Goal: Task Accomplishment & Management: Use online tool/utility

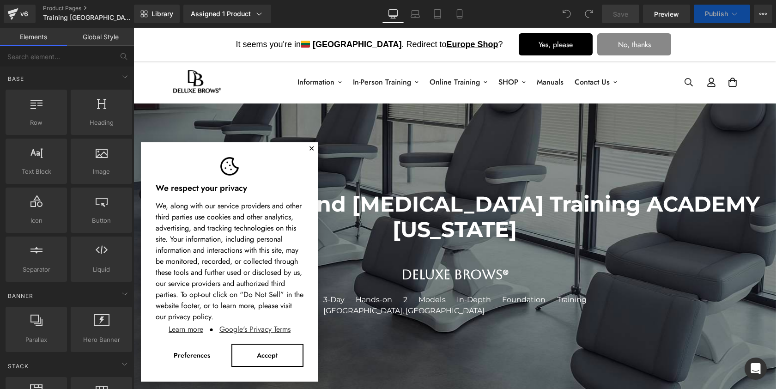
scroll to position [4697, 639]
select select "NANO Brows Foundation Training (booking fee) [DATE]-[DATE]"
click at [311, 148] on button "✕" at bounding box center [311, 149] width 6 height 6
select select "OMBRE BROWS Foundation Training (booking fee) [DATE]-[DATE]"
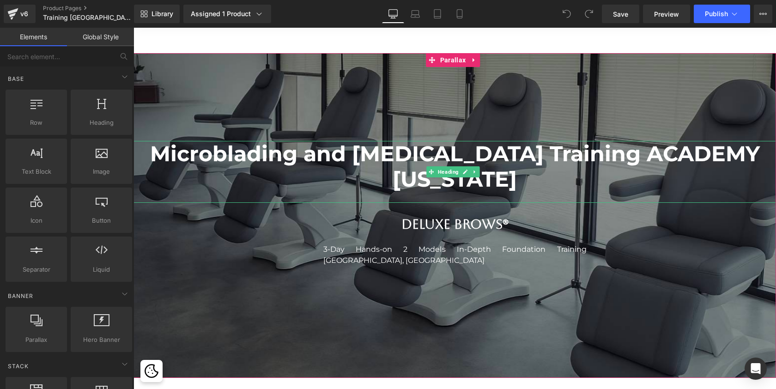
scroll to position [67, 0]
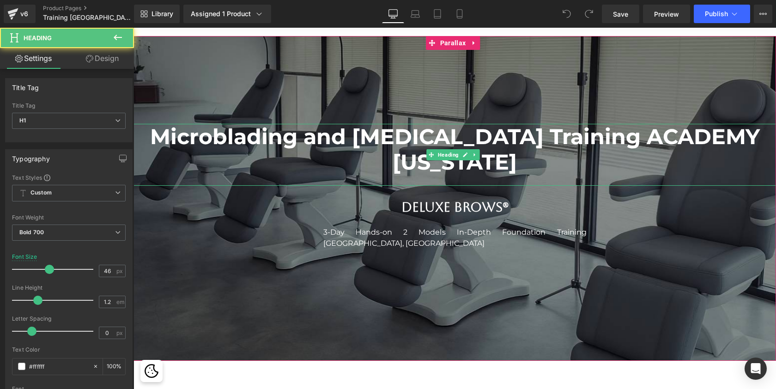
click at [537, 163] on h1 "Microblading and [MEDICAL_DATA] Training ACADEMY [US_STATE]" at bounding box center [454, 149] width 642 height 51
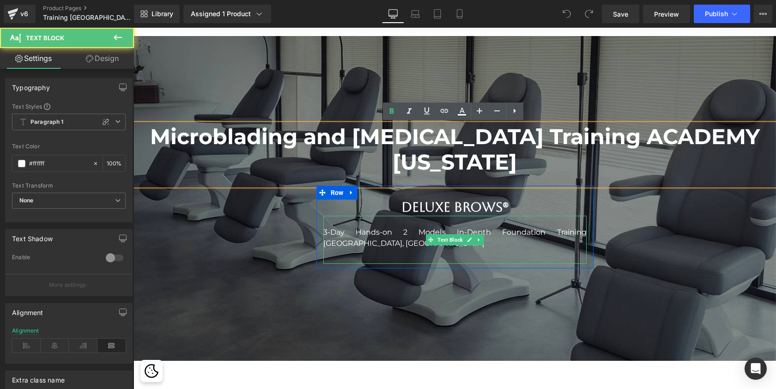
click at [343, 235] on p "3-Day Hands-on 2 Models In-Depth Foundation Training [GEOGRAPHIC_DATA], [GEOGRA…" at bounding box center [454, 238] width 263 height 22
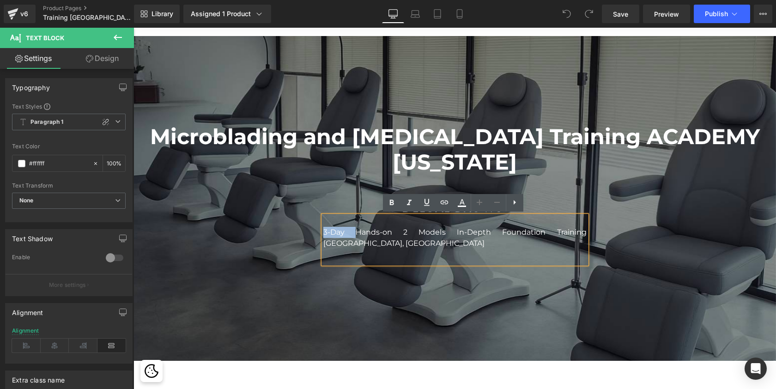
drag, startPoint x: 345, startPoint y: 231, endPoint x: 323, endPoint y: 229, distance: 22.7
click at [323, 229] on p "3-Day Hands-on 2 Models In-Depth Foundation Training [GEOGRAPHIC_DATA], [GEOGRA…" at bounding box center [454, 238] width 263 height 22
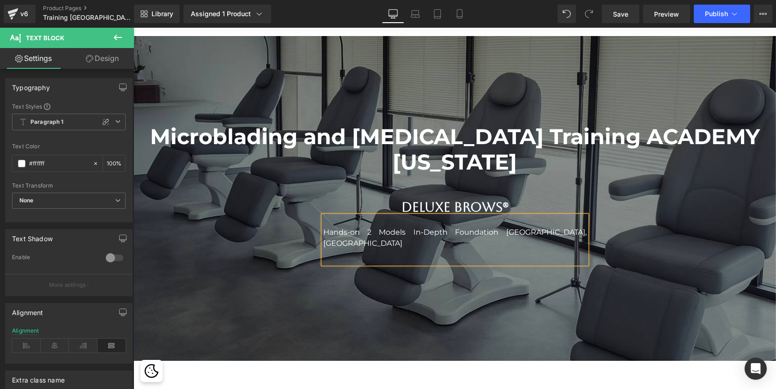
click at [365, 229] on p "Hands-on 2 Models In-Depth Foundation [GEOGRAPHIC_DATA], [GEOGRAPHIC_DATA]" at bounding box center [454, 238] width 263 height 22
click at [443, 231] on p "Hands-on Models In-Depth Foundation [GEOGRAPHIC_DATA], [GEOGRAPHIC_DATA]" at bounding box center [454, 238] width 263 height 22
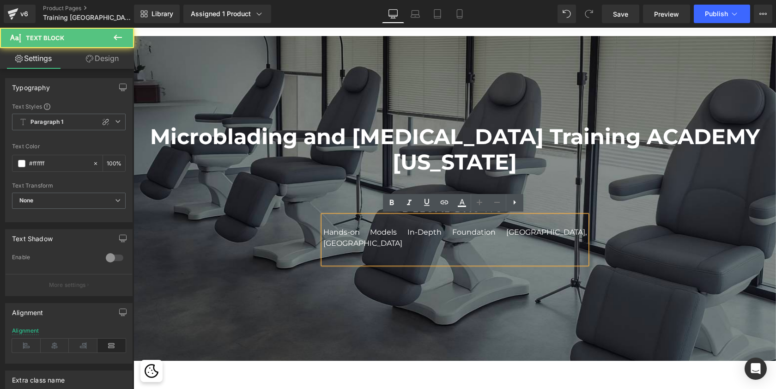
click at [443, 231] on p "Hands-on Models In-Depth Foundation [GEOGRAPHIC_DATA], [GEOGRAPHIC_DATA]" at bounding box center [454, 238] width 263 height 22
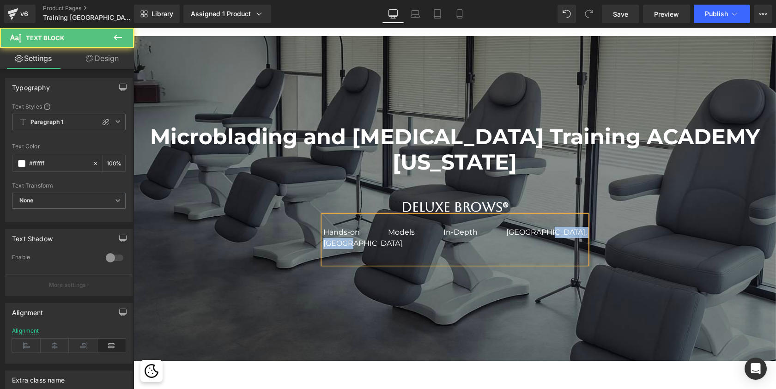
drag, startPoint x: 459, startPoint y: 231, endPoint x: 515, endPoint y: 231, distance: 55.9
click at [515, 231] on p "Hands-on Models In-Depth [GEOGRAPHIC_DATA], [GEOGRAPHIC_DATA]" at bounding box center [454, 238] width 263 height 22
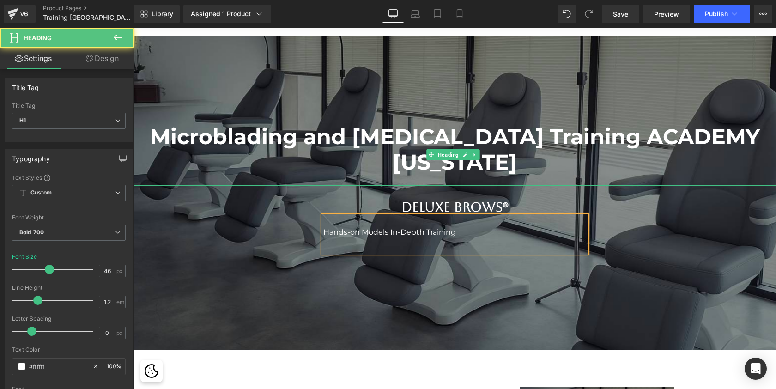
click at [582, 167] on h1 "Microblading and [MEDICAL_DATA] Training ACADEMY [US_STATE]" at bounding box center [454, 149] width 642 height 51
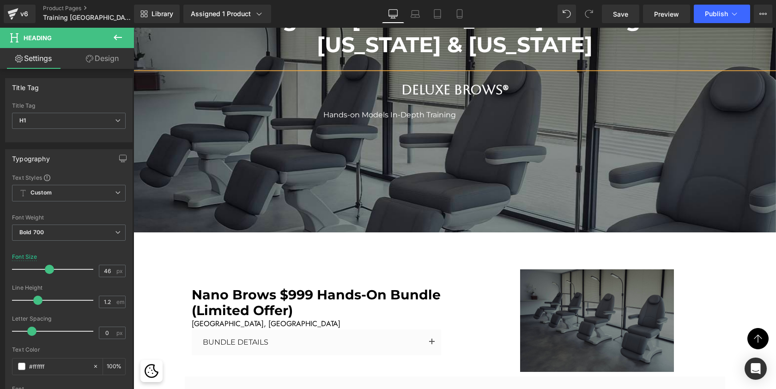
scroll to position [190, 0]
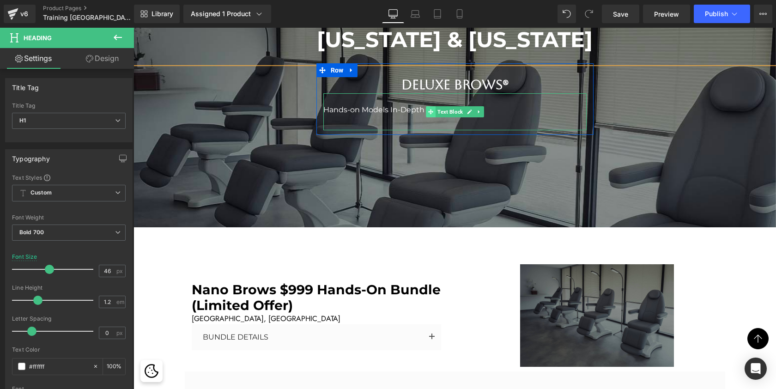
click at [431, 111] on span at bounding box center [431, 111] width 10 height 11
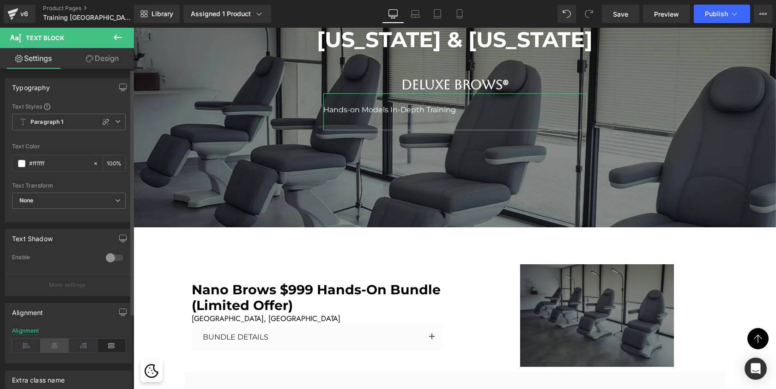
click at [55, 344] on icon at bounding box center [55, 345] width 29 height 14
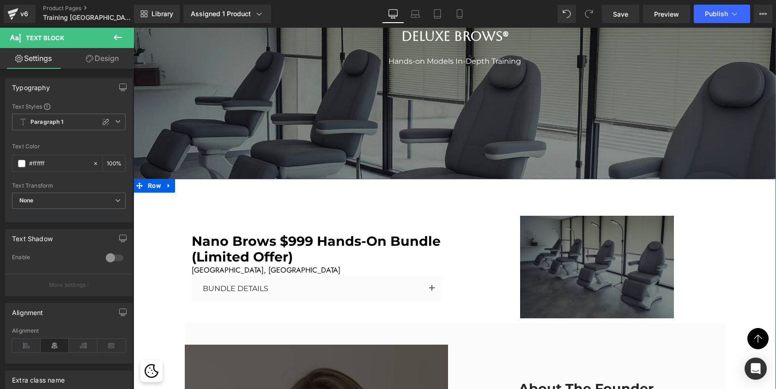
scroll to position [240, 0]
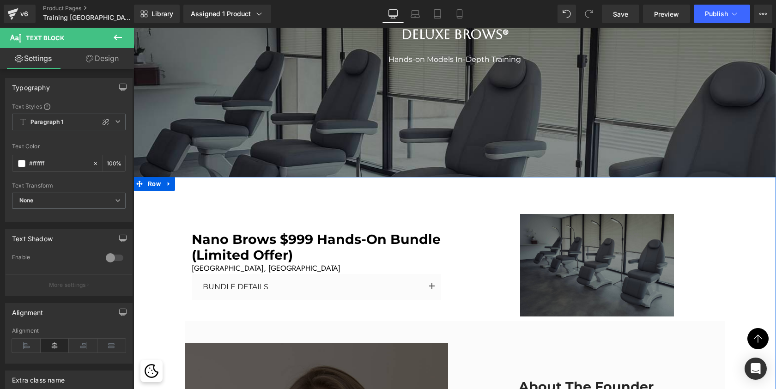
click at [298, 241] on span "Nano Brows $999 Hands-On Bundle (Limited Offer)" at bounding box center [316, 247] width 249 height 32
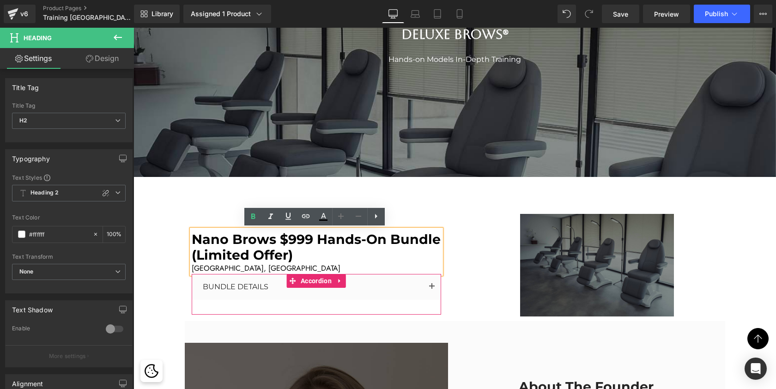
click at [426, 285] on button "button" at bounding box center [431, 287] width 18 height 26
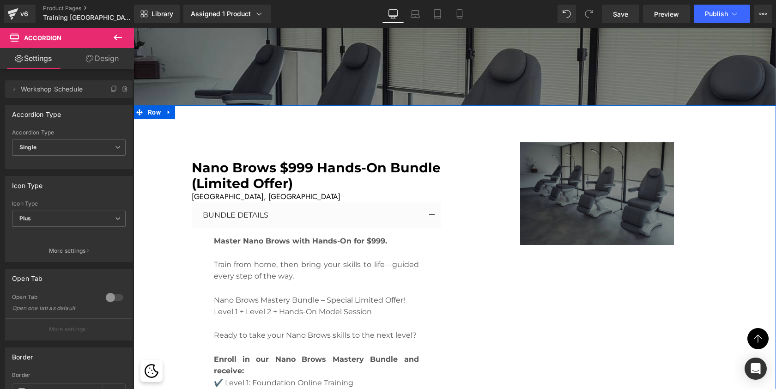
scroll to position [305, 0]
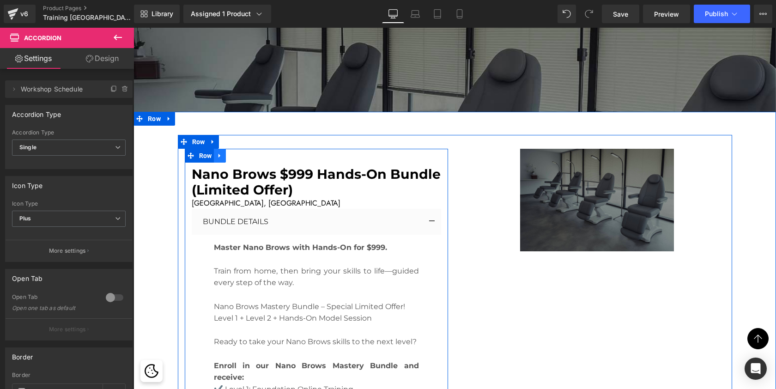
click at [217, 156] on icon at bounding box center [220, 155] width 6 height 7
click at [241, 158] on icon at bounding box center [244, 155] width 6 height 6
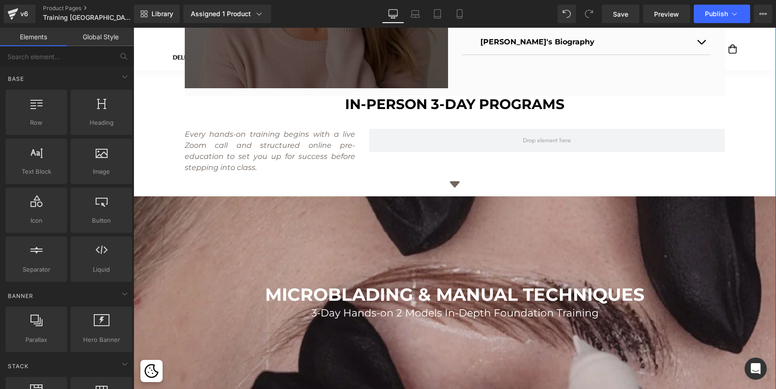
scroll to position [735, 0]
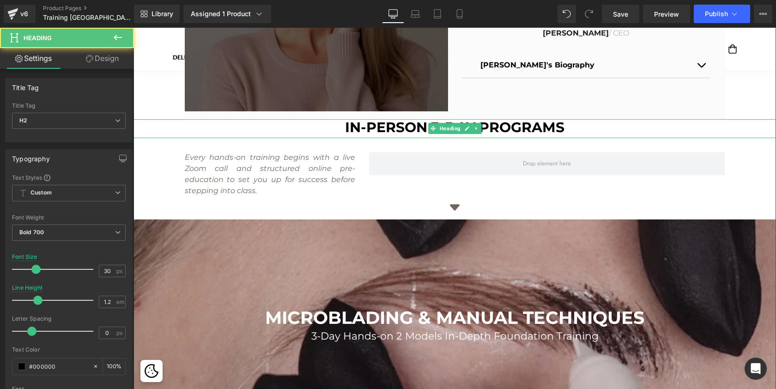
click at [422, 124] on h2 "IN-PERSON 3-DAY PROGRAMS" at bounding box center [454, 127] width 642 height 17
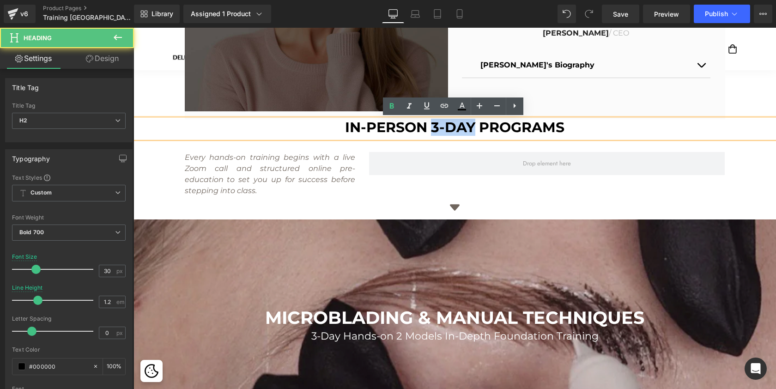
drag, startPoint x: 474, startPoint y: 127, endPoint x: 432, endPoint y: 123, distance: 42.1
click at [432, 123] on h2 "IN-PERSON 3-DAY PROGRAMS" at bounding box center [454, 127] width 642 height 17
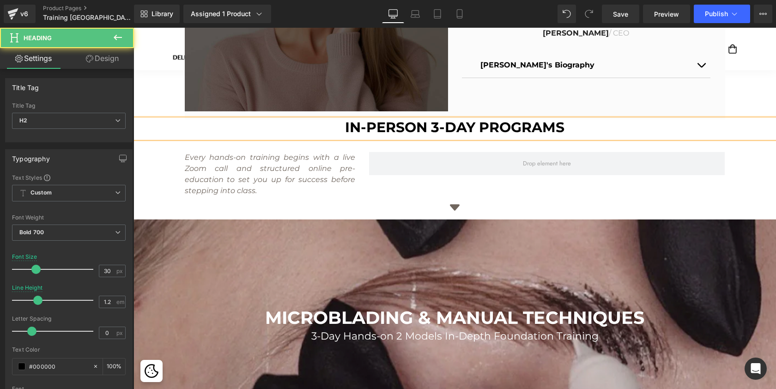
click at [344, 125] on h2 "IN-PERSON 3-DAY PROGRAMS" at bounding box center [454, 127] width 642 height 17
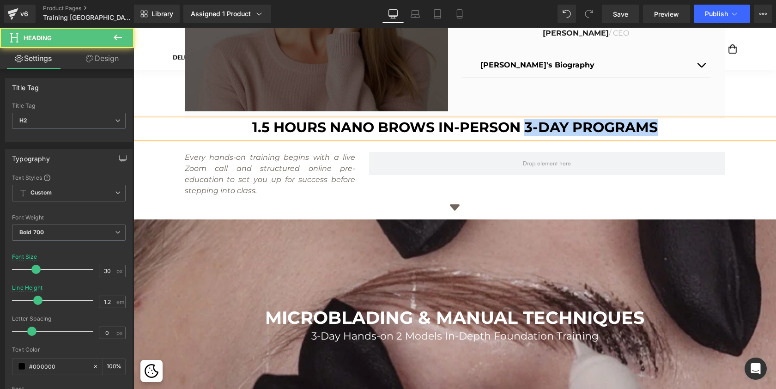
drag, startPoint x: 527, startPoint y: 125, endPoint x: 653, endPoint y: 127, distance: 126.1
click at [653, 127] on h2 "1.5 HOURS NANO BROWS IN-PERSON 3-DAY PROGRAMS" at bounding box center [454, 127] width 642 height 17
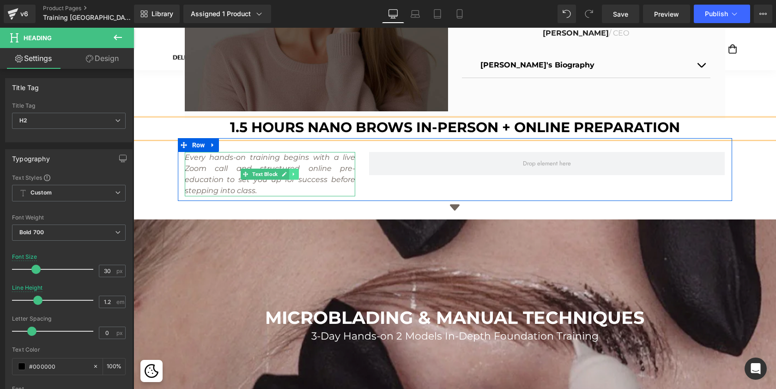
click at [292, 173] on icon at bounding box center [293, 174] width 5 height 6
click at [296, 174] on icon at bounding box center [298, 173] width 5 height 5
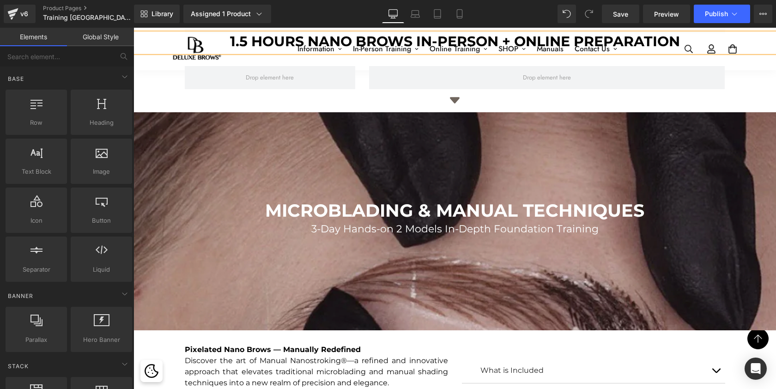
scroll to position [814, 0]
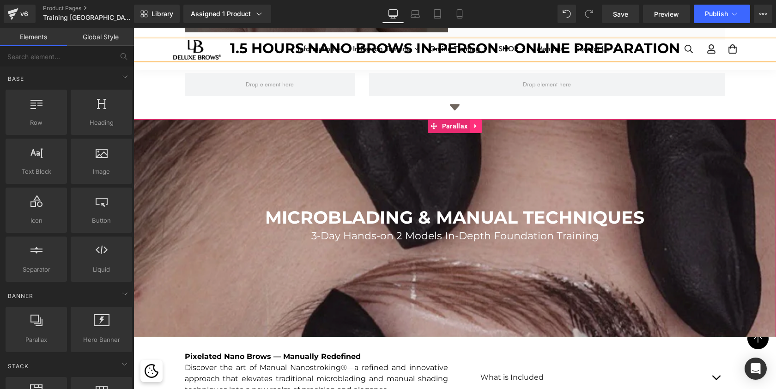
click at [470, 125] on link at bounding box center [476, 126] width 12 height 14
click at [469, 125] on icon at bounding box center [469, 125] width 6 height 7
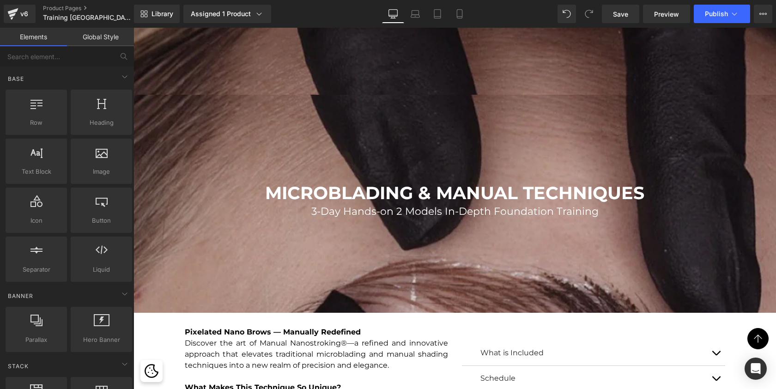
scroll to position [1094, 0]
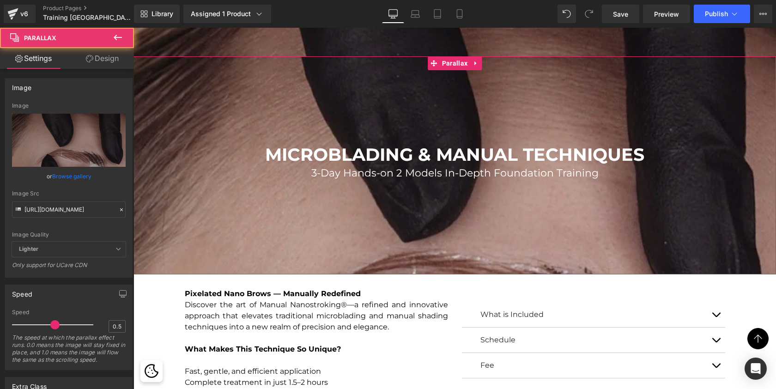
click at [507, 115] on div at bounding box center [454, 204] width 642 height 488
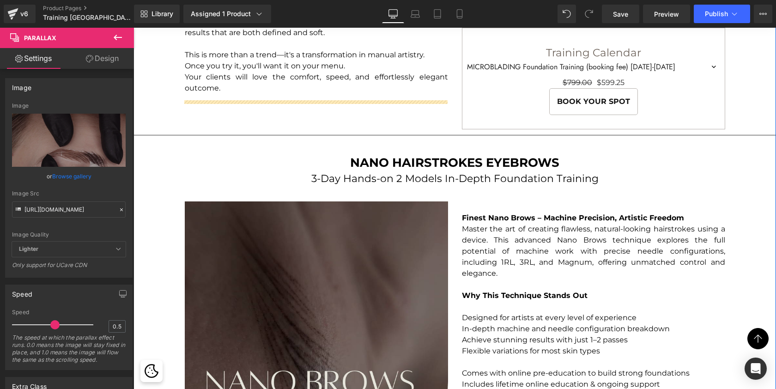
scroll to position [1382, 0]
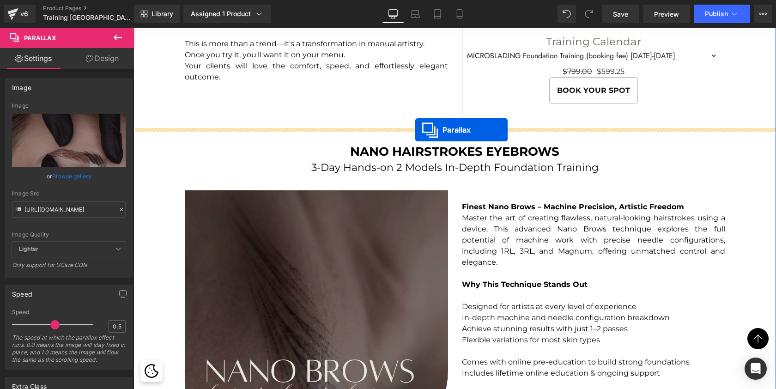
drag, startPoint x: 434, startPoint y: 63, endPoint x: 415, endPoint y: 130, distance: 69.0
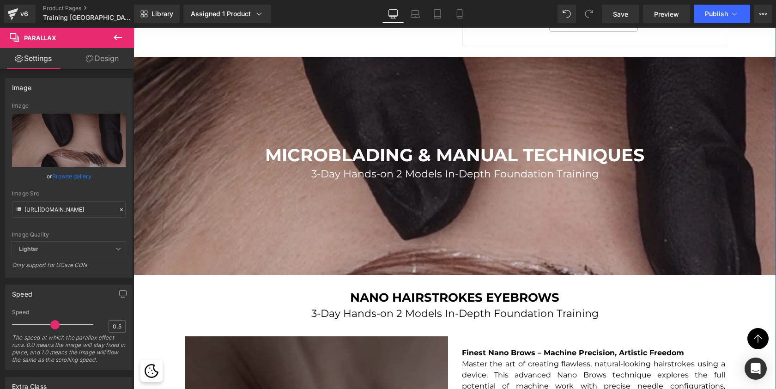
scroll to position [1466, 0]
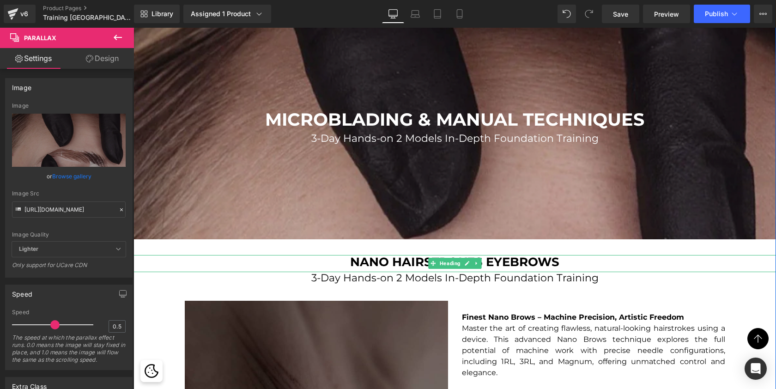
click at [348, 258] on h2 "NANO HAIRSTROKES EYEBROWS" at bounding box center [454, 262] width 642 height 14
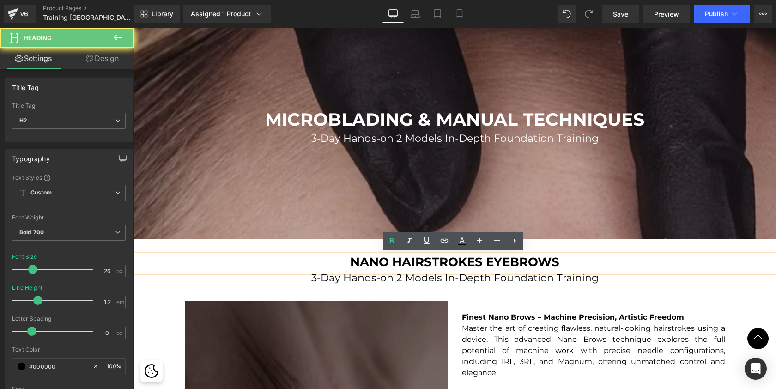
click at [348, 258] on h2 "NANO HAIRSTROKES EYEBROWS" at bounding box center [454, 262] width 642 height 14
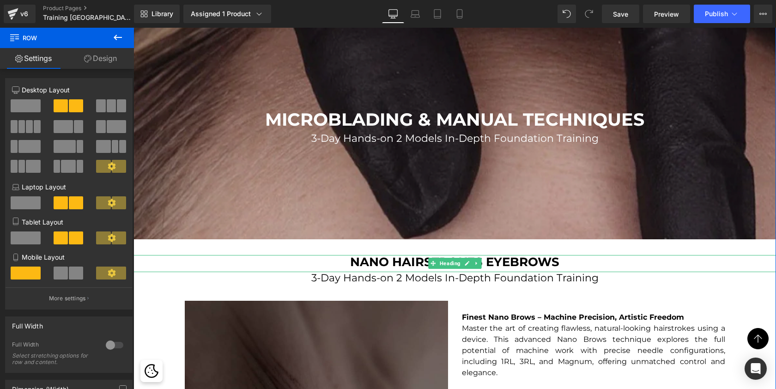
click at [611, 259] on h2 "NANO HAIRSTROKES EYEBROWS" at bounding box center [454, 262] width 642 height 14
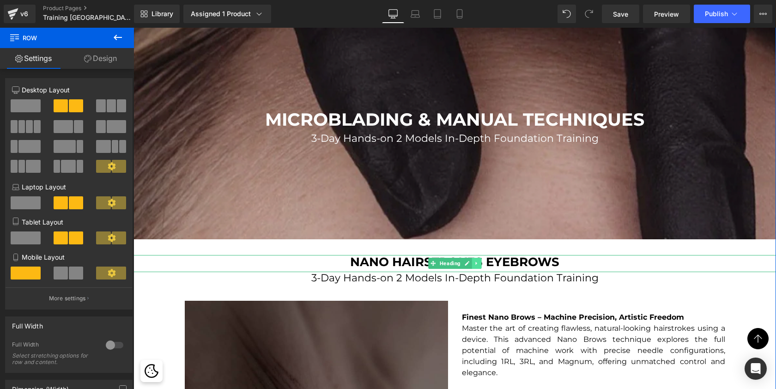
click at [474, 260] on icon at bounding box center [476, 263] width 5 height 6
click at [479, 262] on icon at bounding box center [481, 263] width 5 height 5
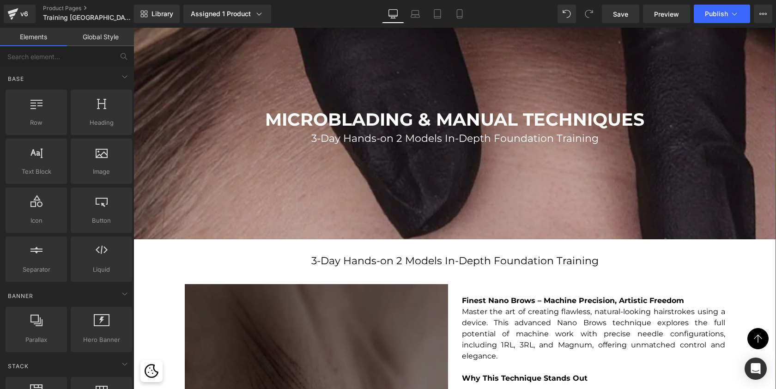
scroll to position [4965, 639]
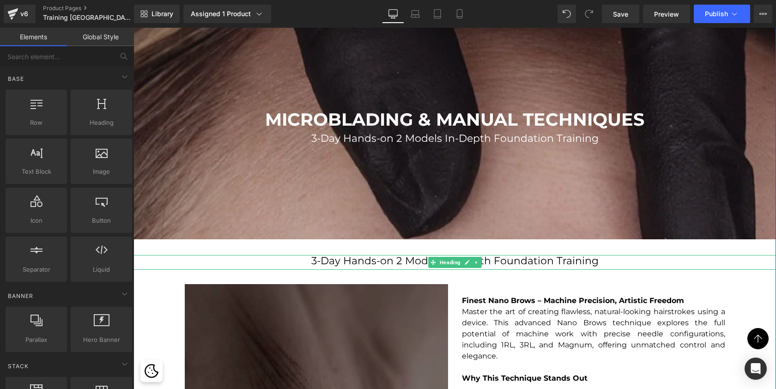
click at [314, 257] on span "3-Day Hands-on 2 Models In-Depth Foundation Training" at bounding box center [454, 260] width 287 height 12
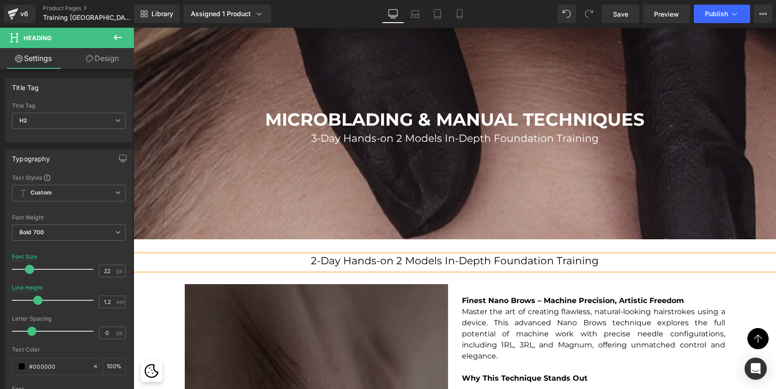
click at [400, 259] on span "2-Day Hands-on 2 Models In-Depth Foundation Training" at bounding box center [455, 260] width 288 height 12
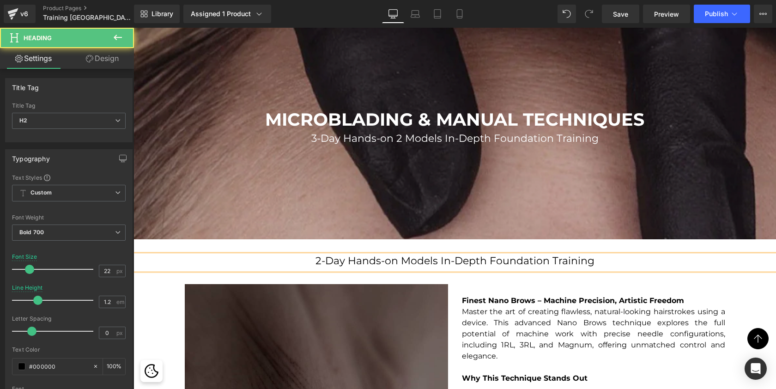
click at [436, 259] on span "2-Day Hands-on Models In-Depth Foundation Training" at bounding box center [454, 260] width 279 height 12
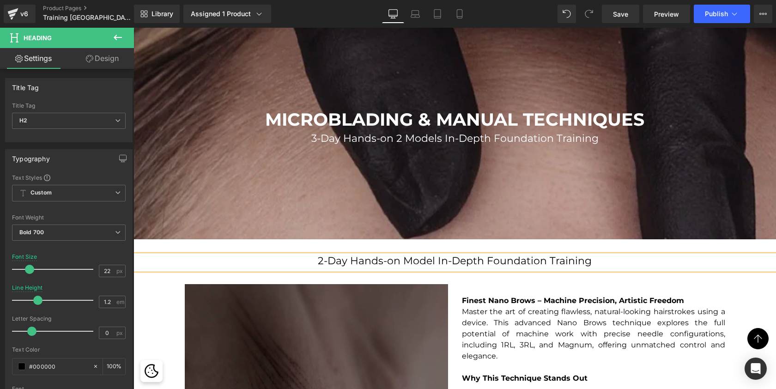
click at [509, 257] on span "2-Day Hands-on Model In-Depth Foundation Training" at bounding box center [455, 260] width 274 height 12
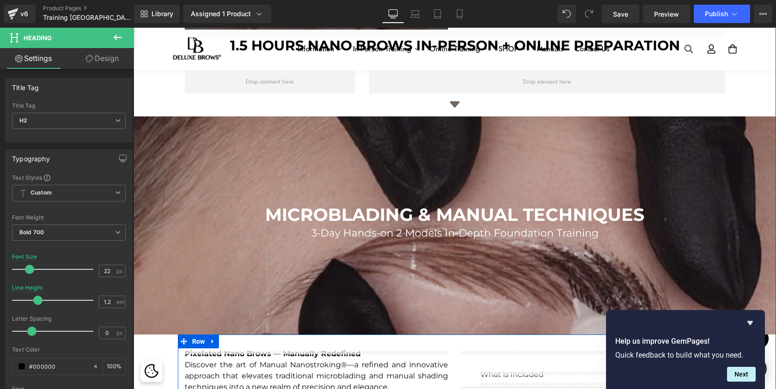
scroll to position [893, 0]
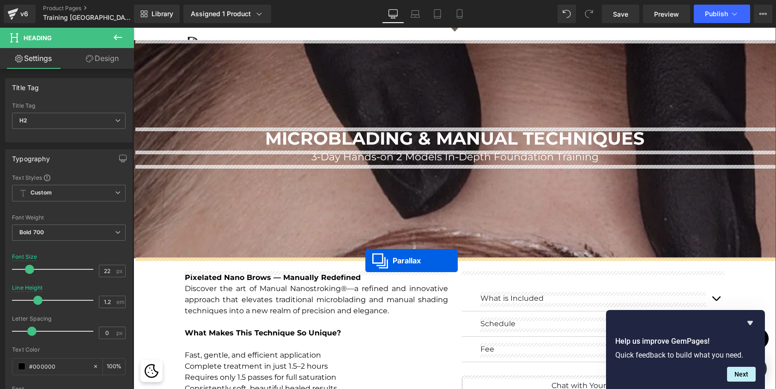
drag, startPoint x: 435, startPoint y: 121, endPoint x: 365, endPoint y: 260, distance: 156.5
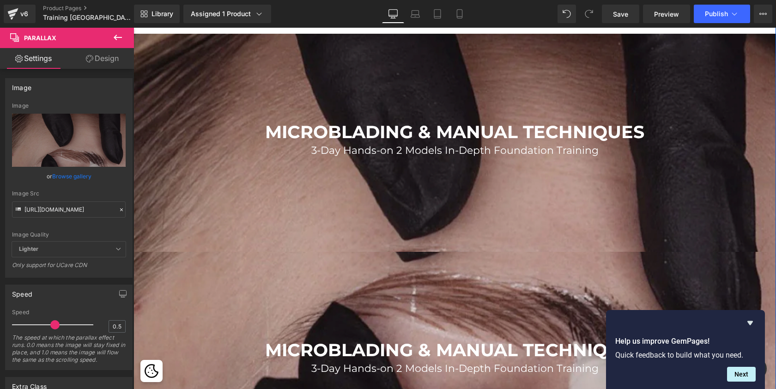
scroll to position [899, 0]
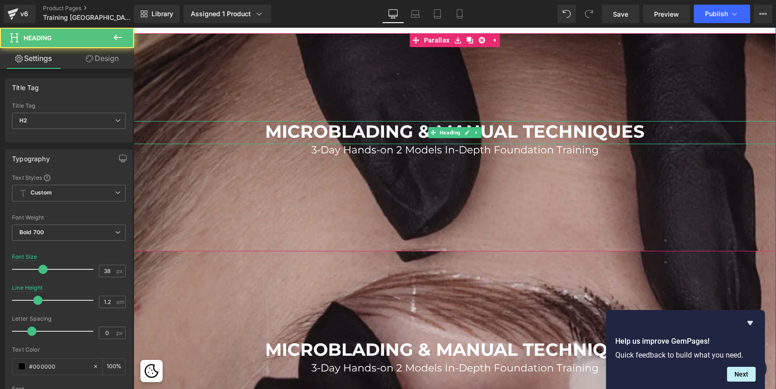
click at [364, 128] on span "MICROBLADING & MANUAL TECHNIQUES" at bounding box center [454, 132] width 379 height 22
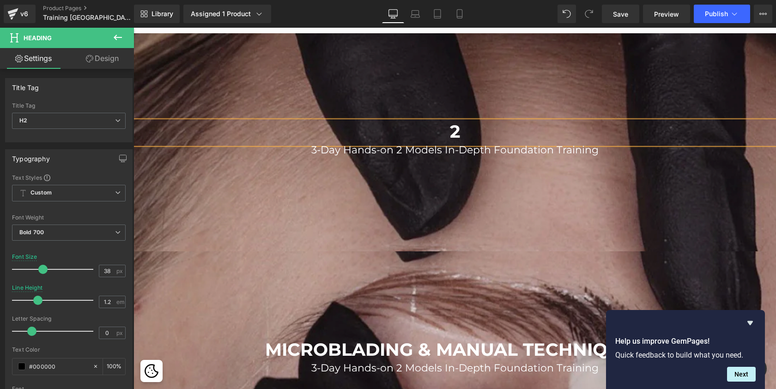
scroll to position [4965, 639]
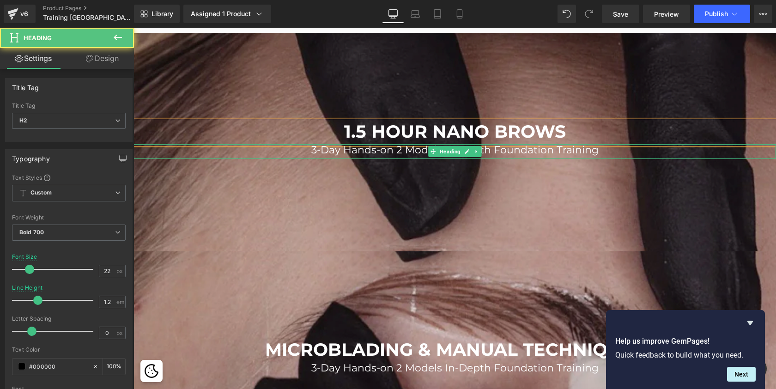
click at [317, 150] on span "3-Day Hands-on 2 Models In-Depth Foundation Training" at bounding box center [454, 150] width 287 height 12
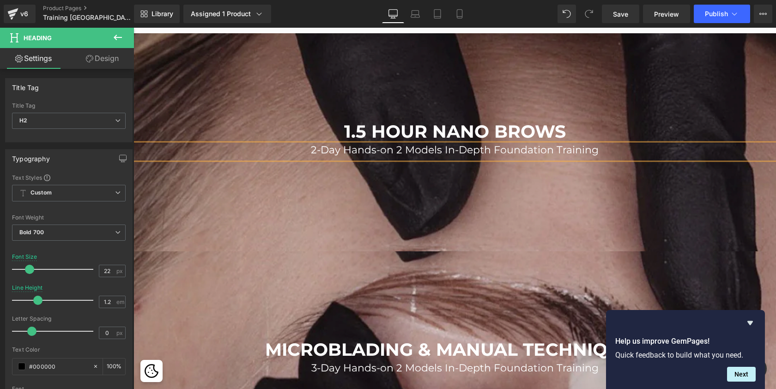
click at [401, 147] on span "2-Day Hands-on 2 Models In-Depth Foundation Training" at bounding box center [455, 150] width 288 height 12
click at [435, 148] on span "2-Day Hands-on Models In-Depth Foundation Training" at bounding box center [454, 150] width 279 height 12
click at [501, 149] on span "2-Day Hands-on Model In-Depth Foundation Training" at bounding box center [455, 150] width 274 height 12
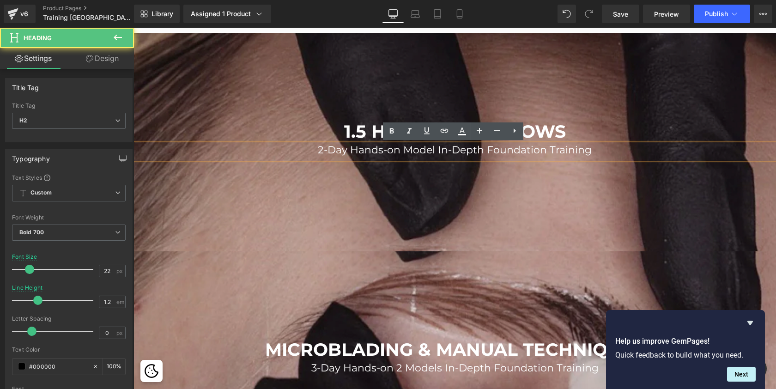
click at [501, 149] on span "2-Day Hands-on Model In-Depth Foundation Training" at bounding box center [455, 150] width 274 height 12
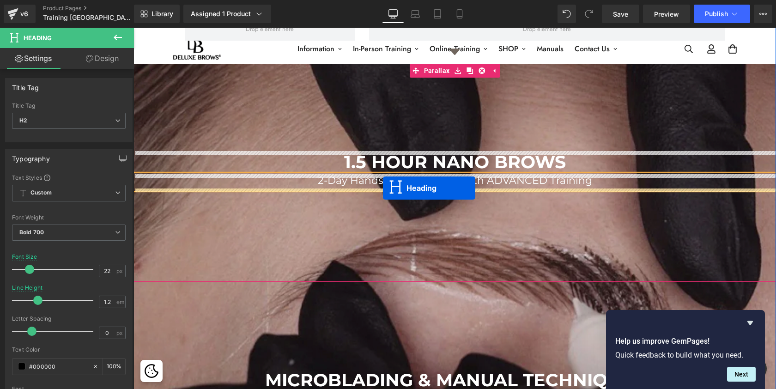
scroll to position [884, 0]
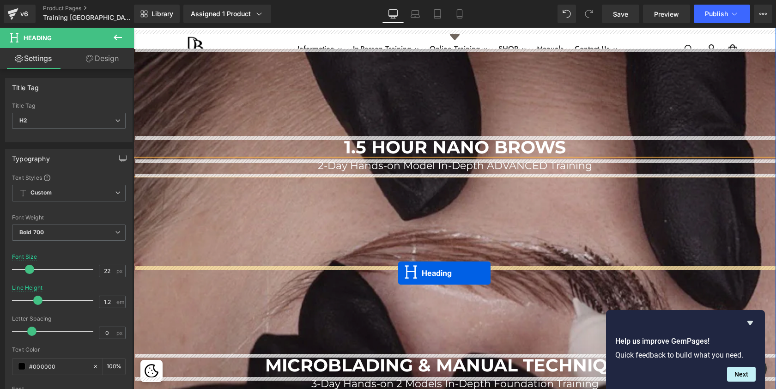
drag, startPoint x: 430, startPoint y: 162, endPoint x: 398, endPoint y: 272, distance: 114.9
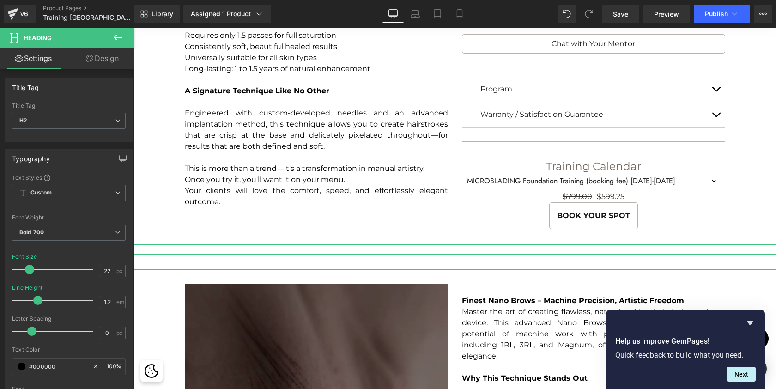
scroll to position [1467, 0]
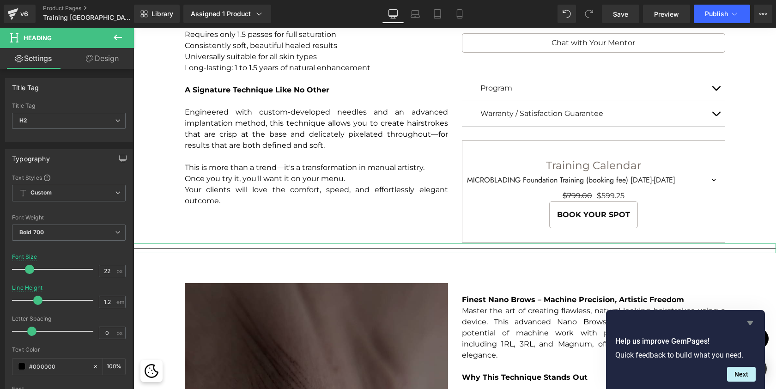
click at [750, 323] on icon "Hide survey" at bounding box center [750, 323] width 6 height 4
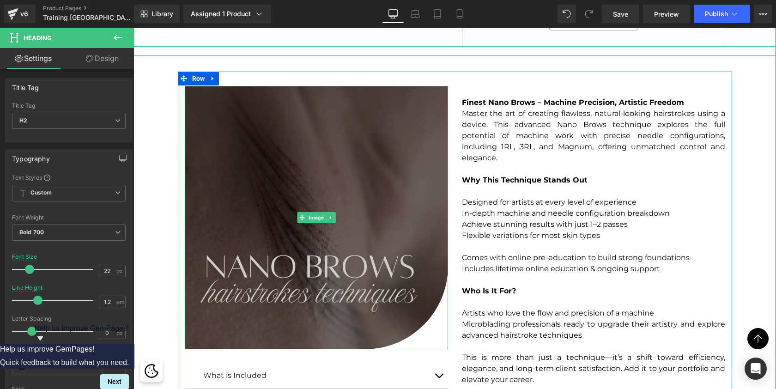
scroll to position [1671, 0]
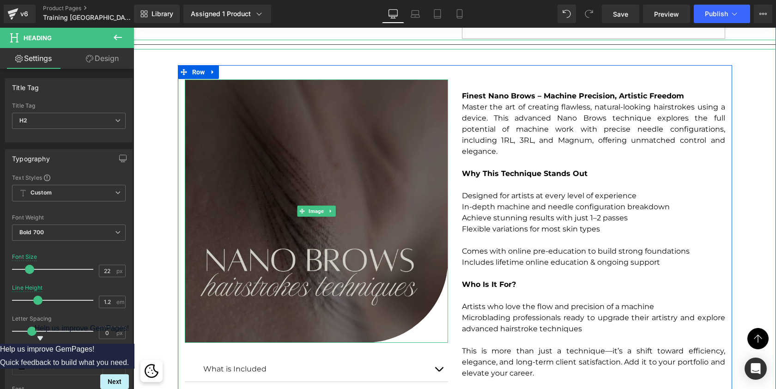
click at [421, 170] on img at bounding box center [316, 210] width 263 height 263
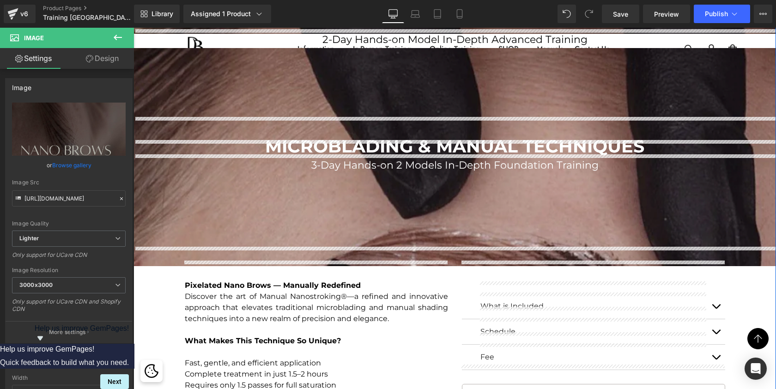
scroll to position [1116, 0]
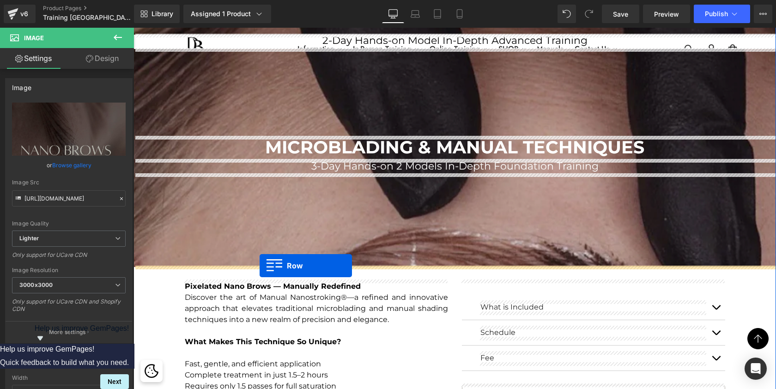
drag, startPoint x: 183, startPoint y: 102, endPoint x: 259, endPoint y: 265, distance: 181.0
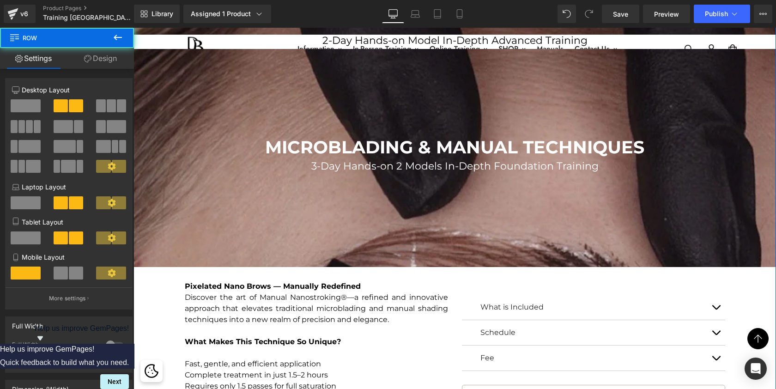
select select "NANO Brows Foundation Training (booking fee) 26-28 September 2025"
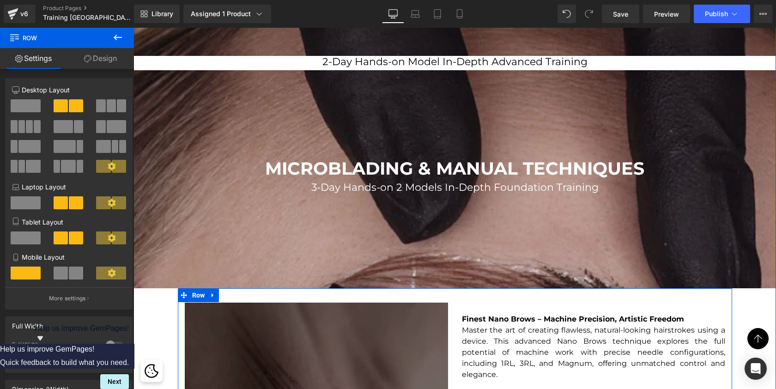
scroll to position [4501, 639]
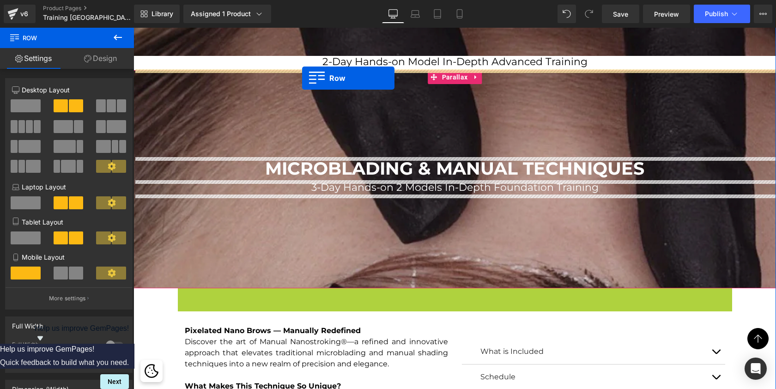
drag, startPoint x: 180, startPoint y: 294, endPoint x: 302, endPoint y: 78, distance: 248.1
select select "NANO Brows Foundation Training (booking fee) 26-28 September 2025"
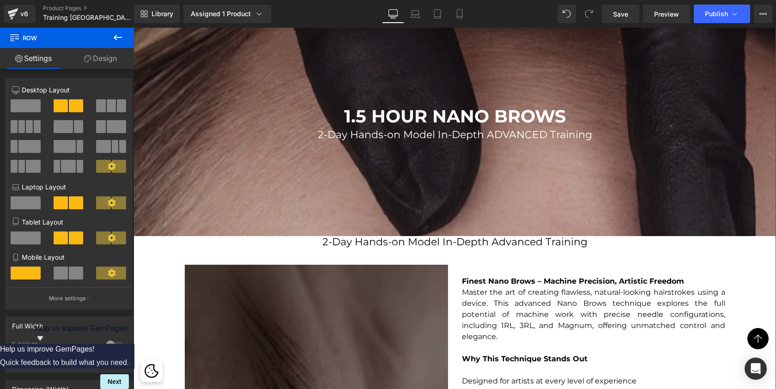
scroll to position [913, 0]
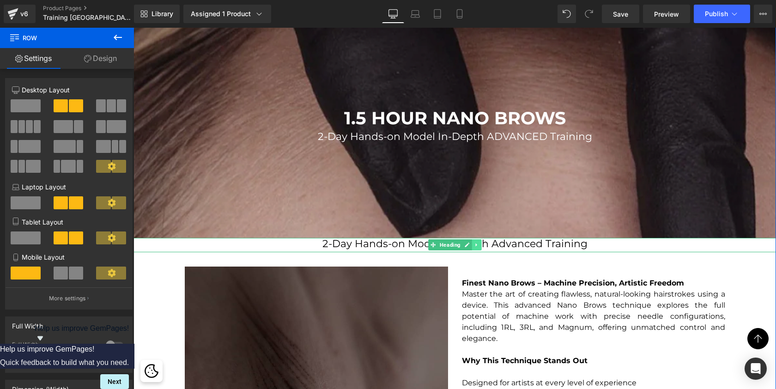
click at [473, 247] on link at bounding box center [476, 244] width 10 height 11
click at [477, 246] on link at bounding box center [482, 244] width 10 height 11
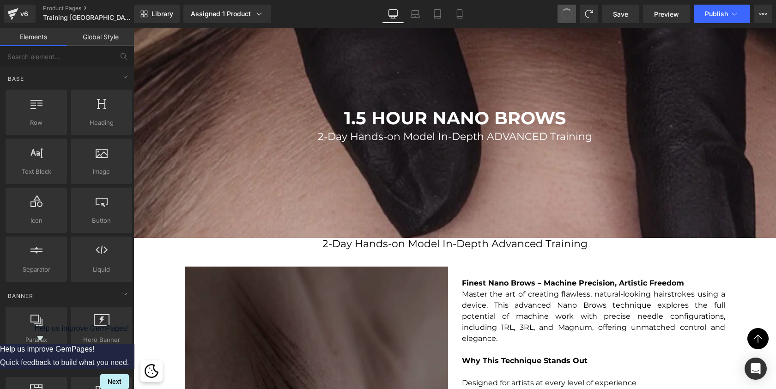
scroll to position [4965, 639]
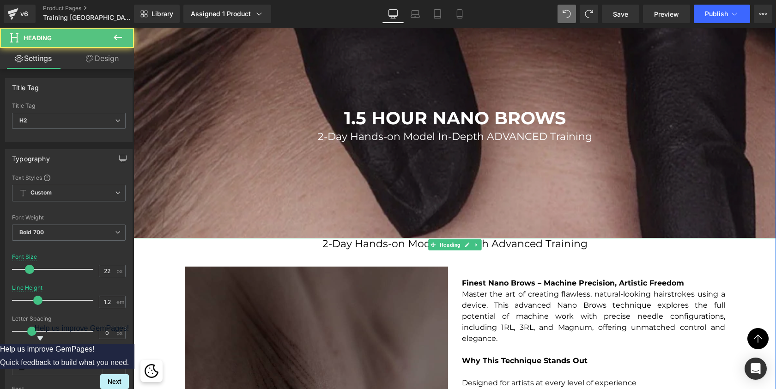
click at [381, 240] on span "2-Day Hands-on Model In-Depth Advanced Training" at bounding box center [454, 243] width 265 height 12
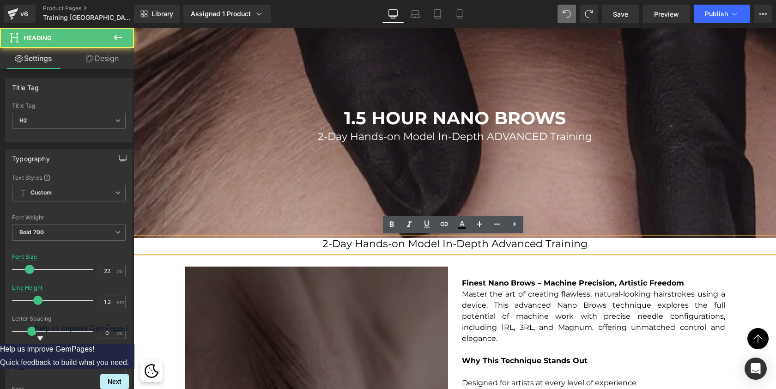
click at [381, 240] on span "2-Day Hands-on Model In-Depth Advanced Training" at bounding box center [454, 243] width 265 height 12
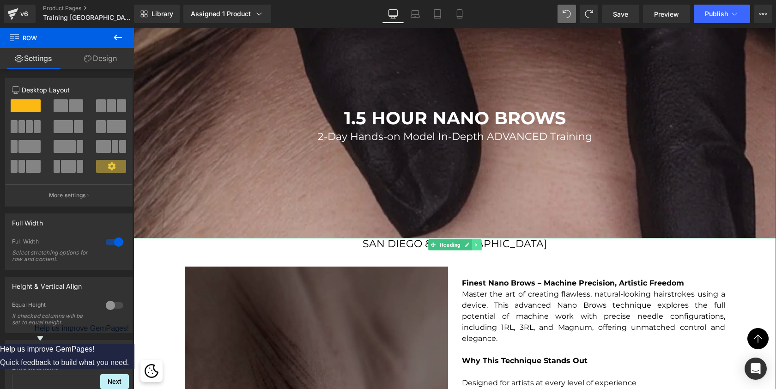
click at [476, 241] on link at bounding box center [476, 244] width 10 height 11
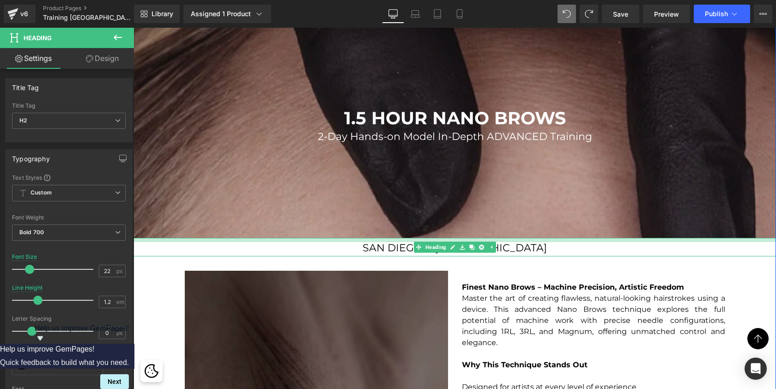
scroll to position [4969, 639]
click at [510, 241] on div "SAN DIEGO & MIAMI Heading" at bounding box center [454, 247] width 642 height 18
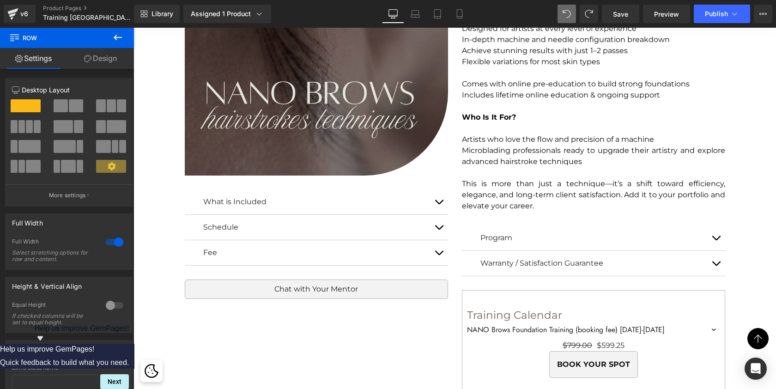
scroll to position [1275, 0]
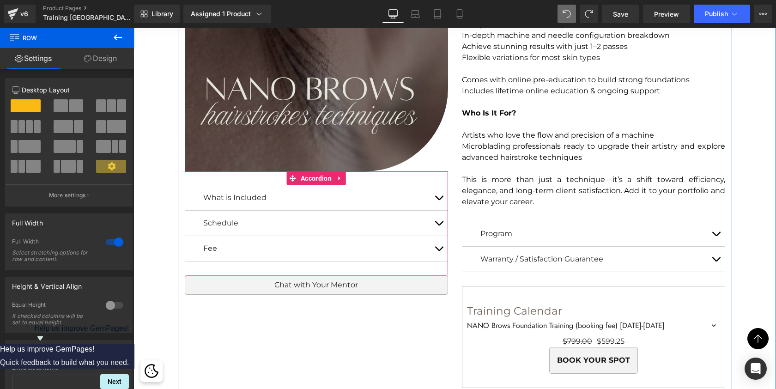
click at [361, 248] on p "Fee" at bounding box center [316, 248] width 226 height 11
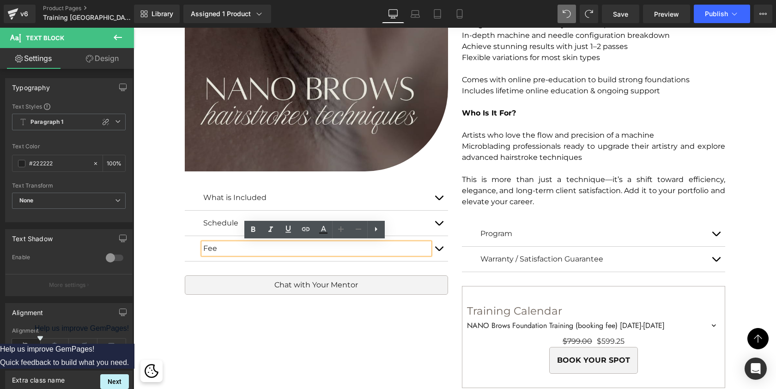
click at [437, 246] on button "button" at bounding box center [438, 248] width 18 height 25
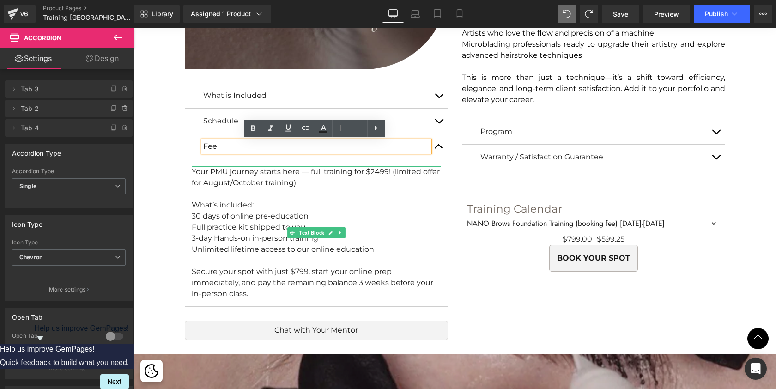
scroll to position [1378, 0]
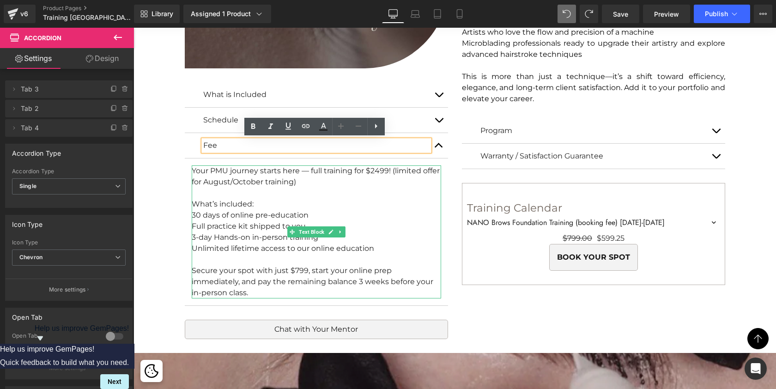
click at [383, 170] on div "Your PMU journey starts here — full training for $2499! (limited offer for Augu…" at bounding box center [316, 231] width 249 height 133
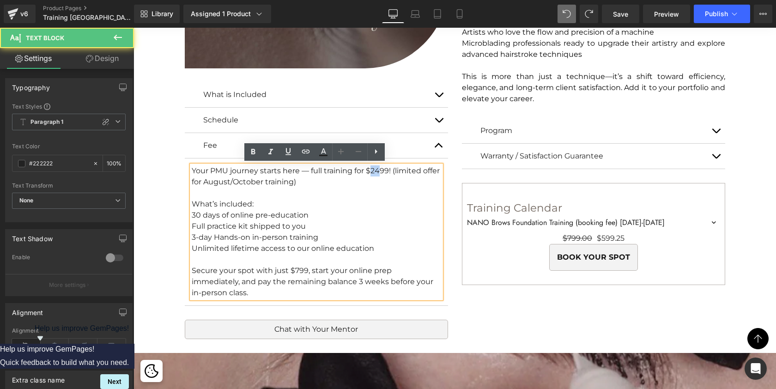
drag, startPoint x: 380, startPoint y: 168, endPoint x: 370, endPoint y: 166, distance: 9.9
click at [370, 166] on div "Your PMU journey starts here — full training for $2499! (limited offer for Augu…" at bounding box center [316, 231] width 249 height 133
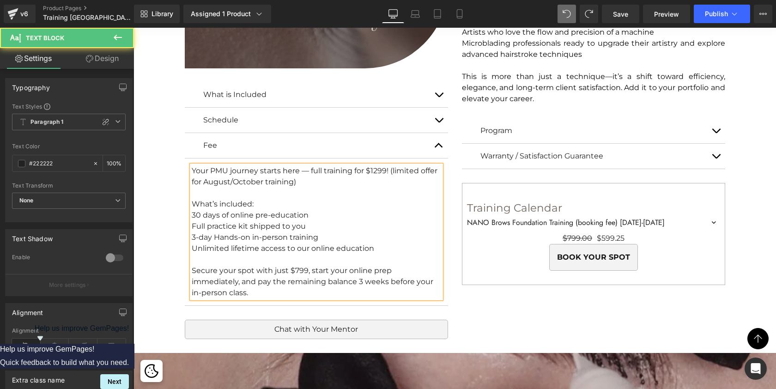
click at [390, 168] on div "Your PMU journey starts here — full training for $1299! (limited offer for Augu…" at bounding box center [316, 231] width 249 height 133
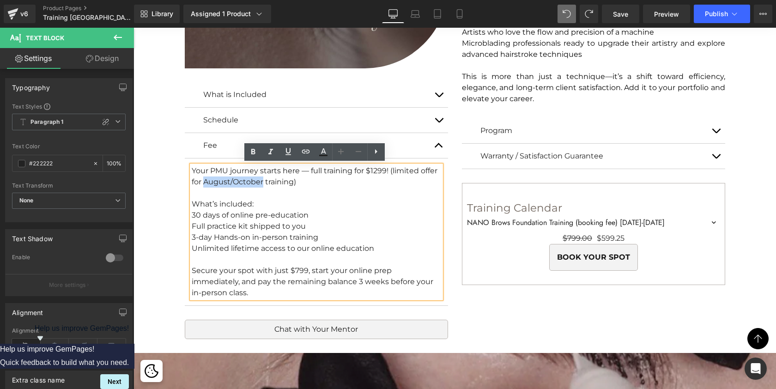
drag, startPoint x: 260, startPoint y: 181, endPoint x: 204, endPoint y: 177, distance: 56.0
click at [204, 177] on div "Your PMU journey starts here — full training for $1299! (limited offer for Augu…" at bounding box center [316, 231] width 249 height 133
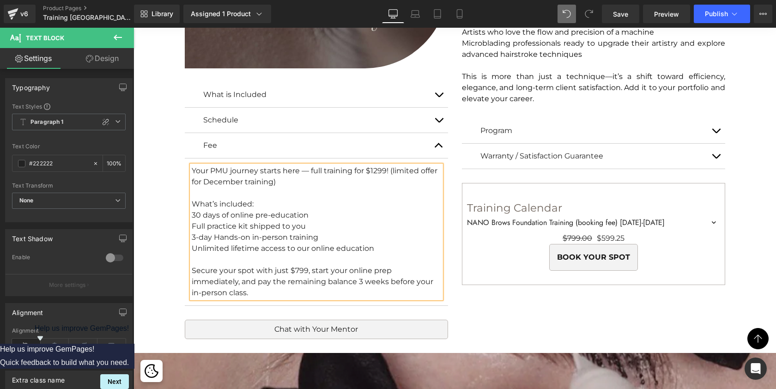
click at [197, 223] on div "Full practice kit shipped to you" at bounding box center [316, 226] width 249 height 11
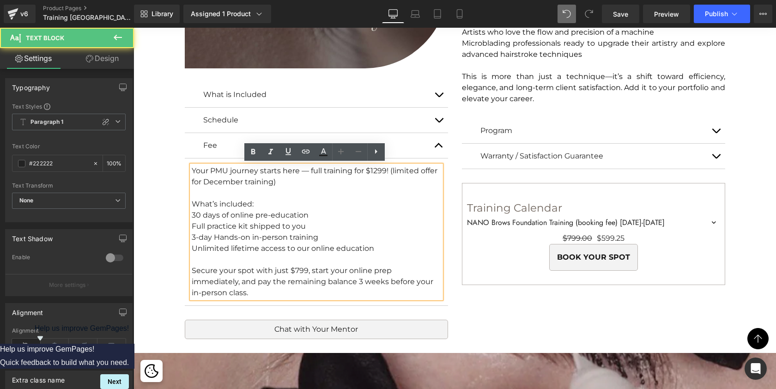
click at [197, 223] on div "Full practice kit shipped to you" at bounding box center [316, 226] width 249 height 11
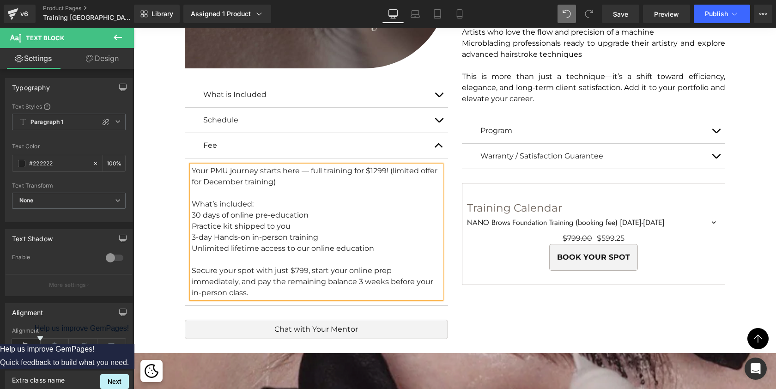
click at [193, 235] on div "3-day Hands-on in-person training" at bounding box center [316, 237] width 249 height 11
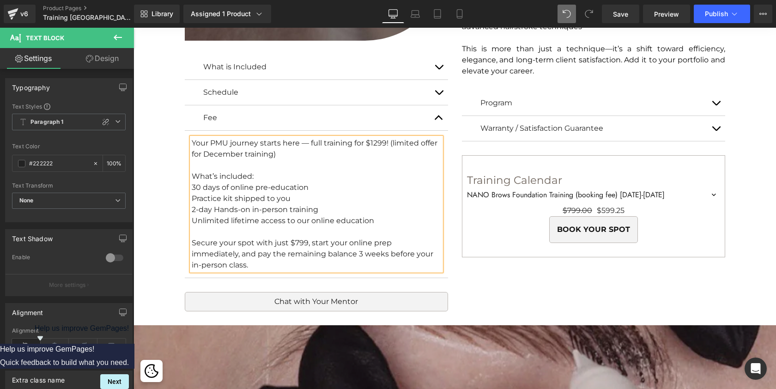
scroll to position [1407, 0]
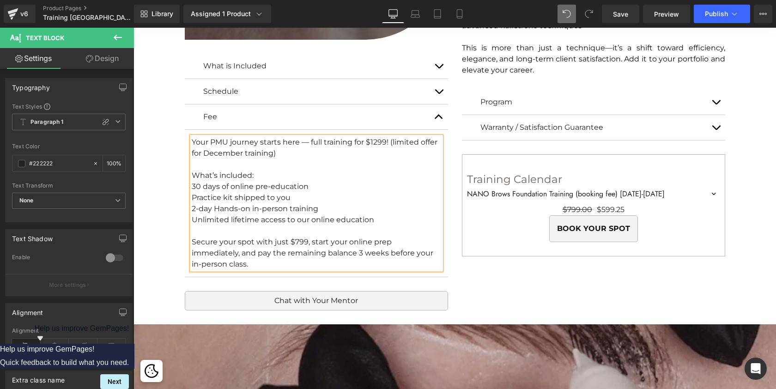
click at [294, 237] on div "Secure your spot with just $799, start your online prep immediately, and pay th…" at bounding box center [316, 252] width 249 height 33
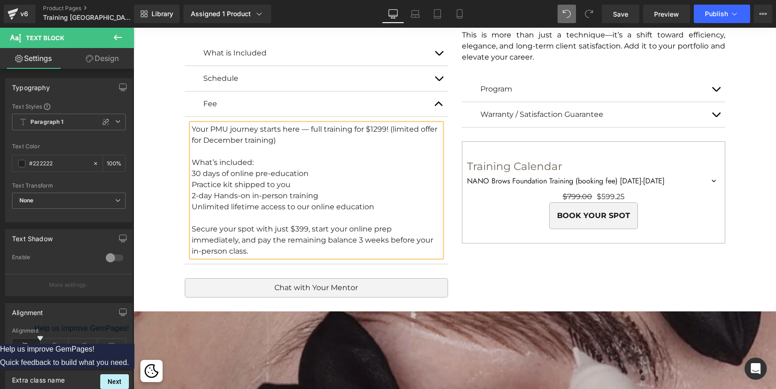
scroll to position [1421, 0]
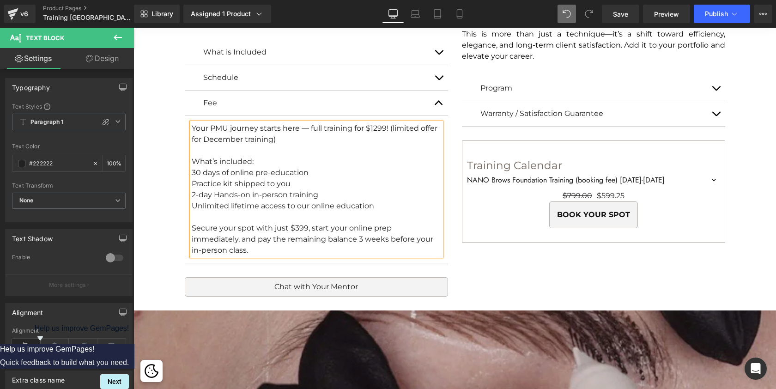
click at [487, 253] on div "Image What is Included Text Block Practice Kit Workbook Practice Cards with Tem…" at bounding box center [455, 29] width 554 height 562
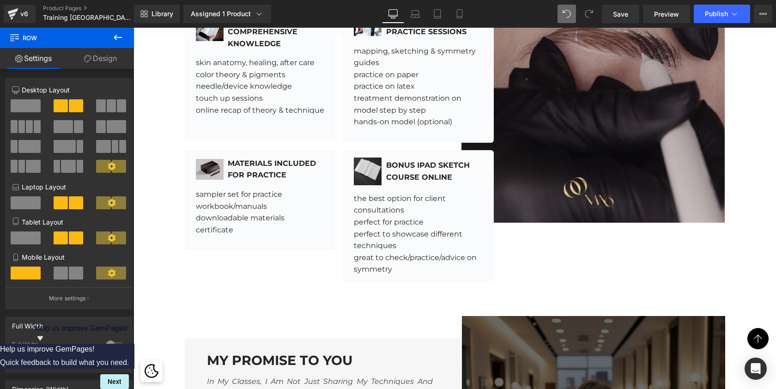
scroll to position [3550, 0]
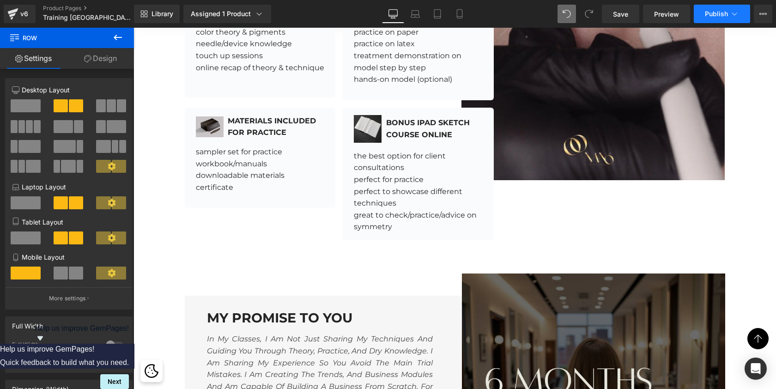
click at [728, 9] on button "Publish" at bounding box center [722, 14] width 56 height 18
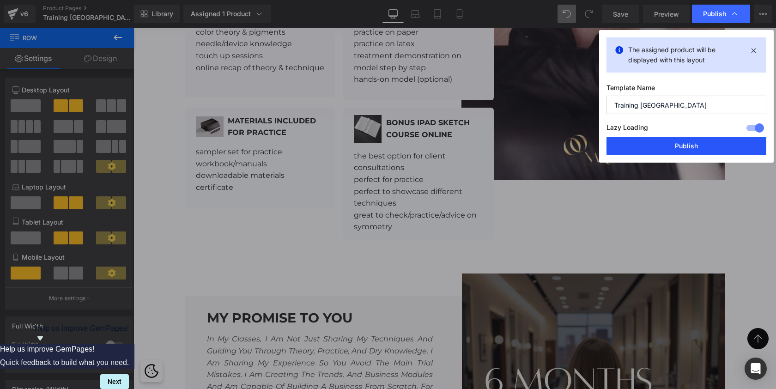
click at [649, 146] on button "Publish" at bounding box center [686, 146] width 160 height 18
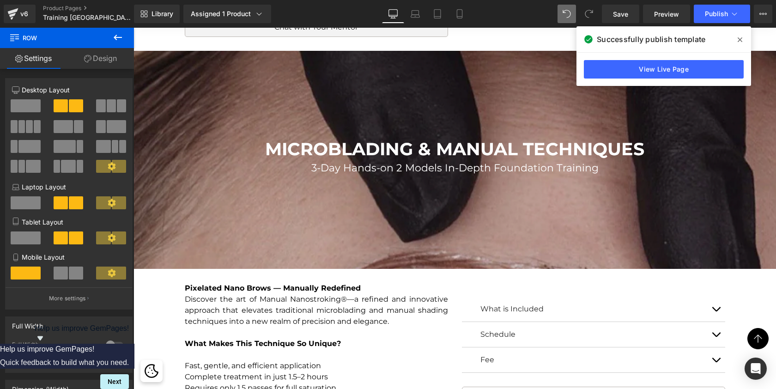
scroll to position [1681, 0]
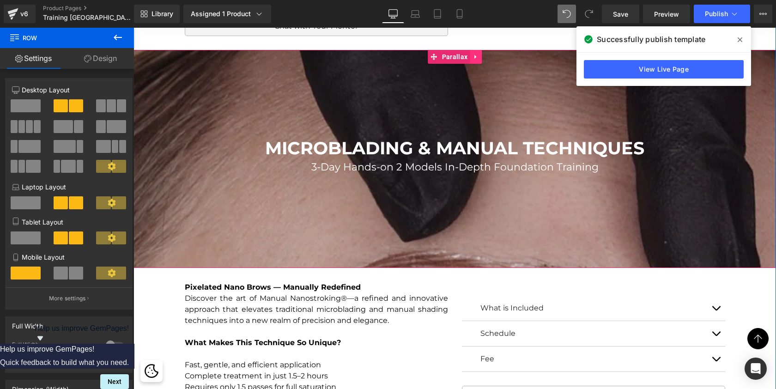
click at [472, 59] on icon at bounding box center [475, 56] width 6 height 7
click at [470, 55] on icon at bounding box center [469, 57] width 6 height 6
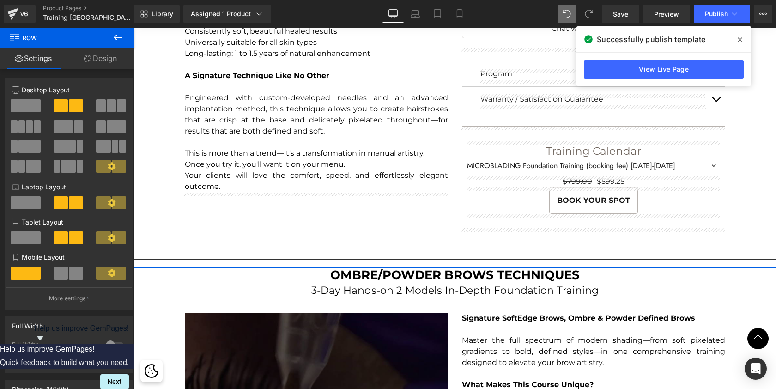
scroll to position [2084, 0]
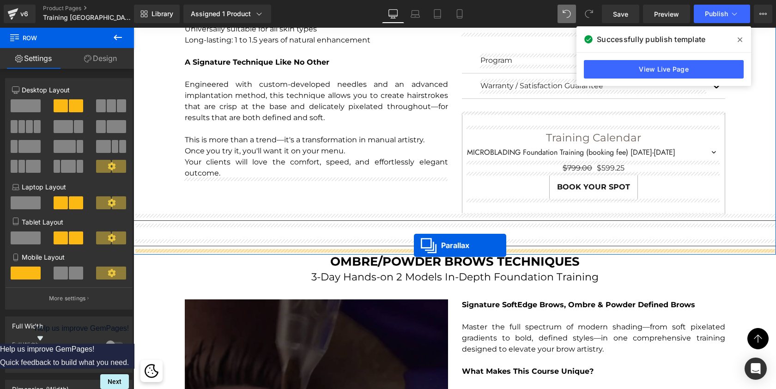
drag, startPoint x: 433, startPoint y: 116, endPoint x: 414, endPoint y: 245, distance: 130.7
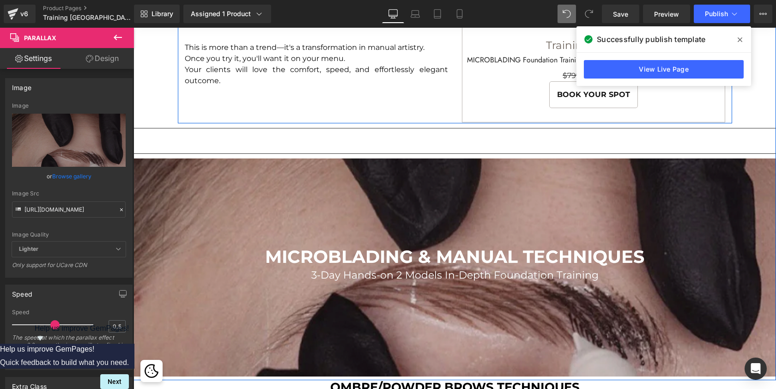
scroll to position [2154, 0]
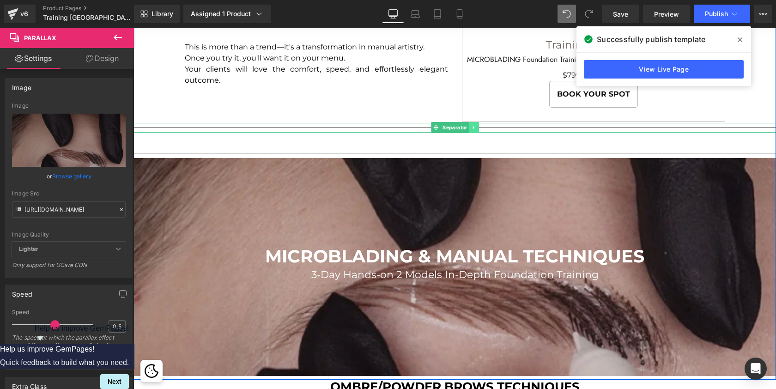
click at [472, 126] on icon at bounding box center [472, 127] width 1 height 3
click at [477, 126] on icon at bounding box center [478, 128] width 5 height 6
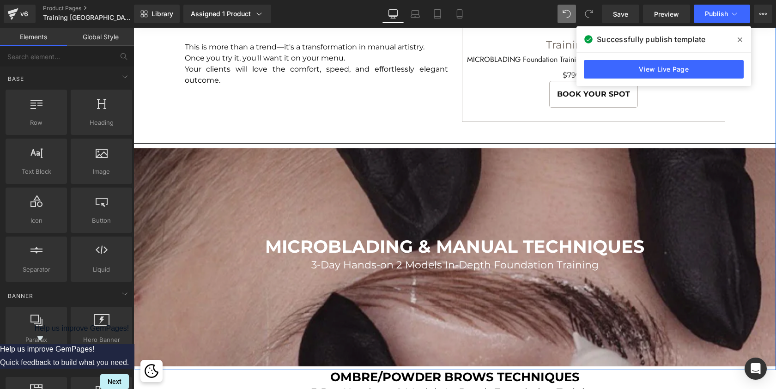
scroll to position [5252, 639]
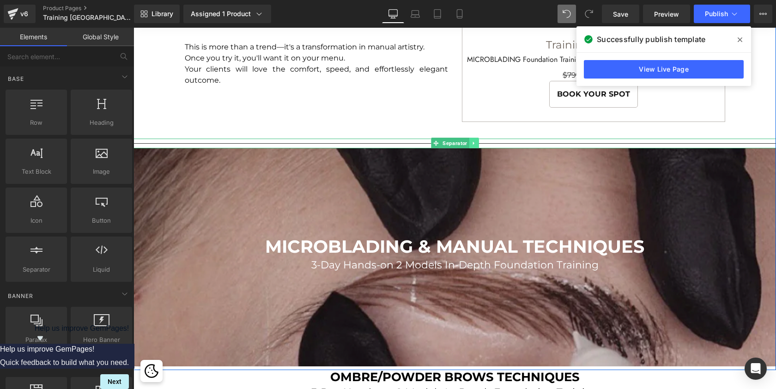
click at [472, 142] on icon at bounding box center [472, 143] width 1 height 3
click at [476, 142] on icon at bounding box center [478, 143] width 5 height 6
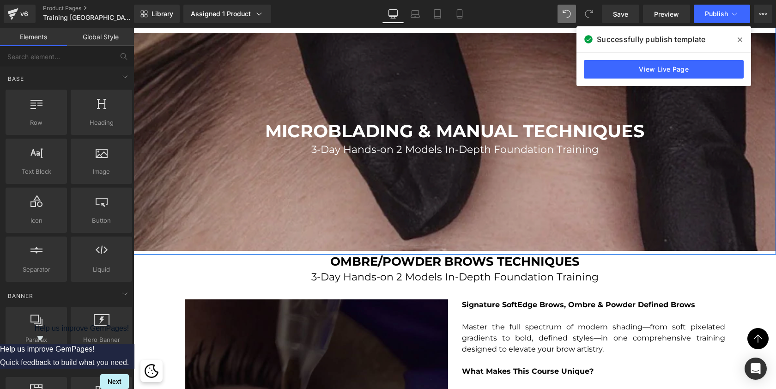
scroll to position [2258, 0]
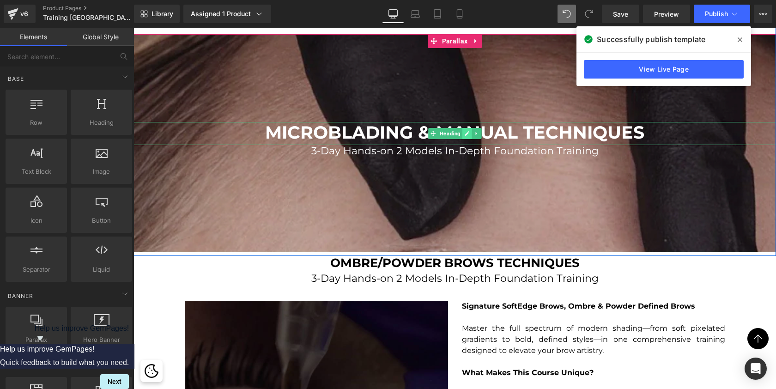
click at [464, 131] on icon at bounding box center [466, 134] width 5 height 6
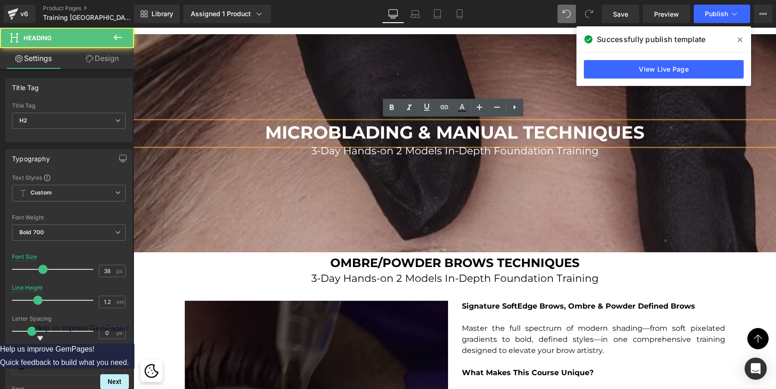
click at [498, 129] on span "MICROBLADING & MANUAL TECHNIQUES" at bounding box center [454, 132] width 379 height 22
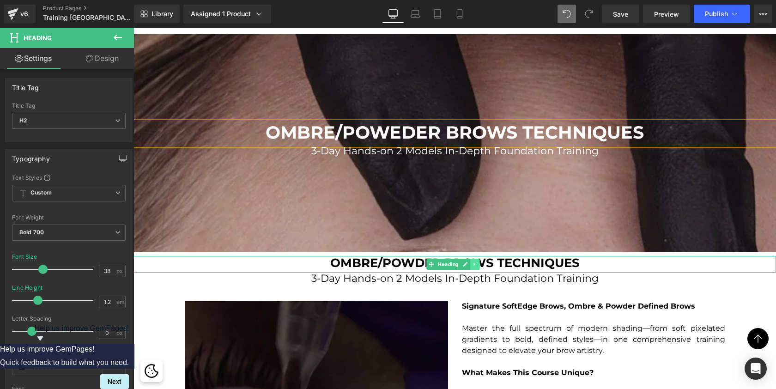
click at [477, 264] on icon at bounding box center [474, 264] width 5 height 6
click at [480, 264] on icon at bounding box center [479, 263] width 5 height 5
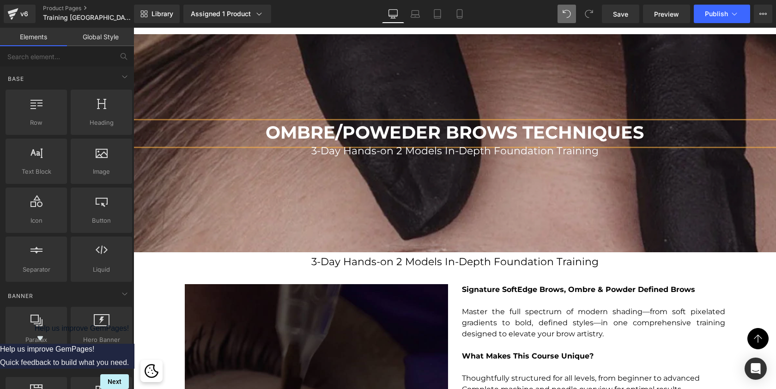
scroll to position [5225, 639]
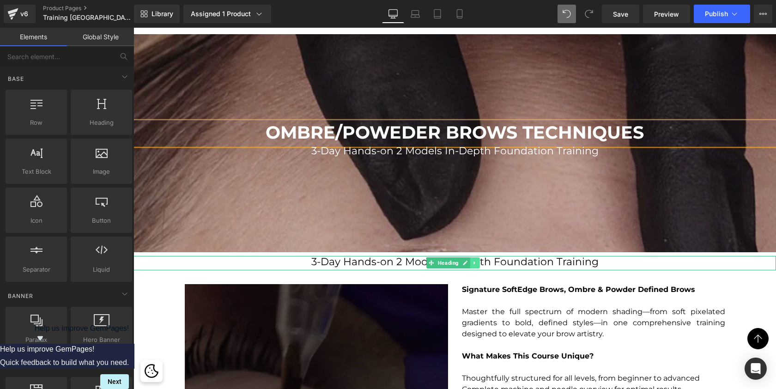
click at [477, 258] on link at bounding box center [475, 262] width 10 height 11
click at [479, 260] on icon at bounding box center [479, 262] width 5 height 5
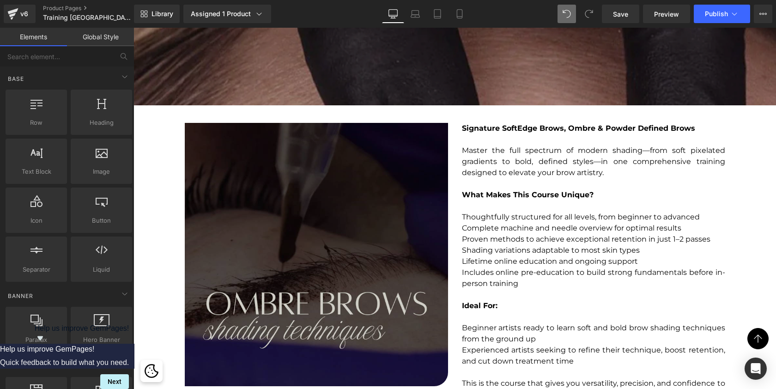
scroll to position [2411, 0]
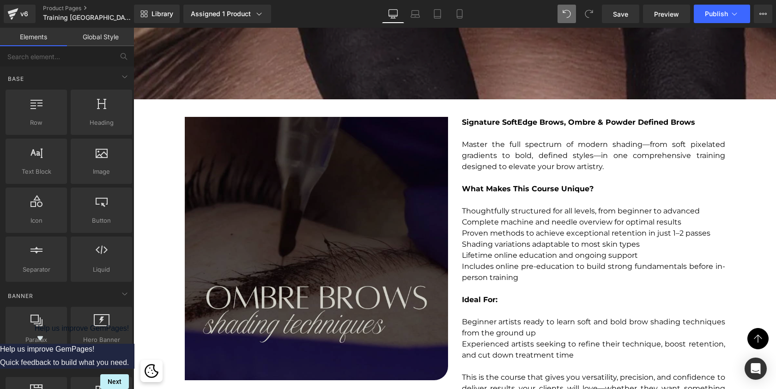
click at [366, 206] on img at bounding box center [316, 248] width 263 height 263
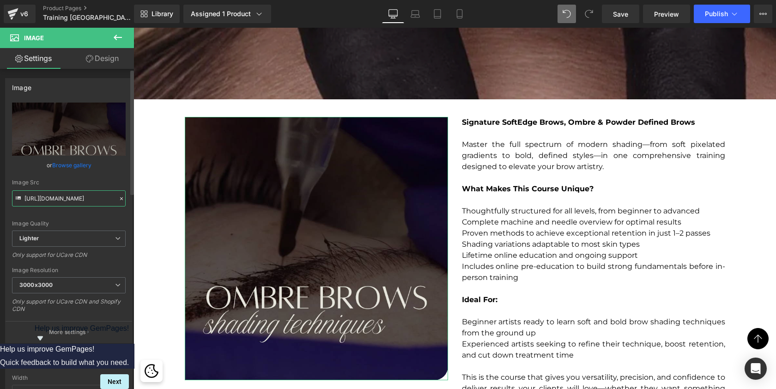
click at [83, 199] on input "https://ucarecdn.com/f7081a10-53ff-4cbc-b160-944a5906f5e4/-/format/auto/-/previ…" at bounding box center [69, 198] width 114 height 16
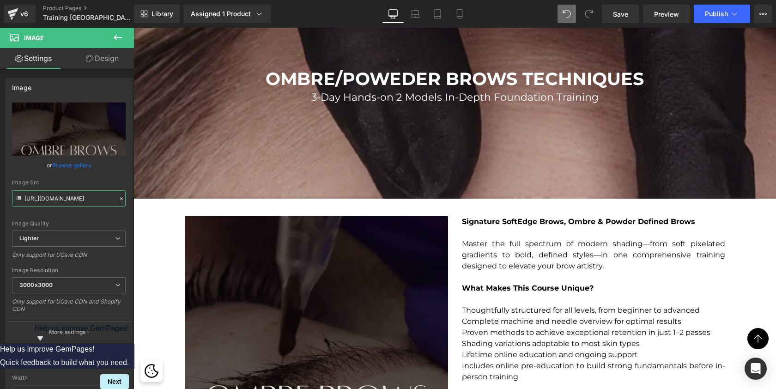
scroll to position [2280, 0]
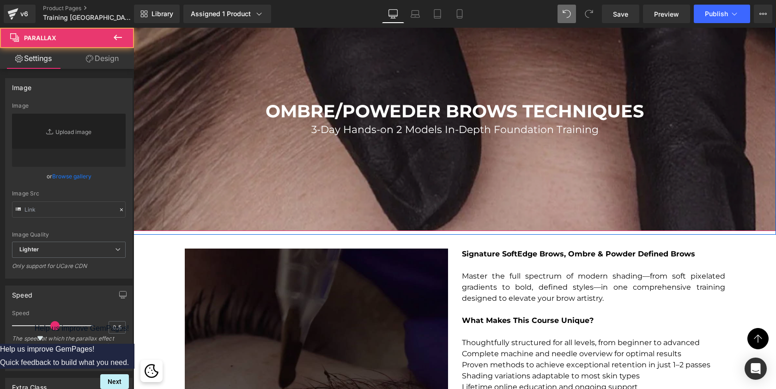
click at [192, 143] on div at bounding box center [454, 199] width 642 height 497
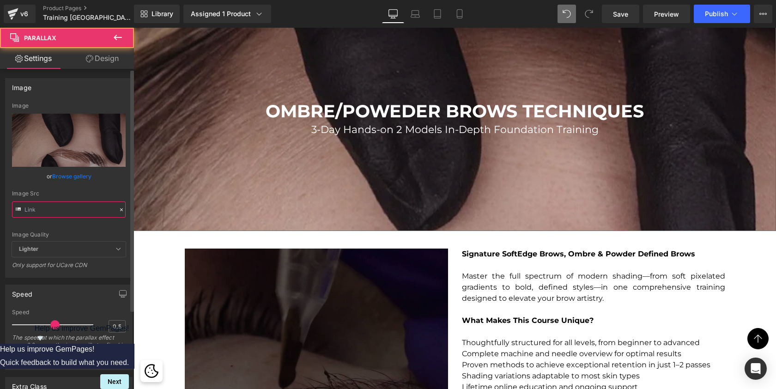
click at [61, 207] on input "text" at bounding box center [69, 209] width 114 height 16
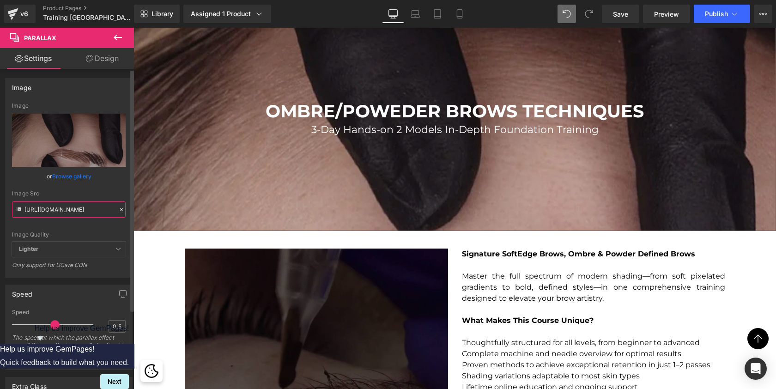
paste input "ucarecdn.com/f7081a10-53ff-4cbc-b160-944a5906f5e4/-/format/auto/-/preview/3000x…"
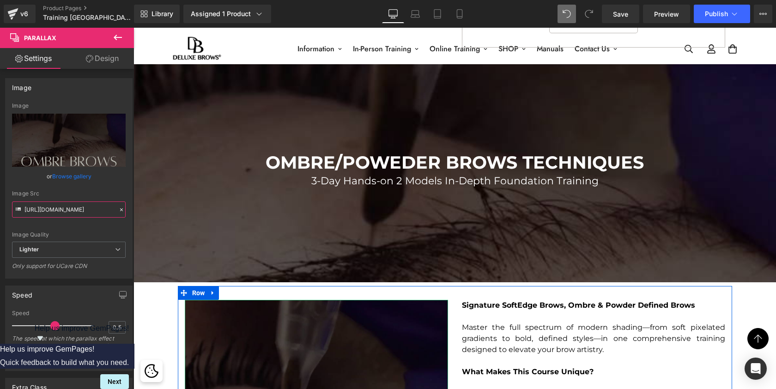
scroll to position [2226, 0]
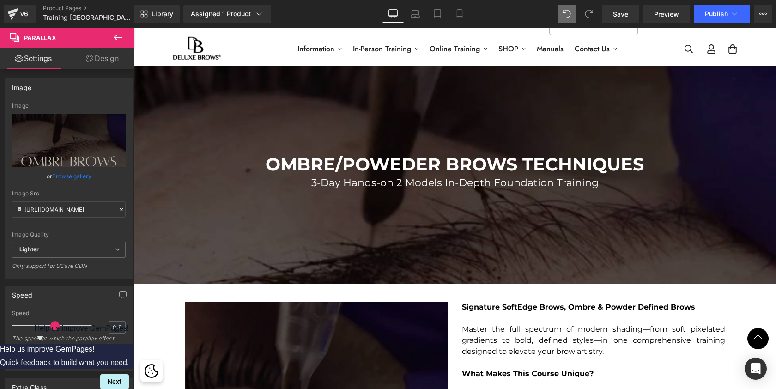
click at [241, 151] on div at bounding box center [454, 204] width 642 height 497
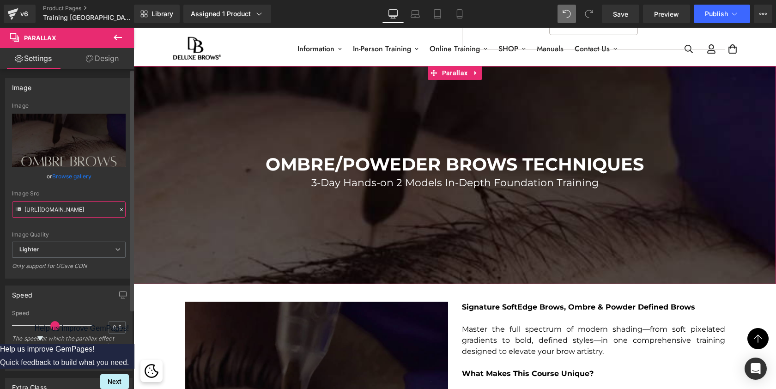
click at [89, 209] on input "https://ucarecdn.com/f7081a10-53ff-4cbc-b160-944a5906f5e4/-/format/auto/-/previ…" at bounding box center [69, 209] width 114 height 16
click at [77, 173] on link "Browse gallery" at bounding box center [71, 176] width 39 height 16
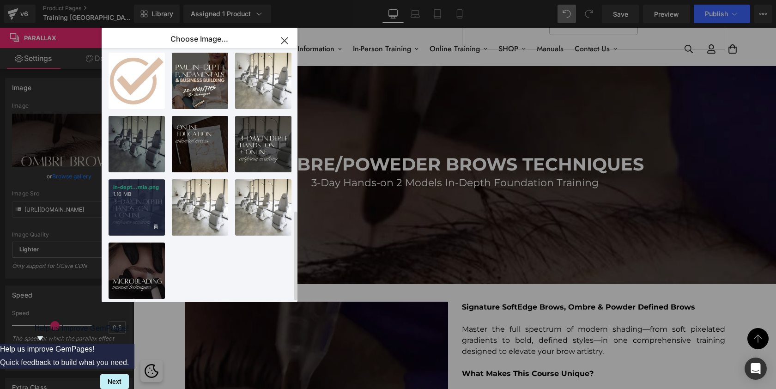
scroll to position [456, 0]
click at [284, 36] on icon "button" at bounding box center [284, 40] width 15 height 15
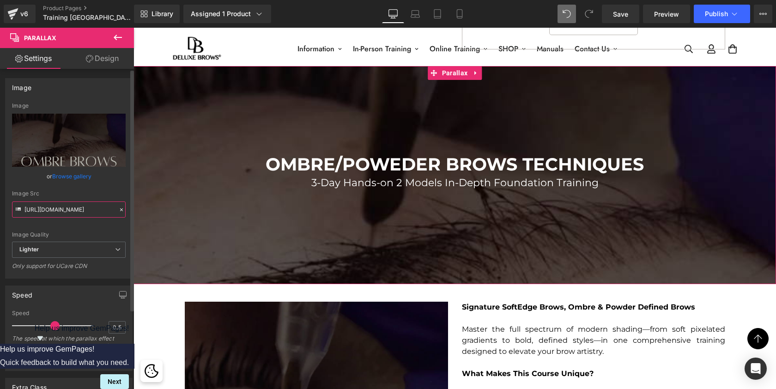
click at [78, 207] on input "https://ucarecdn.com/f7081a10-53ff-4cbc-b160-944a5906f5e4/-/format/auto/-/previ…" at bounding box center [69, 209] width 114 height 16
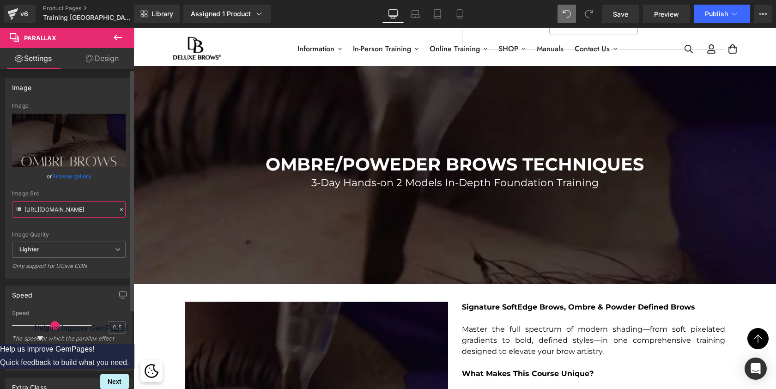
paste input "cdn.shopify.com/s/files/1/0574/0593/1713/files/all_about_shading.jpg?v=17345375…"
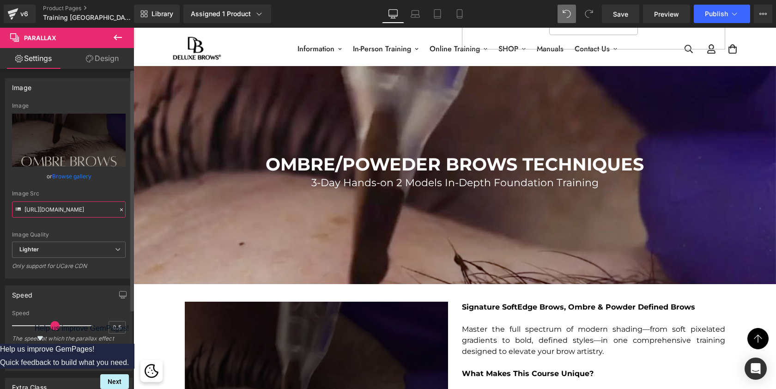
type input "https://cdn.shopify.com/s/files/1/0574/0593/1713/files/all_about_shading.jpg?v=…"
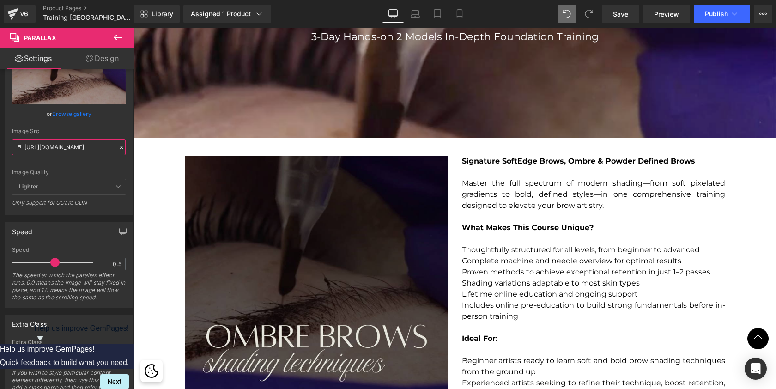
scroll to position [2373, 0]
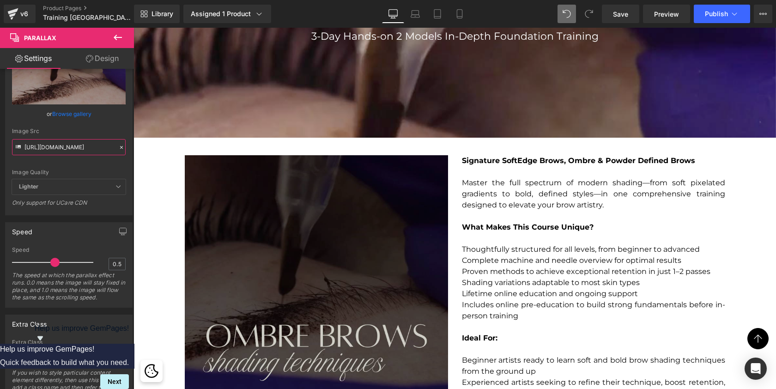
click at [362, 191] on img at bounding box center [316, 286] width 263 height 263
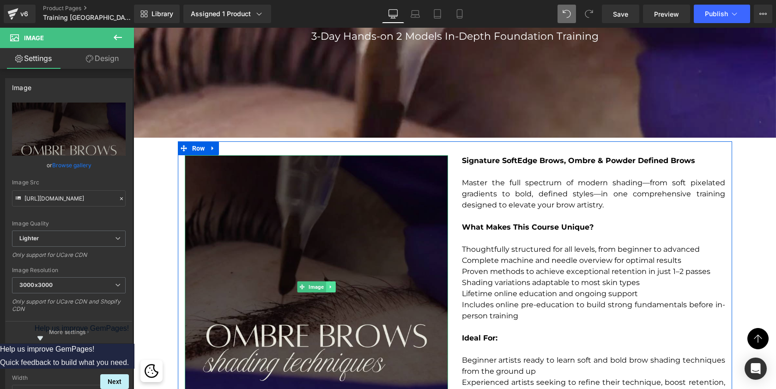
click at [331, 281] on link at bounding box center [331, 286] width 10 height 11
click at [335, 284] on icon at bounding box center [334, 286] width 5 height 5
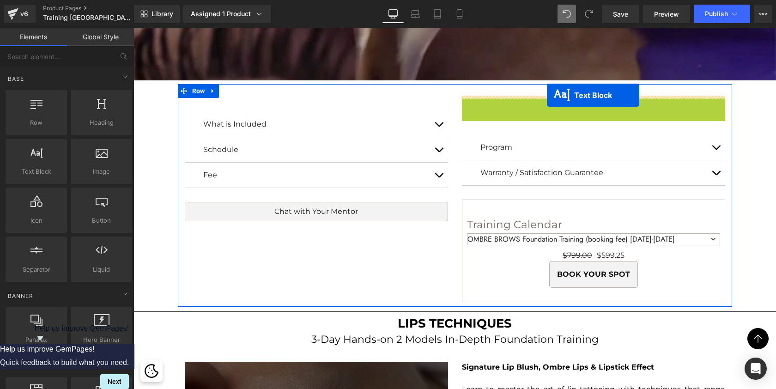
scroll to position [4946, 639]
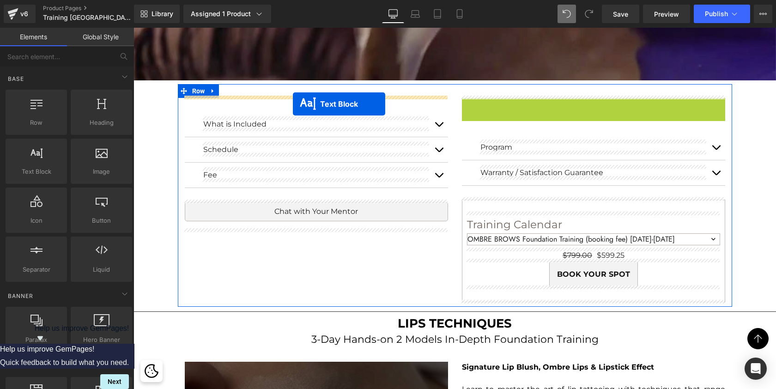
drag, startPoint x: 567, startPoint y: 100, endPoint x: 293, endPoint y: 104, distance: 274.3
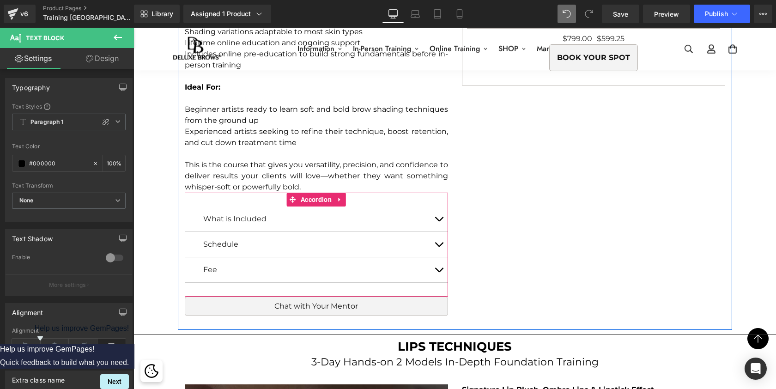
scroll to position [5082, 639]
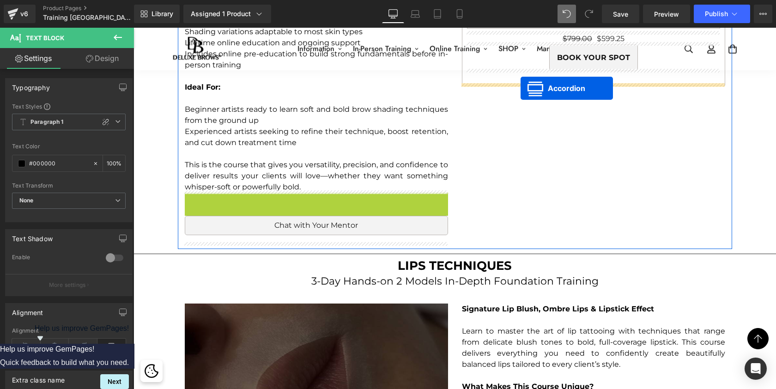
drag, startPoint x: 290, startPoint y: 198, endPoint x: 520, endPoint y: 88, distance: 254.4
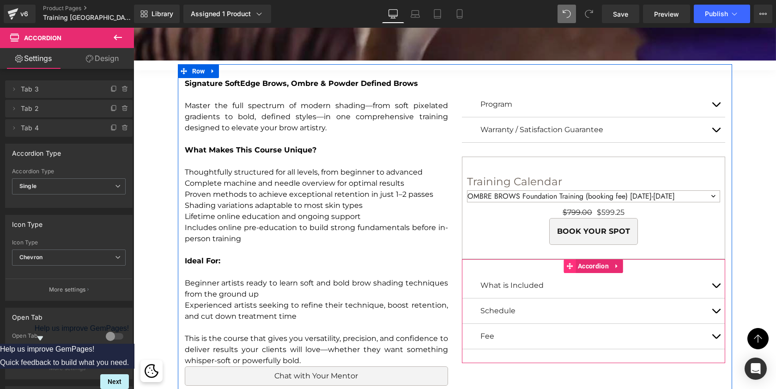
scroll to position [2448, 0]
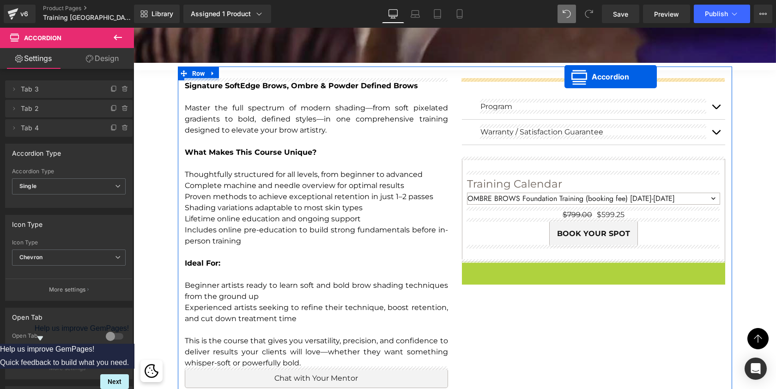
drag, startPoint x: 569, startPoint y: 265, endPoint x: 564, endPoint y: 77, distance: 188.5
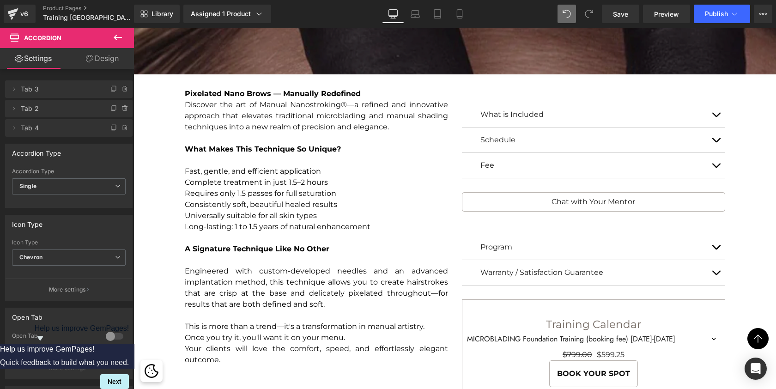
scroll to position [1869, 0]
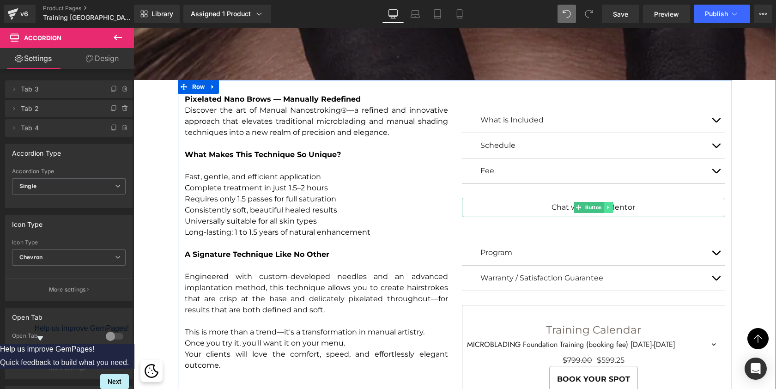
click at [607, 207] on icon at bounding box center [607, 208] width 5 height 6
click at [604, 204] on link at bounding box center [603, 207] width 10 height 11
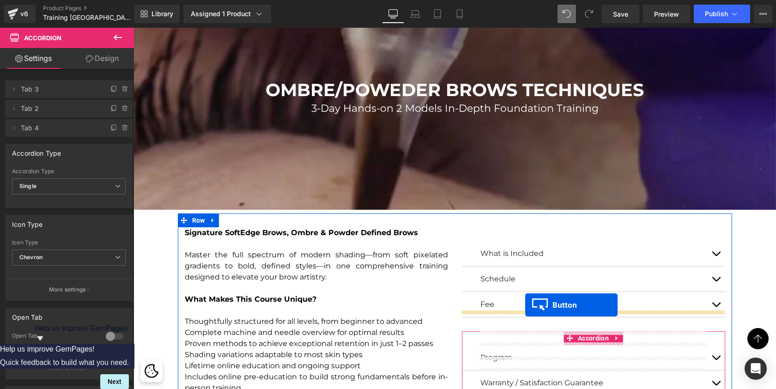
scroll to position [2352, 0]
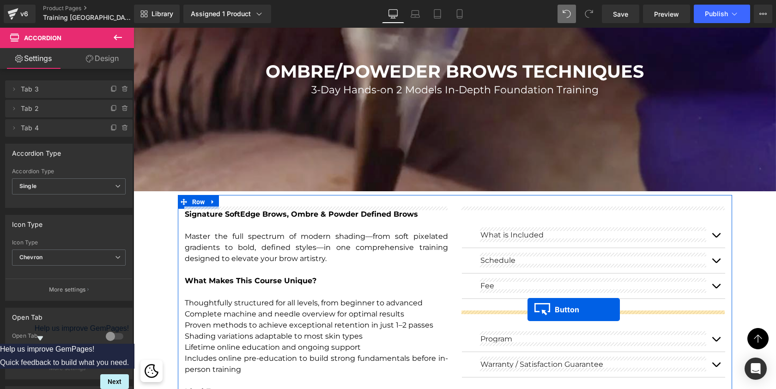
drag, startPoint x: 575, startPoint y: 235, endPoint x: 527, endPoint y: 309, distance: 88.9
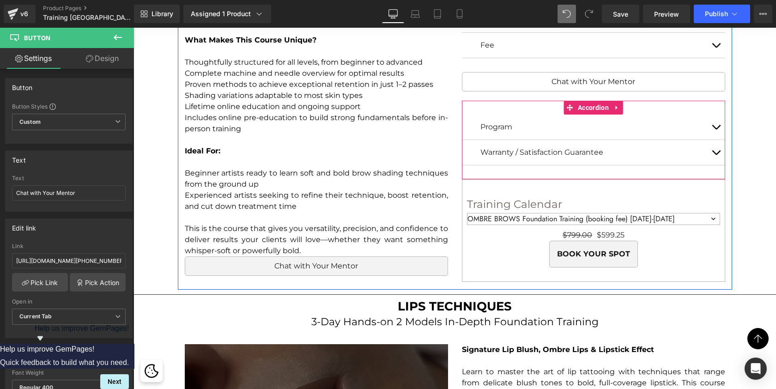
scroll to position [2561, 0]
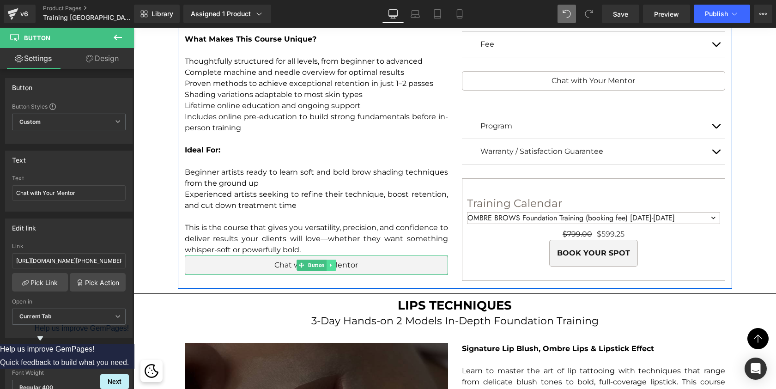
click at [331, 265] on icon at bounding box center [330, 265] width 5 height 6
click at [333, 265] on icon at bounding box center [335, 264] width 5 height 5
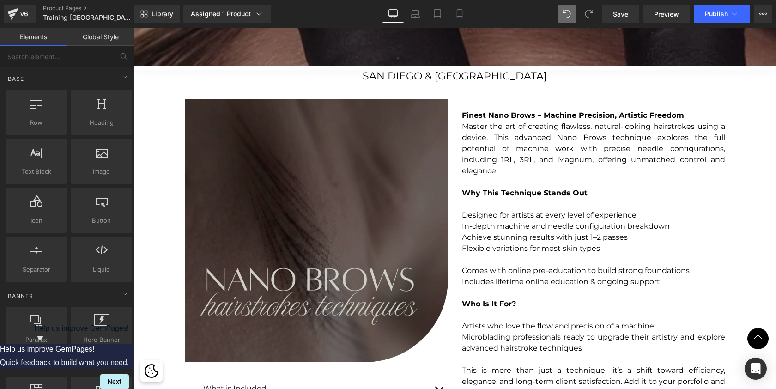
scroll to position [1059, 0]
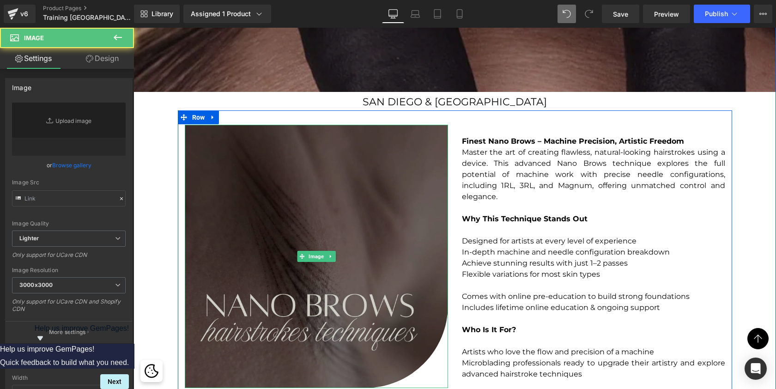
click at [280, 178] on img at bounding box center [316, 256] width 263 height 263
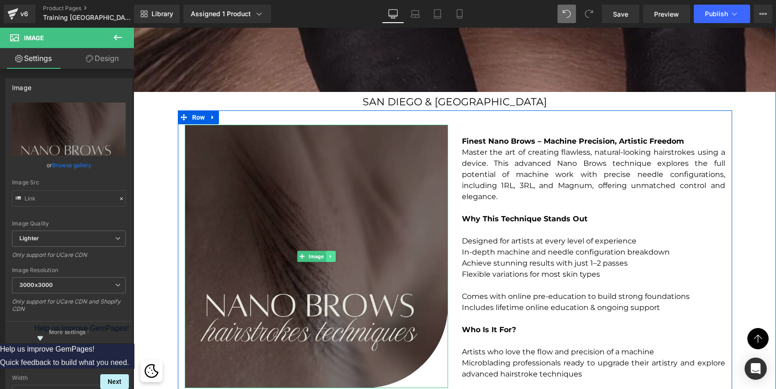
click at [330, 257] on icon at bounding box center [330, 256] width 5 height 6
click at [333, 253] on icon at bounding box center [334, 255] width 5 height 5
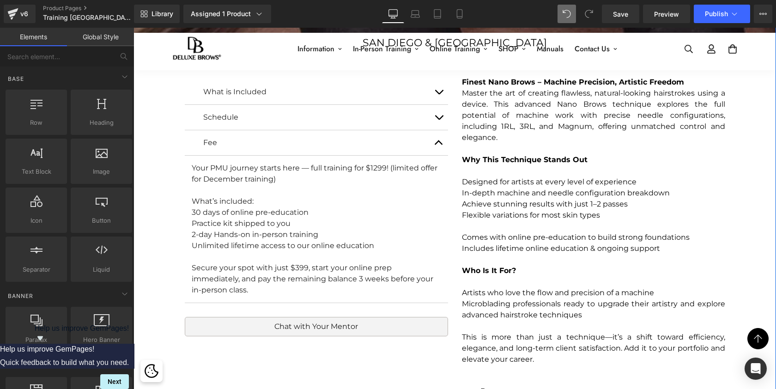
scroll to position [1097, 0]
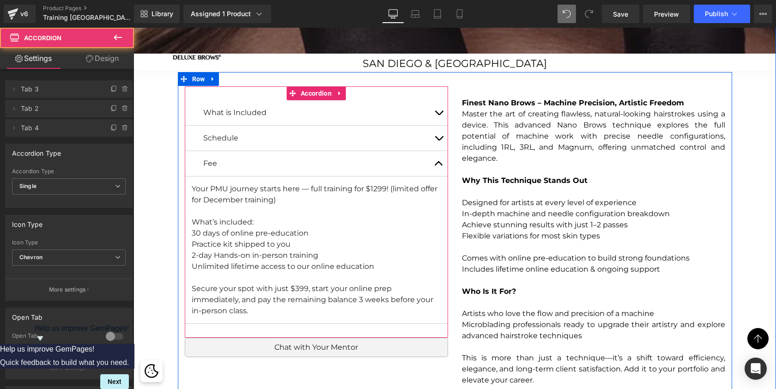
click at [439, 161] on button "button" at bounding box center [438, 163] width 18 height 25
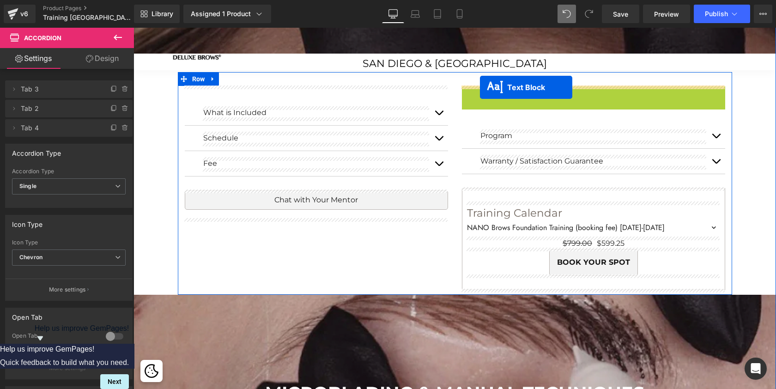
scroll to position [4716, 639]
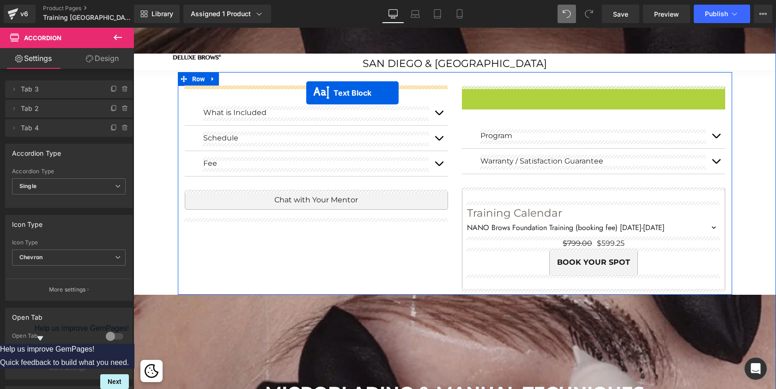
drag, startPoint x: 567, startPoint y: 87, endPoint x: 306, endPoint y: 93, distance: 261.4
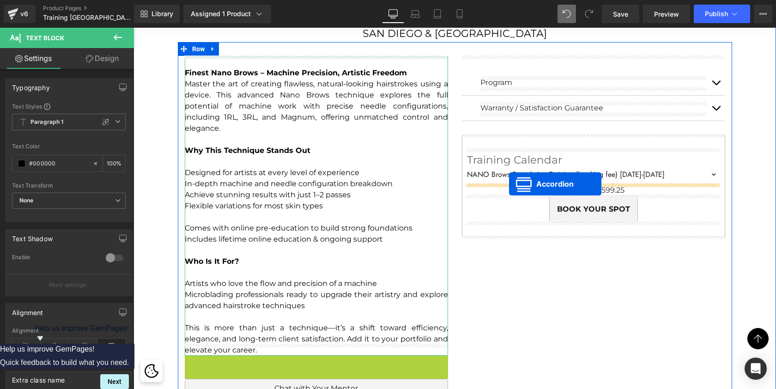
scroll to position [1070, 0]
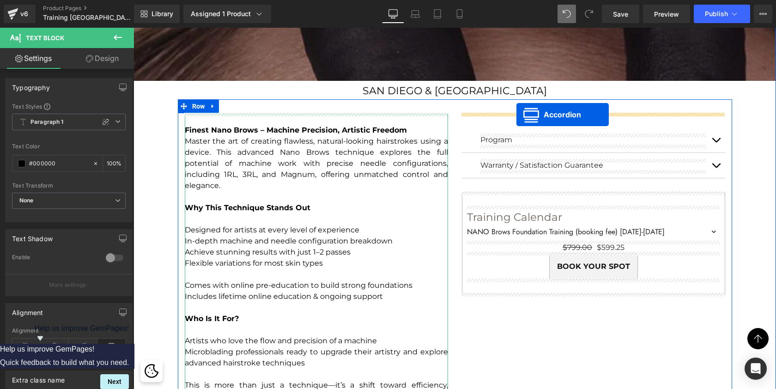
drag, startPoint x: 289, startPoint y: 282, endPoint x: 516, endPoint y: 115, distance: 282.3
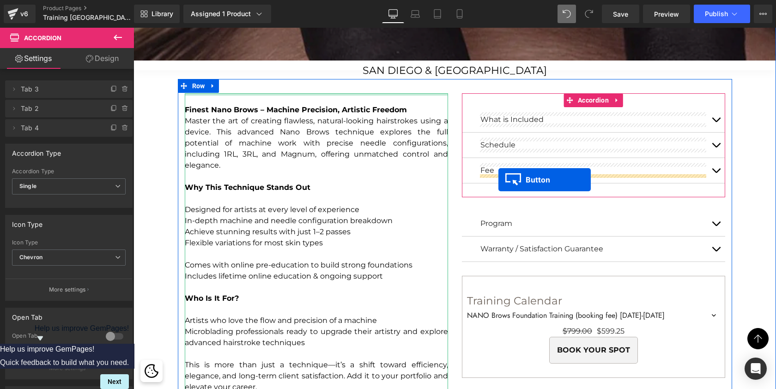
scroll to position [1090, 0]
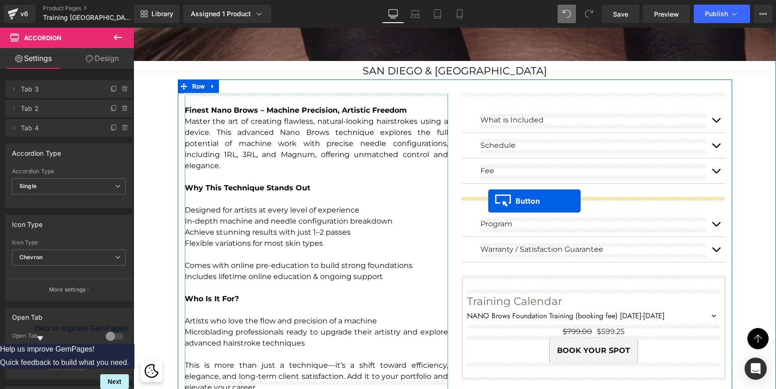
drag, startPoint x: 300, startPoint y: 215, endPoint x: 488, endPoint y: 201, distance: 188.5
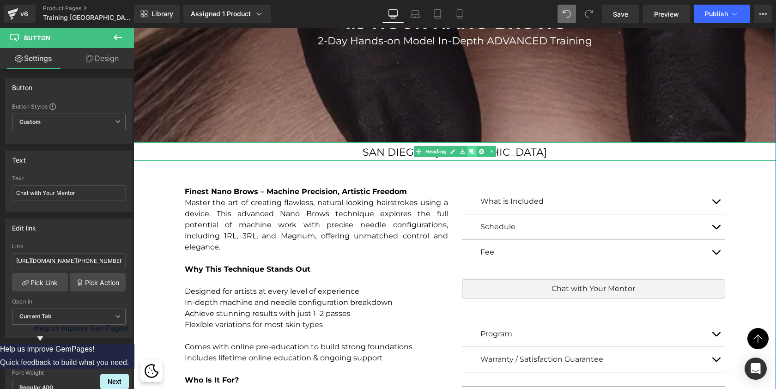
scroll to position [1009, 0]
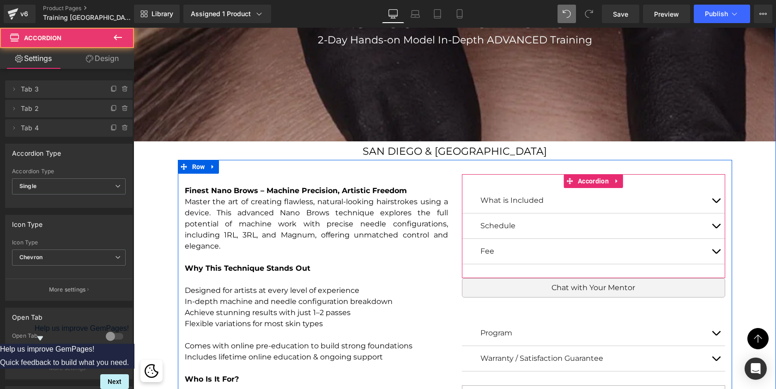
click at [713, 223] on button "button" at bounding box center [715, 225] width 18 height 25
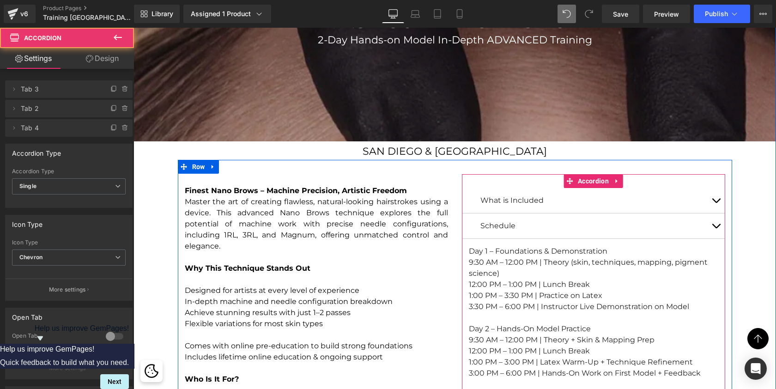
scroll to position [5050, 639]
click at [713, 226] on button "button" at bounding box center [715, 225] width 18 height 25
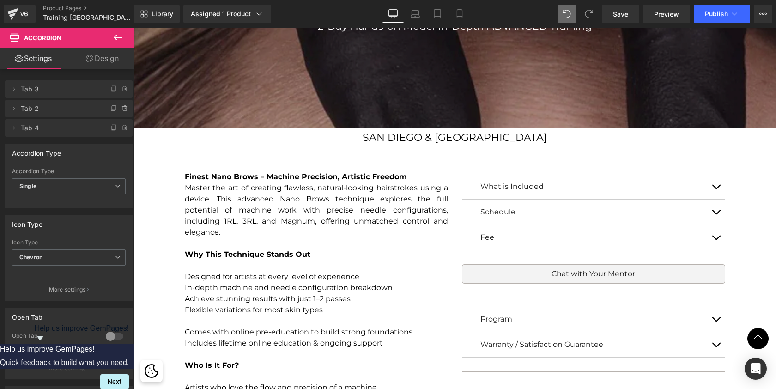
scroll to position [0, 0]
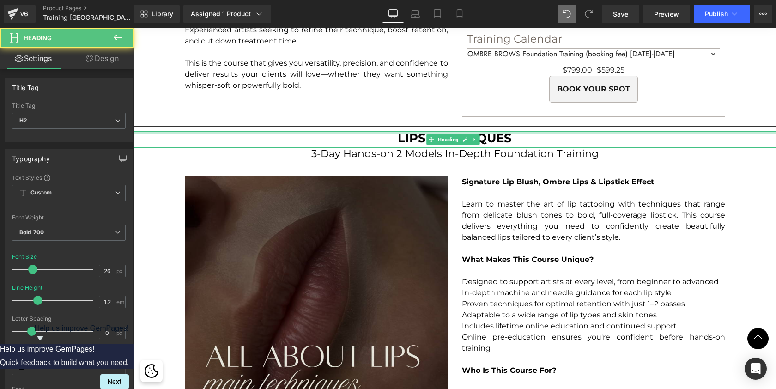
click at [479, 131] on div at bounding box center [454, 132] width 642 height 2
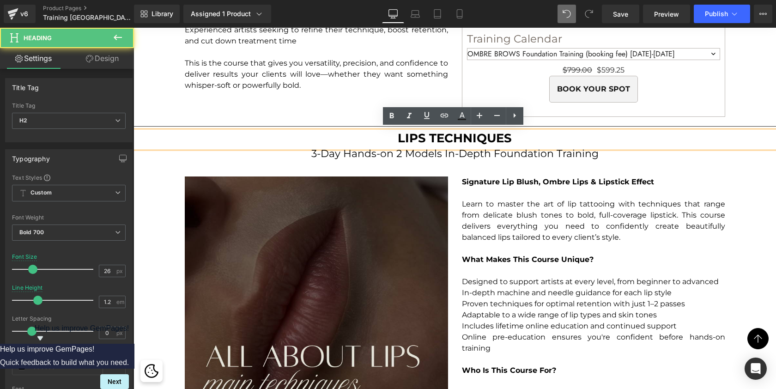
click at [492, 134] on h2 "LIPS TECHNIQUES" at bounding box center [454, 138] width 642 height 14
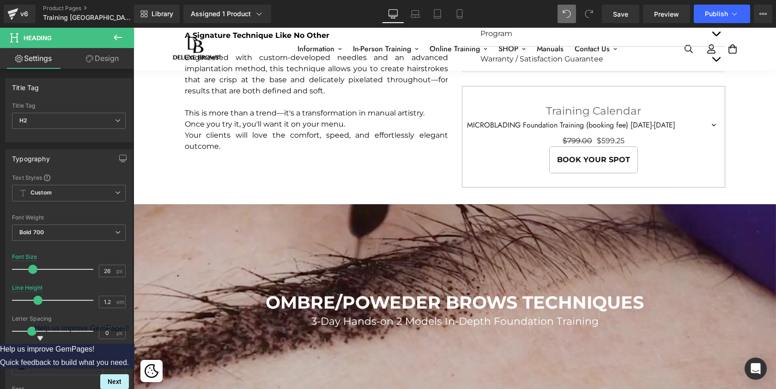
scroll to position [1854, 0]
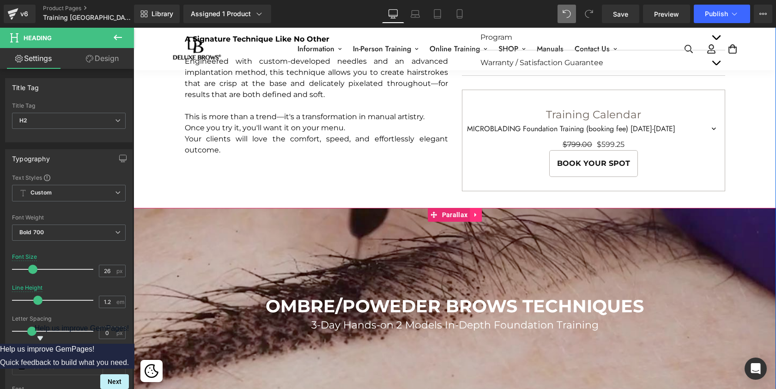
click at [474, 214] on icon at bounding box center [475, 215] width 2 height 4
click at [471, 212] on link at bounding box center [470, 215] width 12 height 14
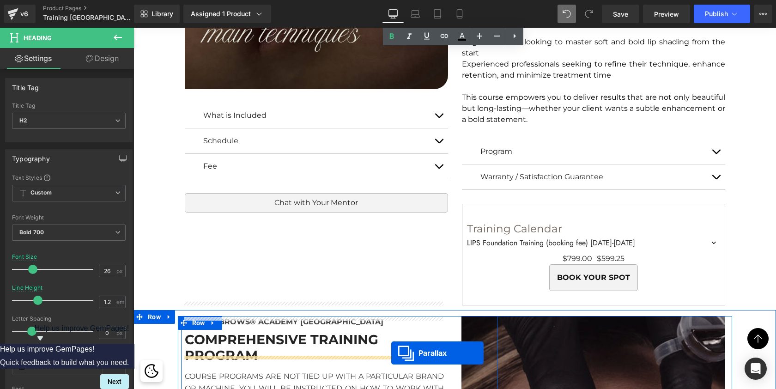
scroll to position [2896, 0]
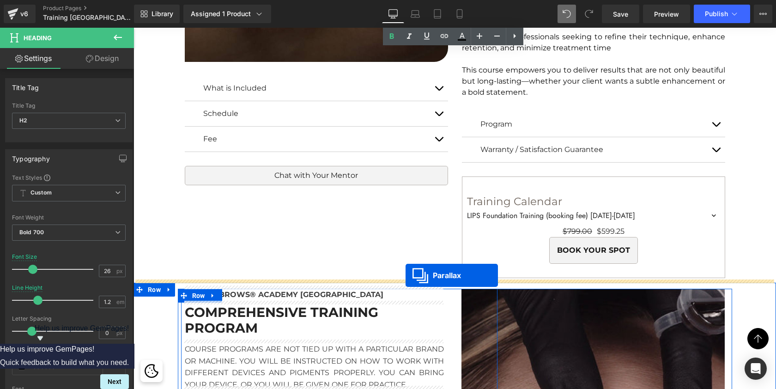
drag, startPoint x: 432, startPoint y: 63, endPoint x: 405, endPoint y: 275, distance: 213.6
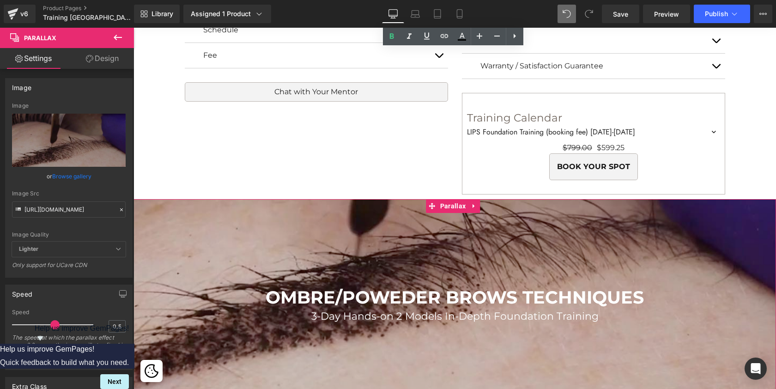
scroll to position [2973, 0]
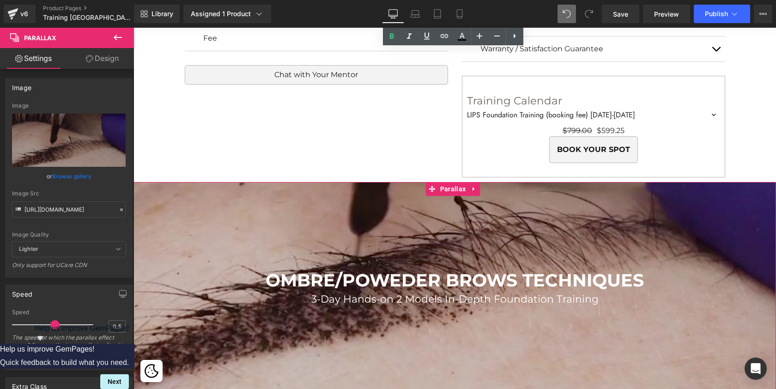
click at [281, 241] on div at bounding box center [454, 216] width 642 height 497
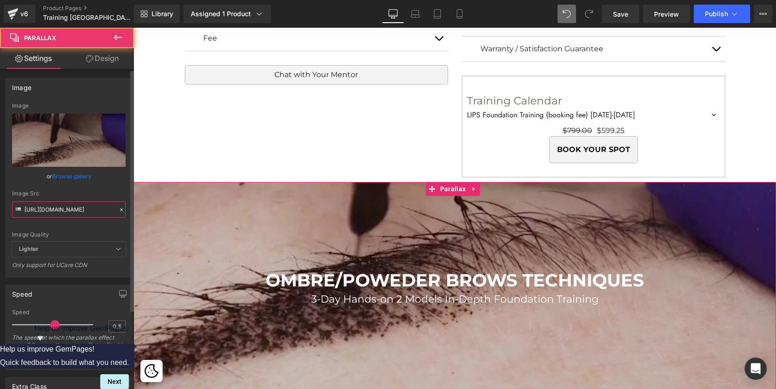
click at [57, 205] on input "https://cdn.shopify.com/s/files/1/0574/0593/1713/files/all_about_shading.jpg?v=…" at bounding box center [69, 209] width 114 height 16
paste input "lips-and-eyes-cover-4.jpg?v=165184812"
type input "https://cdn.shopify.com/s/files/1/0574/0593/1713/files/lips-and-eyes-cover-4.jp…"
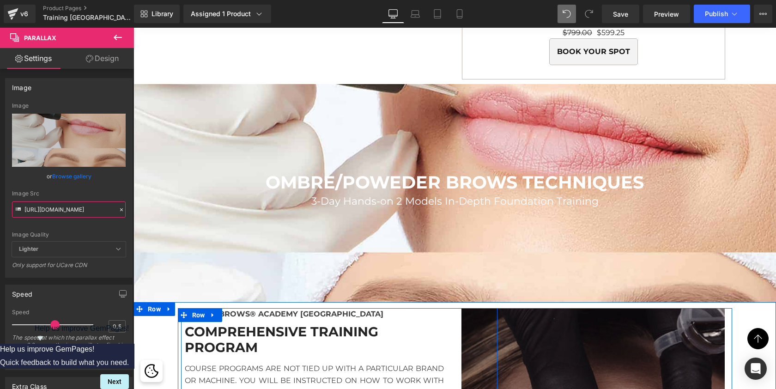
scroll to position [3081, 0]
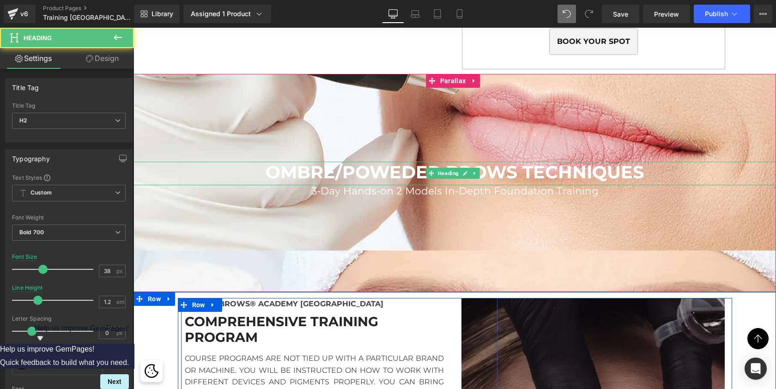
click at [365, 169] on span "OMBRE/POWEDER BROWS TECHNIQUES" at bounding box center [454, 172] width 378 height 22
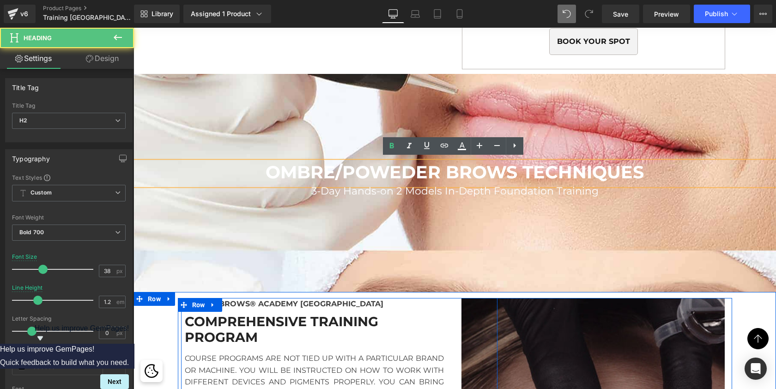
click at [365, 169] on span "OMBRE/POWEDER BROWS TECHNIQUES" at bounding box center [454, 172] width 378 height 22
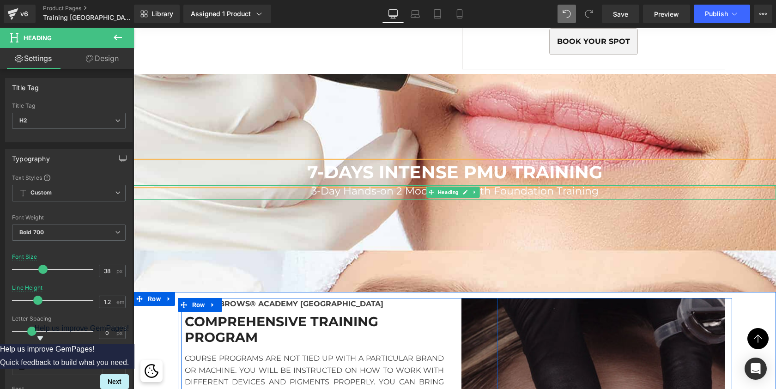
click at [338, 186] on span "3-Day Hands-on 2 Models In-Depth Foundation Training" at bounding box center [454, 191] width 287 height 12
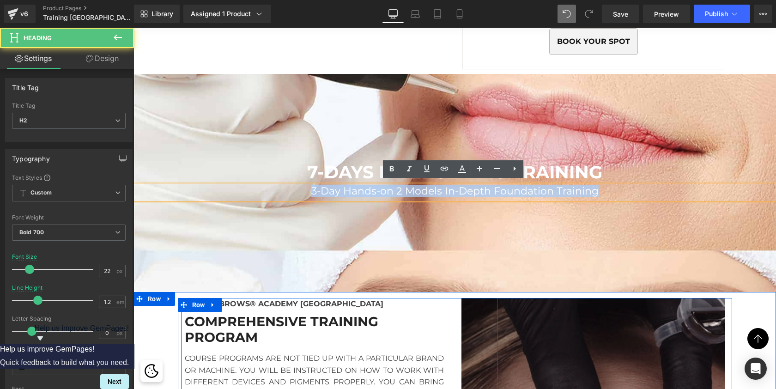
drag, startPoint x: 311, startPoint y: 187, endPoint x: 683, endPoint y: 194, distance: 372.2
click at [683, 194] on div "3-Day Hands-on 2 Models In-Depth Foundation Training" at bounding box center [454, 192] width 642 height 14
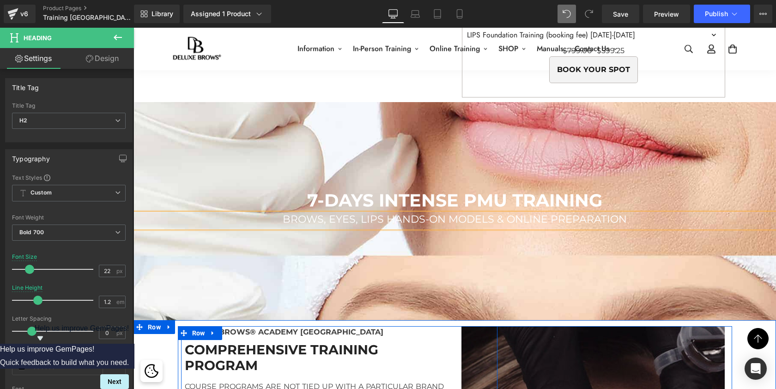
scroll to position [3030, 0]
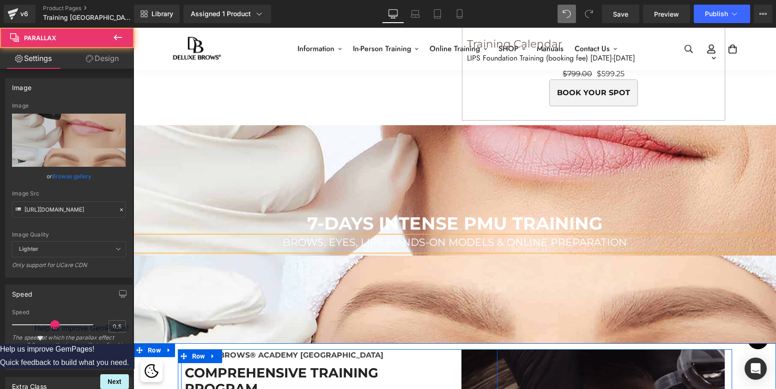
click at [698, 168] on div at bounding box center [454, 210] width 642 height 497
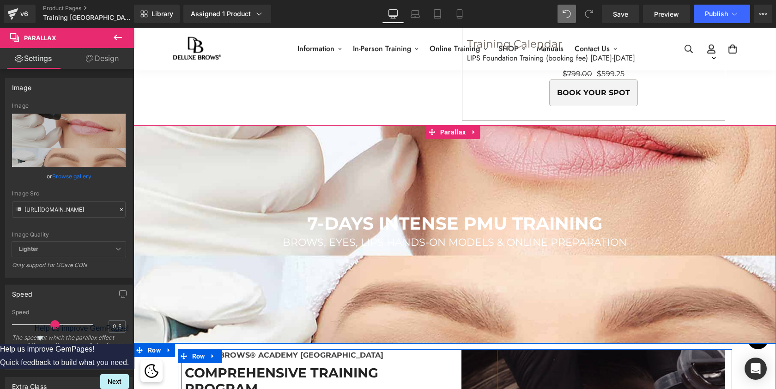
click at [104, 56] on link "Design" at bounding box center [102, 58] width 67 height 21
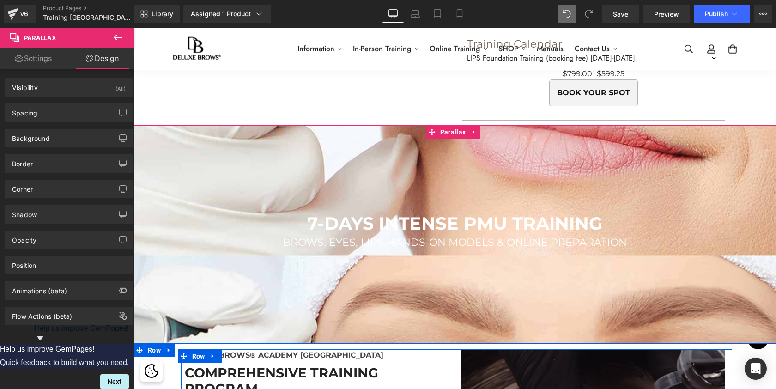
click at [40, 58] on link "Settings" at bounding box center [33, 58] width 67 height 21
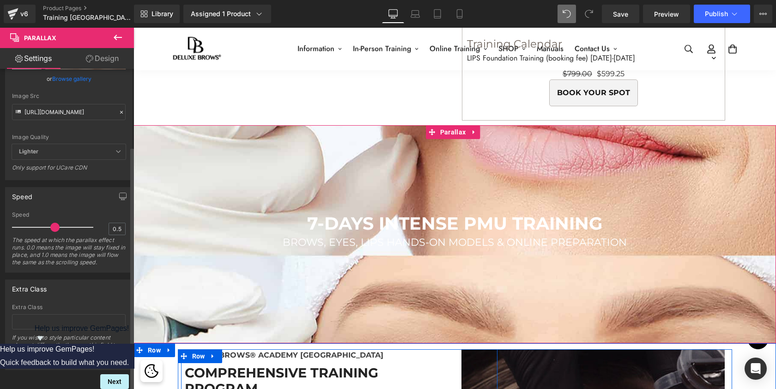
scroll to position [0, 0]
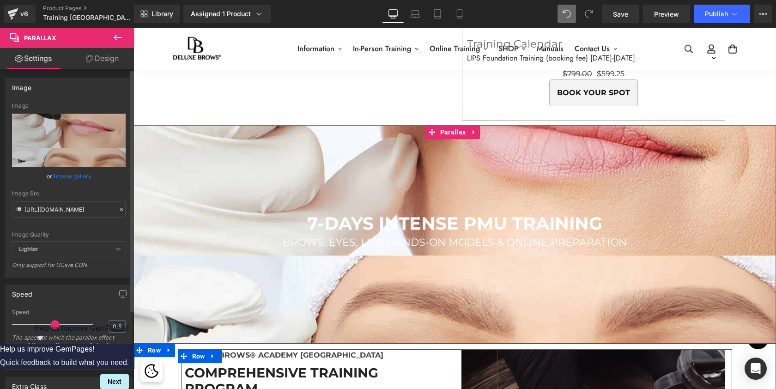
click at [43, 251] on span "Lighter" at bounding box center [69, 248] width 114 height 15
click at [67, 249] on span "Lighter" at bounding box center [69, 248] width 114 height 15
click at [115, 249] on icon at bounding box center [118, 249] width 6 height 6
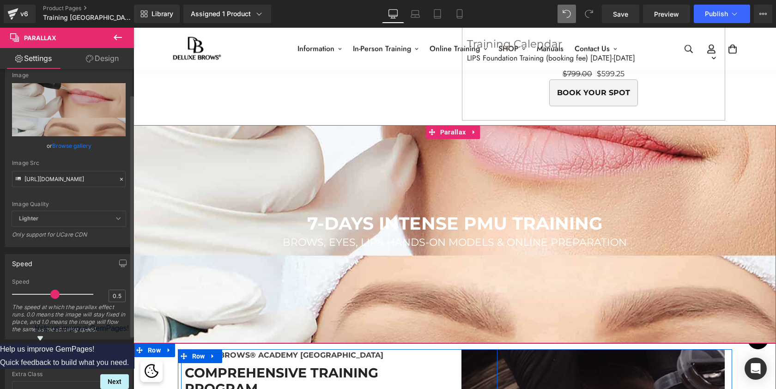
scroll to position [34, 0]
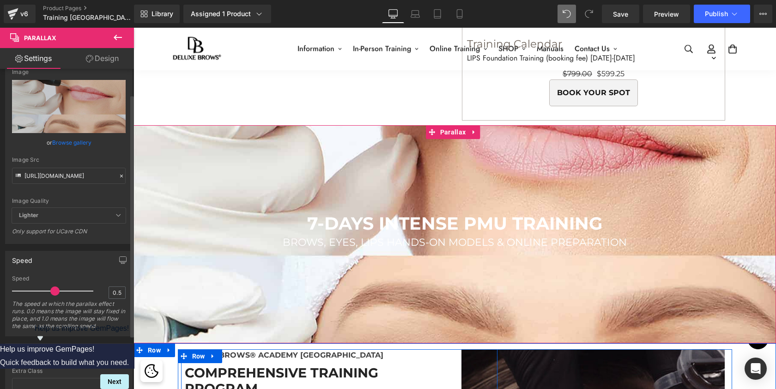
click at [66, 216] on span "Lighter" at bounding box center [69, 215] width 114 height 15
click at [117, 53] on link "Design" at bounding box center [102, 58] width 67 height 21
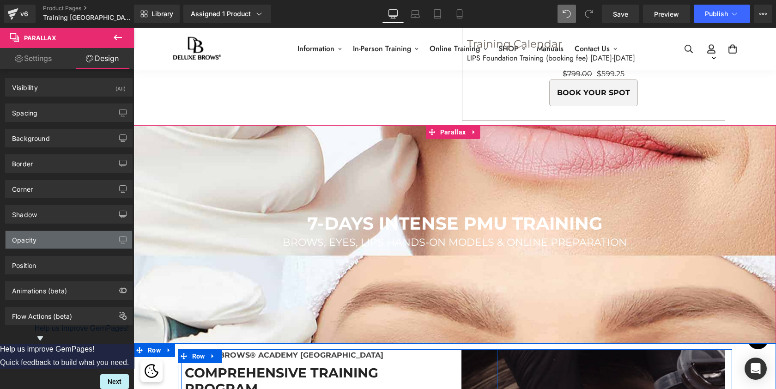
click at [35, 242] on div "Opacity" at bounding box center [24, 237] width 24 height 13
click at [39, 243] on div "Opacity" at bounding box center [69, 240] width 127 height 18
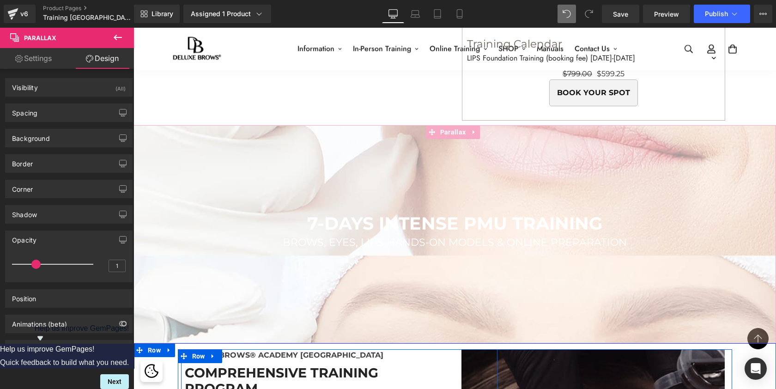
drag, startPoint x: 91, startPoint y: 265, endPoint x: 36, endPoint y: 264, distance: 55.9
click at [36, 264] on span at bounding box center [35, 263] width 9 height 9
click at [32, 133] on div "Background" at bounding box center [31, 135] width 38 height 13
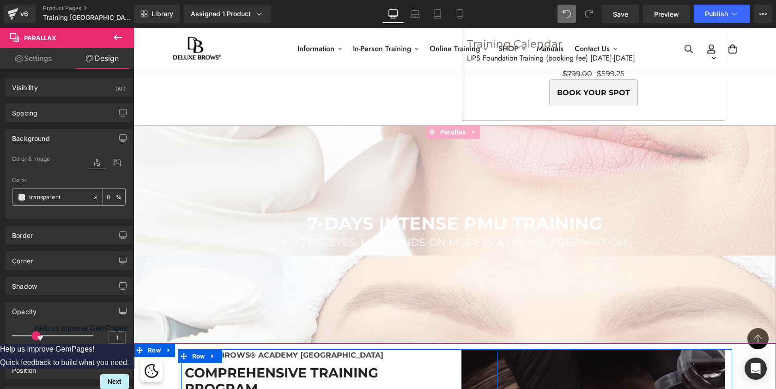
click at [20, 199] on span at bounding box center [21, 196] width 7 height 7
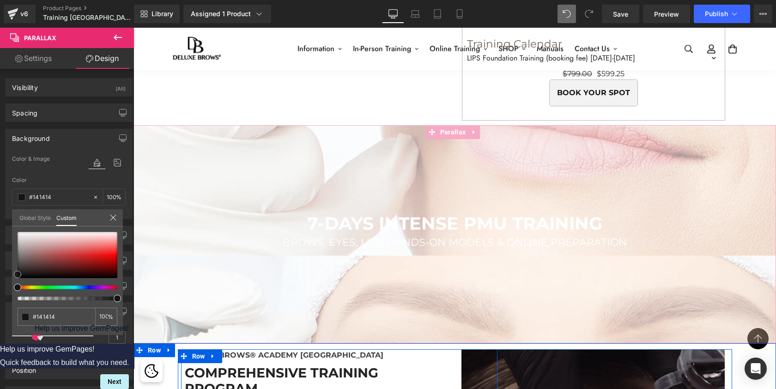
drag, startPoint x: 18, startPoint y: 277, endPoint x: 12, endPoint y: 272, distance: 6.9
click at [13, 273] on div "transparent 0 %" at bounding box center [67, 283] width 111 height 103
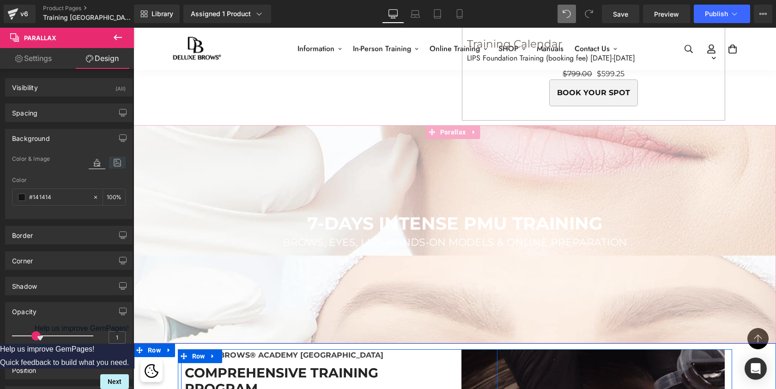
click at [114, 165] on icon at bounding box center [117, 163] width 17 height 12
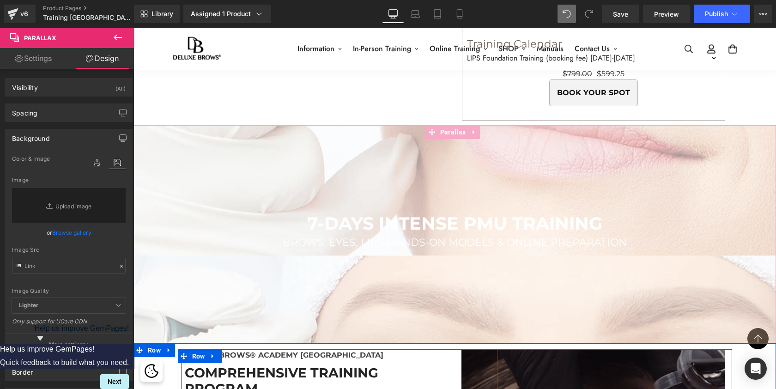
scroll to position [28, 0]
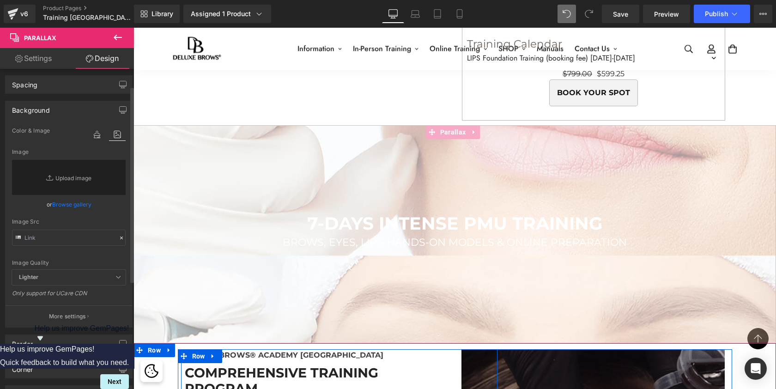
click at [37, 278] on b "Lighter" at bounding box center [28, 276] width 19 height 7
click at [115, 278] on icon at bounding box center [118, 277] width 6 height 6
click at [60, 316] on p "More settings" at bounding box center [67, 316] width 37 height 8
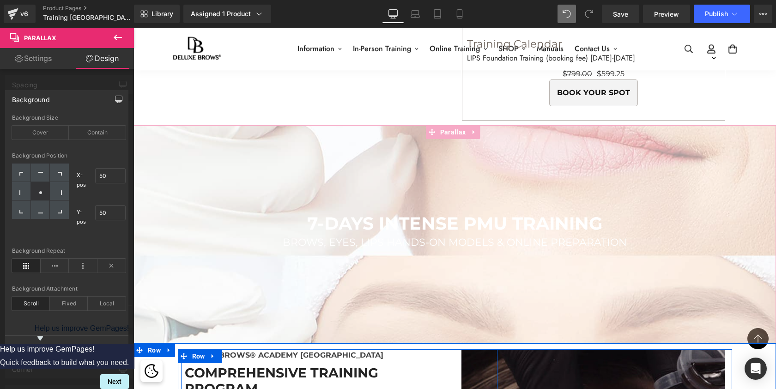
click at [117, 97] on icon "button" at bounding box center [118, 99] width 7 height 7
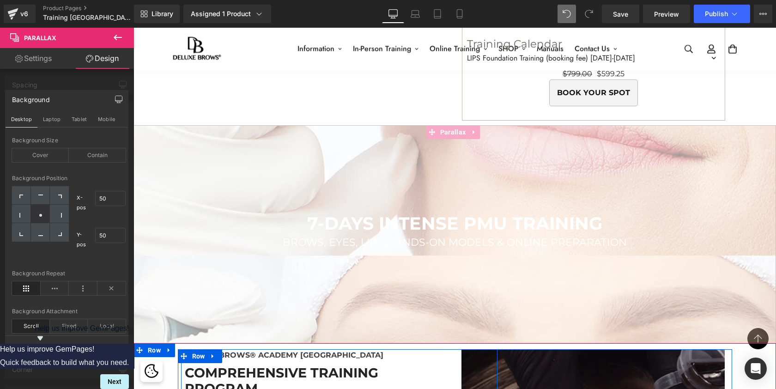
click at [101, 70] on div at bounding box center [67, 211] width 134 height 366
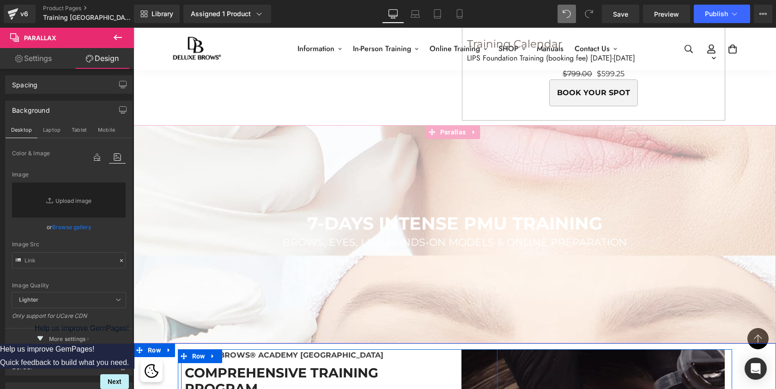
click at [103, 63] on link "Design" at bounding box center [102, 58] width 67 height 21
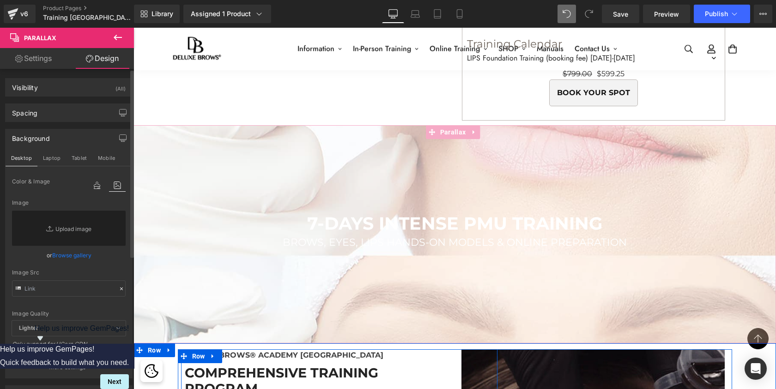
click at [115, 331] on icon at bounding box center [118, 328] width 6 height 6
click at [120, 135] on icon "button" at bounding box center [123, 138] width 7 height 6
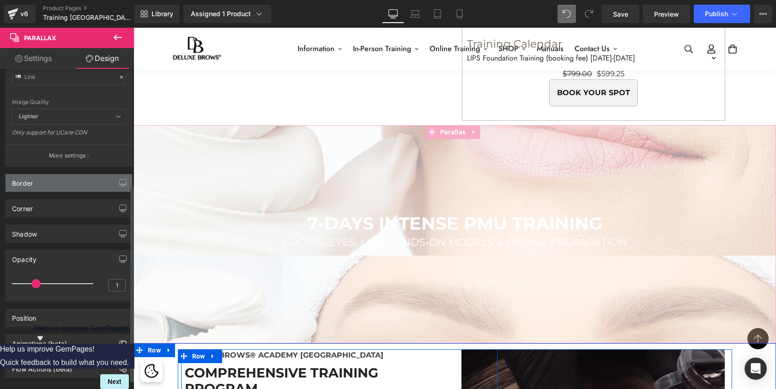
scroll to position [190, 0]
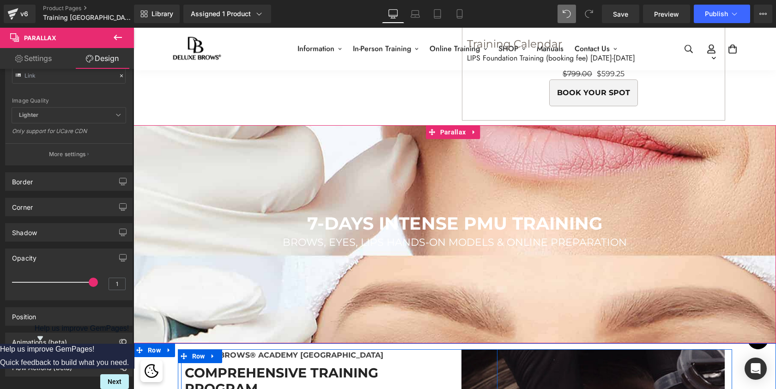
drag, startPoint x: 165, startPoint y: 312, endPoint x: 159, endPoint y: 276, distance: 36.5
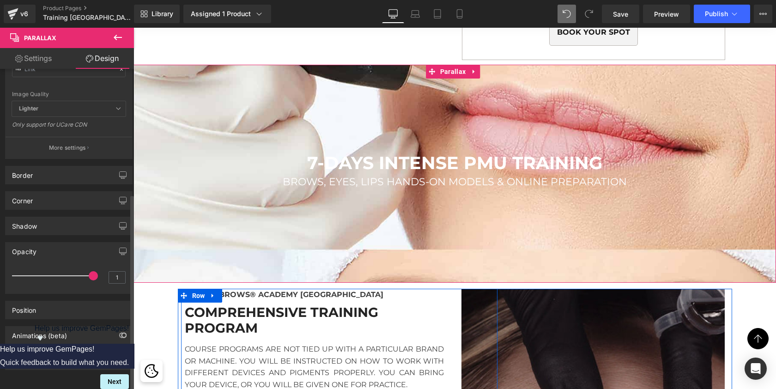
scroll to position [204, 0]
click at [460, 69] on span "Parallax" at bounding box center [453, 72] width 30 height 14
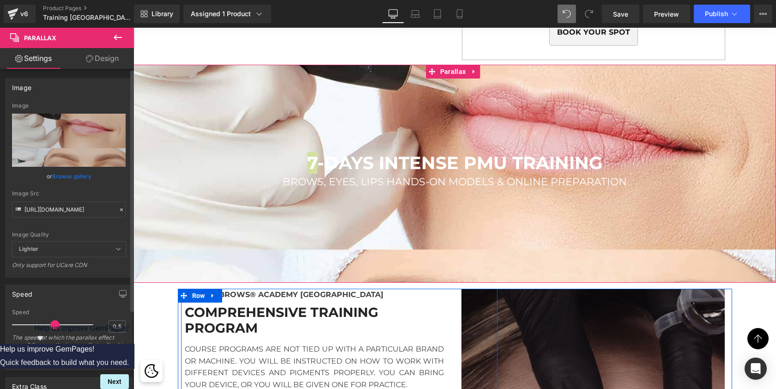
click at [115, 249] on icon at bounding box center [118, 249] width 6 height 6
click at [104, 55] on link "Design" at bounding box center [102, 58] width 67 height 21
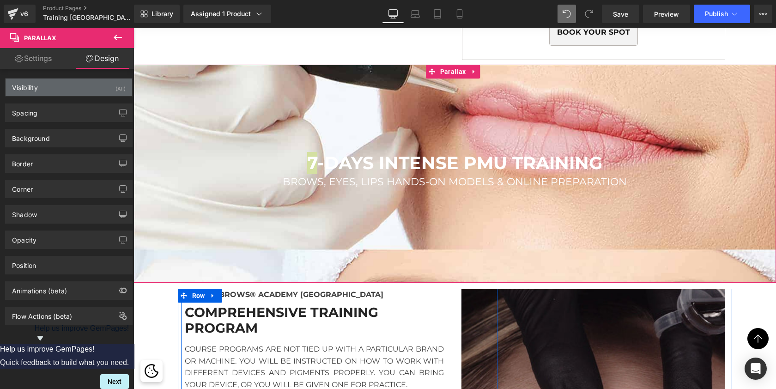
click at [46, 91] on div "Visibility (All)" at bounding box center [69, 87] width 127 height 18
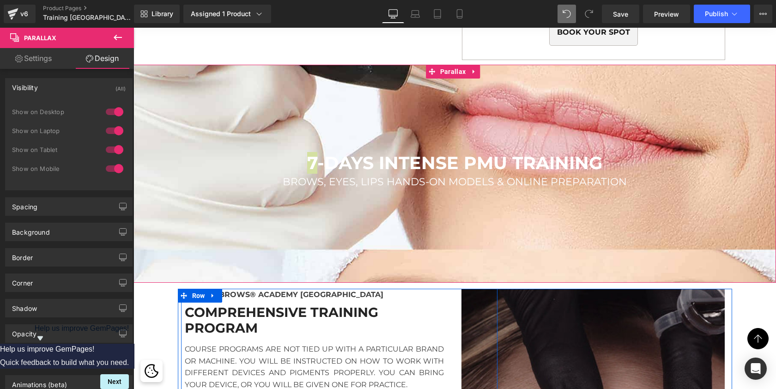
click at [46, 91] on div "Visibility (All)" at bounding box center [69, 87] width 127 height 18
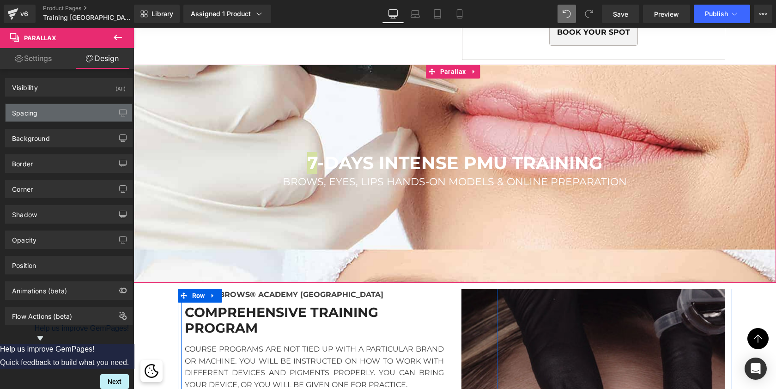
click at [39, 114] on div "Spacing" at bounding box center [69, 113] width 127 height 18
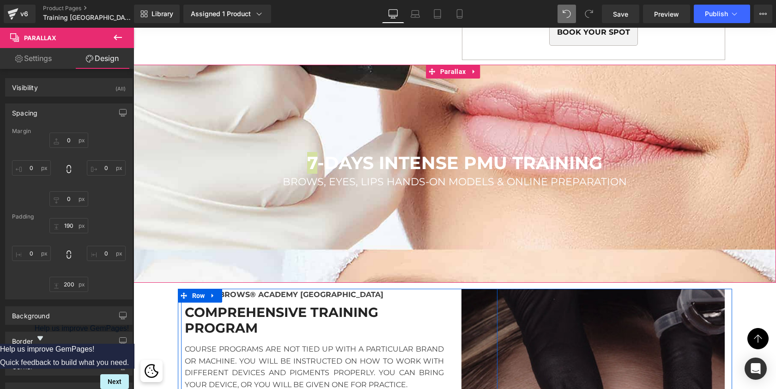
click at [39, 114] on div "Spacing" at bounding box center [69, 113] width 127 height 18
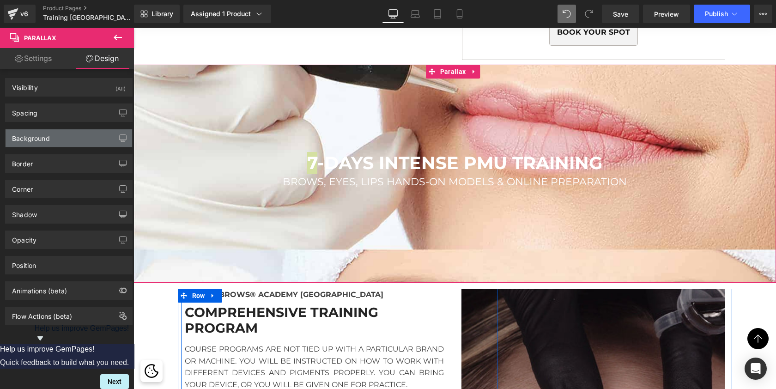
click at [33, 139] on div "Background" at bounding box center [31, 135] width 38 height 13
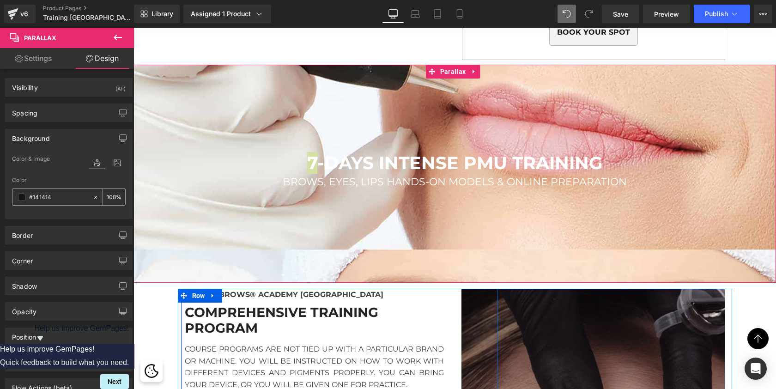
click at [109, 195] on input "100" at bounding box center [111, 197] width 9 height 10
type input "50"
click at [55, 284] on div "Shadow" at bounding box center [69, 286] width 127 height 18
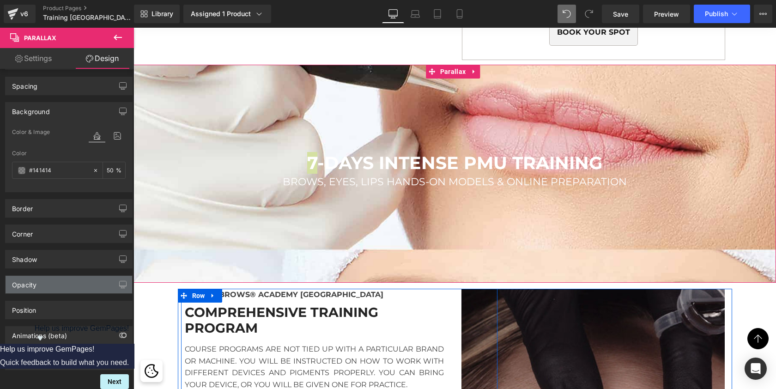
click at [61, 276] on div "Opacity" at bounding box center [69, 285] width 127 height 18
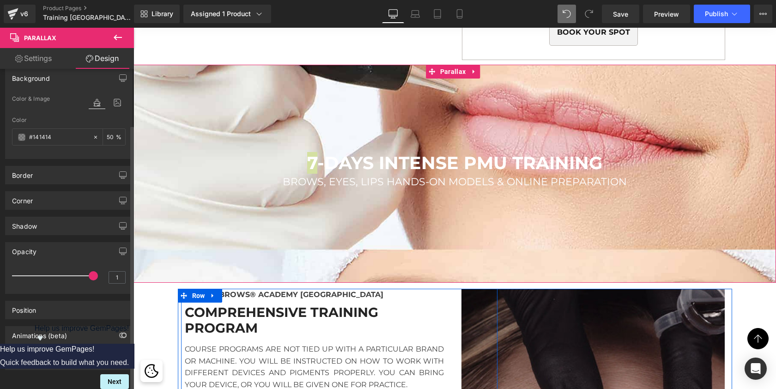
scroll to position [67, 0]
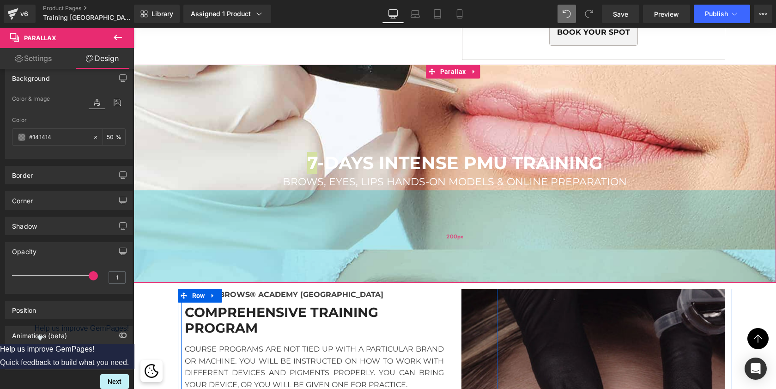
drag, startPoint x: 217, startPoint y: 301, endPoint x: 160, endPoint y: 273, distance: 63.0
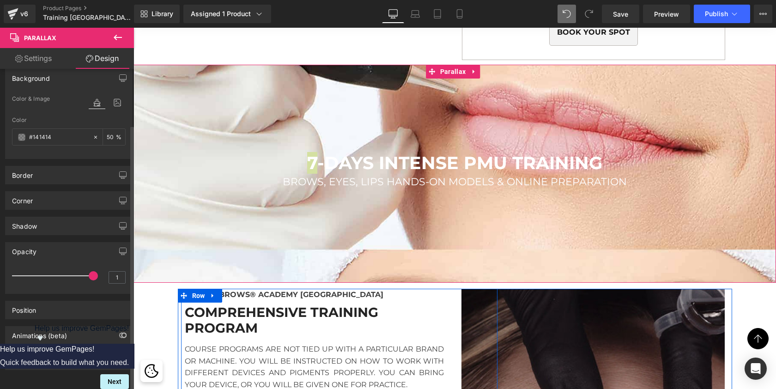
click at [72, 242] on div "Opacity" at bounding box center [69, 251] width 127 height 18
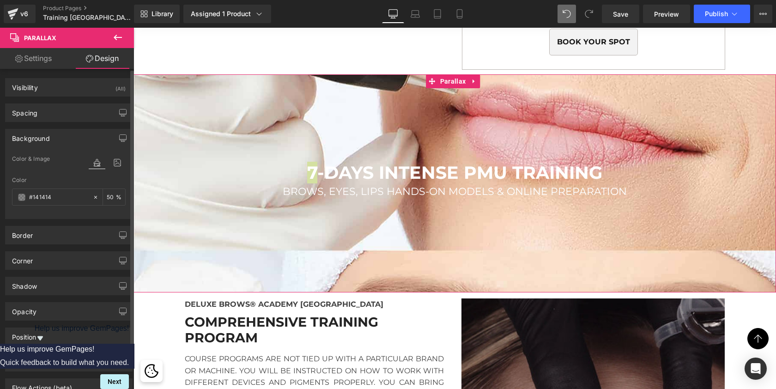
scroll to position [0, 0]
click at [30, 55] on link "Settings" at bounding box center [33, 58] width 67 height 21
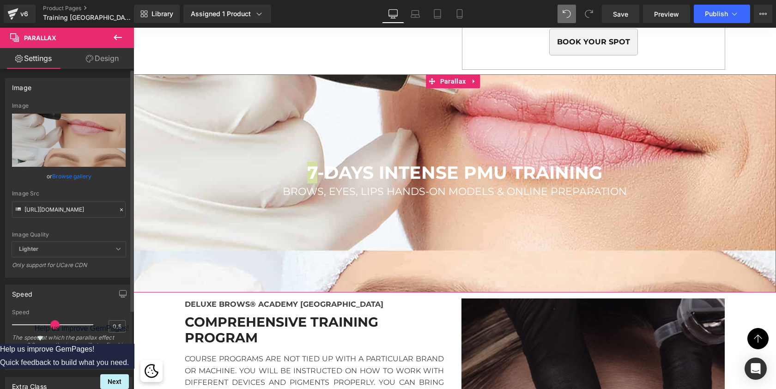
click at [115, 250] on icon at bounding box center [118, 249] width 6 height 6
click at [102, 60] on link "Design" at bounding box center [102, 58] width 67 height 21
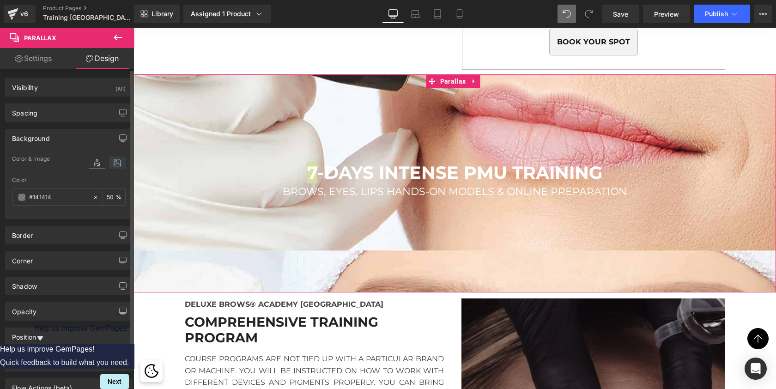
click at [115, 163] on icon at bounding box center [117, 163] width 17 height 12
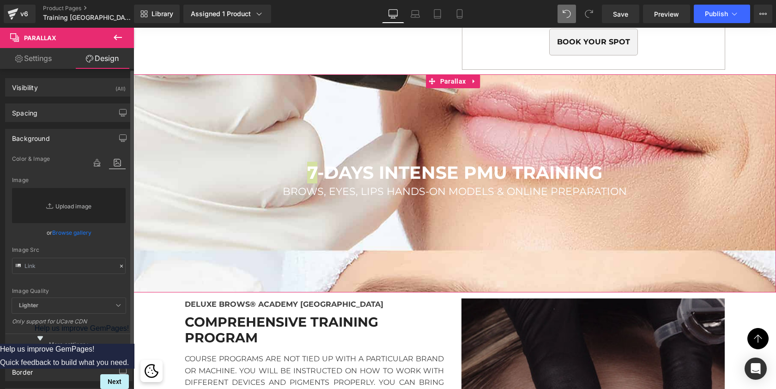
click at [73, 204] on link "Replace Image" at bounding box center [69, 205] width 114 height 35
click at [68, 234] on link "Browse gallery" at bounding box center [71, 232] width 39 height 16
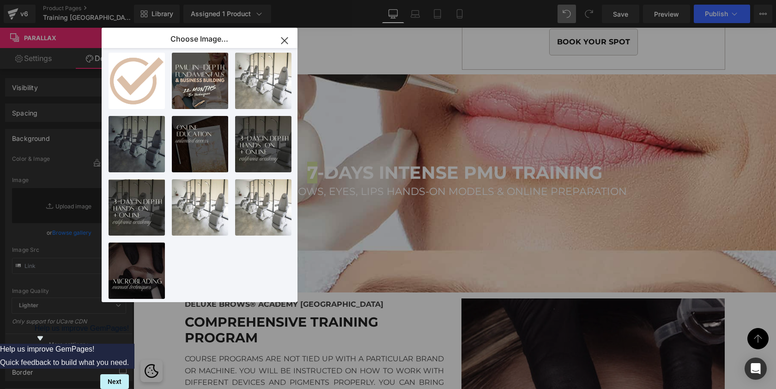
click at [285, 37] on icon "button" at bounding box center [284, 40] width 15 height 15
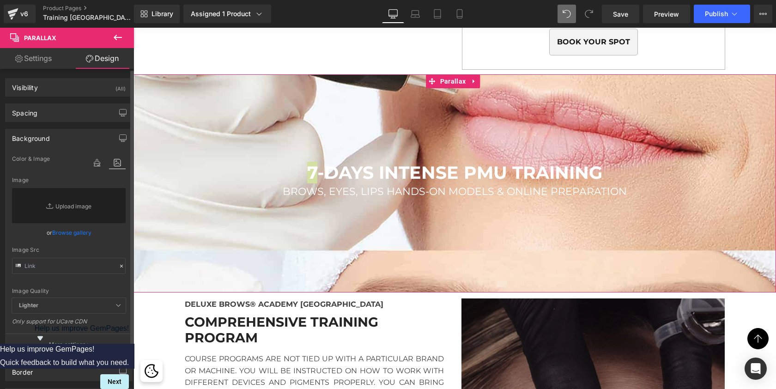
click at [74, 234] on link "Browse gallery" at bounding box center [71, 232] width 39 height 16
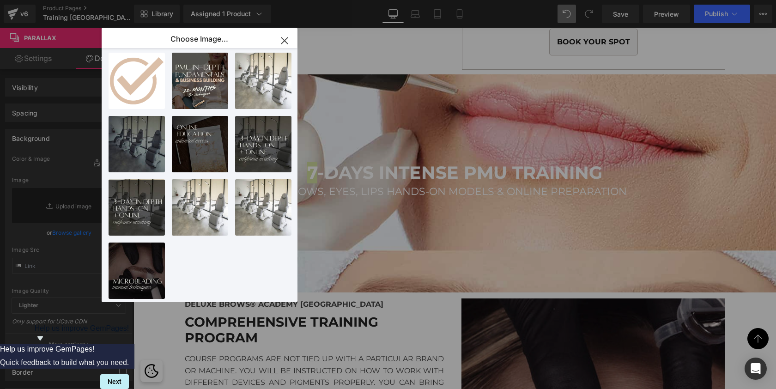
click at [284, 40] on icon "button" at bounding box center [284, 40] width 15 height 15
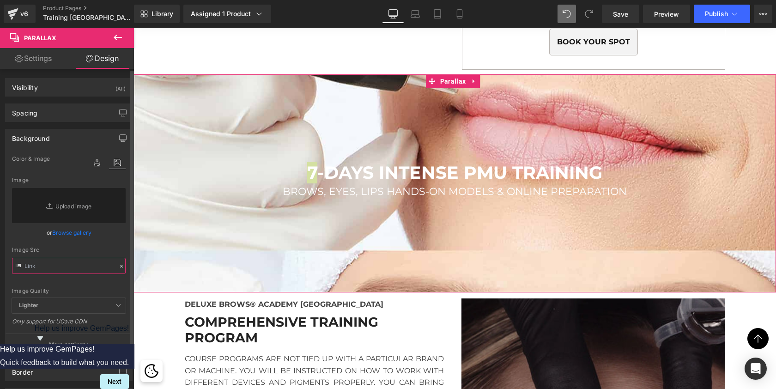
click at [44, 262] on input "text" at bounding box center [69, 266] width 114 height 16
paste input "https://cdn.shopify.com/s/files/1/0574/0593/1713/files/lips-and-eyes-cover-4.jp…"
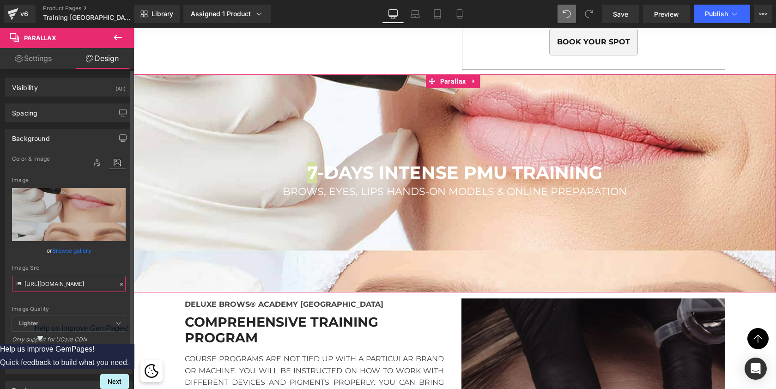
type input "https://cdn.shopify.com/s/files/1/0574/0593/1713/files/lips-and-eyes-cover-4.jp…"
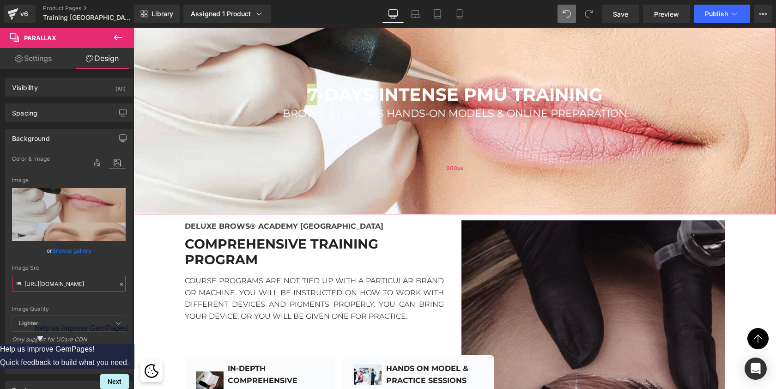
scroll to position [3160, 0]
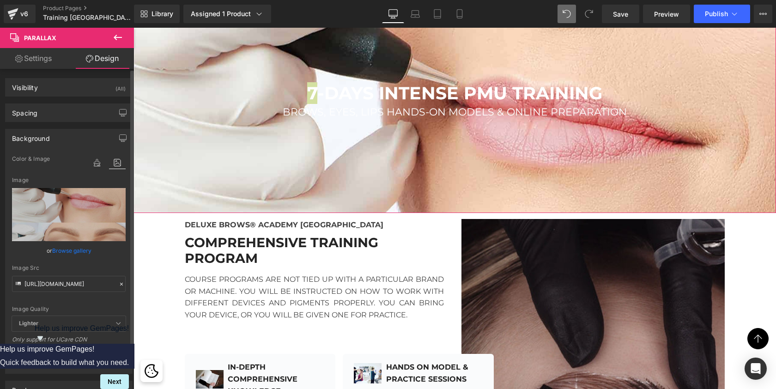
click at [115, 323] on icon at bounding box center [118, 323] width 6 height 6
click at [96, 159] on icon at bounding box center [97, 163] width 17 height 12
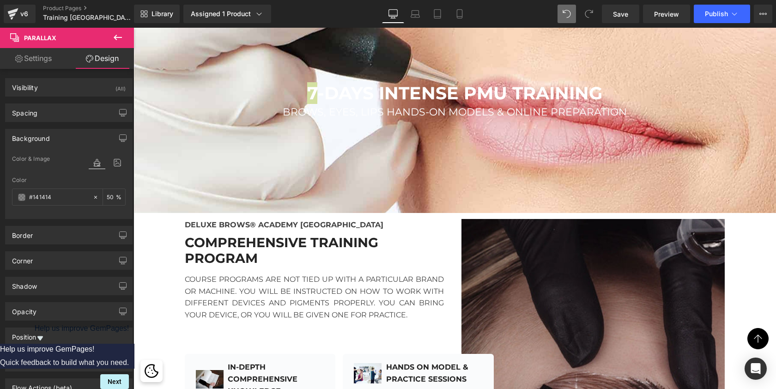
scroll to position [0, 0]
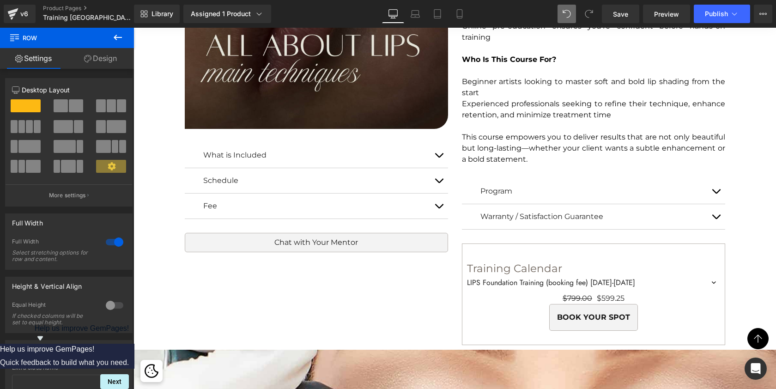
scroll to position [2810, 0]
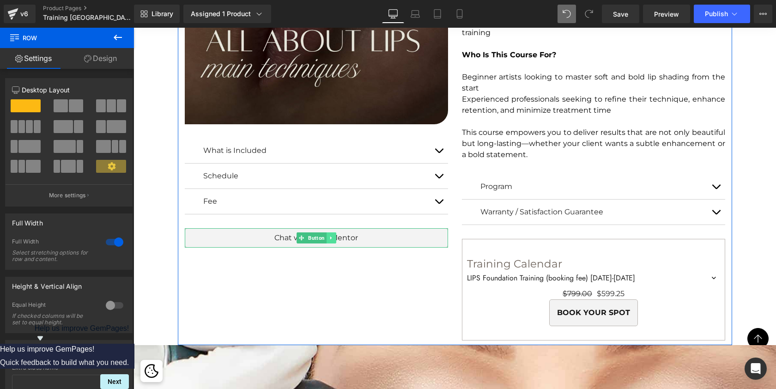
click at [328, 237] on icon at bounding box center [330, 238] width 5 height 6
click at [325, 236] on icon at bounding box center [326, 238] width 5 height 6
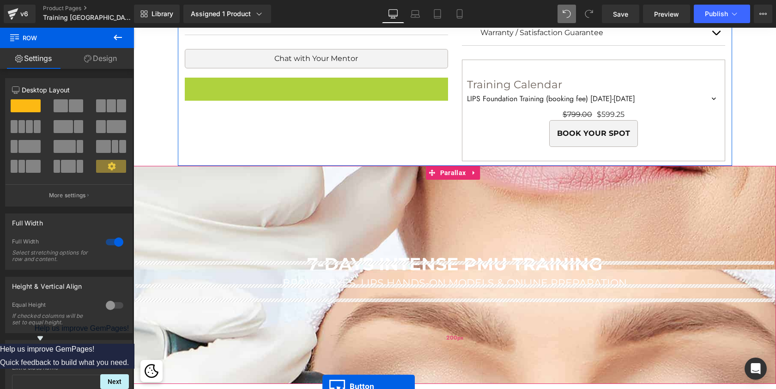
scroll to position [3006, 0]
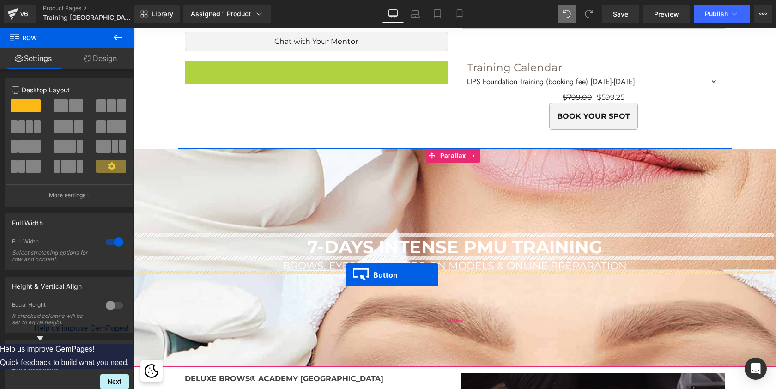
drag, startPoint x: 299, startPoint y: 181, endPoint x: 345, endPoint y: 274, distance: 104.1
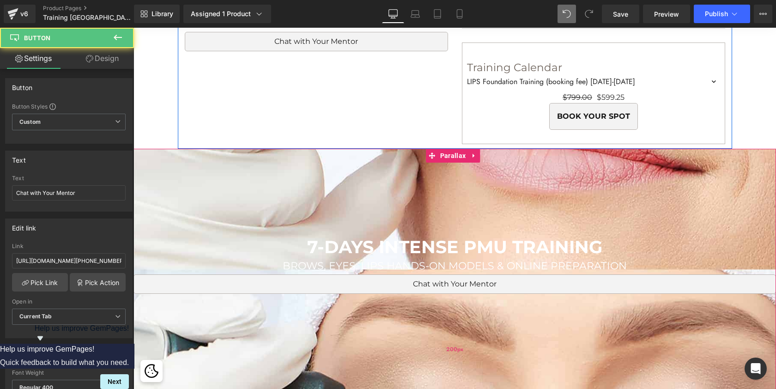
scroll to position [5071, 639]
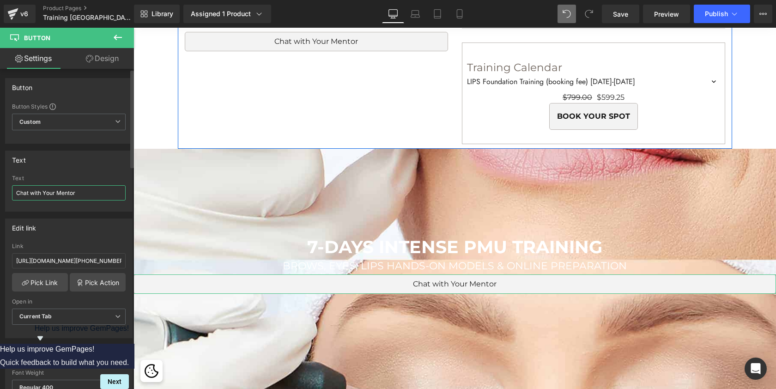
drag, startPoint x: 84, startPoint y: 191, endPoint x: 0, endPoint y: 191, distance: 83.6
click at [0, 192] on div "Text Chat with Your Mentor Text Chat with Your Mentor" at bounding box center [69, 178] width 138 height 68
type input "R"
type input "LEARN MORE"
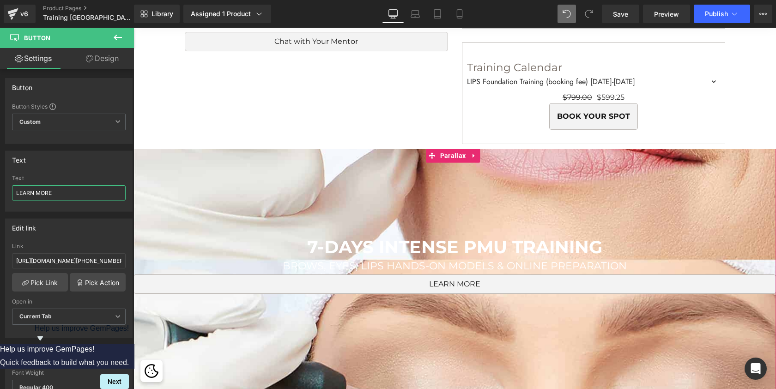
click at [241, 169] on div at bounding box center [454, 214] width 642 height 500
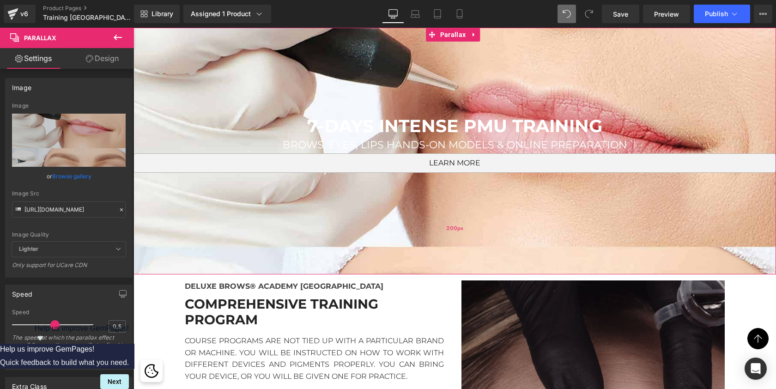
scroll to position [3126, 0]
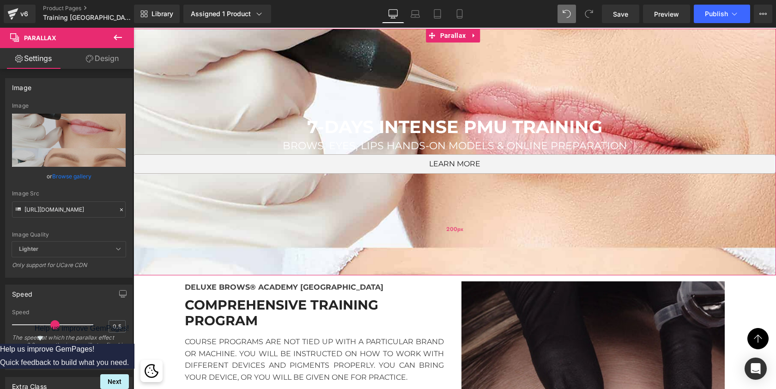
click at [430, 199] on div "200px" at bounding box center [454, 229] width 642 height 92
click at [501, 84] on div at bounding box center [454, 202] width 642 height 500
click at [104, 58] on link "Design" at bounding box center [102, 58] width 67 height 21
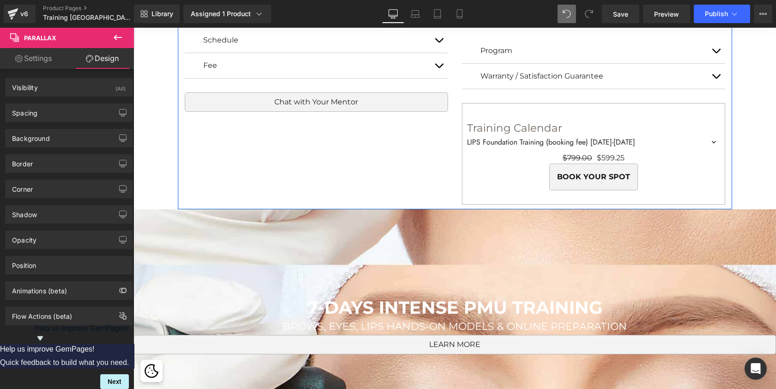
scroll to position [2967, 0]
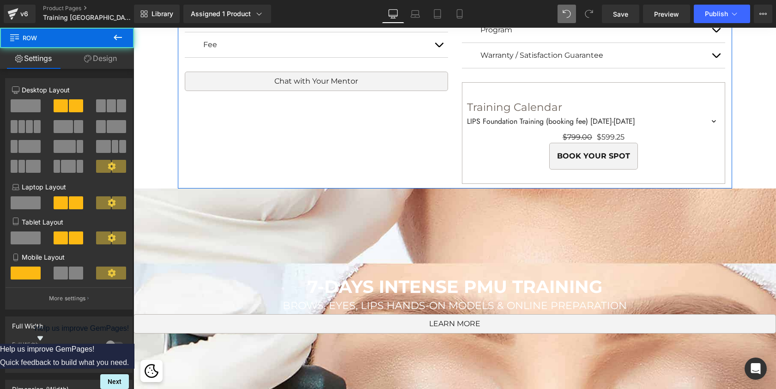
click at [245, 231] on div at bounding box center [454, 218] width 642 height 500
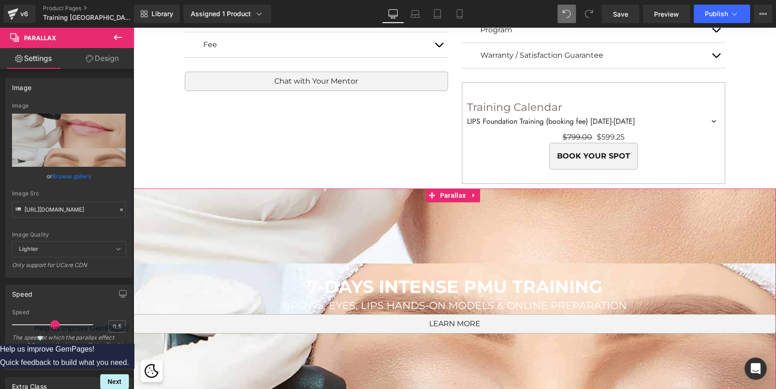
click at [94, 218] on div "Image Quality Lighter Lightest Lighter Lighter Lightest Only support for UCare …" at bounding box center [69, 172] width 114 height 139
click at [95, 210] on input "https://cdn.shopify.com/s/files/1/0574/0593/1713/files/lips-and-eyes-cover-4.jp…" at bounding box center [69, 209] width 114 height 16
paste input "VJR08576.jpg?v=1651850435"
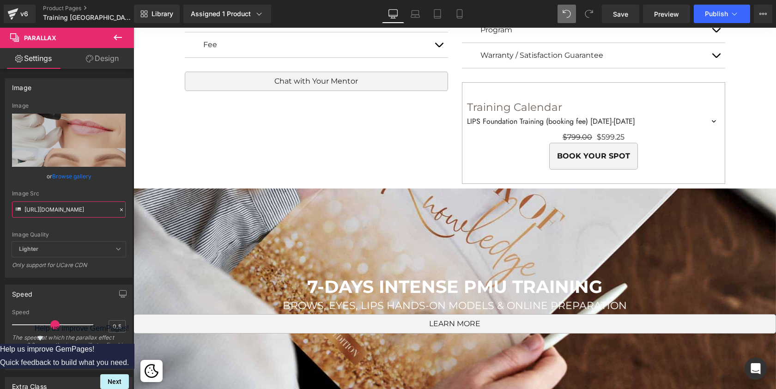
type input "https://cdn.shopify.com/s/files/1/0574/0593/1713/files/VJR08576.jpg?v=1651850435"
click at [117, 232] on div "Image Quality" at bounding box center [69, 234] width 114 height 6
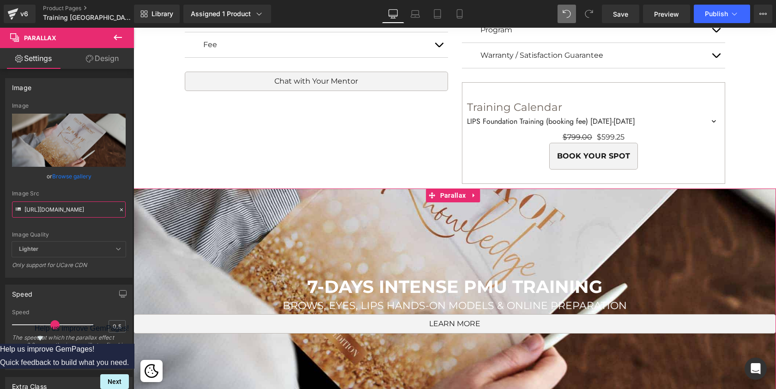
click at [72, 204] on input "https://cdn.shopify.com/s/files/1/0574/0593/1713/files/VJR08576.jpg?v=1651850435" at bounding box center [69, 209] width 114 height 16
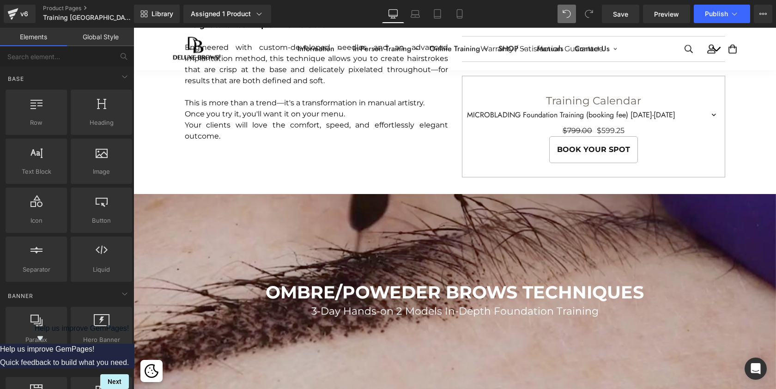
scroll to position [1860, 0]
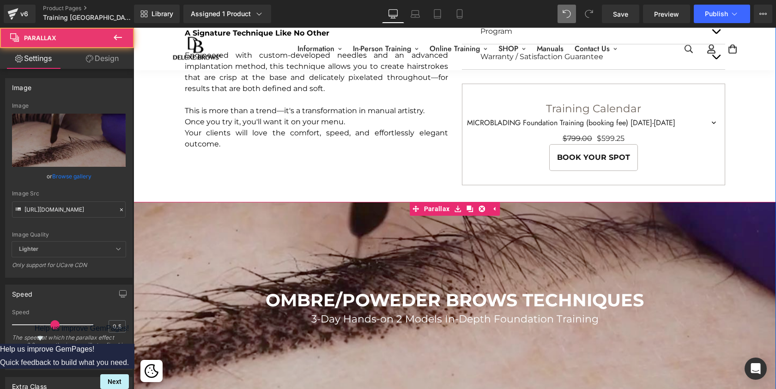
click at [432, 235] on div at bounding box center [454, 218] width 642 height 497
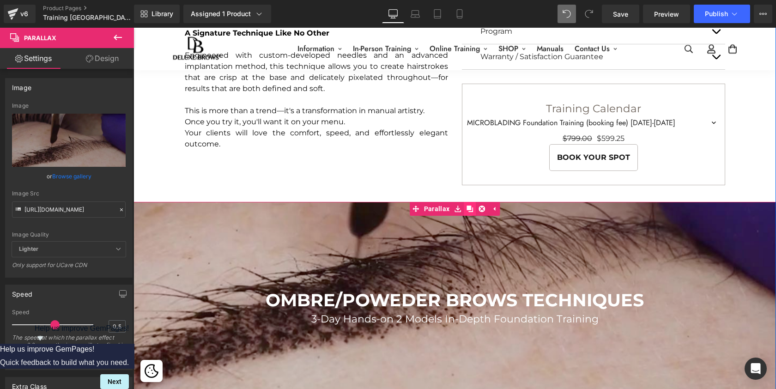
click at [466, 205] on icon at bounding box center [469, 208] width 6 height 6
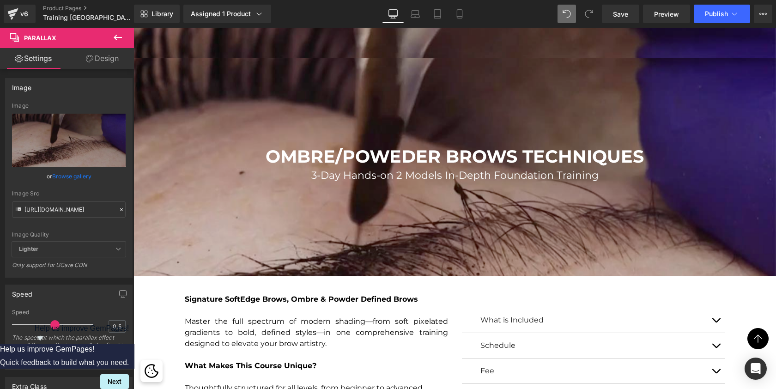
scroll to position [2209, 0]
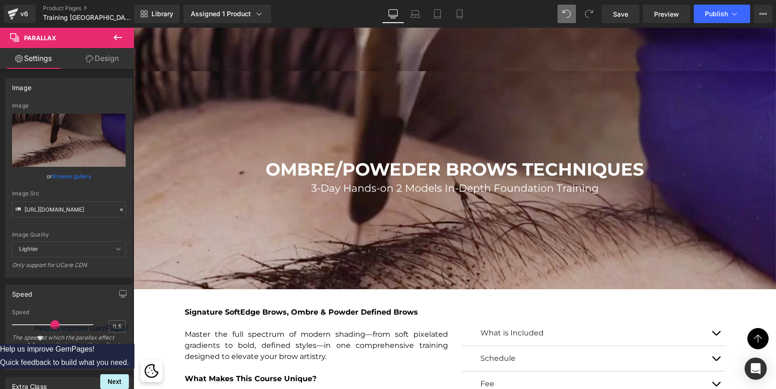
click at [434, 114] on div at bounding box center [454, 205] width 642 height 488
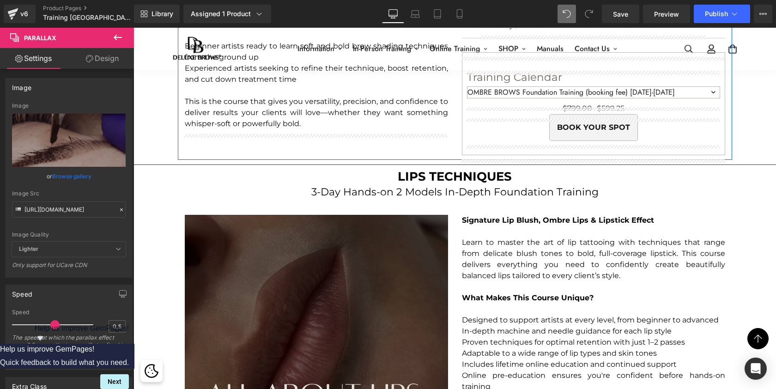
scroll to position [2509, 0]
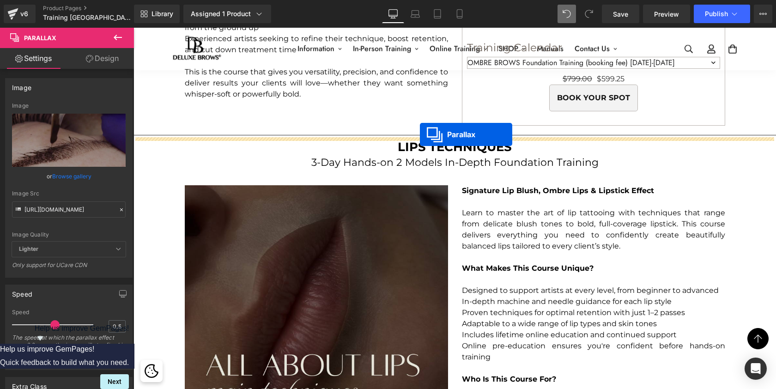
drag, startPoint x: 434, startPoint y: 79, endPoint x: 420, endPoint y: 134, distance: 57.3
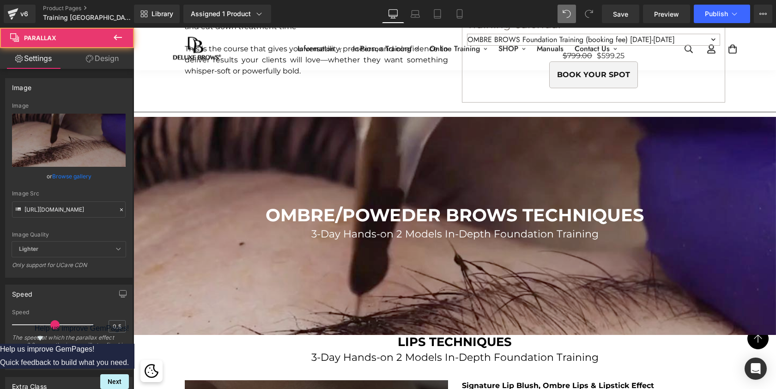
scroll to position [5289, 639]
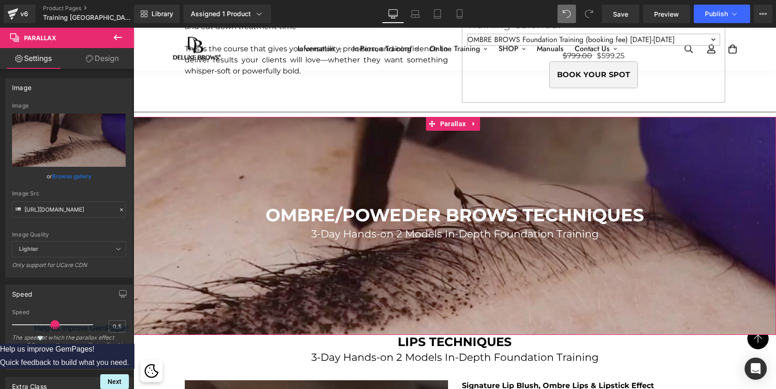
click at [78, 174] on link "Browse gallery" at bounding box center [71, 176] width 39 height 16
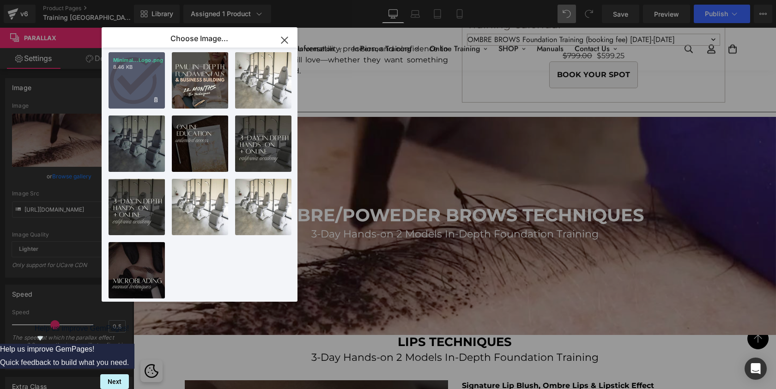
click at [123, 83] on div "Minimal...Logo.png 8.46 KB" at bounding box center [137, 80] width 56 height 56
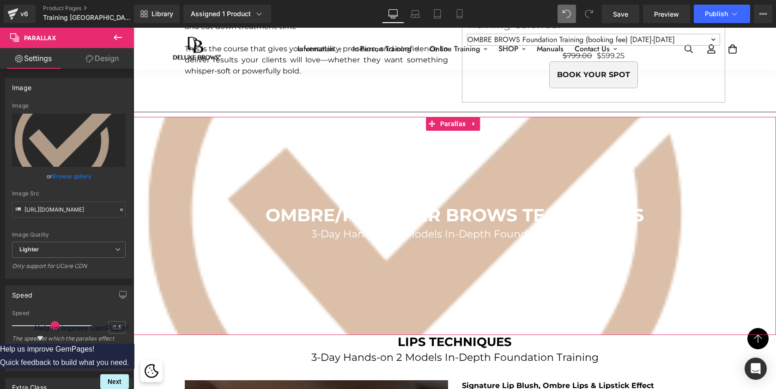
click at [58, 180] on link "Browse gallery" at bounding box center [71, 176] width 39 height 16
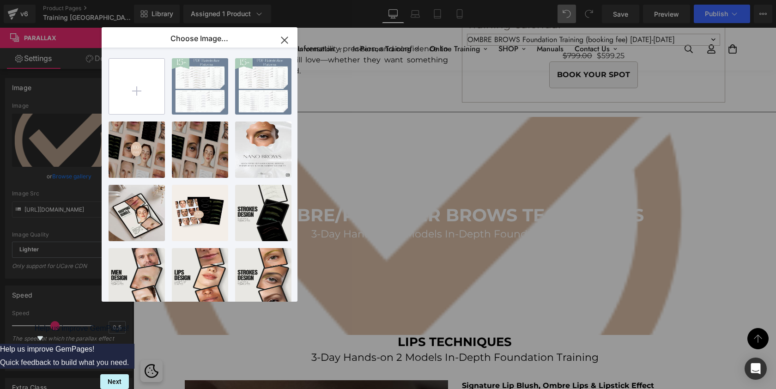
scroll to position [0, 0]
click at [147, 79] on input "file" at bounding box center [136, 86] width 55 height 55
type input "C:\fakepath\LIP BLUSH.png"
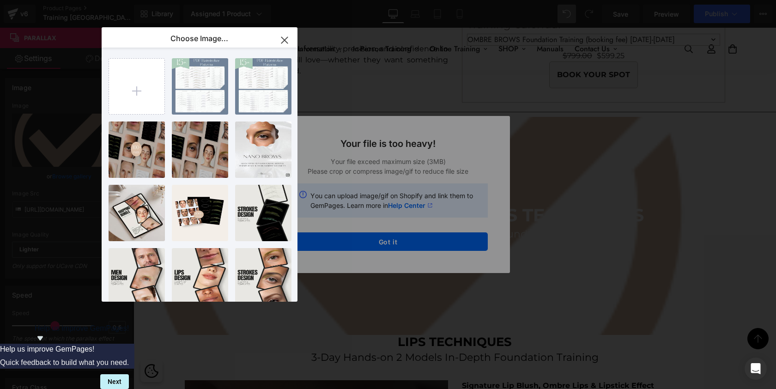
click at [392, 0] on div "Text Color Highlight Color #333333 Edit or remove link: Edit - Unlink - Cancel …" at bounding box center [388, 0] width 776 height 0
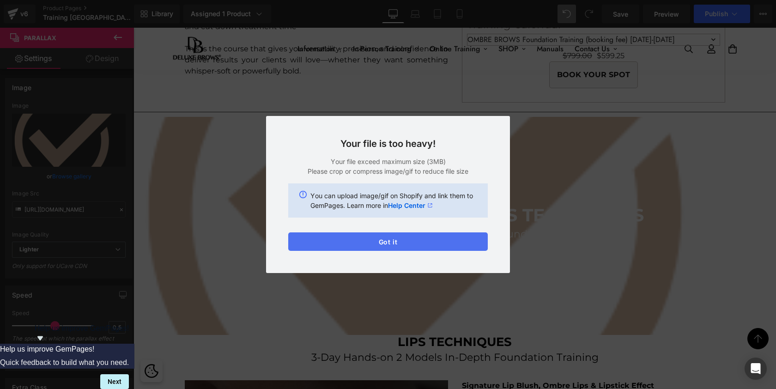
click at [383, 248] on button "Got it" at bounding box center [387, 241] width 199 height 18
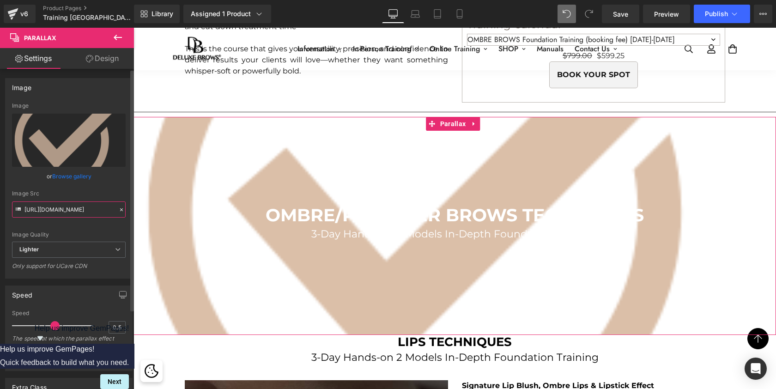
click at [85, 207] on input "https://cdn.shopify.com/s/files/1/0574/0593/1713/files/all_about_shading.jpg?v=…" at bounding box center [69, 209] width 114 height 16
paste input "cdn.shopify.com/s/files/1/0574/0593/1713/files/LIP_BLUSH.png?v=1759155681"
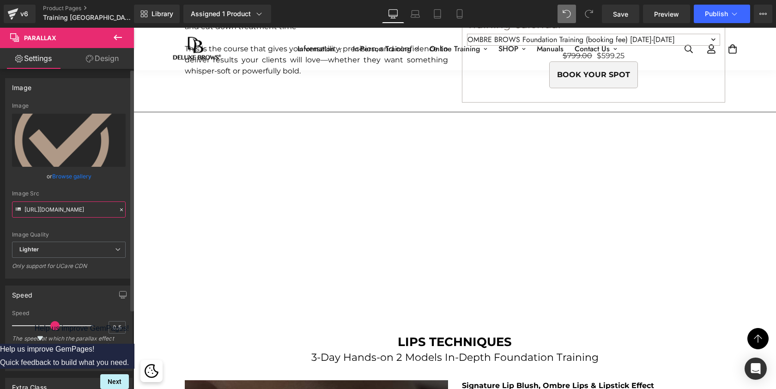
type input "https://cdn.shopify.com/s/files/1/0574/0593/1713/files/LIP_BLUSH.png?v=17591556…"
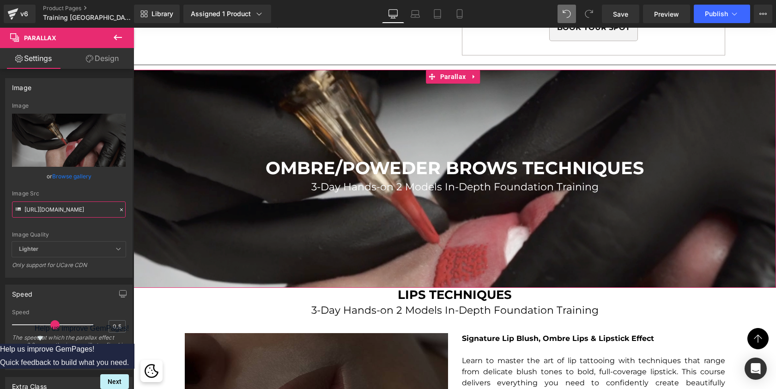
scroll to position [2563, 0]
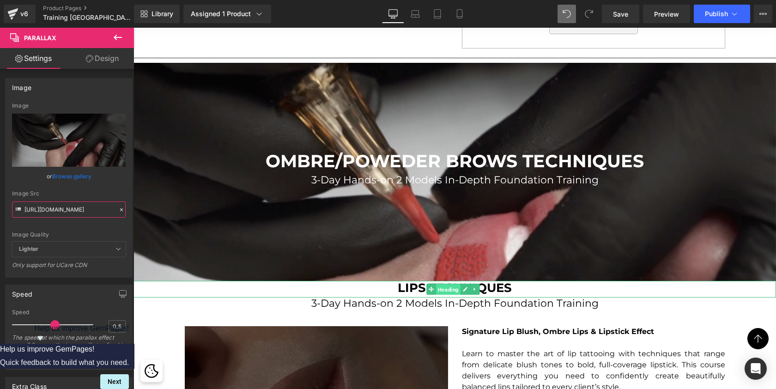
click at [453, 287] on span "Heading" at bounding box center [448, 289] width 24 height 11
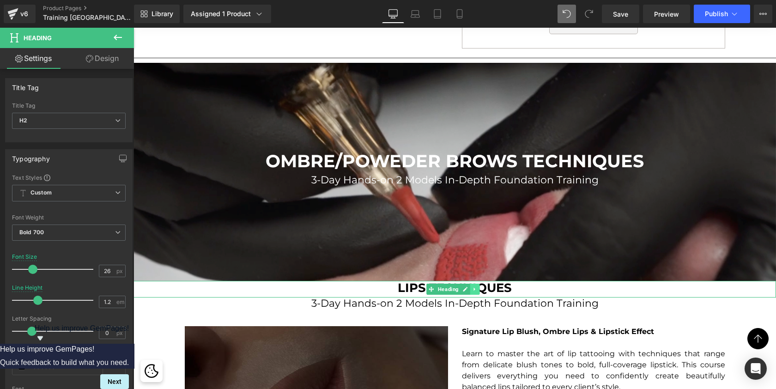
click at [476, 288] on icon at bounding box center [474, 289] width 5 height 6
click at [487, 284] on link at bounding box center [489, 289] width 10 height 11
click at [474, 288] on icon at bounding box center [473, 289] width 1 height 3
click at [478, 286] on icon at bounding box center [479, 289] width 5 height 6
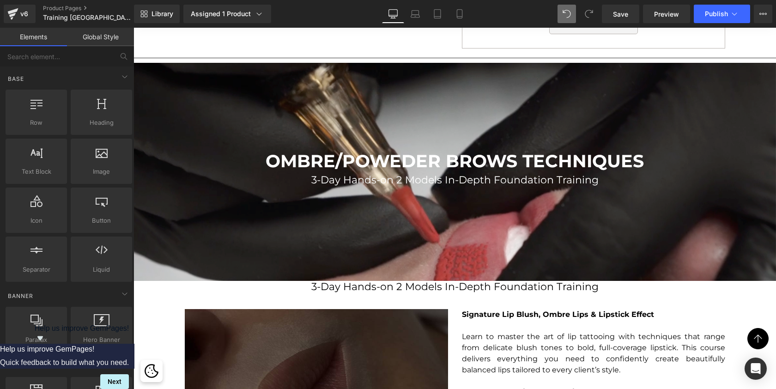
scroll to position [5272, 639]
click at [477, 288] on link at bounding box center [475, 288] width 10 height 11
click at [477, 285] on icon at bounding box center [479, 288] width 5 height 6
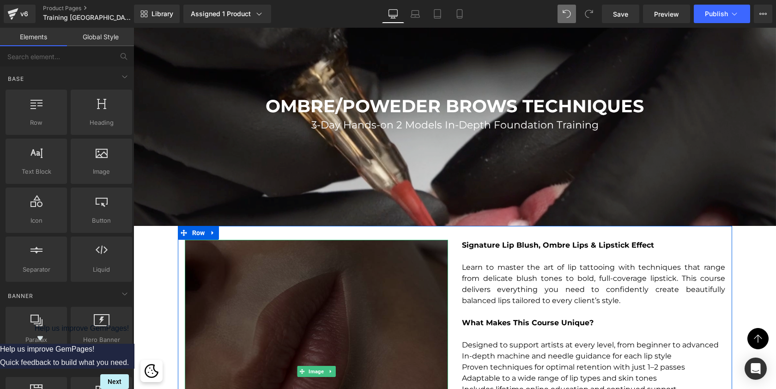
scroll to position [2629, 0]
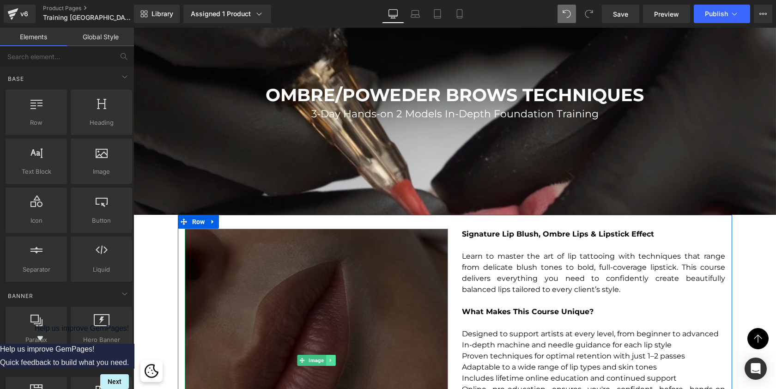
click at [329, 357] on icon at bounding box center [330, 360] width 5 height 6
click at [333, 357] on icon at bounding box center [334, 359] width 5 height 5
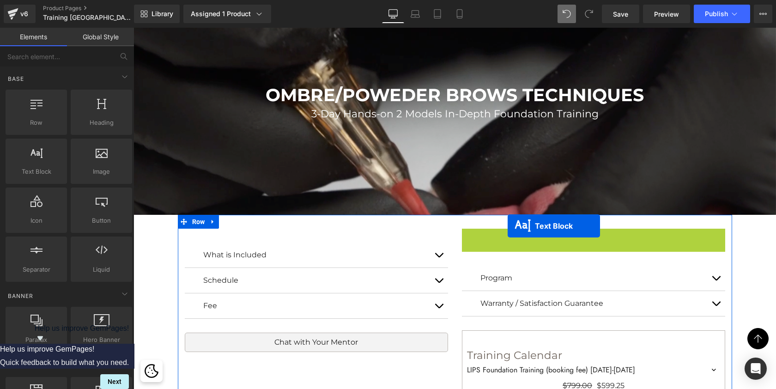
scroll to position [4982, 639]
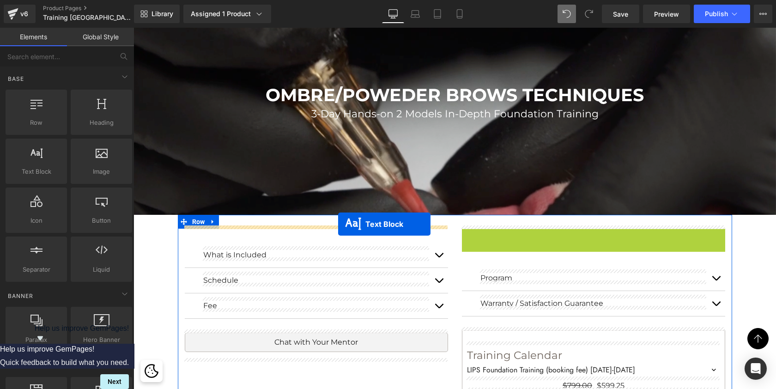
drag, startPoint x: 567, startPoint y: 229, endPoint x: 338, endPoint y: 224, distance: 228.6
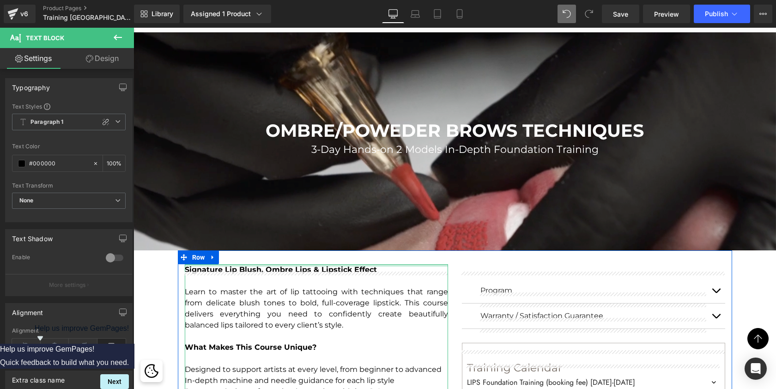
scroll to position [2582, 0]
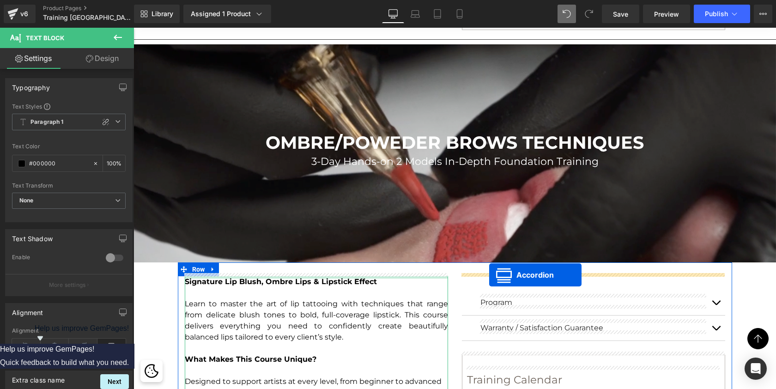
drag, startPoint x: 289, startPoint y: 242, endPoint x: 489, endPoint y: 275, distance: 202.6
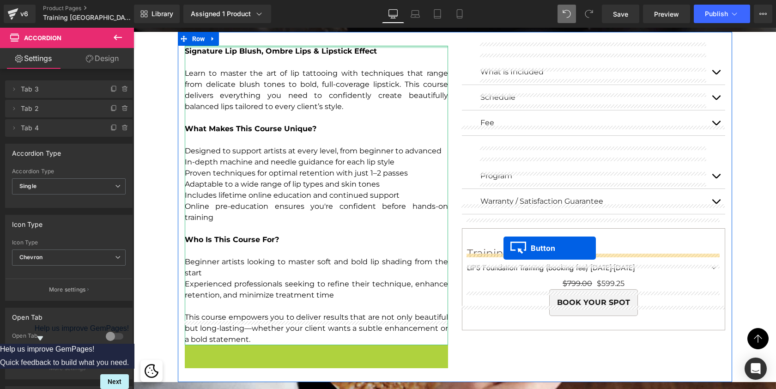
scroll to position [2809, 0]
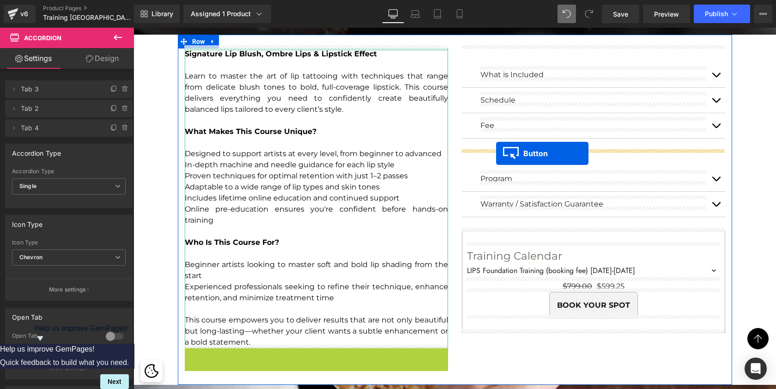
drag, startPoint x: 286, startPoint y: 191, endPoint x: 496, endPoint y: 153, distance: 213.4
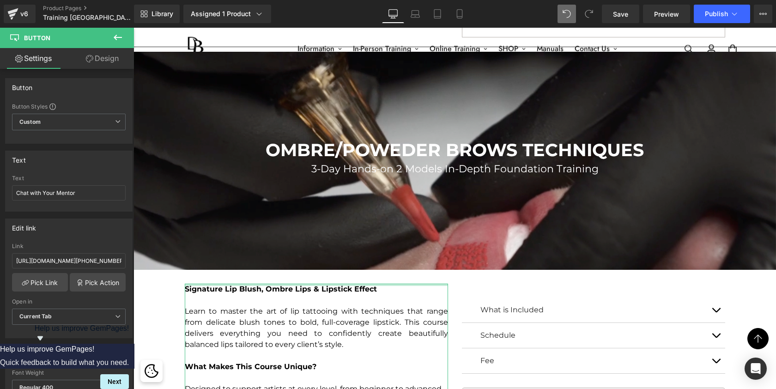
scroll to position [2574, 0]
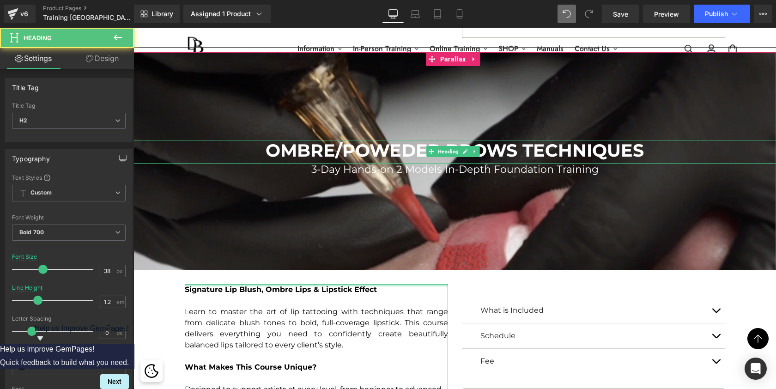
click at [483, 148] on span "OMBRE/POWEDER BROWS TECHNIQUES" at bounding box center [454, 150] width 378 height 22
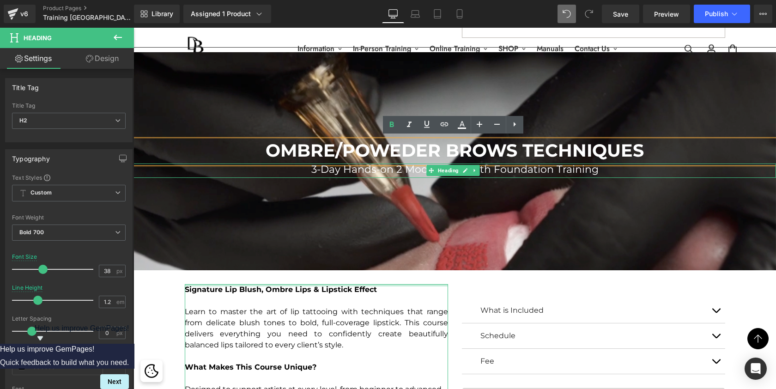
click at [315, 166] on span "3-Day Hands-on 2 Models In-Depth Foundation Training" at bounding box center [454, 169] width 287 height 12
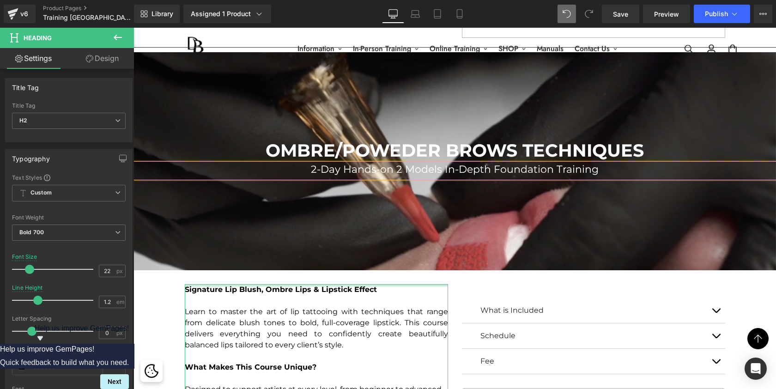
click at [503, 168] on span "2-Day Hands-on 2 Models In-Depth Foundation Training" at bounding box center [455, 169] width 288 height 12
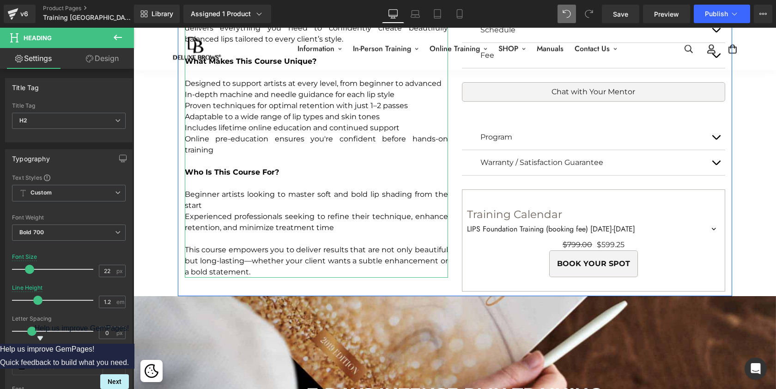
scroll to position [2756, 0]
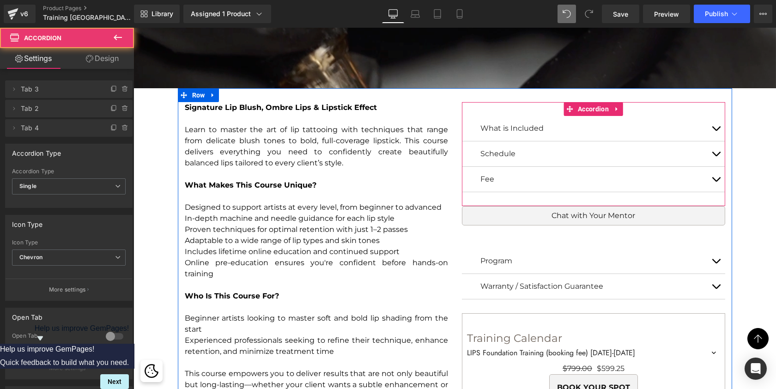
click at [716, 131] on span "button" at bounding box center [716, 131] width 0 height 0
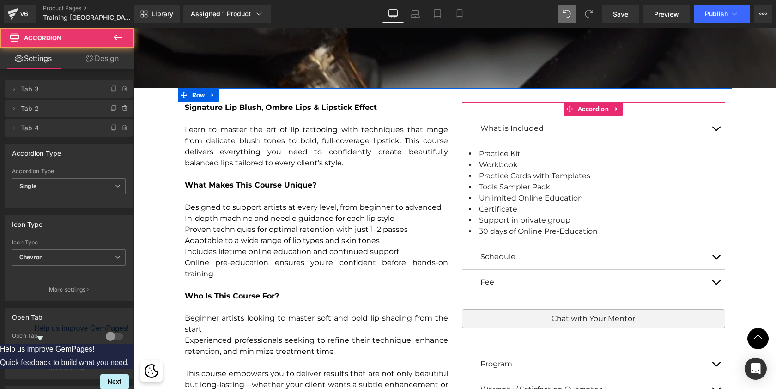
scroll to position [5194, 639]
click at [711, 124] on button "button" at bounding box center [715, 128] width 18 height 25
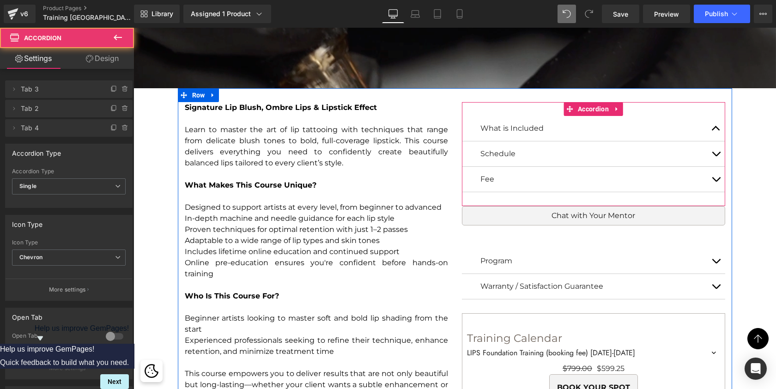
scroll to position [5091, 639]
click at [716, 156] on span "button" at bounding box center [716, 156] width 0 height 0
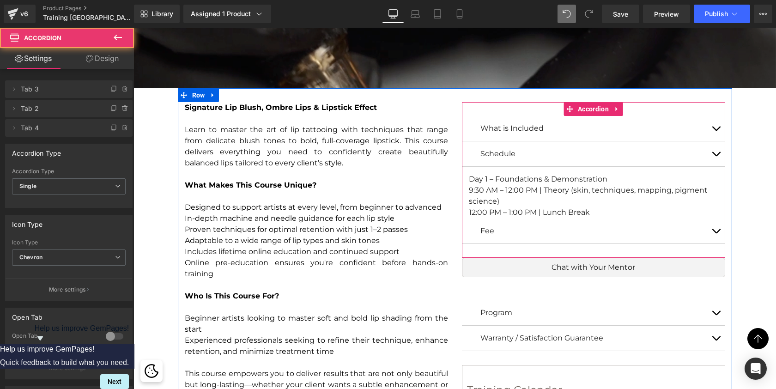
scroll to position [5178, 639]
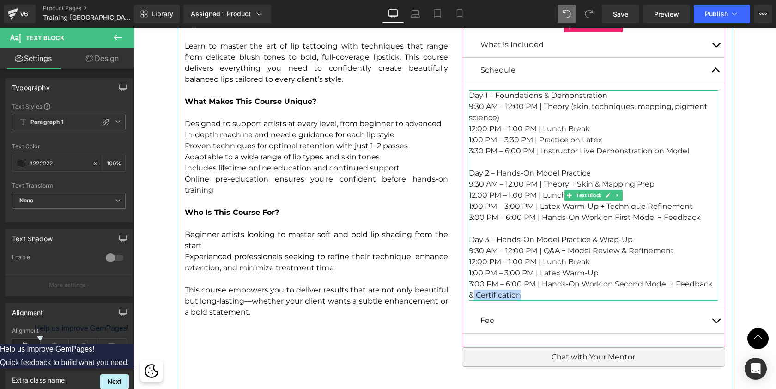
drag, startPoint x: 523, startPoint y: 293, endPoint x: 472, endPoint y: 290, distance: 50.9
click at [472, 290] on div "3:00 PM – 6:00 PM | Hands-On Work on Second Model + Feedback & Certification" at bounding box center [593, 289] width 249 height 22
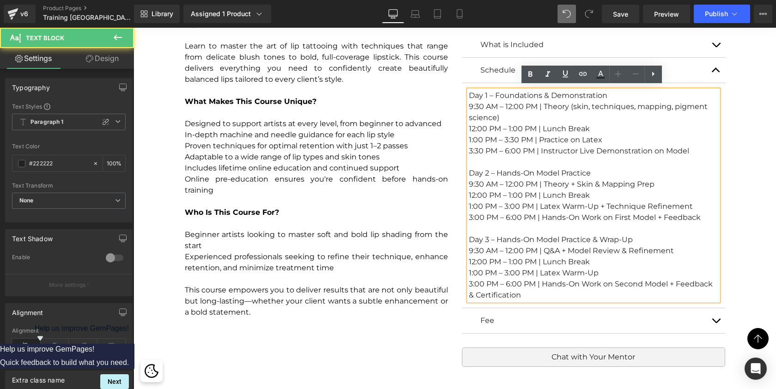
click at [485, 291] on div "3:00 PM – 6:00 PM | Hands-On Work on Second Model + Feedback & Certification" at bounding box center [593, 289] width 249 height 22
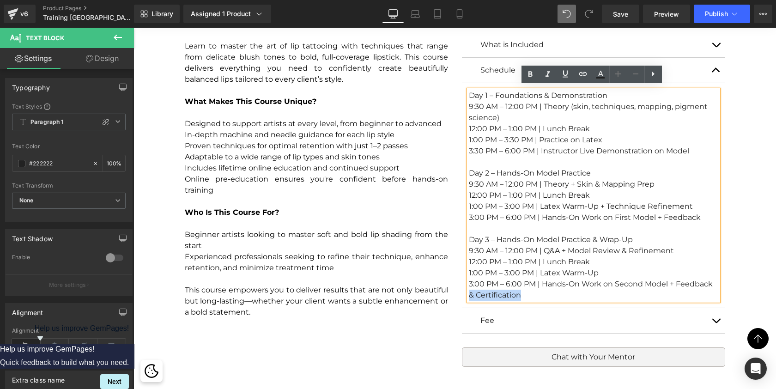
drag, startPoint x: 518, startPoint y: 294, endPoint x: 469, endPoint y: 289, distance: 49.7
click at [469, 289] on div "3:00 PM – 6:00 PM | Hands-On Work on Second Model + Feedback & Certification" at bounding box center [593, 289] width 249 height 22
copy div "& Certification"
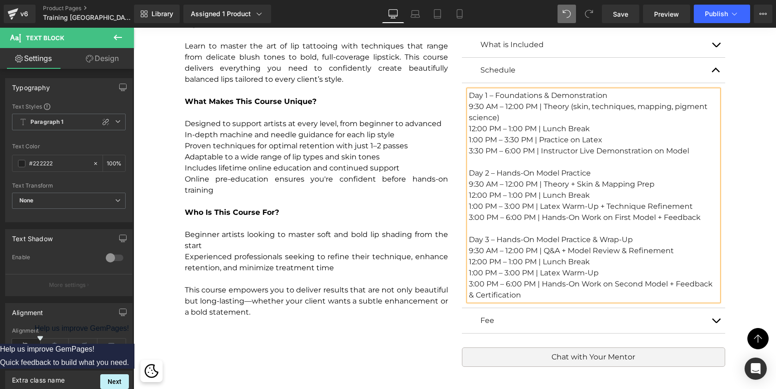
click at [702, 213] on div "3:00 PM – 6:00 PM | Hands-On Work on First Model + Feedback" at bounding box center [593, 217] width 249 height 11
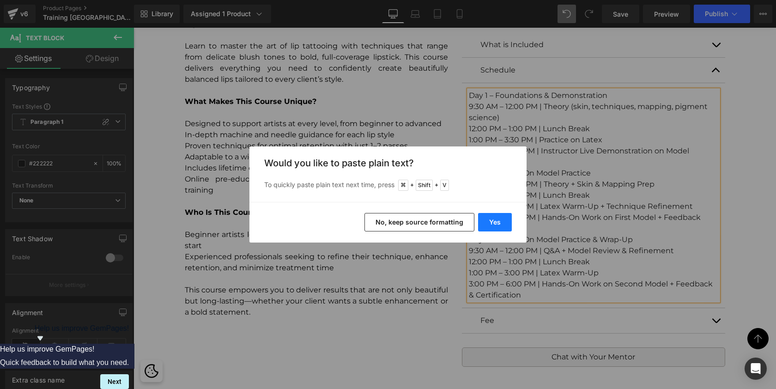
click at [504, 228] on button "Yes" at bounding box center [495, 222] width 34 height 18
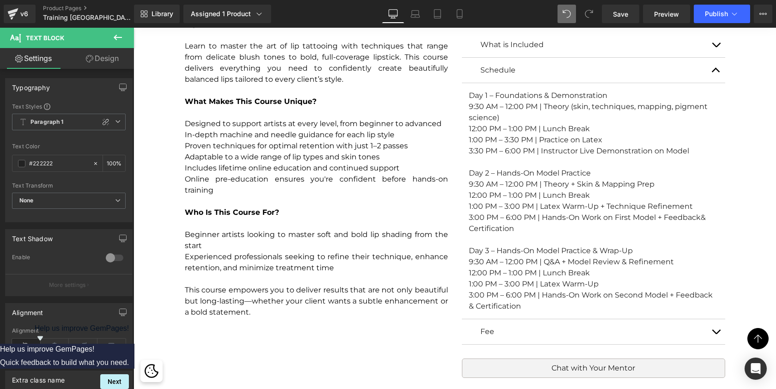
scroll to position [5327, 639]
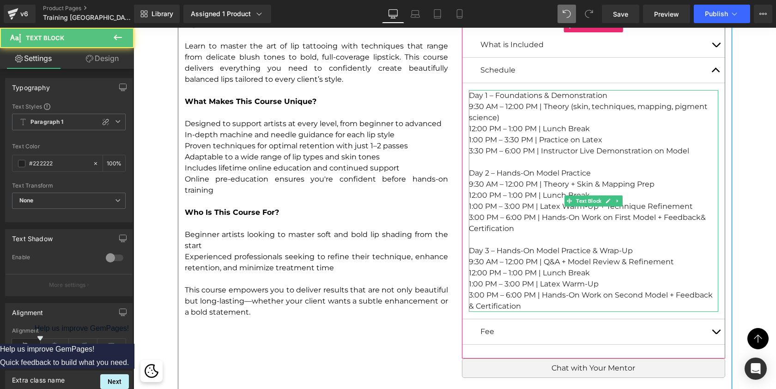
click at [698, 217] on div "3:00 PM – 6:00 PM | Hands-On Work on First Model + Feedback& Certification" at bounding box center [593, 223] width 249 height 22
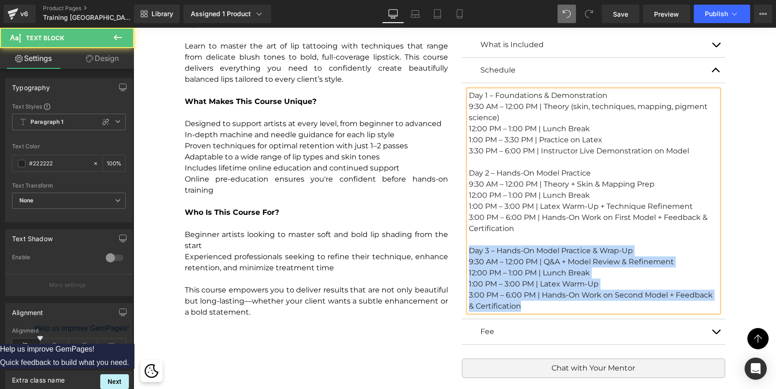
drag, startPoint x: 524, startPoint y: 298, endPoint x: 469, endPoint y: 244, distance: 77.4
click at [469, 244] on div "Day 1 – Foundations & Demonstration 9:30 AM – 12:00 PM | Theory (skin, techniqu…" at bounding box center [593, 201] width 249 height 222
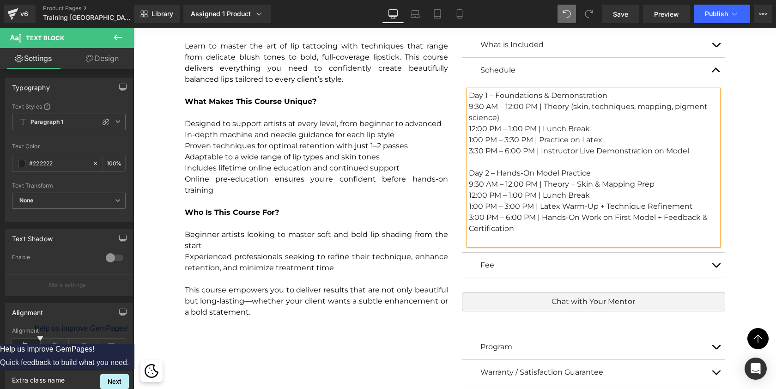
scroll to position [5249, 639]
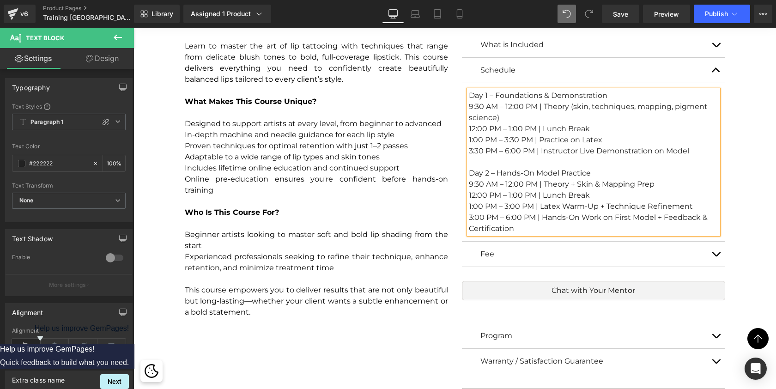
click at [640, 245] on div "Fee Text Block" at bounding box center [593, 253] width 263 height 25
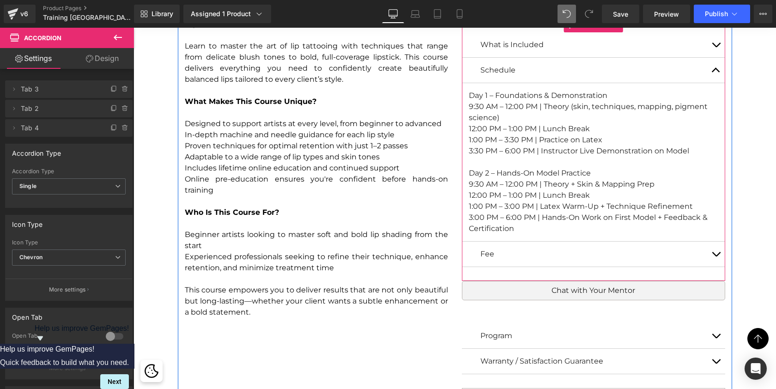
click at [717, 249] on button "button" at bounding box center [715, 253] width 18 height 25
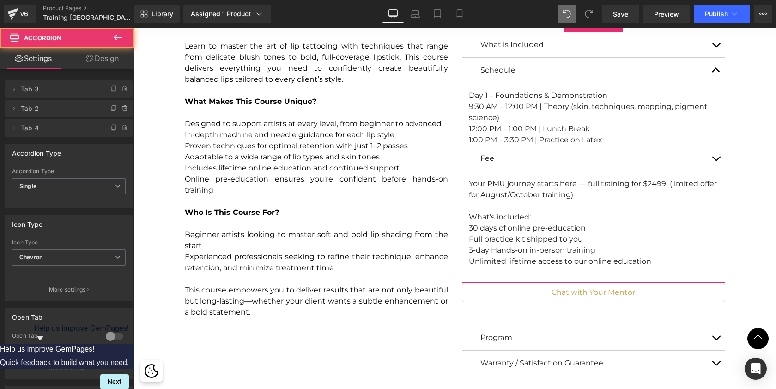
scroll to position [5238, 639]
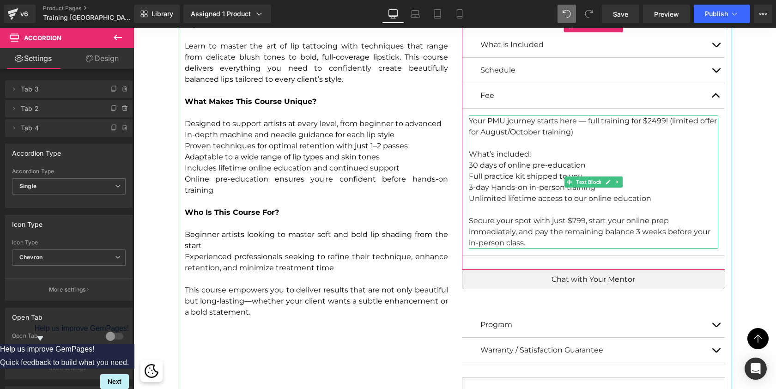
click at [655, 117] on div "Your PMU journey starts here — full training for $2499! (limited offer for Augu…" at bounding box center [593, 181] width 249 height 133
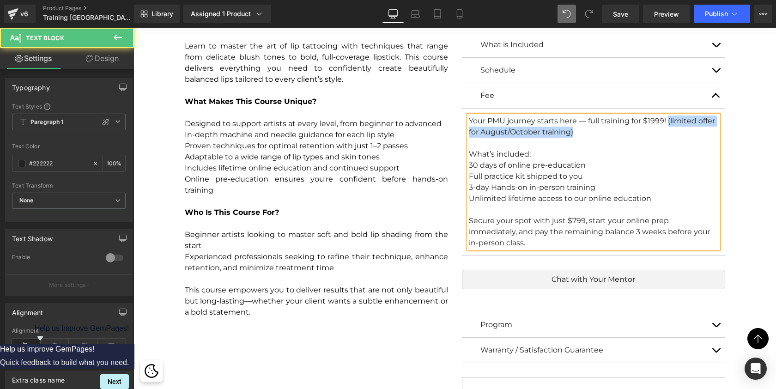
drag, startPoint x: 668, startPoint y: 118, endPoint x: 668, endPoint y: 124, distance: 6.0
click at [668, 124] on div "Your PMU journey starts here — full training for $1999! (limited offer for Augu…" at bounding box center [593, 181] width 249 height 133
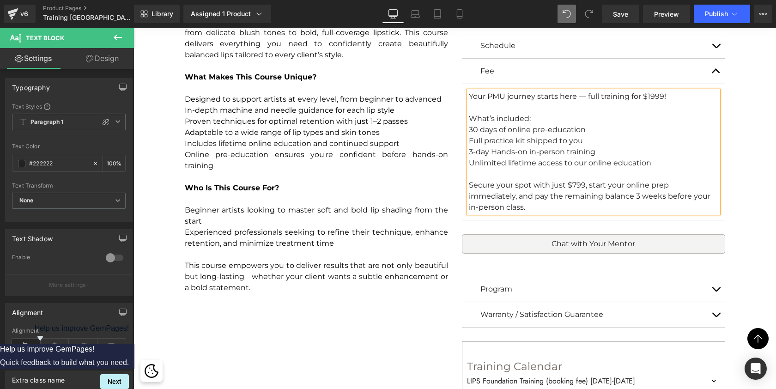
scroll to position [2865, 0]
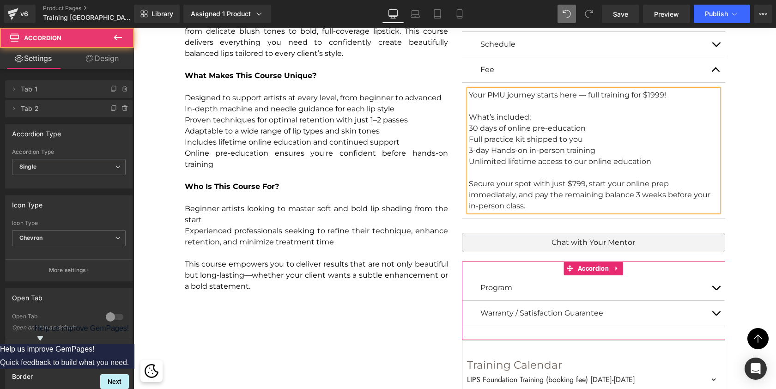
click at [714, 288] on button "button" at bounding box center [715, 287] width 18 height 25
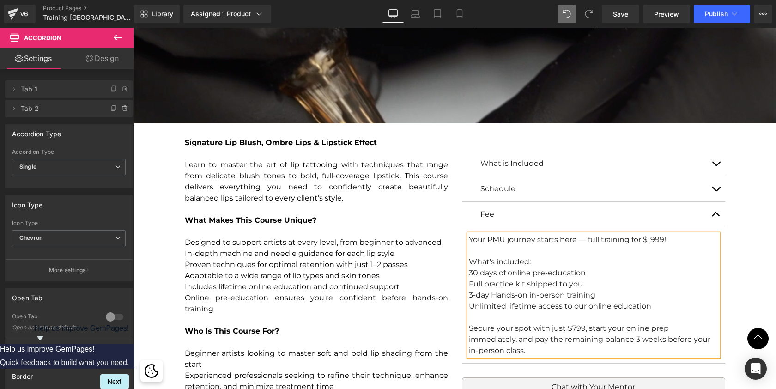
scroll to position [2721, 0]
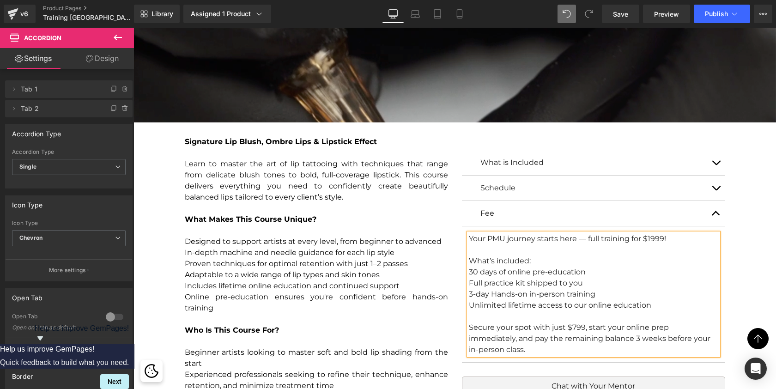
click at [712, 187] on button "button" at bounding box center [715, 187] width 18 height 25
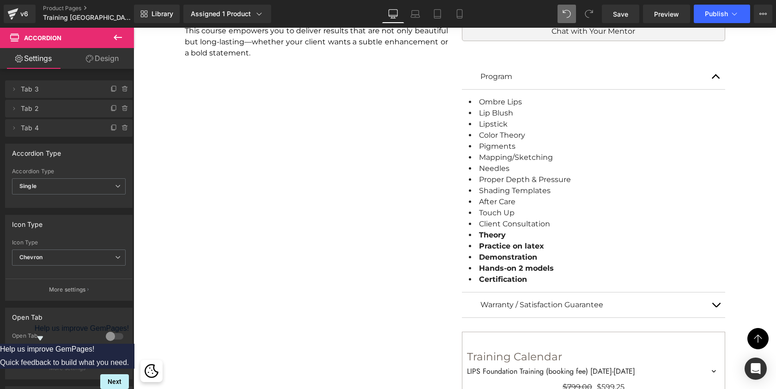
scroll to position [3170, 0]
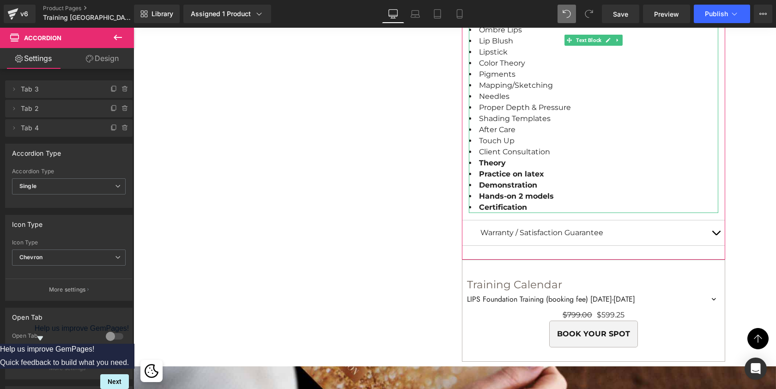
click at [518, 192] on strong "Hands-on 2 models" at bounding box center [516, 196] width 75 height 9
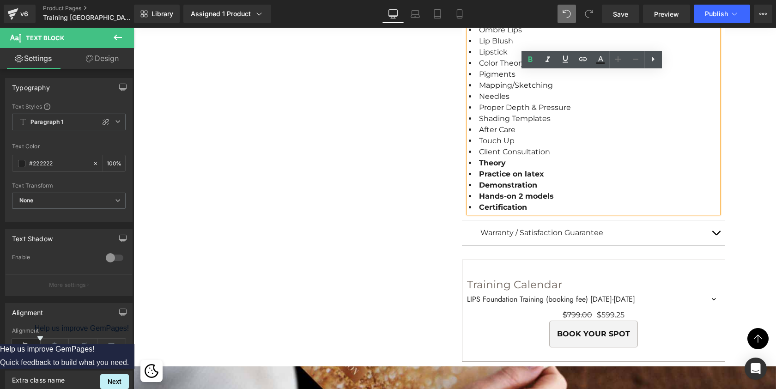
click at [516, 192] on strong "Hands-on 2 models" at bounding box center [516, 196] width 75 height 9
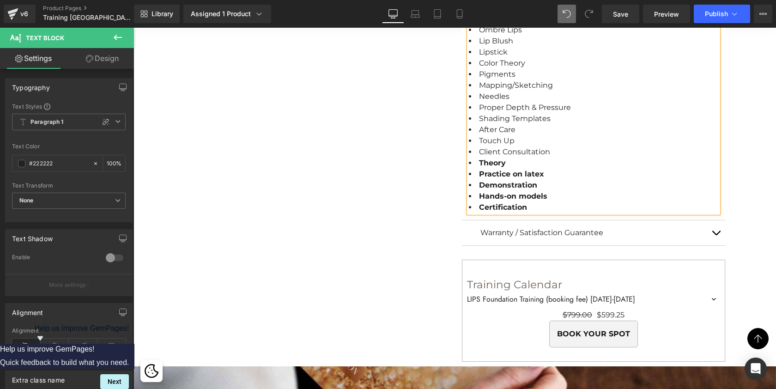
click at [553, 192] on li "Hands-on models" at bounding box center [593, 196] width 249 height 11
click at [715, 230] on button "button" at bounding box center [715, 232] width 18 height 25
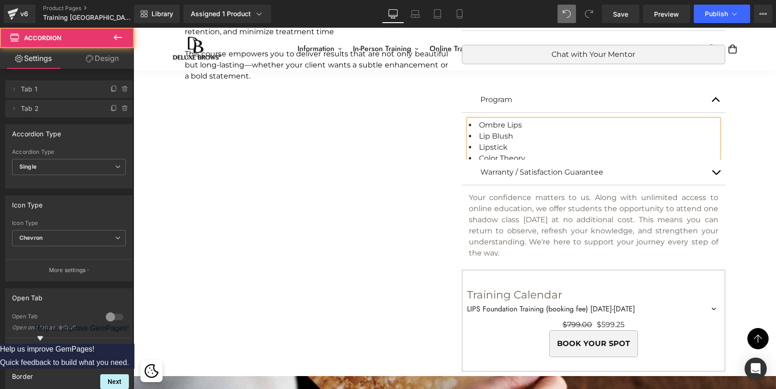
scroll to position [2968, 0]
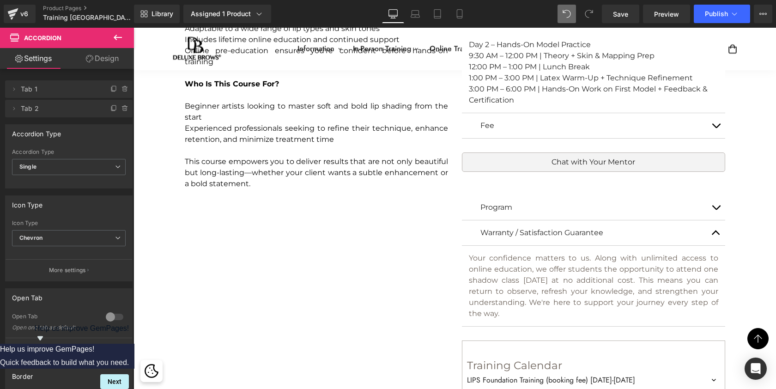
click at [713, 231] on button "button" at bounding box center [715, 232] width 18 height 25
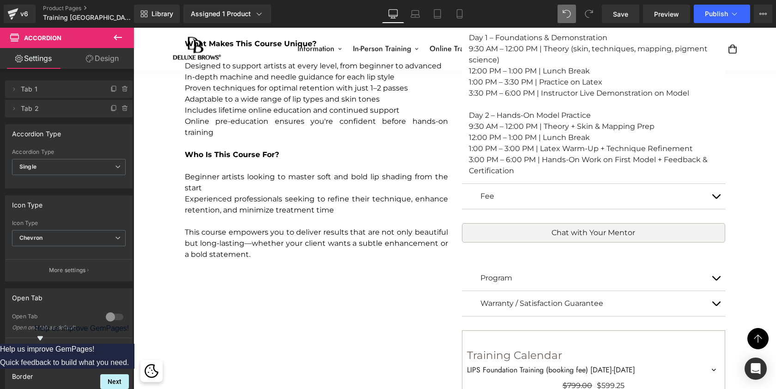
scroll to position [2728, 0]
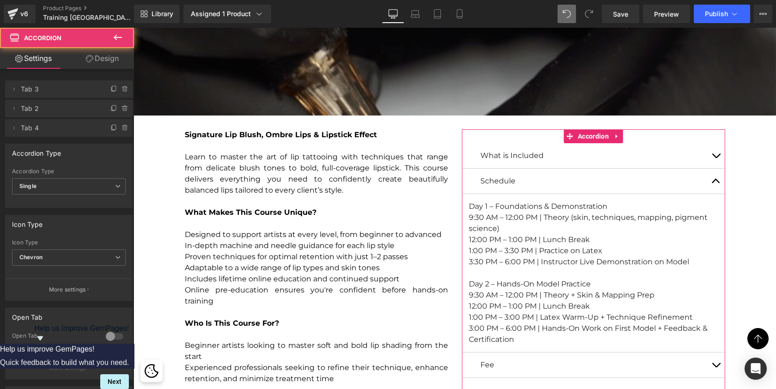
click at [715, 175] on button "button" at bounding box center [715, 181] width 18 height 25
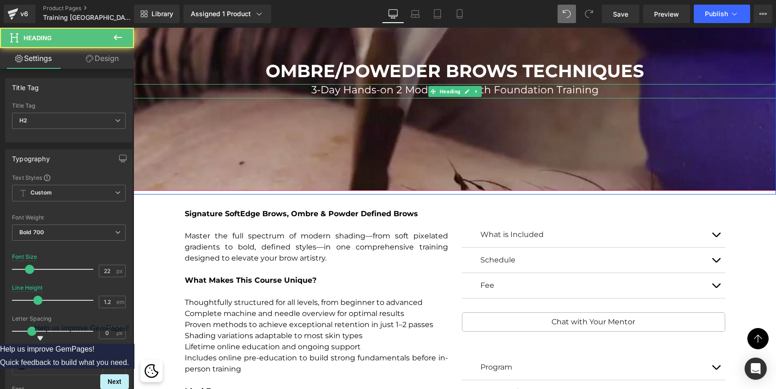
click at [311, 86] on span "3-Day Hands-on 2 Models In-Depth Foundation Training" at bounding box center [454, 90] width 287 height 12
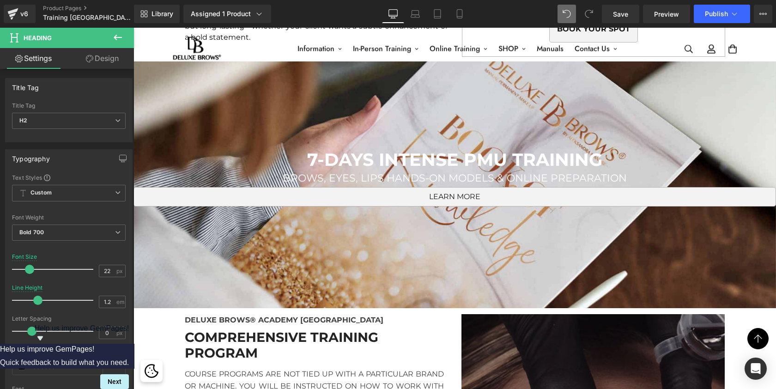
scroll to position [3113, 0]
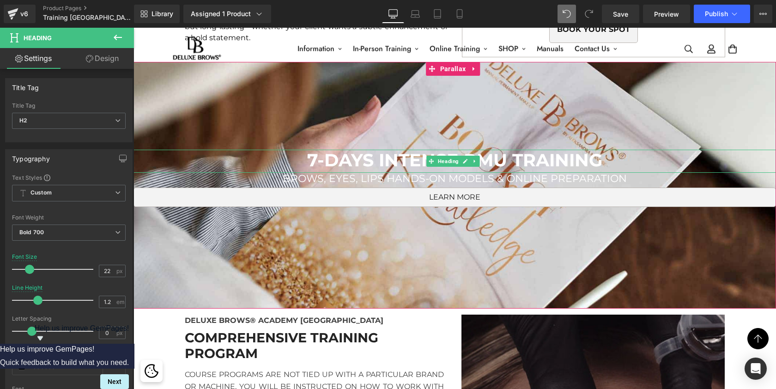
click at [320, 153] on span "7-DAYS INTENSE PMU TRAINING" at bounding box center [454, 160] width 295 height 22
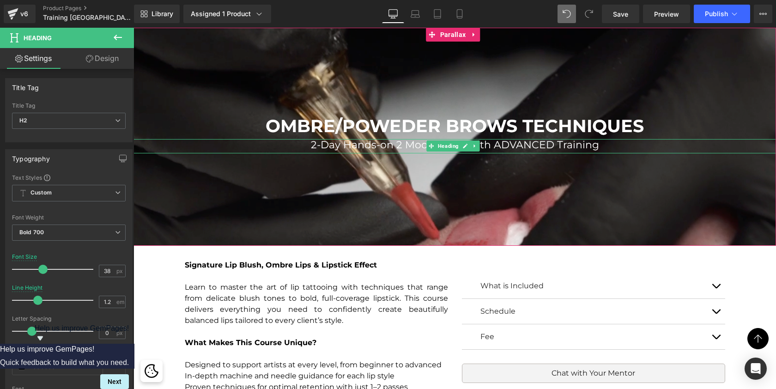
scroll to position [2593, 0]
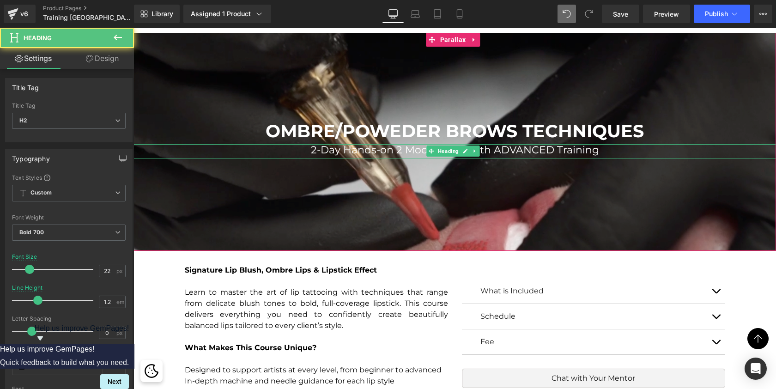
click at [549, 146] on span "2-Day Hands-on 2 Models In-Depth ADVANCED Training" at bounding box center [455, 150] width 288 height 12
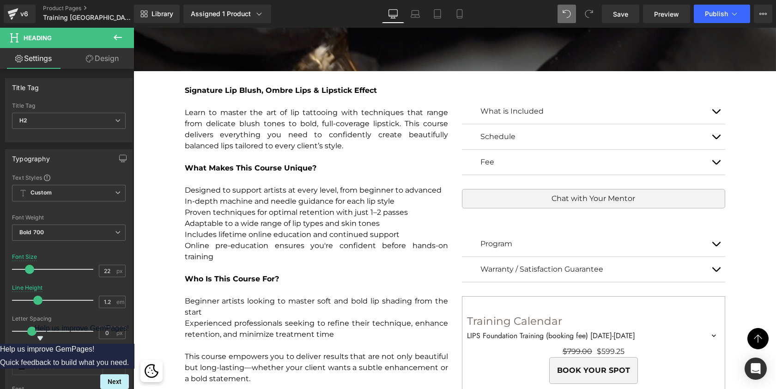
scroll to position [2774, 0]
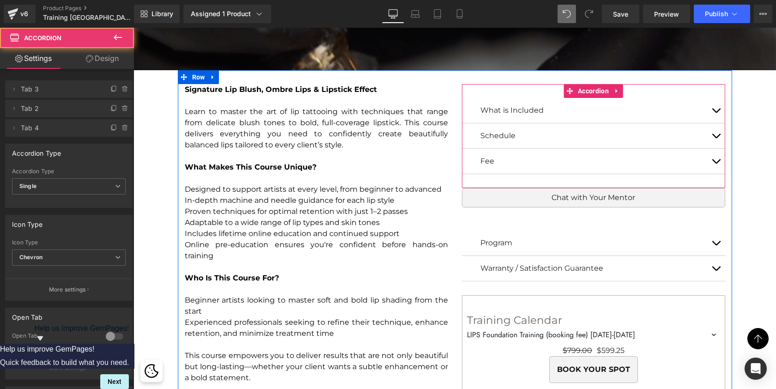
click at [709, 102] on button "button" at bounding box center [715, 110] width 18 height 25
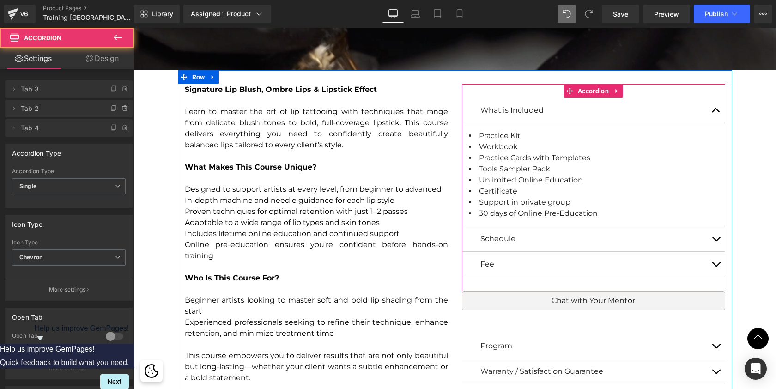
scroll to position [5, 5]
click at [709, 102] on button "button" at bounding box center [715, 110] width 18 height 25
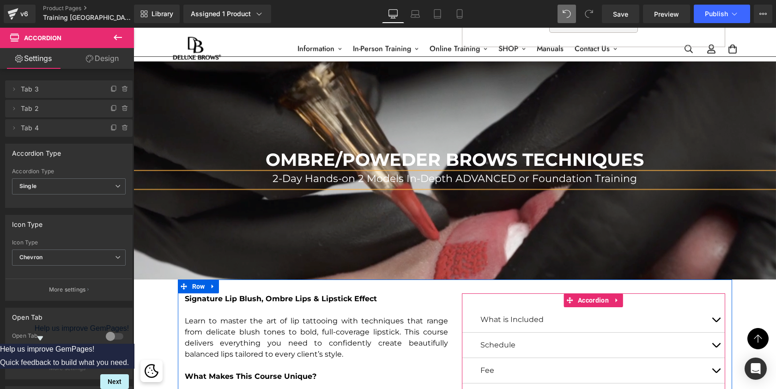
scroll to position [2554, 0]
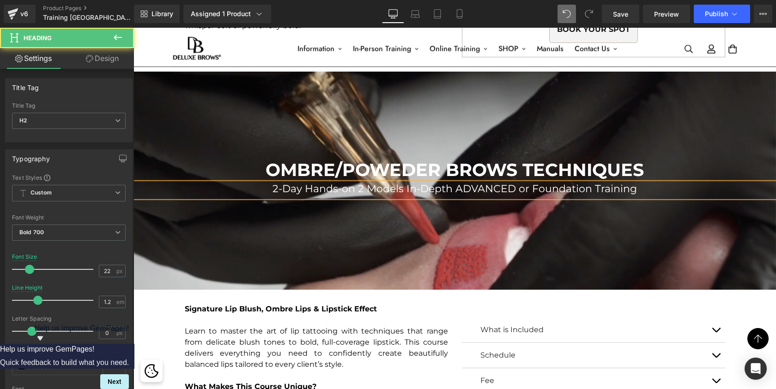
click at [473, 189] on span "2-Day Hands-on 2 Models In-Depth ADVANCED or Foundation Training" at bounding box center [454, 188] width 364 height 12
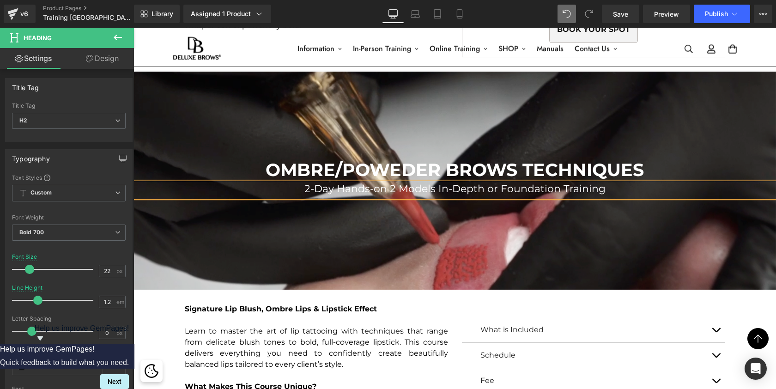
click at [495, 187] on span "2-Day Hands-on 2 Models In-Depth or Foundation Training" at bounding box center [454, 188] width 301 height 12
click at [316, 184] on span "2-Day Hands-on 2 Models In-Depth Foundation Training" at bounding box center [455, 188] width 288 height 12
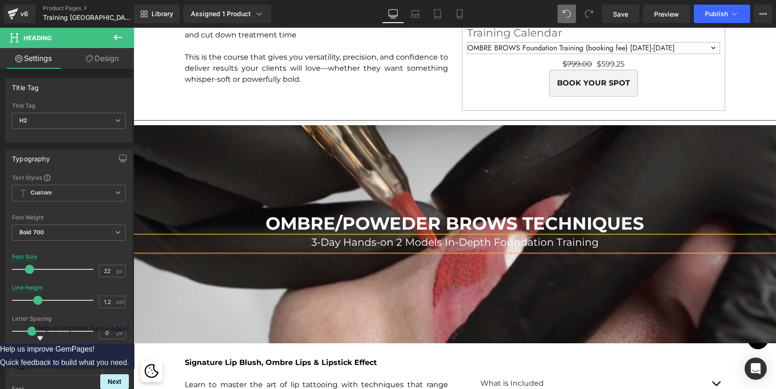
scroll to position [2510, 0]
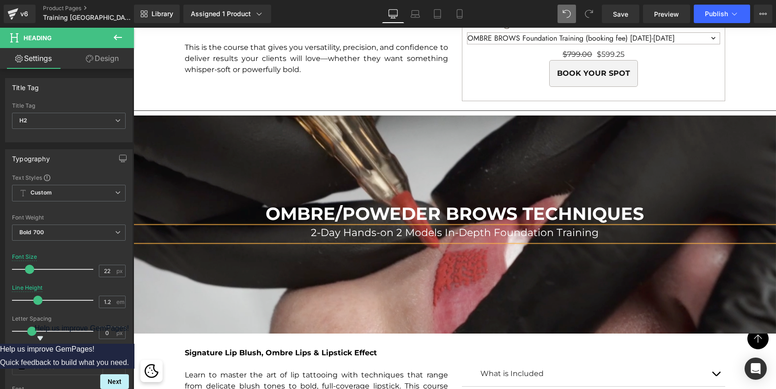
click at [398, 231] on span "2-Day Hands-on 2 Models In-Depth Foundation Training" at bounding box center [455, 232] width 288 height 12
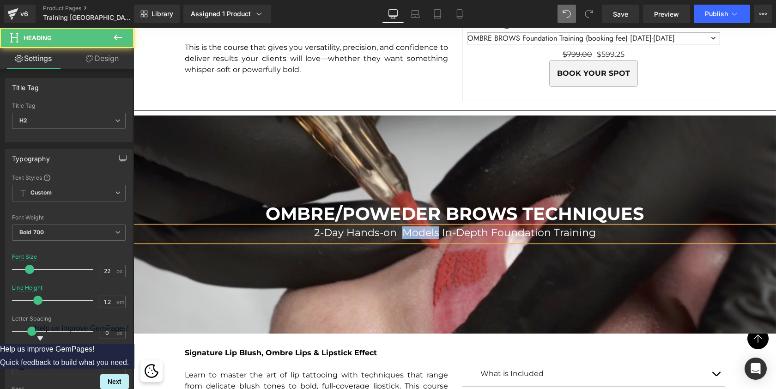
drag, startPoint x: 436, startPoint y: 230, endPoint x: 401, endPoint y: 230, distance: 35.1
click at [401, 230] on span "2-Day Hands-on Models In-Depth Foundation Training" at bounding box center [455, 232] width 282 height 12
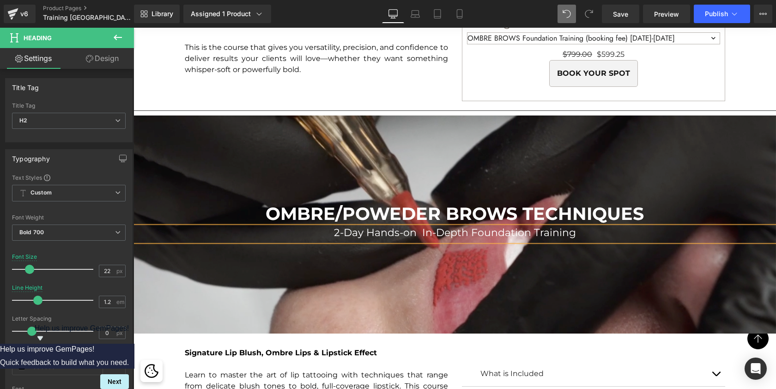
click at [495, 233] on span "2-Day Hands-on In-Depth Foundation Training" at bounding box center [455, 232] width 242 height 12
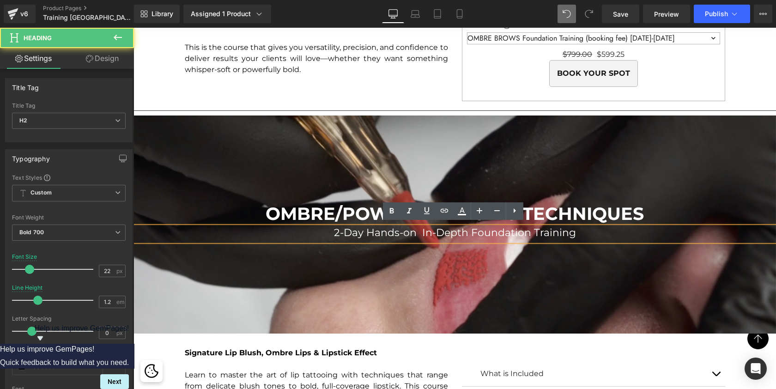
click at [495, 233] on span "2-Day Hands-on In-Depth Foundation Training" at bounding box center [455, 232] width 242 height 12
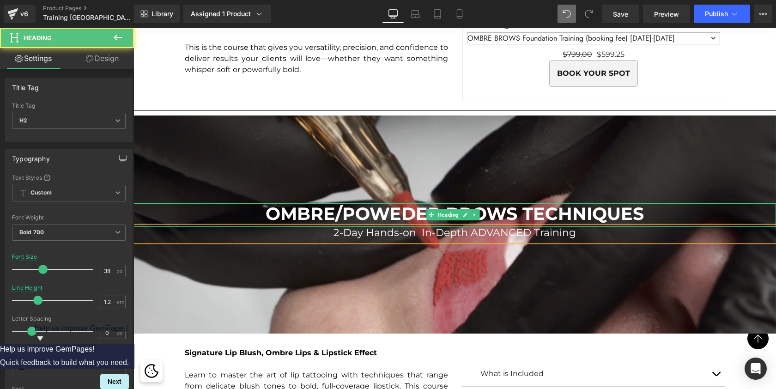
click at [408, 207] on span "OMBRE/POWEDER BROWS TECHNIQUES" at bounding box center [454, 214] width 378 height 22
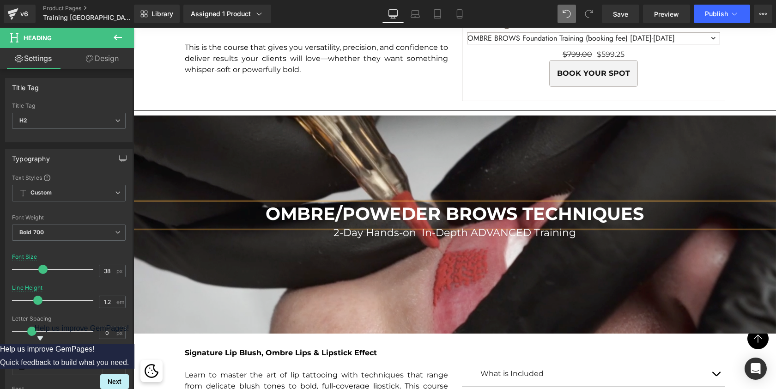
click at [455, 203] on span "OMBRE/POWEDER BROWS TECHNIQUES" at bounding box center [454, 214] width 378 height 22
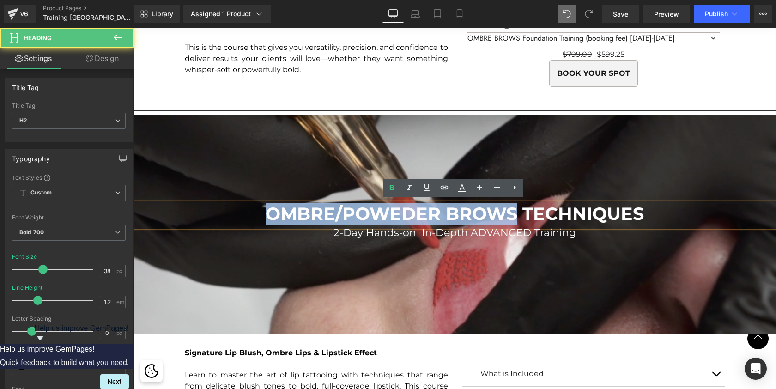
drag, startPoint x: 513, startPoint y: 214, endPoint x: 268, endPoint y: 208, distance: 244.8
click at [268, 208] on span "OMBRE/POWEDER BROWS TECHNIQUES" at bounding box center [454, 214] width 378 height 22
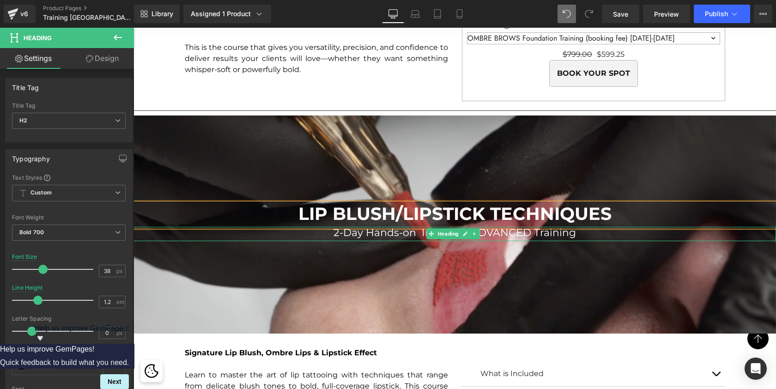
click at [414, 230] on span "2-Day Hands-on In-Depth ADVANCED Training" at bounding box center [454, 232] width 242 height 12
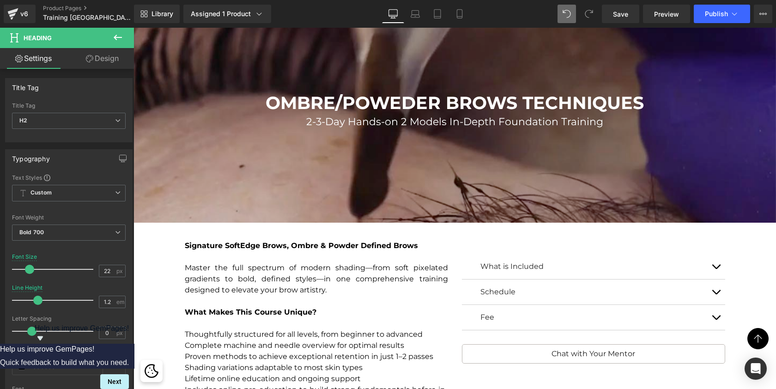
scroll to position [2057, 0]
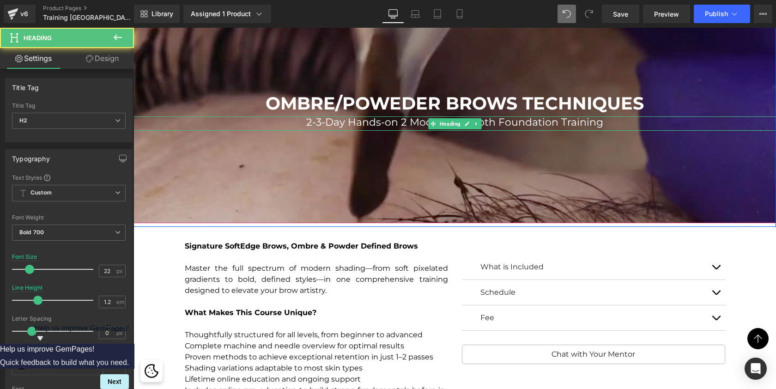
click at [319, 122] on span "2-3-Day Hands-on 2 Models In-Depth Foundation Training" at bounding box center [454, 122] width 297 height 12
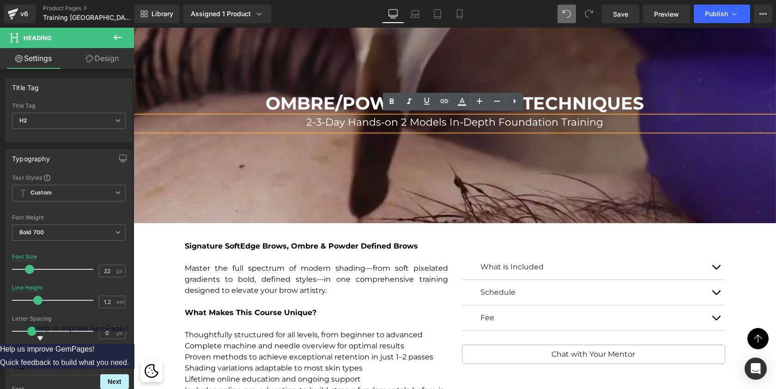
click at [314, 119] on span "2-3-Day Hands-on 2 Models In-Depth Foundation Training" at bounding box center [454, 122] width 297 height 12
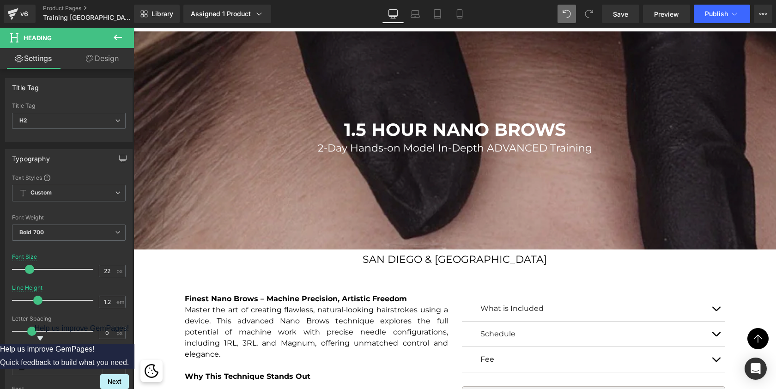
scroll to position [909, 0]
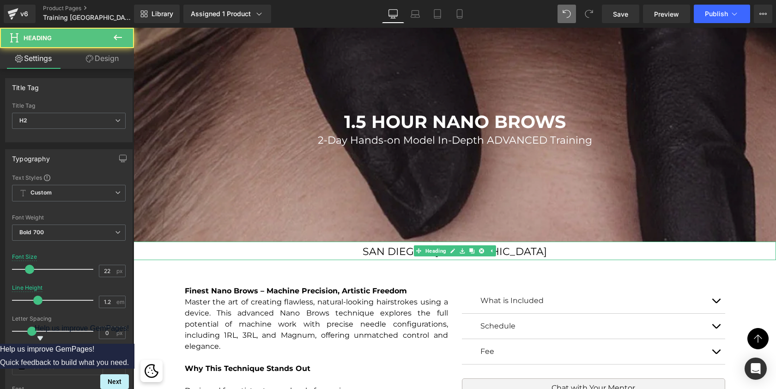
click at [403, 254] on span "SAN DIEGO & [GEOGRAPHIC_DATA]" at bounding box center [454, 251] width 184 height 12
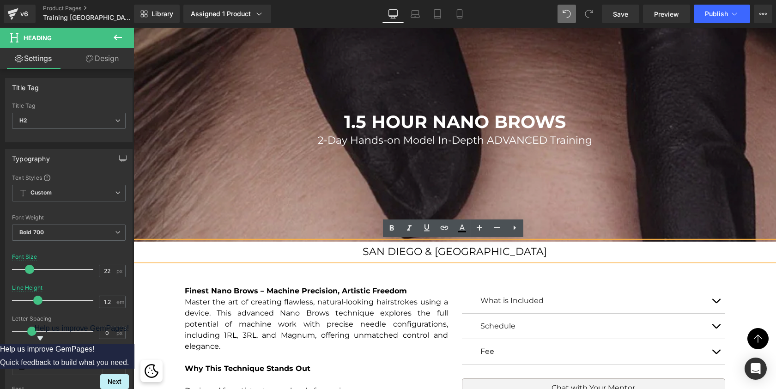
click at [513, 252] on h2 "SAN DIEGO & [GEOGRAPHIC_DATA]" at bounding box center [454, 252] width 642 height 12
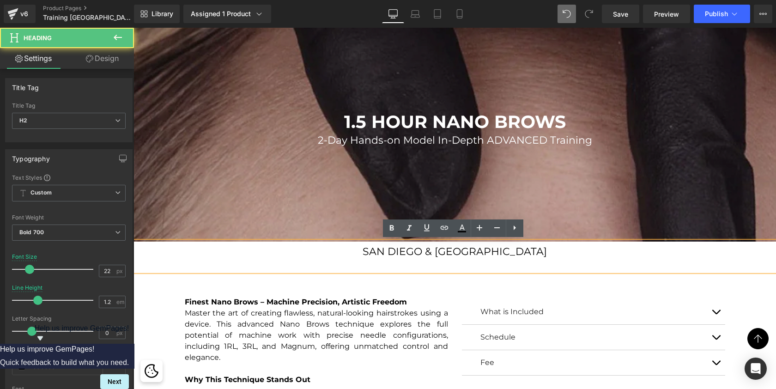
scroll to position [5102, 639]
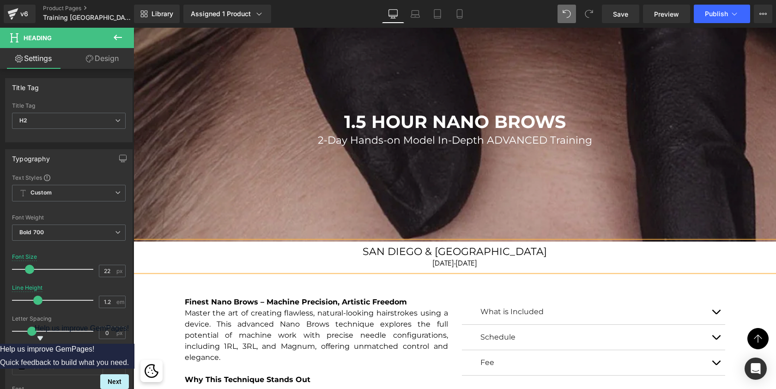
click at [465, 262] on span "DECEMBER 11-12" at bounding box center [454, 263] width 45 height 11
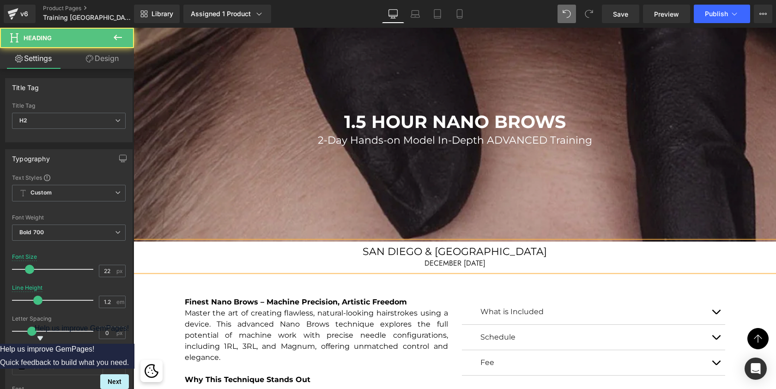
click at [478, 262] on span "DECEMBER 10-11-12" at bounding box center [454, 263] width 61 height 11
click at [487, 263] on div "DECEMBER 10-11, 12" at bounding box center [454, 263] width 642 height 11
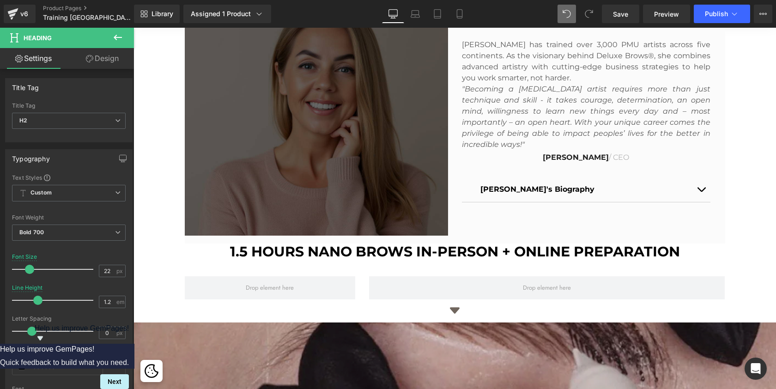
scroll to position [611, 0]
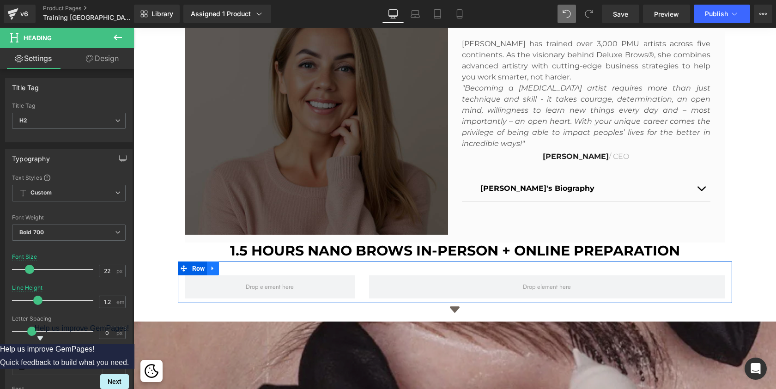
click at [213, 269] on icon at bounding box center [213, 268] width 6 height 7
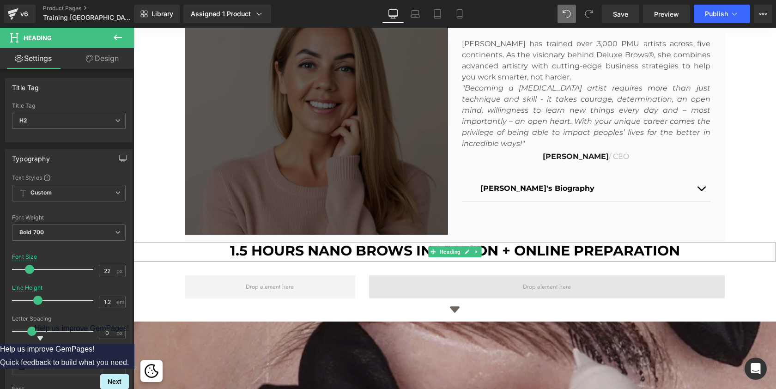
scroll to position [5106, 639]
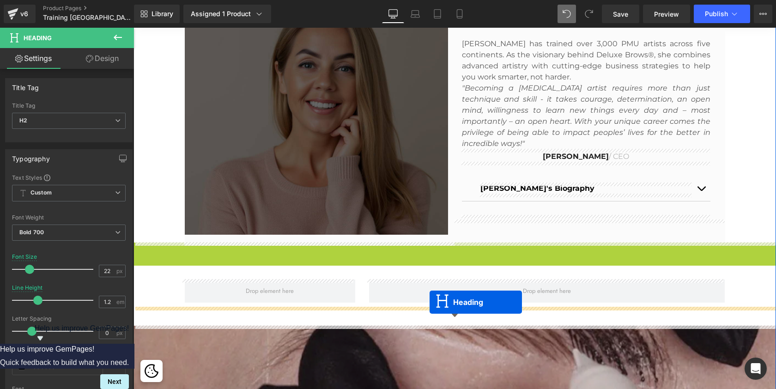
drag, startPoint x: 431, startPoint y: 252, endPoint x: 429, endPoint y: 302, distance: 49.9
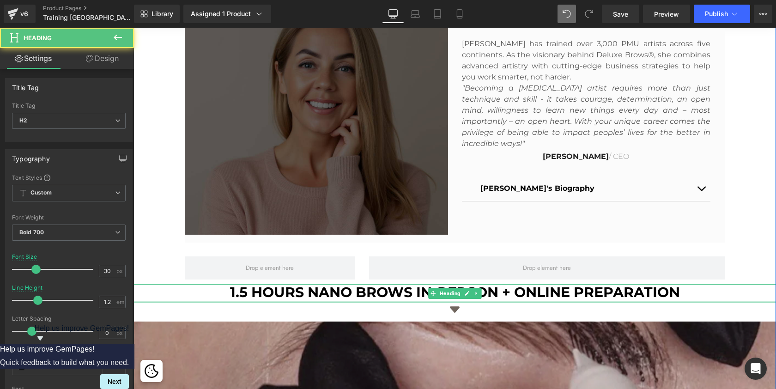
scroll to position [5102, 639]
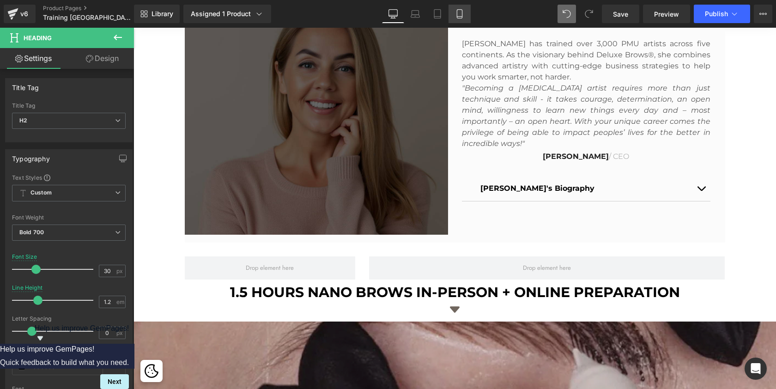
click at [459, 14] on icon at bounding box center [459, 13] width 9 height 9
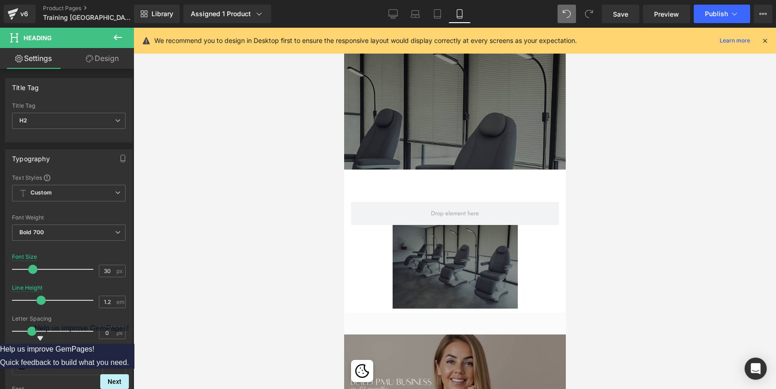
scroll to position [277, 0]
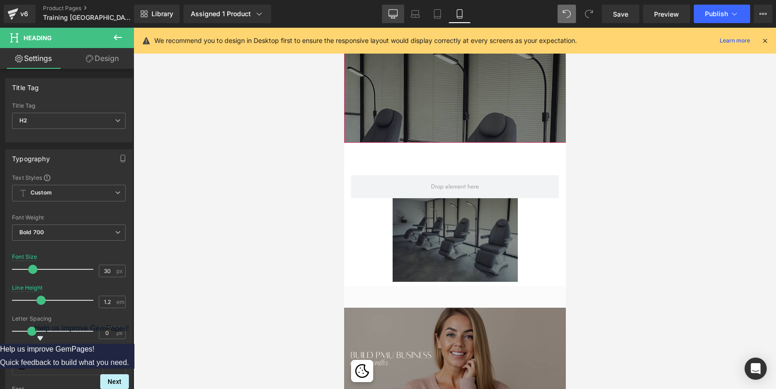
click at [390, 14] on icon at bounding box center [392, 13] width 9 height 9
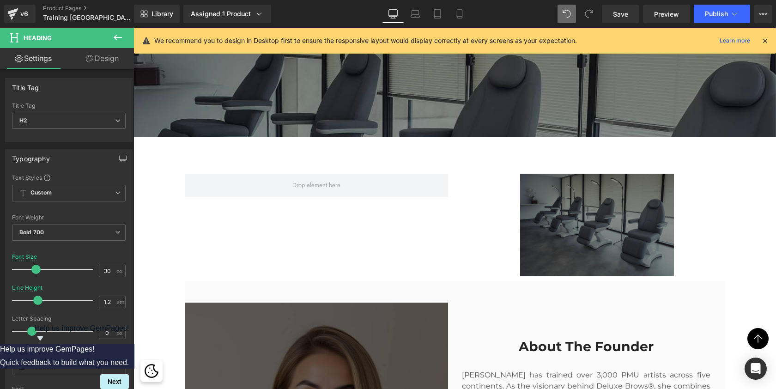
scroll to position [308, 0]
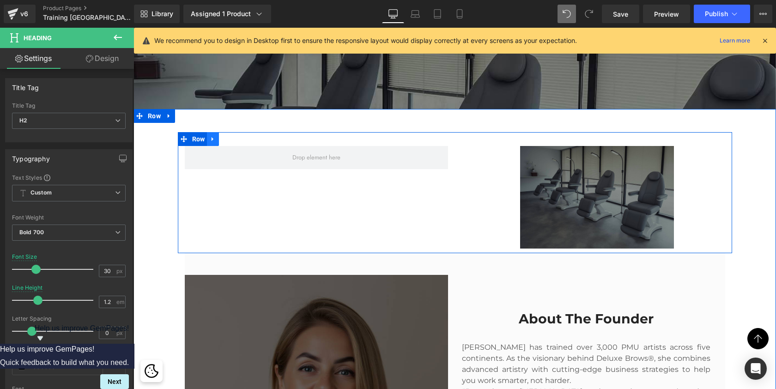
click at [214, 140] on icon at bounding box center [213, 138] width 6 height 7
click at [233, 143] on link at bounding box center [237, 139] width 12 height 14
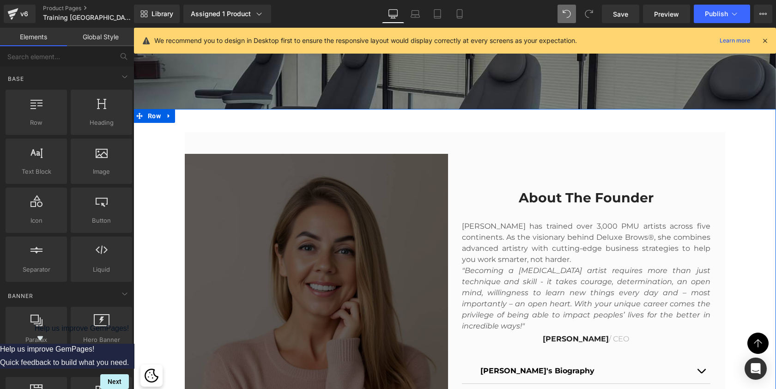
scroll to position [4981, 639]
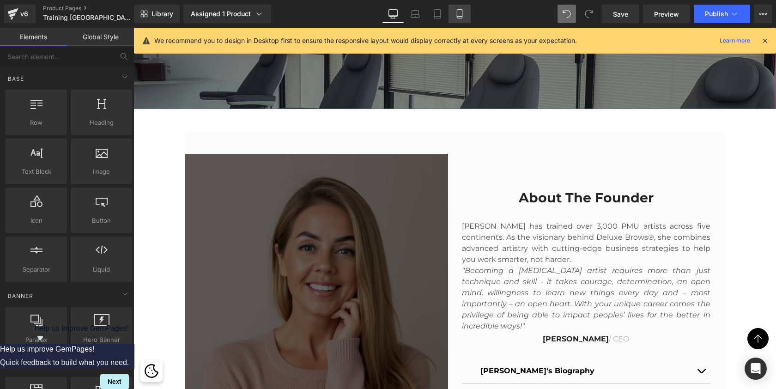
click at [459, 19] on link "Mobile" at bounding box center [459, 14] width 22 height 18
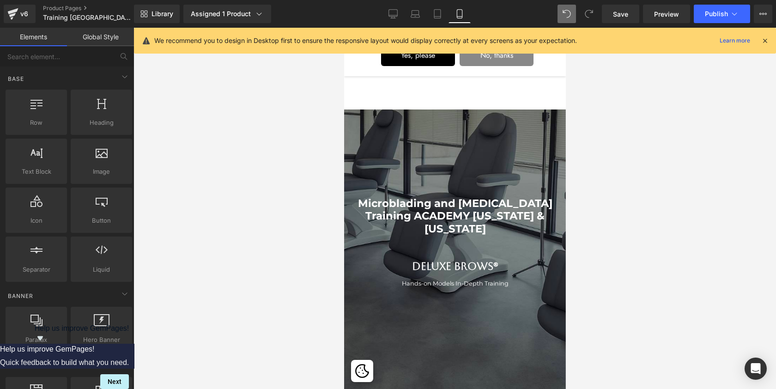
scroll to position [16, 0]
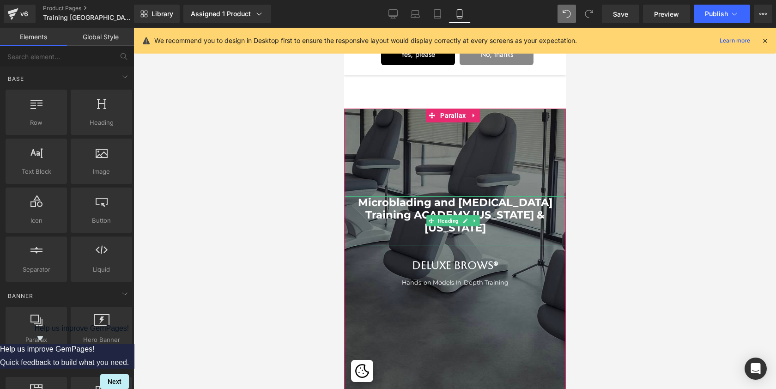
click at [383, 211] on h1 "Microblading and [MEDICAL_DATA] Training ACADEMY [US_STATE] & [US_STATE]" at bounding box center [455, 215] width 222 height 38
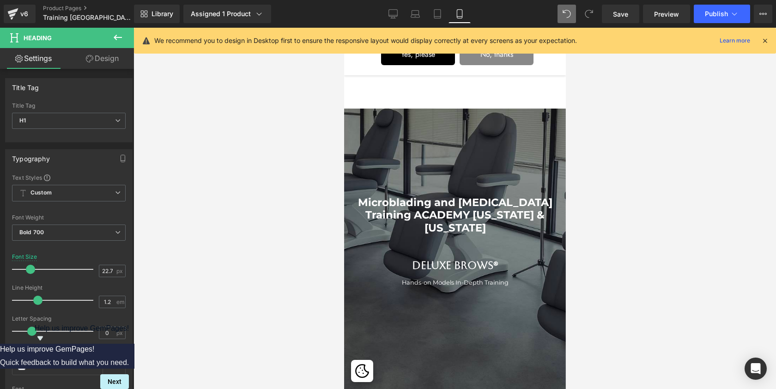
click at [106, 59] on link "Design" at bounding box center [102, 58] width 67 height 21
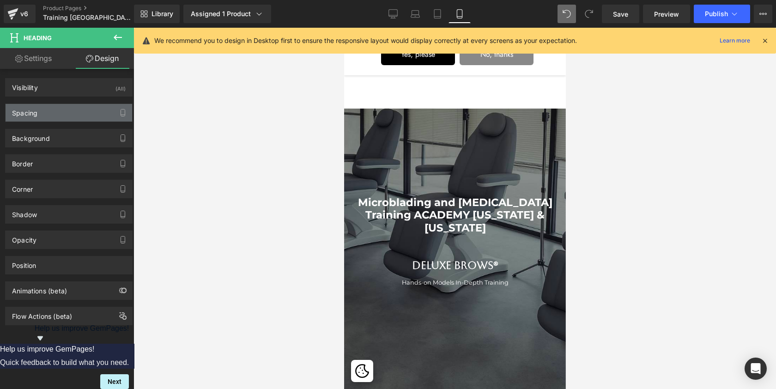
click at [48, 109] on div "Spacing" at bounding box center [69, 113] width 127 height 18
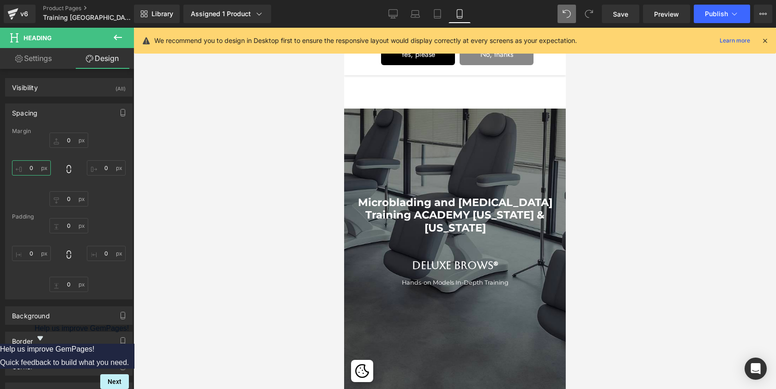
click at [29, 166] on input "0" at bounding box center [31, 167] width 39 height 15
click at [99, 167] on input "0" at bounding box center [106, 167] width 39 height 15
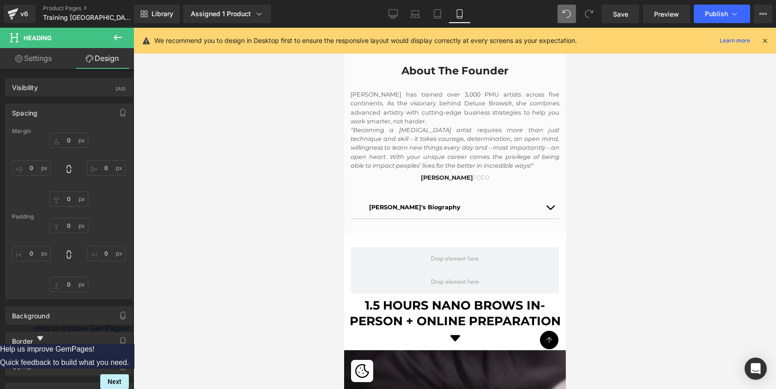
scroll to position [505, 0]
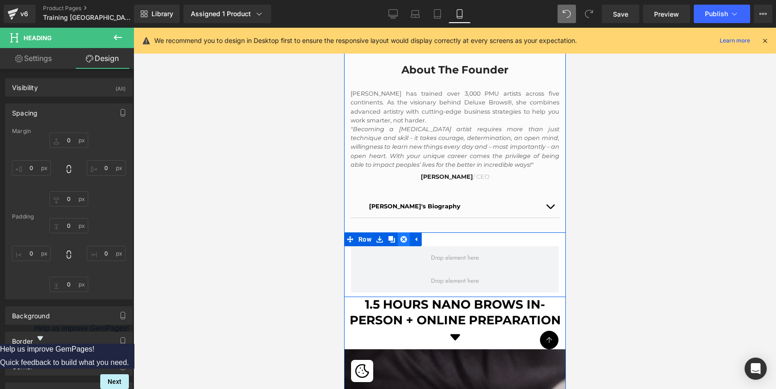
click at [400, 237] on icon at bounding box center [403, 239] width 6 height 6
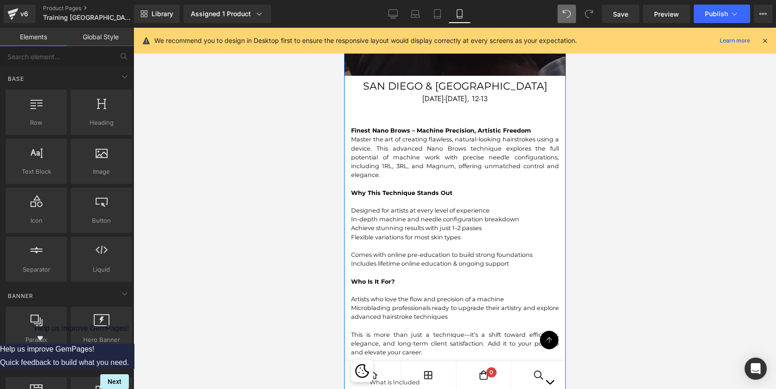
scroll to position [937, 0]
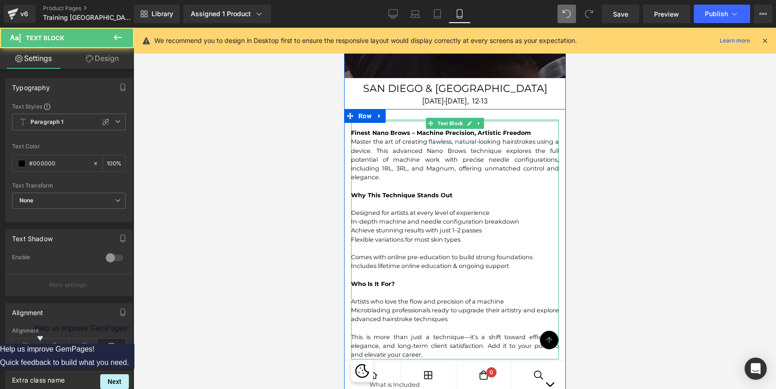
click at [486, 226] on p "Achieve stunning results with just 1–2 passes" at bounding box center [454, 230] width 208 height 9
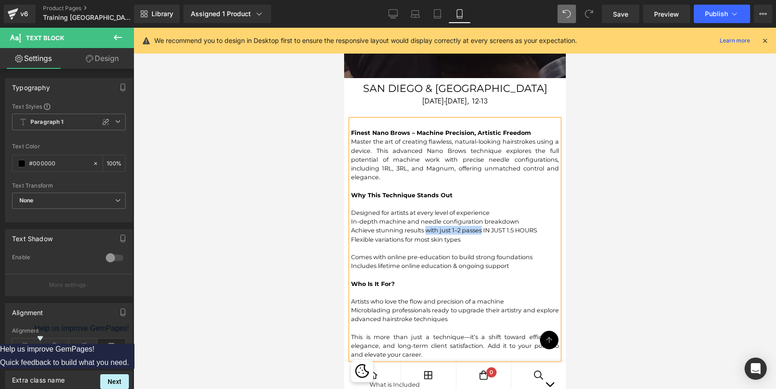
drag, startPoint x: 480, startPoint y: 227, endPoint x: 424, endPoint y: 224, distance: 55.9
click at [424, 226] on p "Achieve stunning results with just 1–2 passes IN JUST 1.5 HOURS" at bounding box center [454, 230] width 208 height 9
drag, startPoint x: 480, startPoint y: 224, endPoint x: 422, endPoint y: 223, distance: 57.7
click at [422, 226] on p "Achieve stunning results IN JUST 1.5 HOURS" at bounding box center [454, 230] width 208 height 9
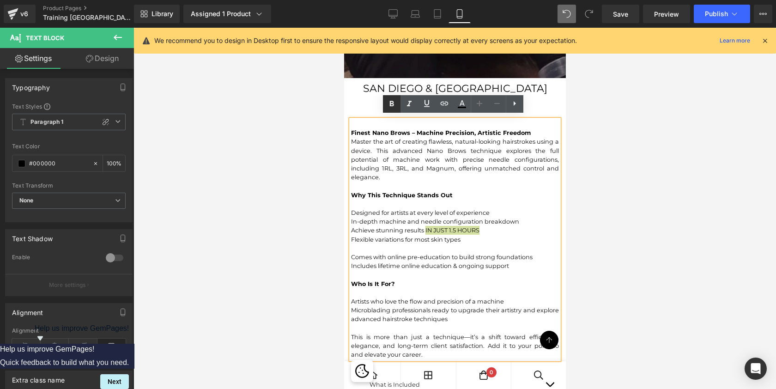
click at [392, 107] on icon at bounding box center [391, 103] width 11 height 11
click at [493, 226] on p "Achieve stunning results IN JUST 1.5 HOURS" at bounding box center [454, 230] width 208 height 9
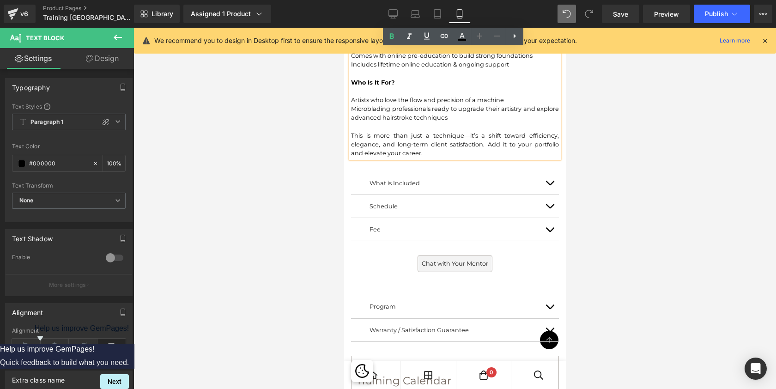
scroll to position [1151, 0]
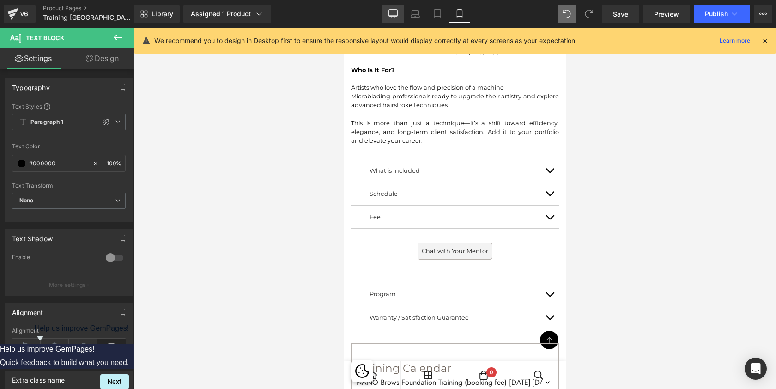
click at [392, 13] on icon at bounding box center [392, 13] width 9 height 9
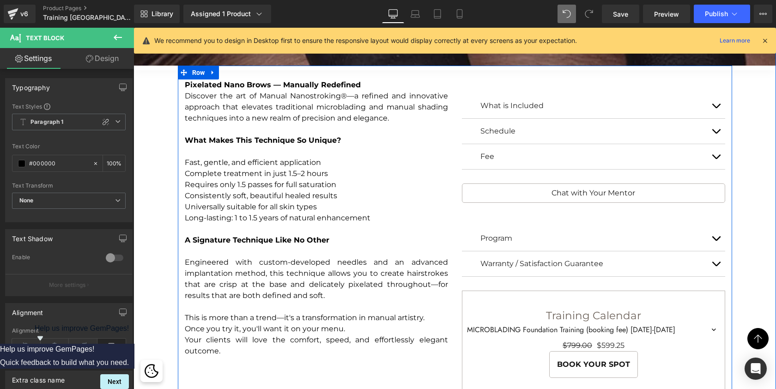
scroll to position [1494, 0]
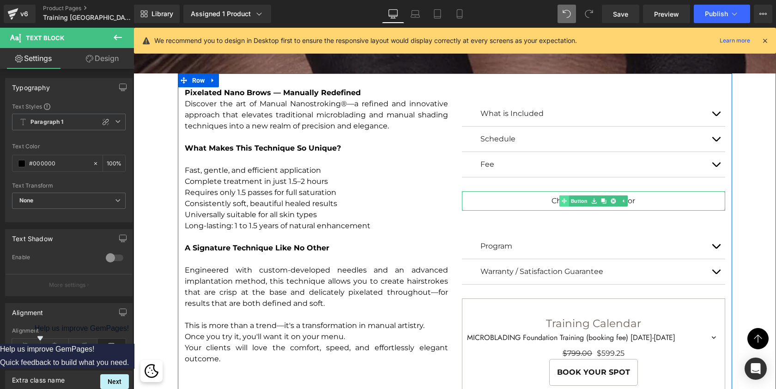
click at [575, 198] on link "Button" at bounding box center [574, 200] width 30 height 11
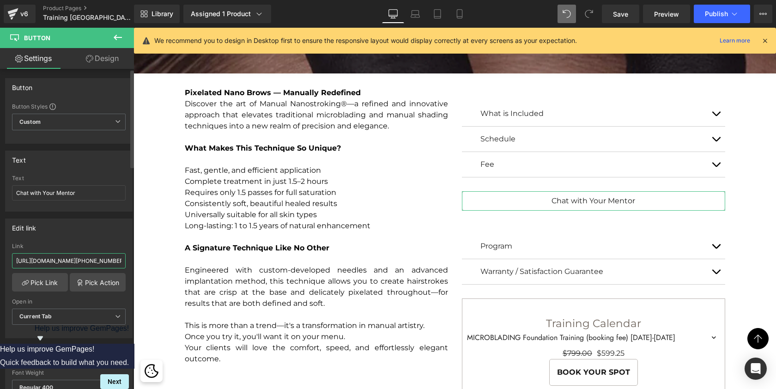
click at [103, 261] on input "https://api.whatsapp.com/send?phone=16197558887&text=" at bounding box center [69, 260] width 114 height 15
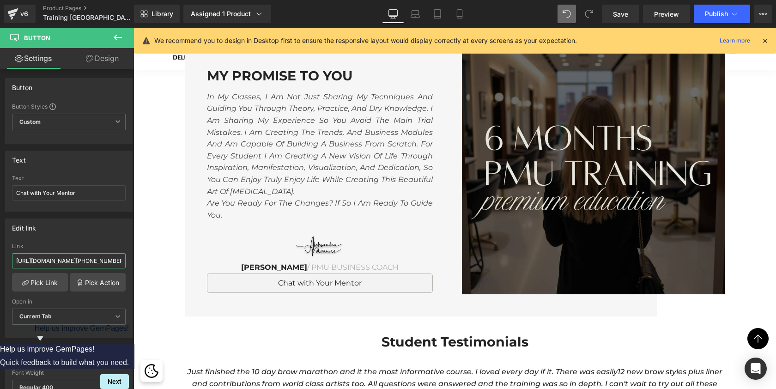
scroll to position [3690, 0]
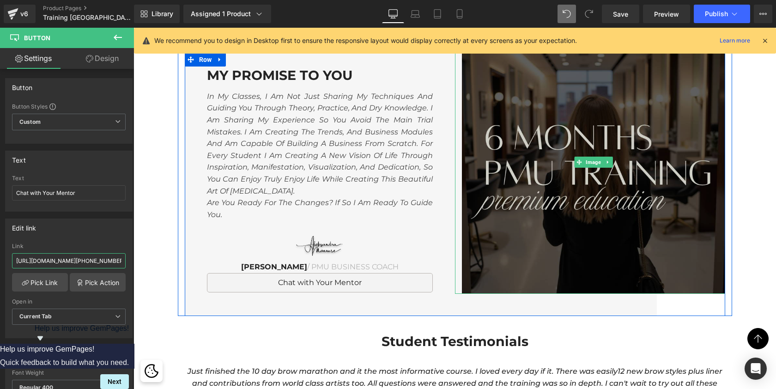
click at [569, 113] on img at bounding box center [593, 161] width 263 height 263
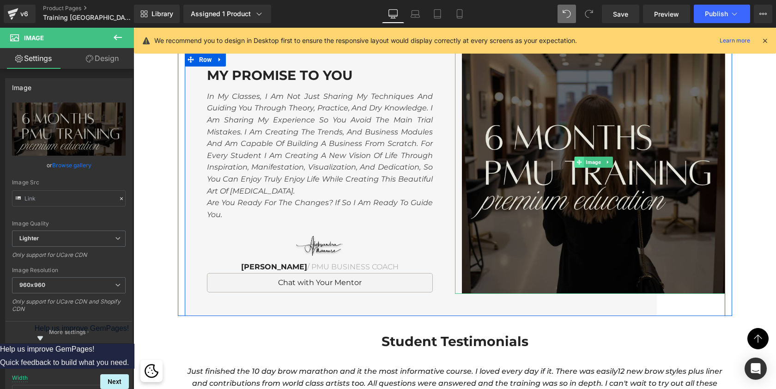
click at [576, 160] on icon at bounding box center [578, 162] width 5 height 5
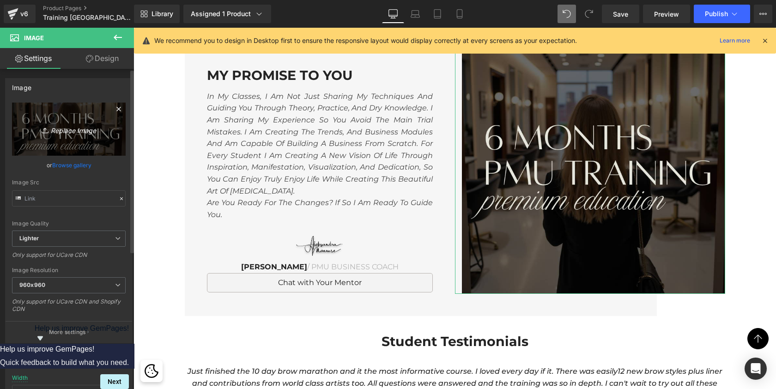
click at [72, 123] on icon "Replace Image" at bounding box center [69, 129] width 74 height 12
click at [73, 167] on link "Browse gallery" at bounding box center [71, 165] width 39 height 16
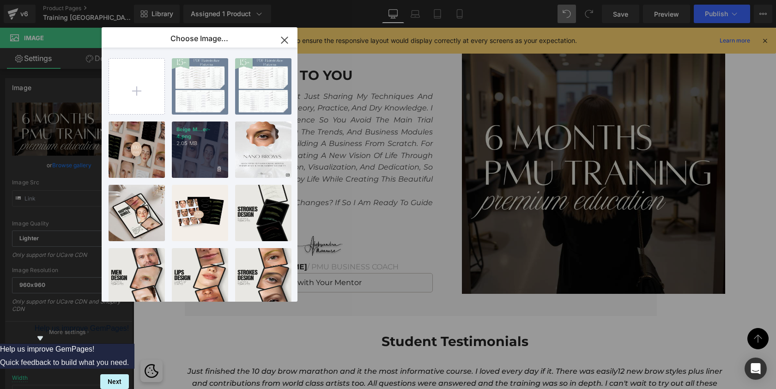
click at [210, 136] on p "Beige M...er-4.png" at bounding box center [199, 133] width 47 height 14
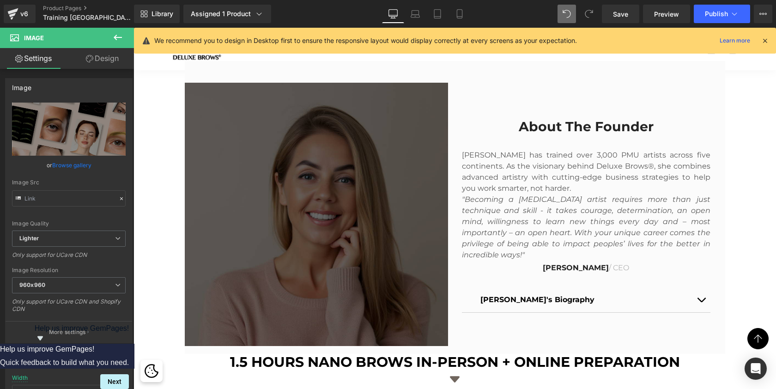
scroll to position [375, 0]
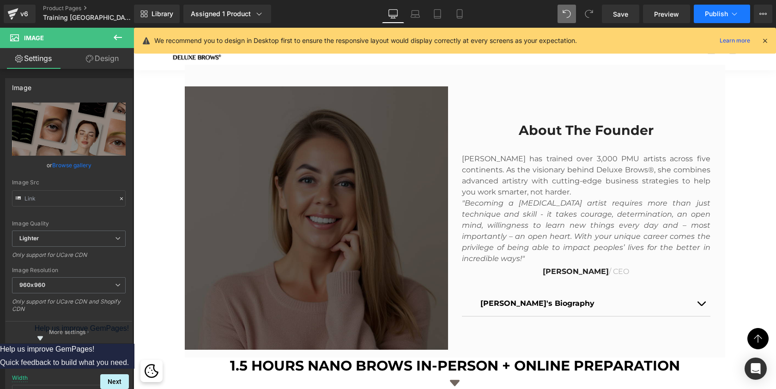
click at [719, 14] on span "Publish" at bounding box center [716, 13] width 23 height 7
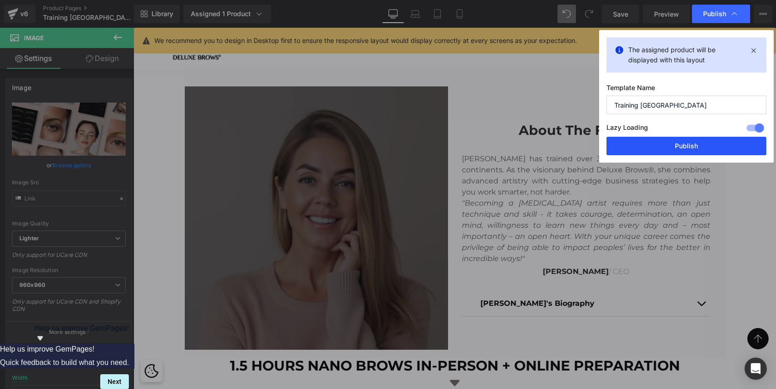
click at [669, 145] on button "Publish" at bounding box center [686, 146] width 160 height 18
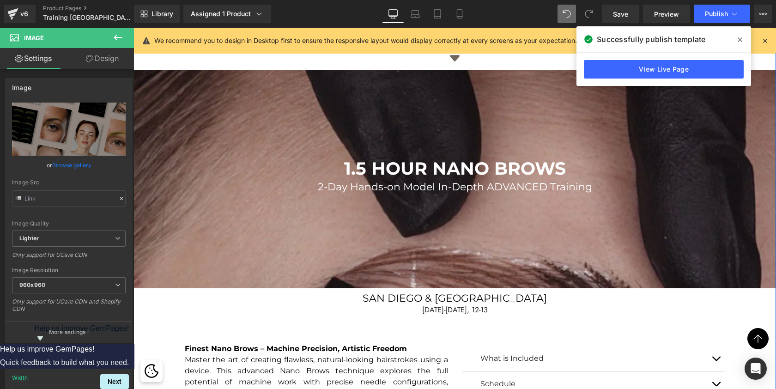
scroll to position [693, 0]
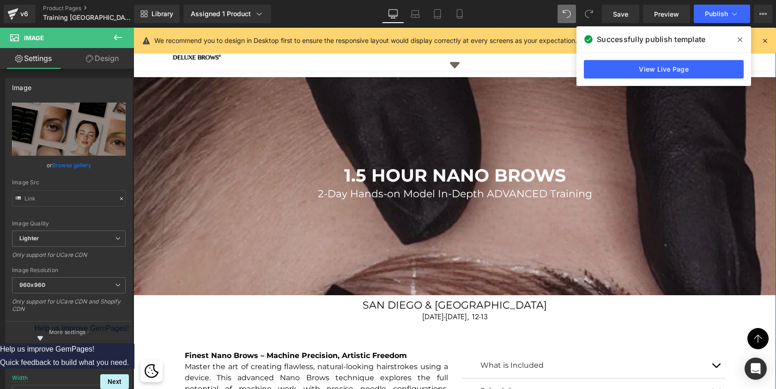
click at [286, 163] on div at bounding box center [454, 206] width 642 height 497
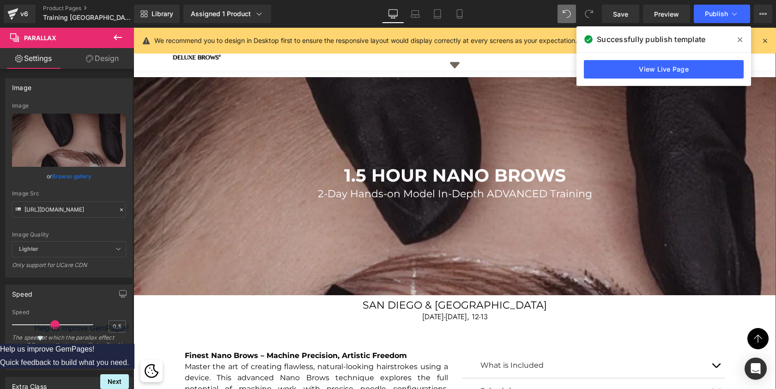
click at [133, 28] on div "200px" at bounding box center [133, 28] width 0 height 0
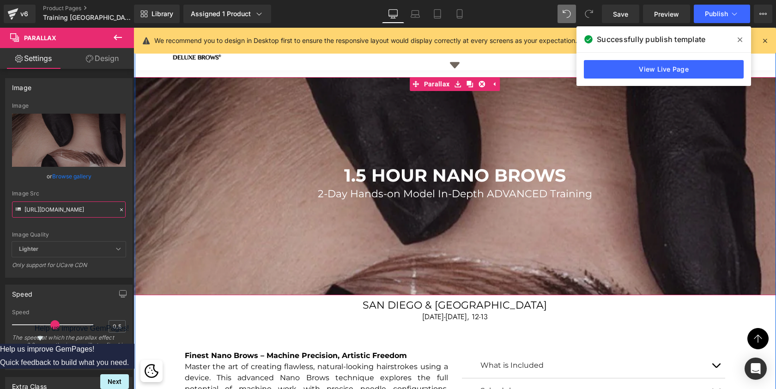
click at [79, 211] on input "[URL][DOMAIN_NAME]" at bounding box center [69, 209] width 114 height 16
paste input "expressnanobrowsmarathonmap4.jpg?v=1754593820"
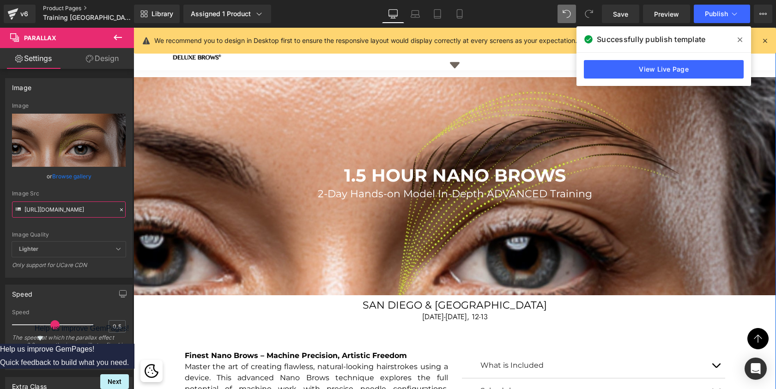
type input "[URL][DOMAIN_NAME]"
click at [71, 8] on link "Product Pages" at bounding box center [96, 8] width 106 height 7
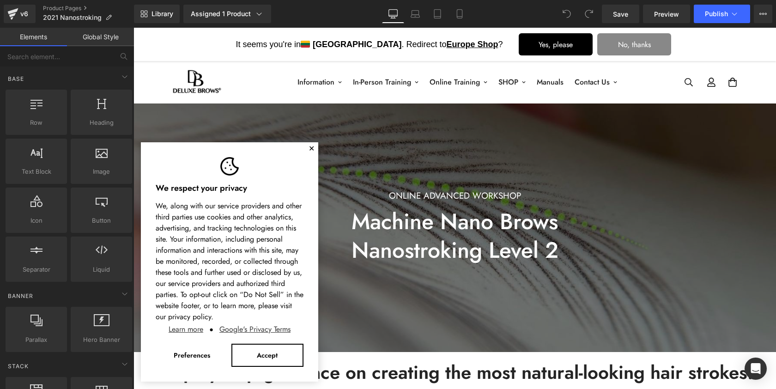
click at [313, 146] on button "✕" at bounding box center [311, 149] width 6 height 6
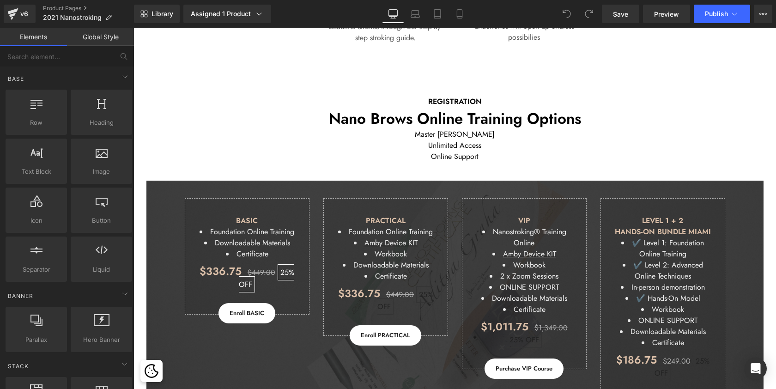
scroll to position [1904, 0]
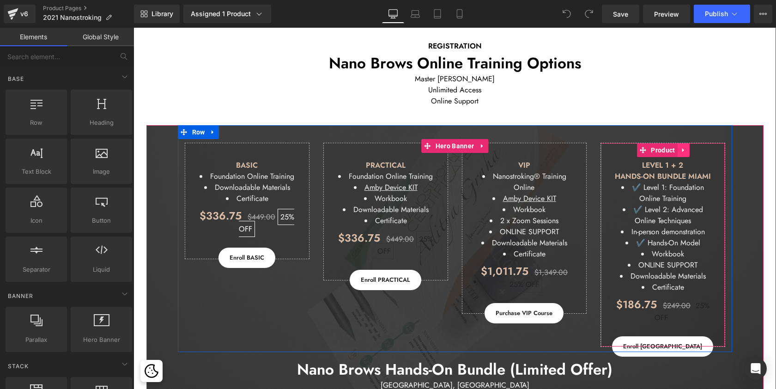
click at [682, 148] on icon at bounding box center [683, 150] width 2 height 4
click at [688, 147] on icon at bounding box center [689, 150] width 6 height 6
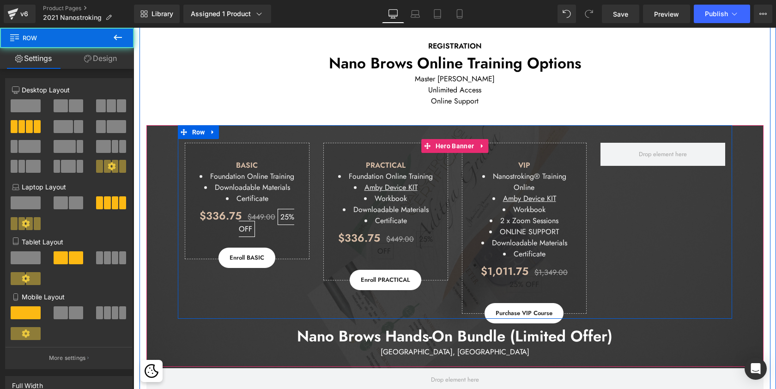
click at [311, 153] on div "BASIC Foundation Online Training Downloadable Materials Certificate Text Block …" at bounding box center [247, 201] width 139 height 116
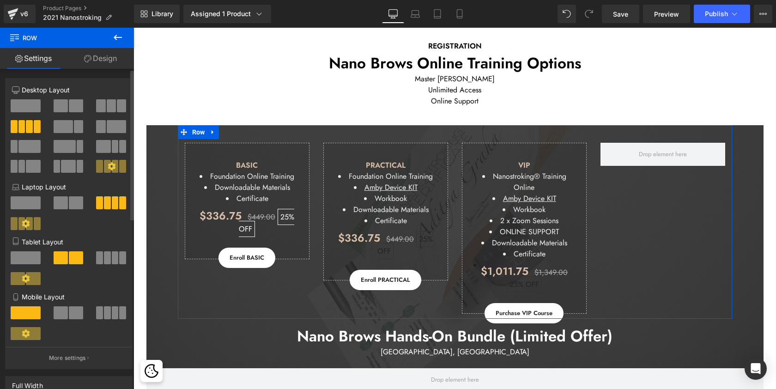
click at [97, 109] on span at bounding box center [100, 105] width 9 height 13
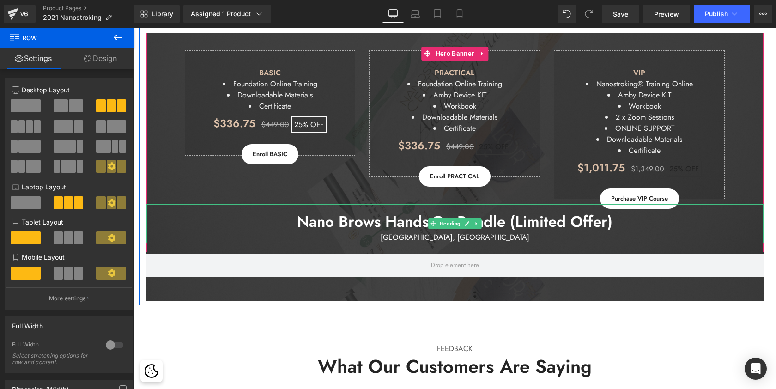
scroll to position [2021, 0]
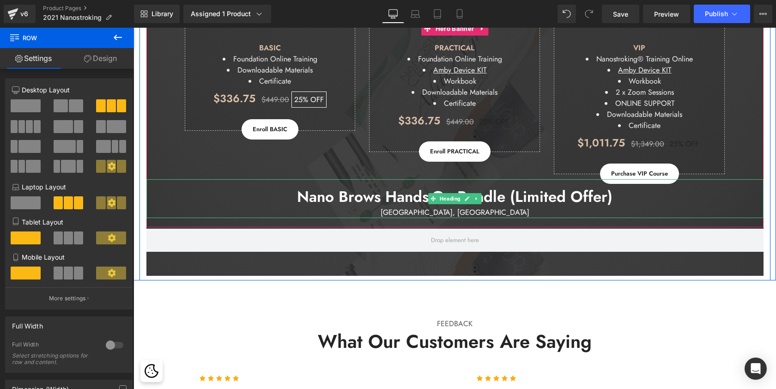
click at [355, 199] on span "Nano Brows Hands-On Bundle (Limited Offer)" at bounding box center [454, 197] width 315 height 22
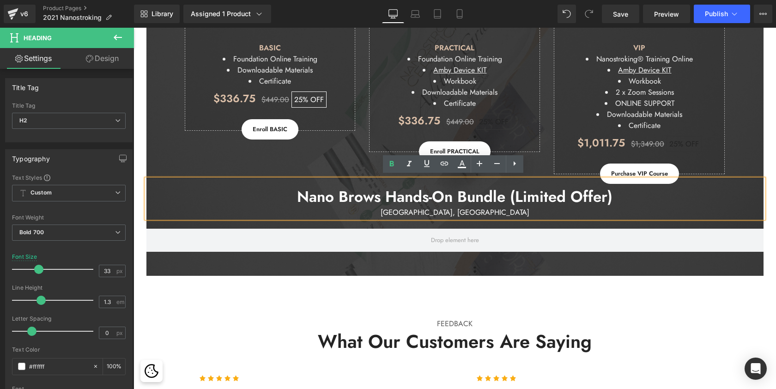
click at [472, 210] on div "[GEOGRAPHIC_DATA], [GEOGRAPHIC_DATA]" at bounding box center [454, 212] width 617 height 11
click at [466, 193] on span "Nano Brows Hands-On Bundle (Limited Offer)" at bounding box center [454, 197] width 315 height 22
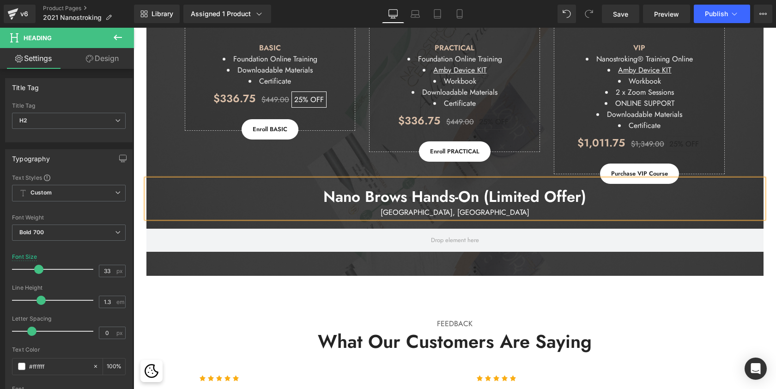
click at [319, 191] on h2 "Nano Brows Hands-On (Limited Offer)" at bounding box center [454, 197] width 617 height 20
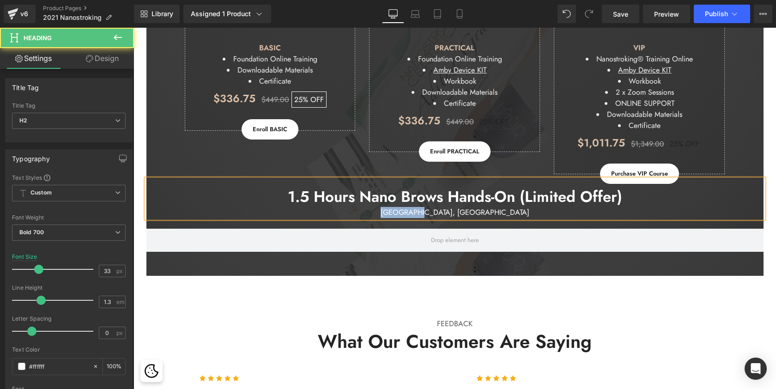
drag, startPoint x: 471, startPoint y: 210, endPoint x: 429, endPoint y: 210, distance: 41.1
click at [429, 210] on div "[GEOGRAPHIC_DATA], [GEOGRAPHIC_DATA]" at bounding box center [454, 212] width 617 height 11
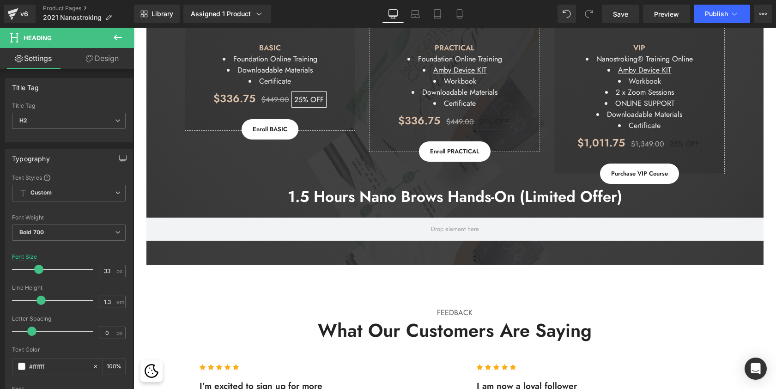
click at [118, 35] on icon at bounding box center [117, 37] width 11 height 11
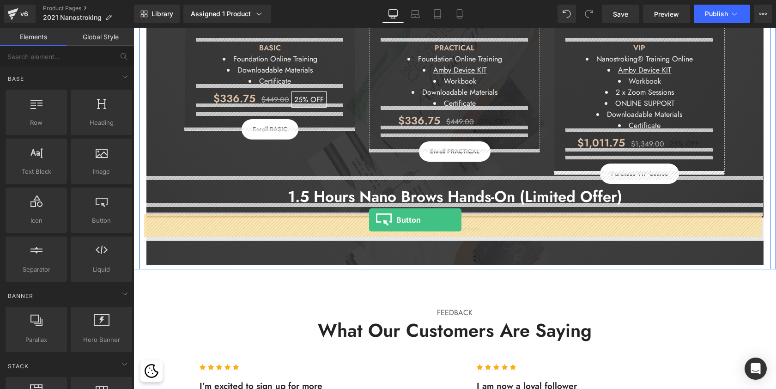
drag, startPoint x: 228, startPoint y: 251, endPoint x: 369, endPoint y: 220, distance: 144.2
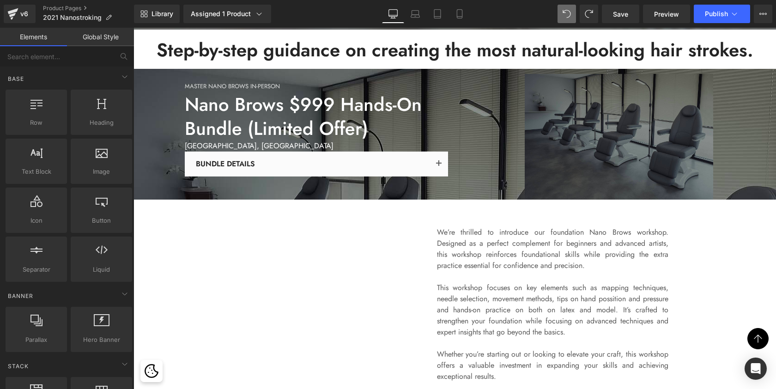
scroll to position [304, 0]
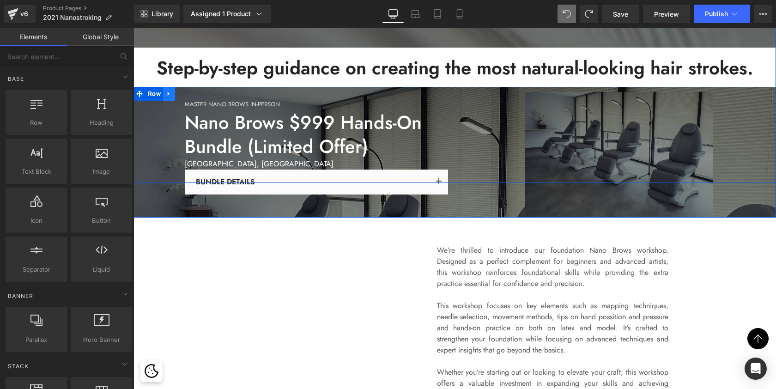
click at [168, 95] on icon at bounding box center [169, 93] width 6 height 7
click at [189, 97] on link at bounding box center [193, 94] width 12 height 14
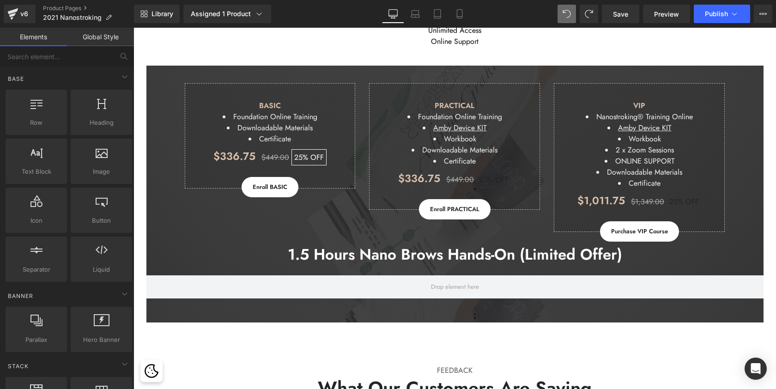
scroll to position [1967, 0]
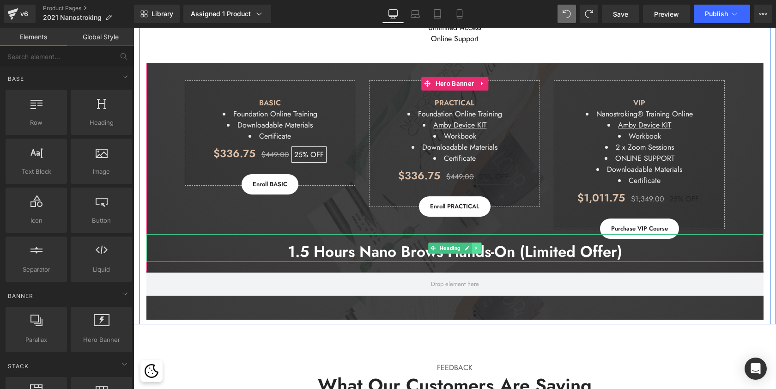
click at [477, 245] on link at bounding box center [476, 247] width 10 height 11
click at [481, 245] on icon at bounding box center [481, 247] width 5 height 5
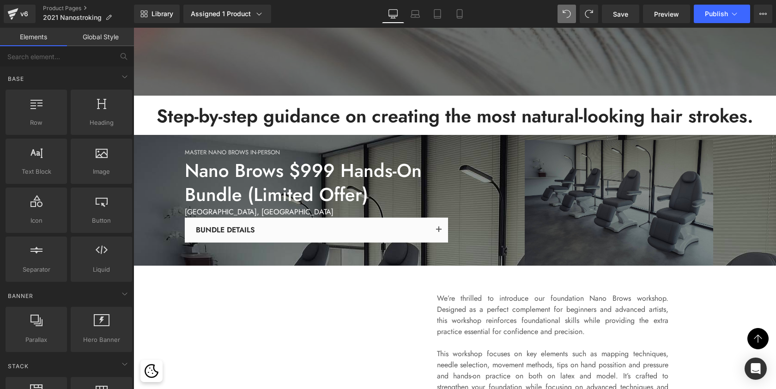
scroll to position [280, 0]
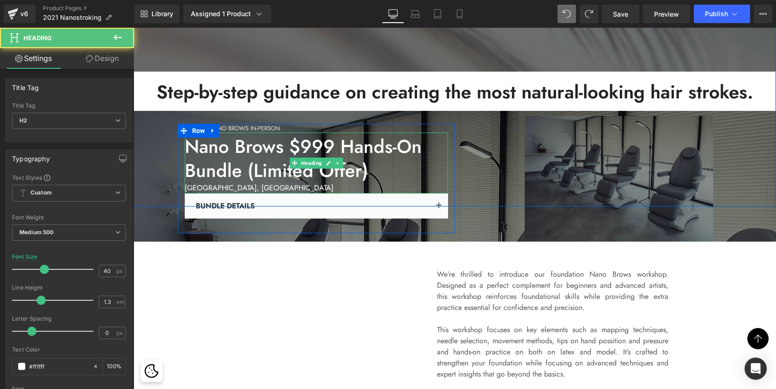
click at [185, 140] on div "Nano Brows $999 Hands-On Bundle (Limited Offer) MIAMI, FL Heading" at bounding box center [316, 163] width 263 height 61
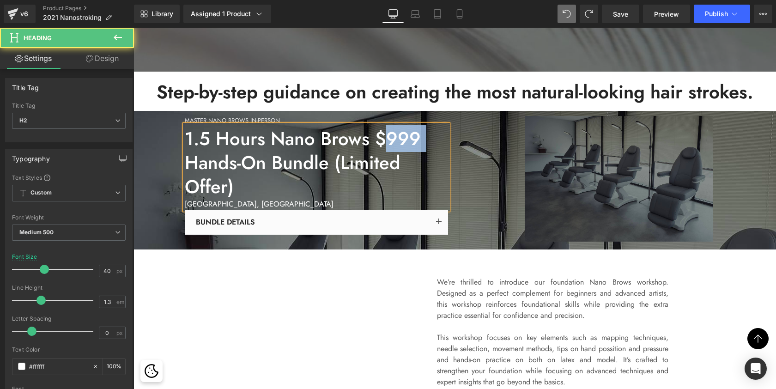
drag, startPoint x: 387, startPoint y: 137, endPoint x: 426, endPoint y: 138, distance: 38.8
click at [426, 138] on h2 "1.5 Hours Nano Brows $999 Hands-On Bundle (Limited Offer)" at bounding box center [316, 163] width 263 height 72
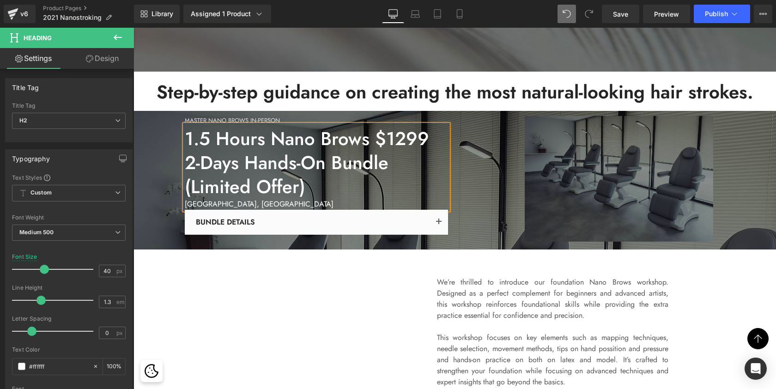
click at [357, 164] on h2 "1.5 Hours Nano Brows $1299 2-Days Hands-On Bundle (Limited Offer)" at bounding box center [316, 163] width 263 height 72
click at [265, 202] on div "[GEOGRAPHIC_DATA], [GEOGRAPHIC_DATA]" at bounding box center [316, 204] width 263 height 11
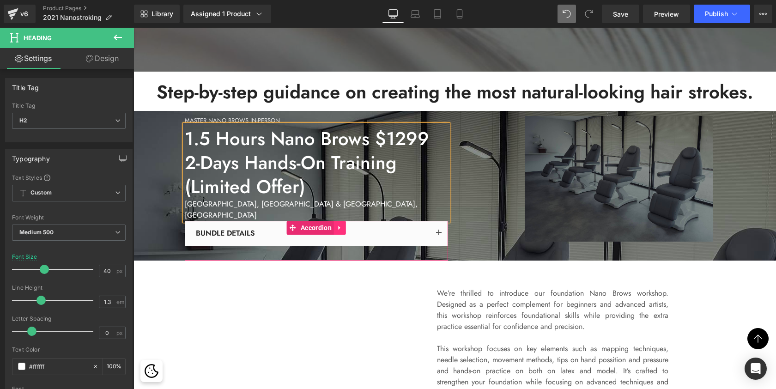
click at [338, 226] on icon at bounding box center [339, 228] width 2 height 4
click at [343, 224] on icon at bounding box center [346, 227] width 6 height 6
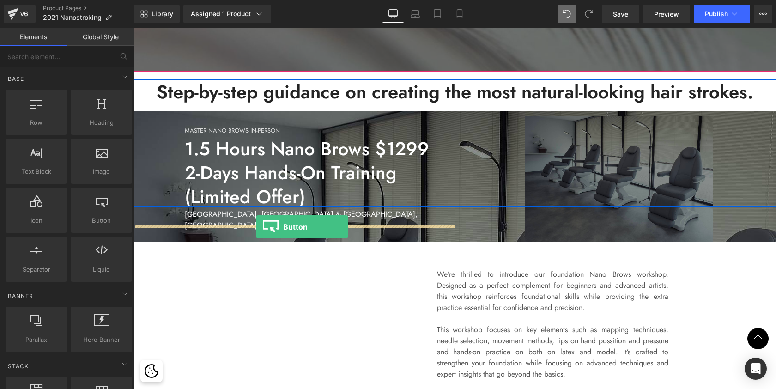
drag, startPoint x: 235, startPoint y: 255, endPoint x: 256, endPoint y: 227, distance: 34.7
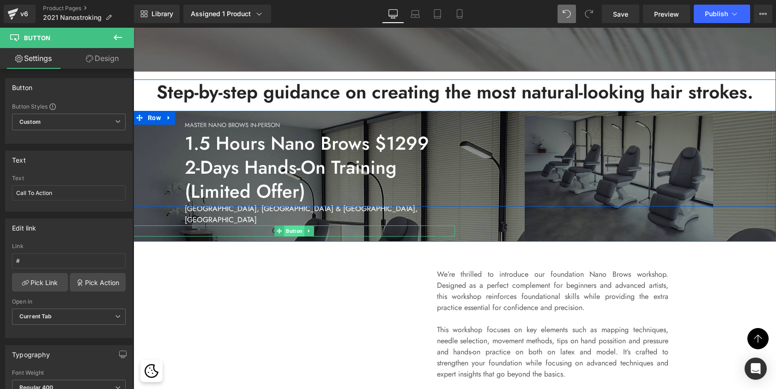
click at [288, 225] on span "Button" at bounding box center [294, 230] width 20 height 11
click at [102, 63] on link "Design" at bounding box center [102, 58] width 67 height 21
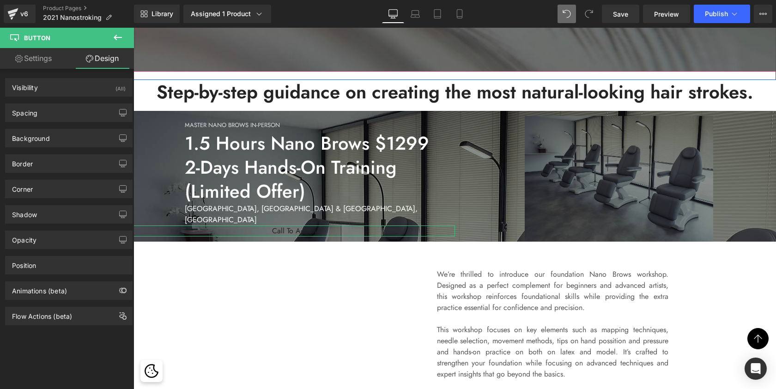
click at [48, 57] on link "Settings" at bounding box center [33, 58] width 67 height 21
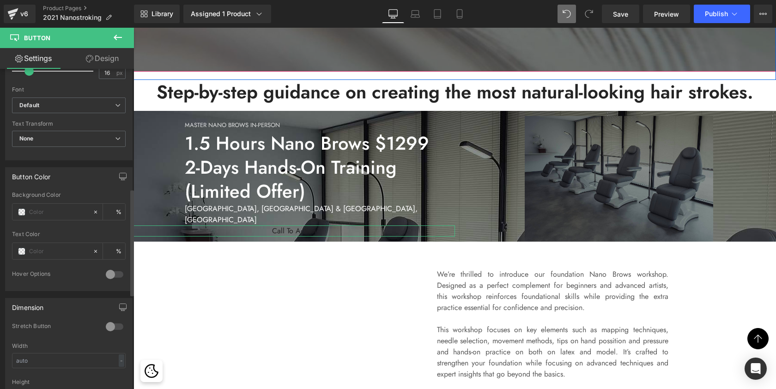
scroll to position [359, 0]
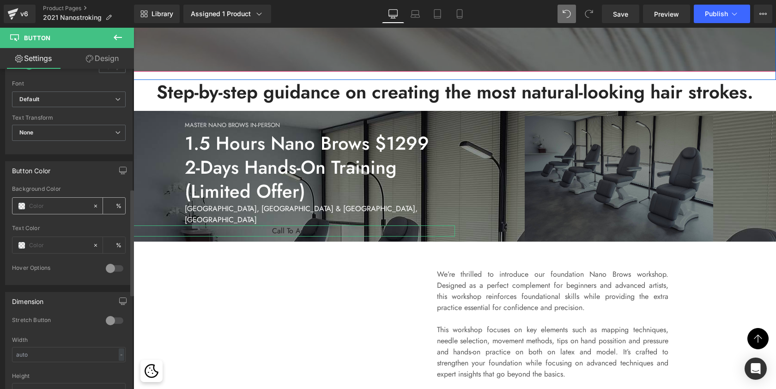
click at [24, 199] on div at bounding box center [52, 206] width 80 height 16
click at [23, 206] on span at bounding box center [21, 205] width 7 height 7
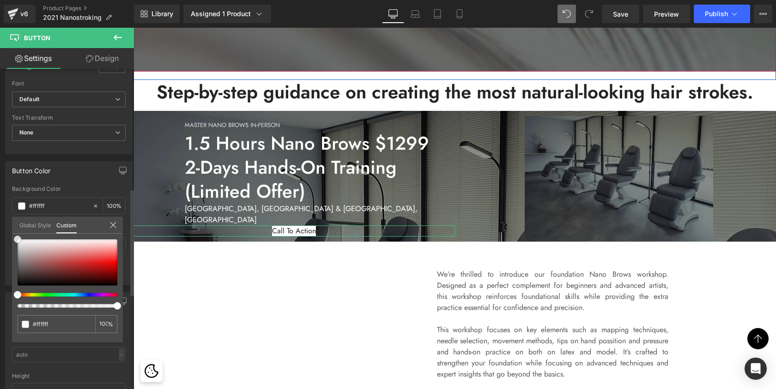
drag, startPoint x: 16, startPoint y: 286, endPoint x: 15, endPoint y: 227, distance: 59.6
click at [15, 227] on div "Global Style Custom Setup Global Style none 0 %" at bounding box center [67, 231] width 111 height 28
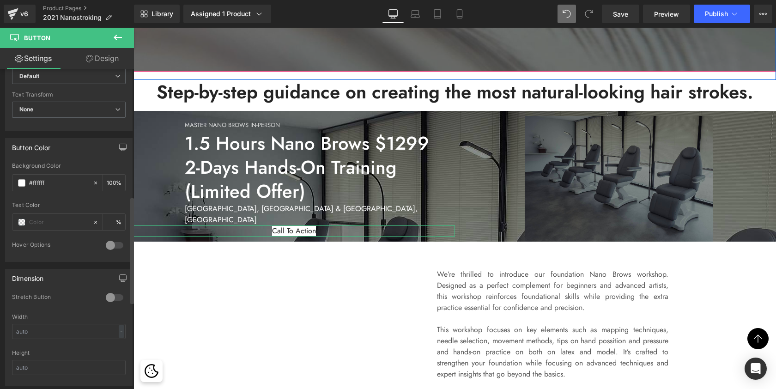
scroll to position [383, 0]
click at [119, 244] on div at bounding box center [114, 244] width 22 height 15
click at [19, 282] on span at bounding box center [21, 281] width 7 height 7
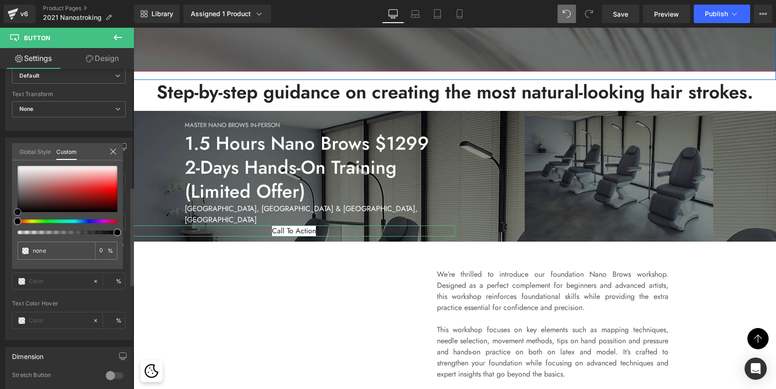
click at [18, 211] on span at bounding box center [17, 211] width 7 height 7
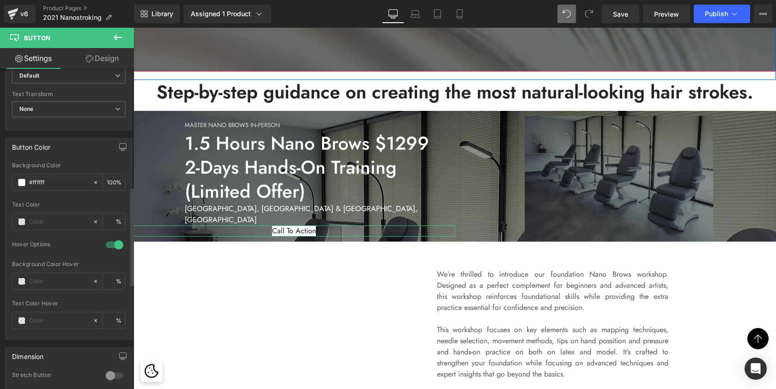
click at [21, 319] on span at bounding box center [21, 320] width 7 height 7
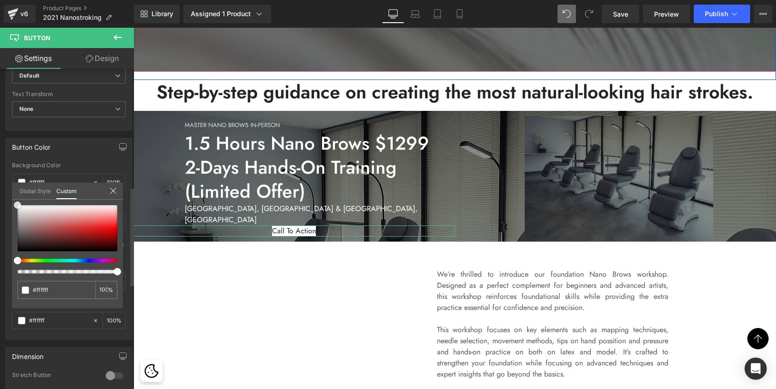
drag, startPoint x: 16, startPoint y: 251, endPoint x: 12, endPoint y: 197, distance: 54.1
click at [12, 197] on div "Global Style Custom Setup Global Style none 0 %" at bounding box center [67, 196] width 111 height 28
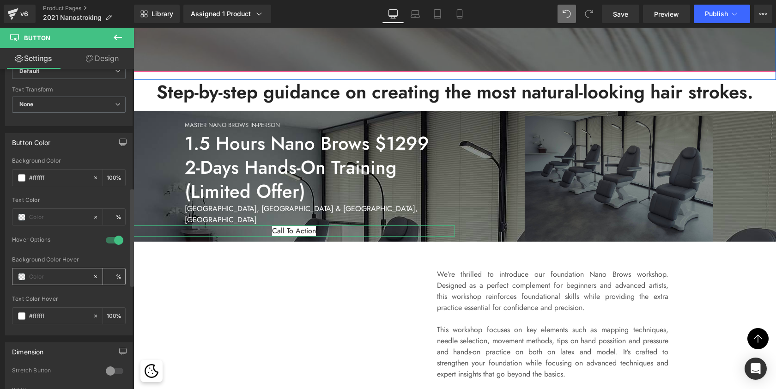
scroll to position [390, 0]
click at [104, 367] on div at bounding box center [114, 368] width 22 height 15
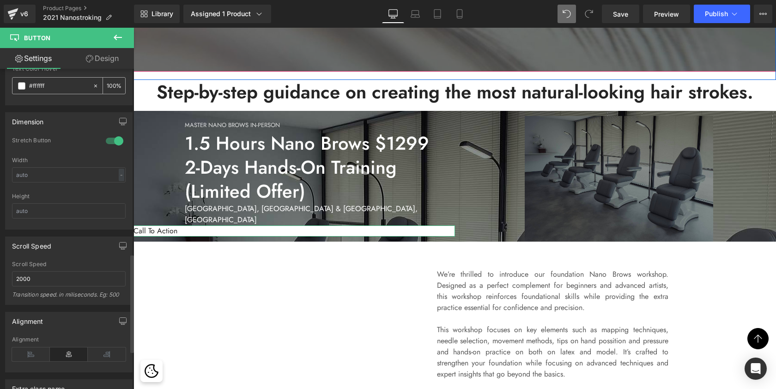
scroll to position [623, 0]
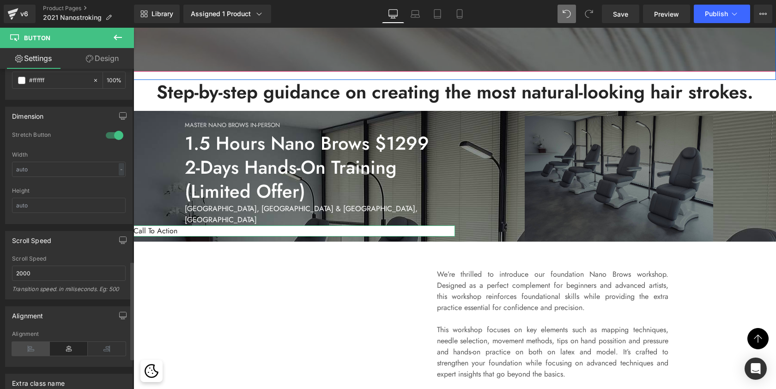
click at [35, 350] on icon at bounding box center [31, 349] width 38 height 14
click at [66, 347] on icon at bounding box center [69, 349] width 38 height 14
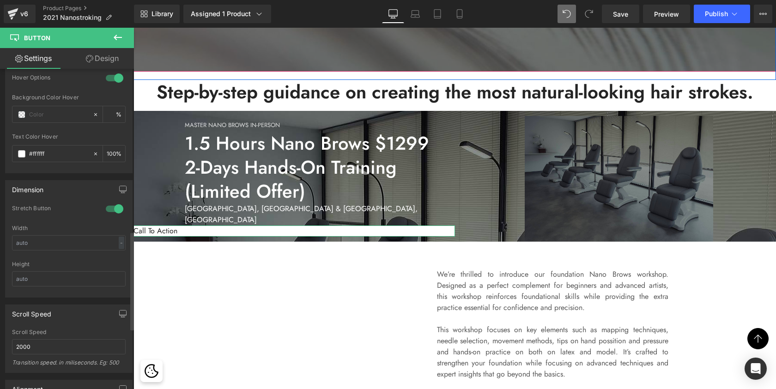
scroll to position [499, 0]
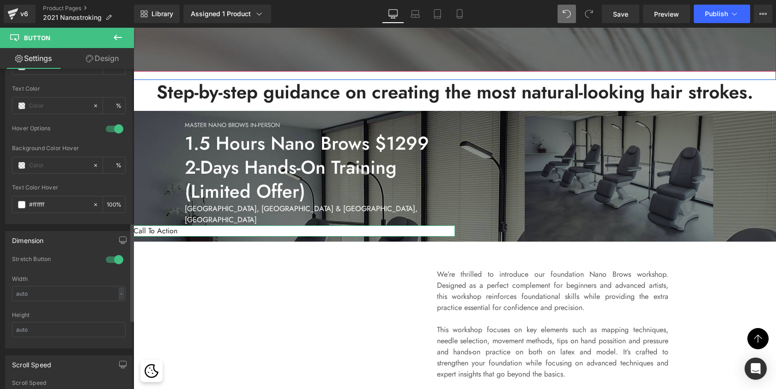
click at [113, 258] on div at bounding box center [114, 259] width 22 height 15
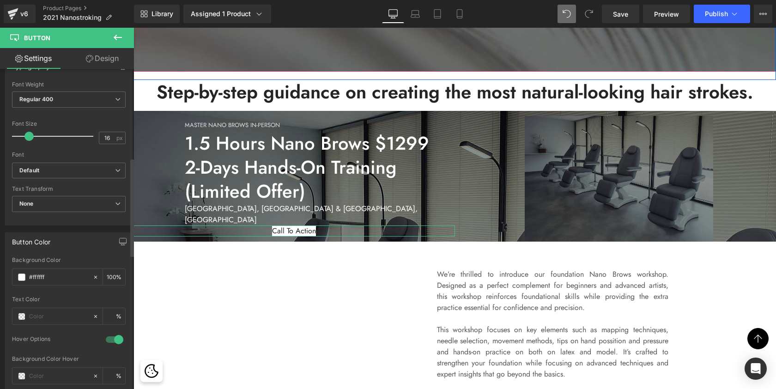
scroll to position [249, 0]
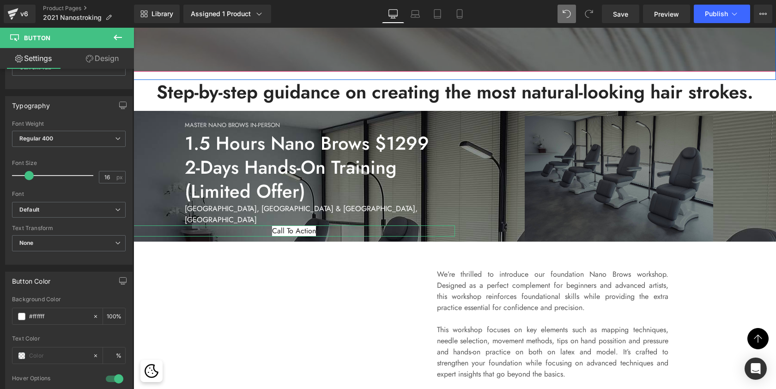
click at [114, 57] on link "Design" at bounding box center [102, 58] width 67 height 21
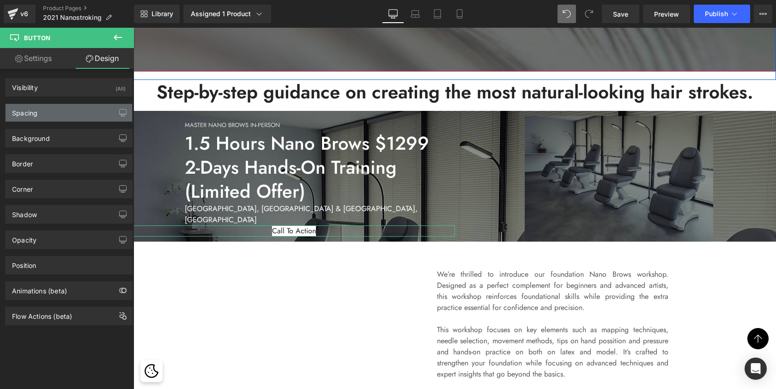
click at [47, 109] on div "Spacing" at bounding box center [69, 113] width 127 height 18
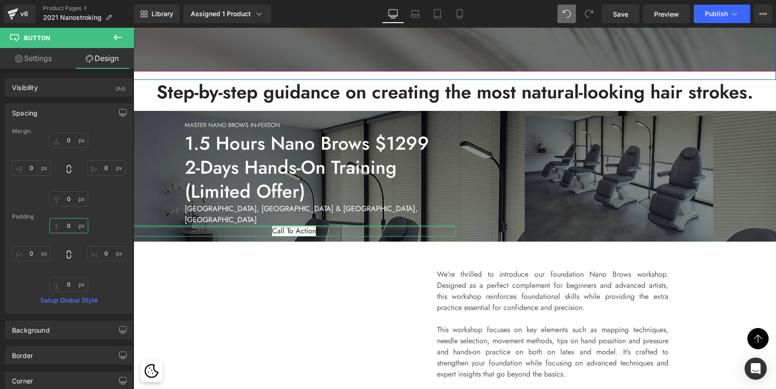
click at [66, 224] on input "0" at bounding box center [68, 225] width 39 height 15
click at [68, 254] on icon at bounding box center [68, 254] width 9 height 9
click at [68, 233] on input "5" at bounding box center [68, 225] width 39 height 15
type input "0"
type input "5"
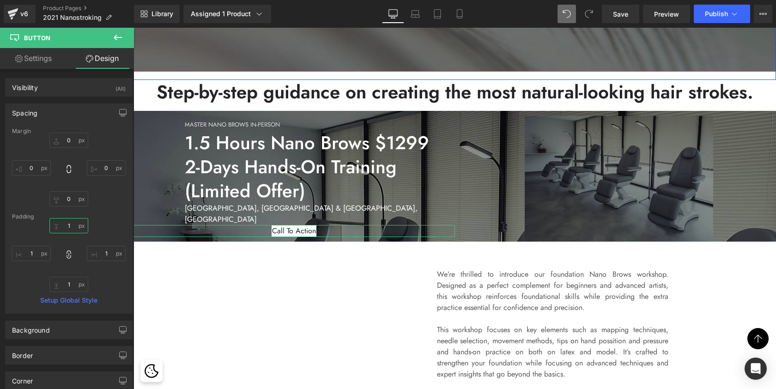
type input "10"
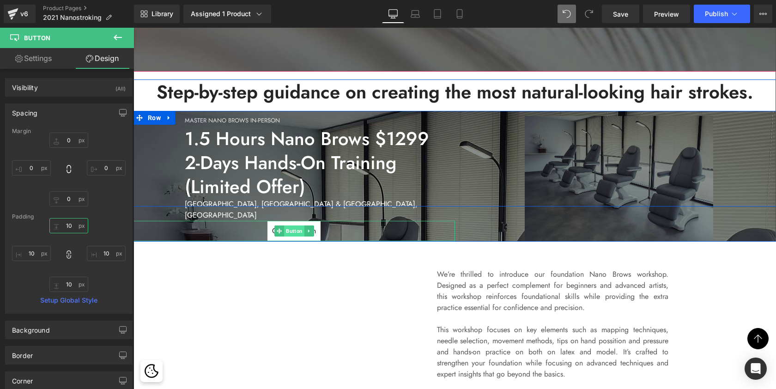
click at [287, 225] on span "Button" at bounding box center [294, 230] width 20 height 11
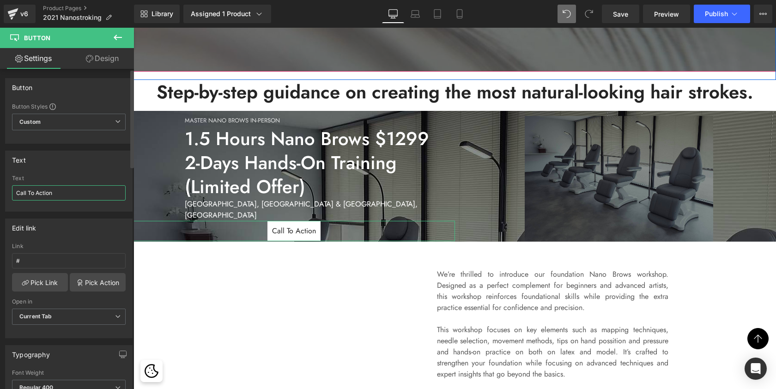
drag, startPoint x: 57, startPoint y: 194, endPoint x: 0, endPoint y: 189, distance: 57.1
click at [0, 189] on div "Text Call To Action Text Call To Action" at bounding box center [69, 178] width 138 height 68
type input "LEARN MORE"
click at [47, 56] on link "Settings" at bounding box center [33, 58] width 67 height 21
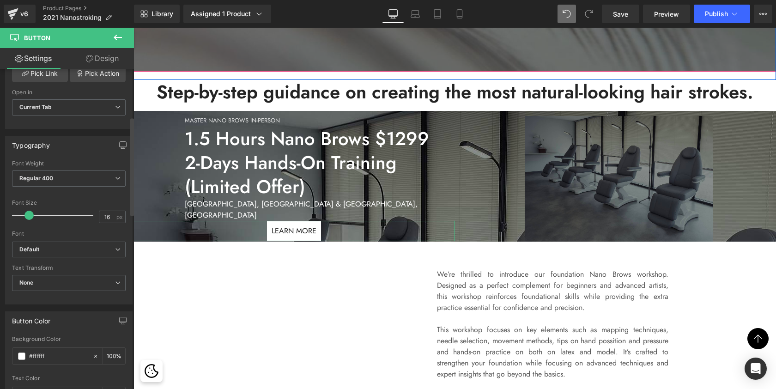
scroll to position [239, 0]
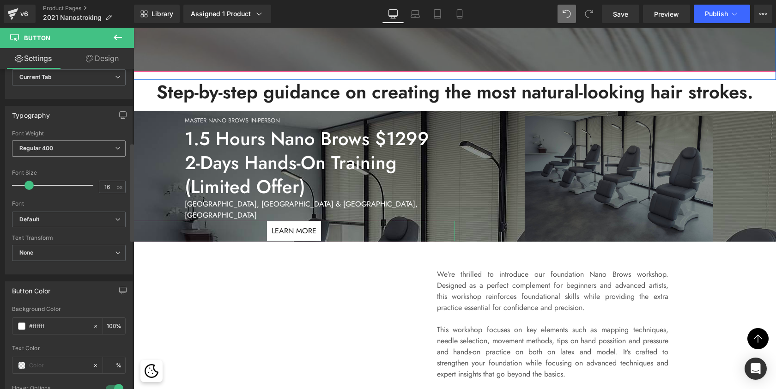
click at [65, 144] on span "Regular 400" at bounding box center [69, 148] width 114 height 16
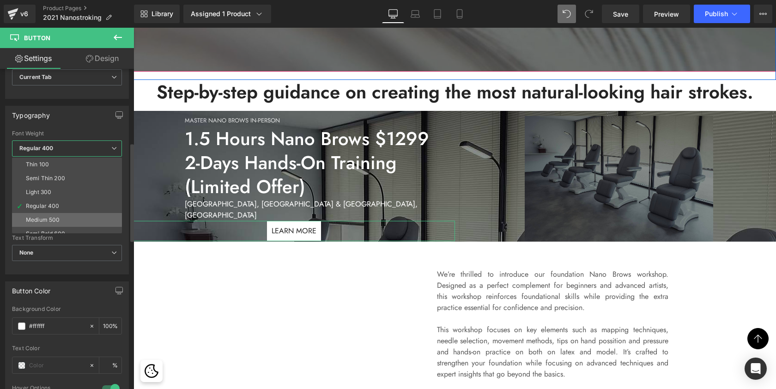
click at [39, 220] on div "Medium 500" at bounding box center [43, 220] width 34 height 6
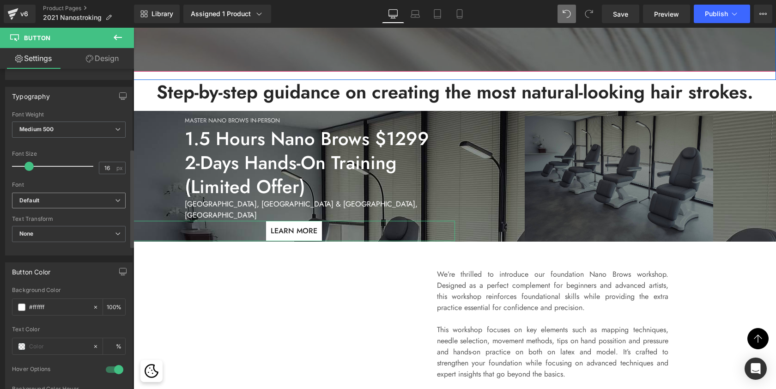
scroll to position [259, 0]
click at [73, 127] on span "Medium 500" at bounding box center [69, 129] width 114 height 16
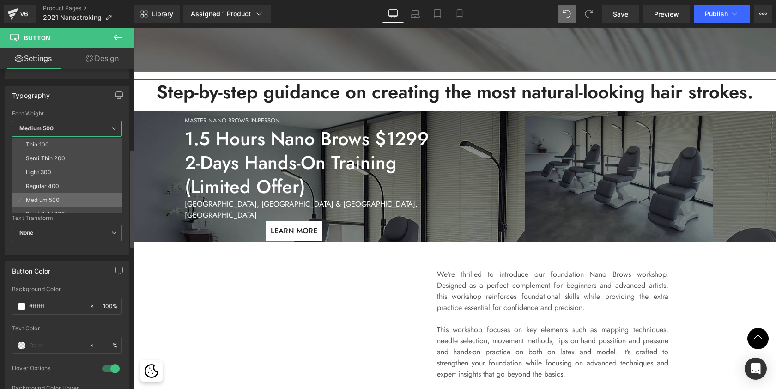
scroll to position [12, 0]
click at [37, 199] on div "Semi Bold 600" at bounding box center [45, 202] width 39 height 6
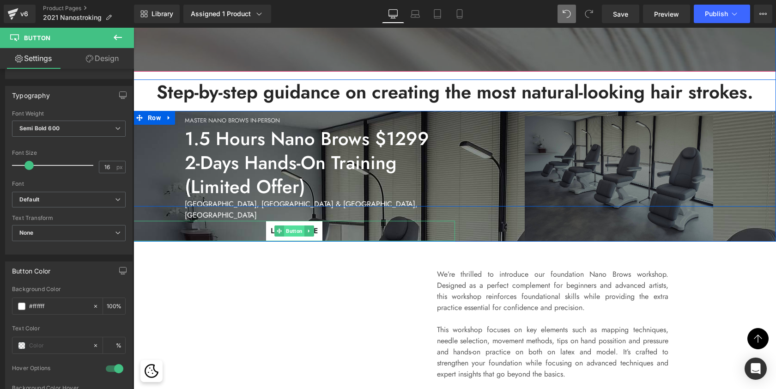
click at [291, 225] on span "Button" at bounding box center [294, 230] width 20 height 11
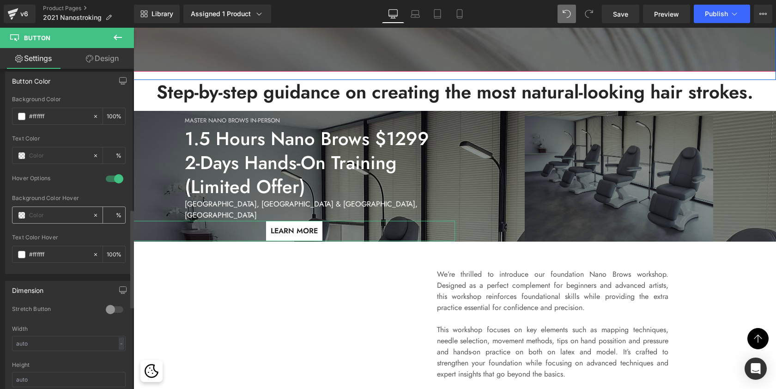
scroll to position [460, 0]
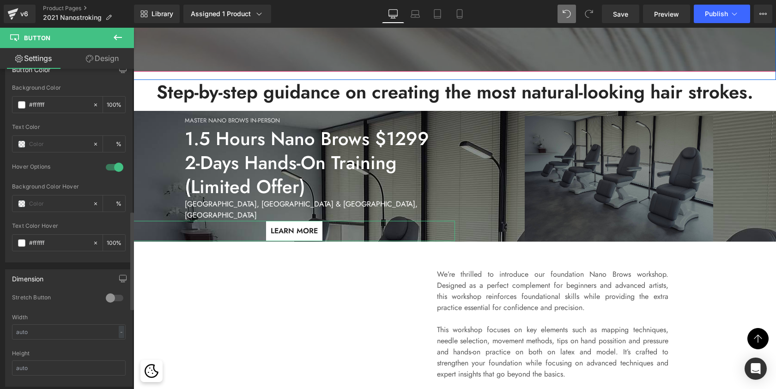
click at [105, 295] on div at bounding box center [114, 297] width 22 height 15
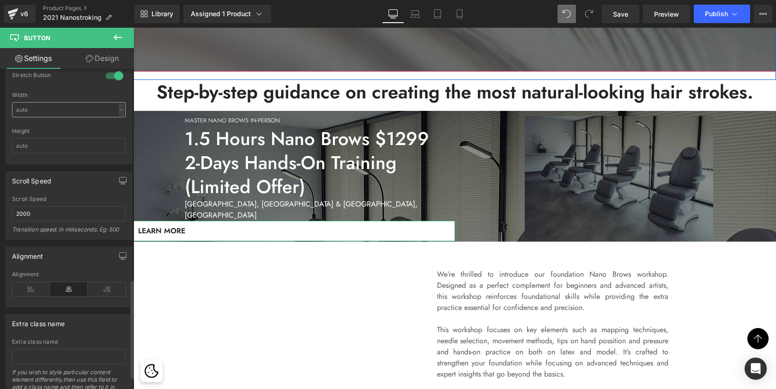
scroll to position [683, 0]
click at [109, 288] on icon at bounding box center [107, 289] width 38 height 14
click at [24, 287] on icon at bounding box center [31, 289] width 38 height 14
click at [59, 288] on icon at bounding box center [69, 289] width 38 height 14
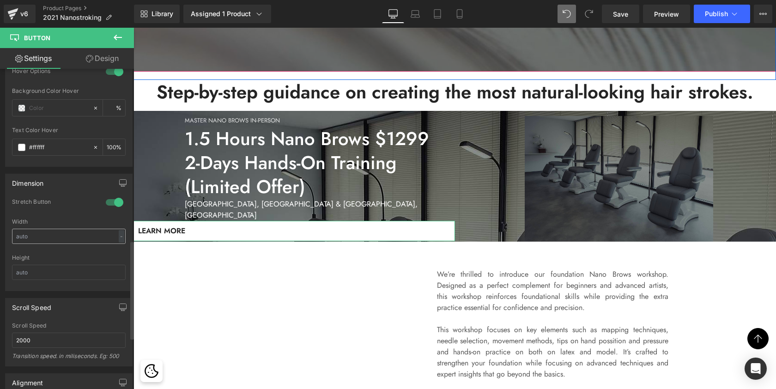
scroll to position [553, 0]
click at [117, 204] on div at bounding box center [114, 205] width 22 height 15
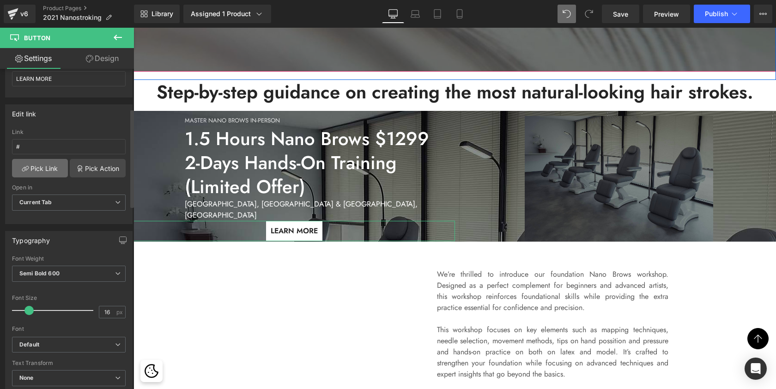
scroll to position [97, 0]
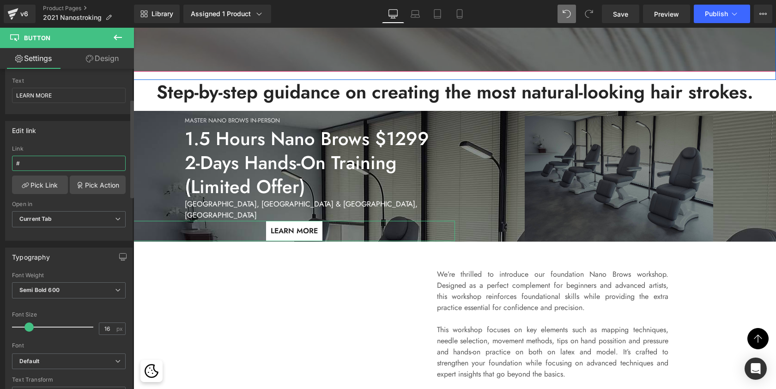
drag, startPoint x: 53, startPoint y: 169, endPoint x: 0, endPoint y: 161, distance: 52.7
click at [0, 161] on div "Edit link # Link # Pick Link Pick Action Current Tab New Tab Open in Current Ta…" at bounding box center [69, 177] width 138 height 127
paste input "https://deluxebrows.com/products/nanobrows-pmu-registration-ca"
type input "https://deluxebrows.com/products/nanobrows-pmu-registration-ca"
click at [49, 290] on b "Semi Bold 600" at bounding box center [39, 289] width 40 height 7
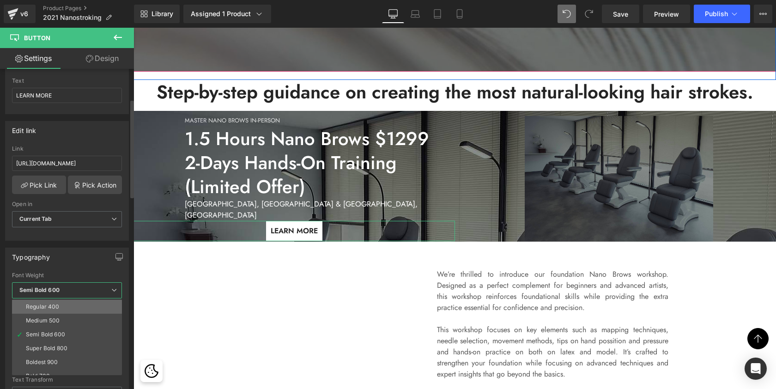
scroll to position [46, 0]
click at [41, 341] on div "Super Bold 800" at bounding box center [47, 343] width 42 height 6
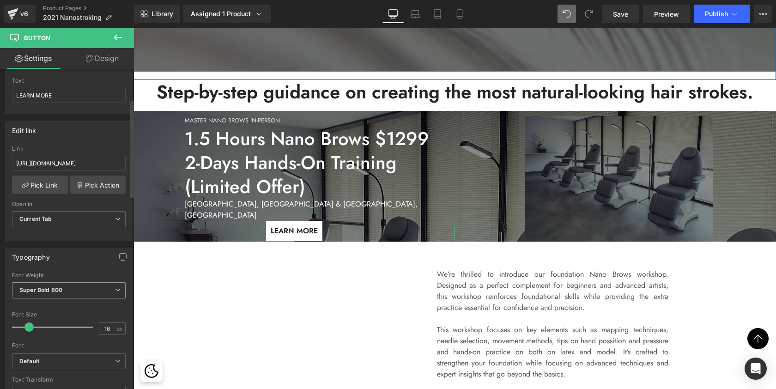
click at [55, 286] on b "Super Bold 800" at bounding box center [40, 289] width 43 height 7
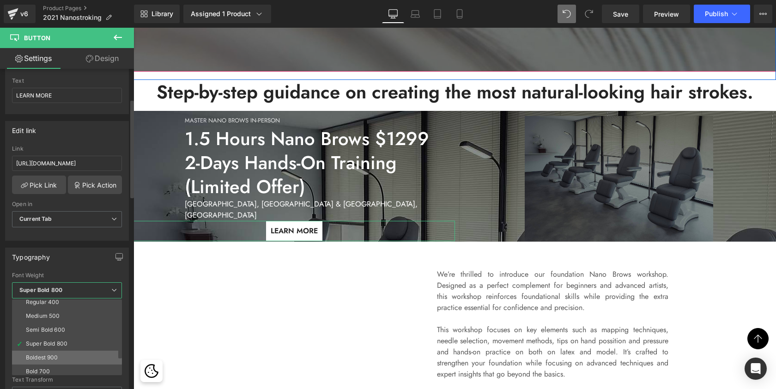
click at [37, 357] on div "Boldest 900" at bounding box center [42, 357] width 32 height 6
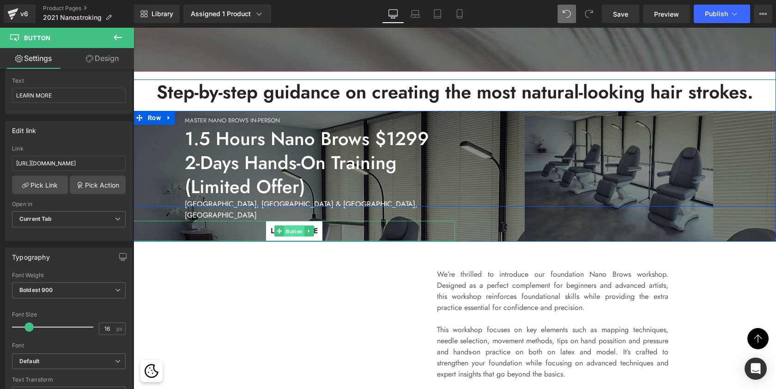
click at [298, 227] on span "Button" at bounding box center [294, 231] width 20 height 11
click at [72, 286] on span "Boldest 900" at bounding box center [69, 290] width 114 height 16
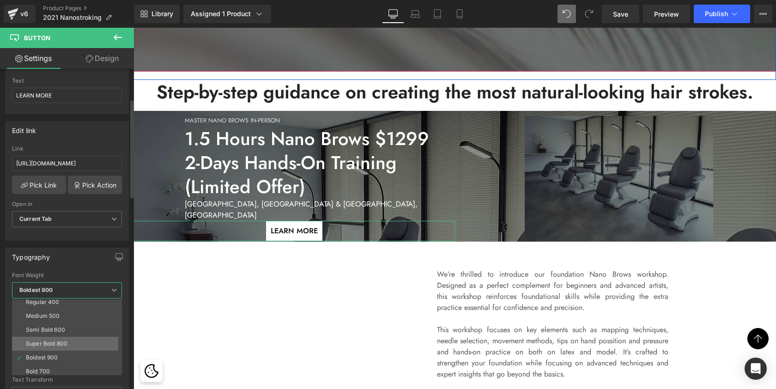
click at [50, 343] on div "Super Bold 800" at bounding box center [47, 343] width 42 height 6
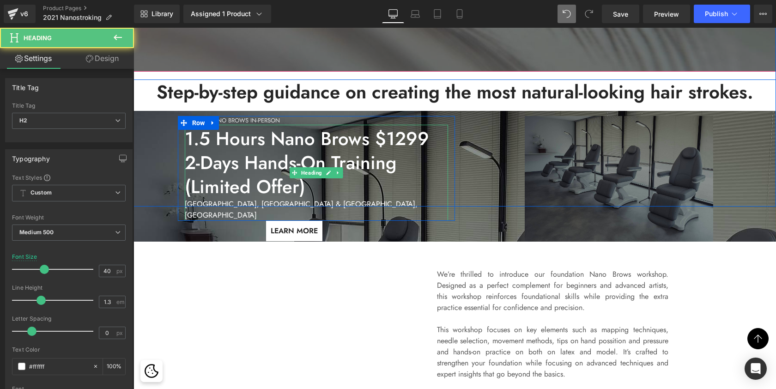
click at [283, 209] on div "[GEOGRAPHIC_DATA], [GEOGRAPHIC_DATA] & [GEOGRAPHIC_DATA], [GEOGRAPHIC_DATA]" at bounding box center [316, 210] width 263 height 22
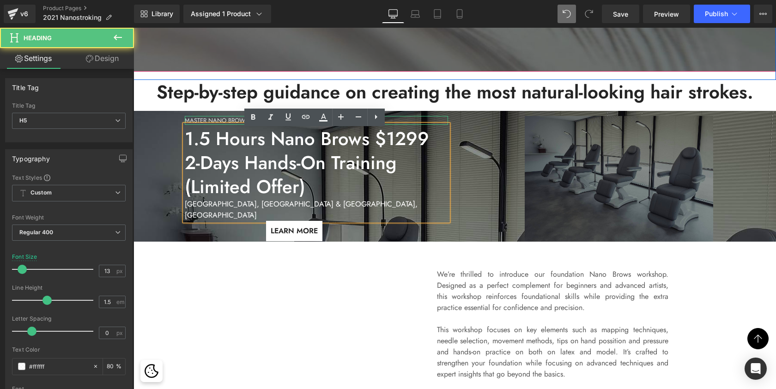
click at [210, 125] on h5 "MASTER NANO BROWS IN-PERSON" at bounding box center [316, 120] width 263 height 9
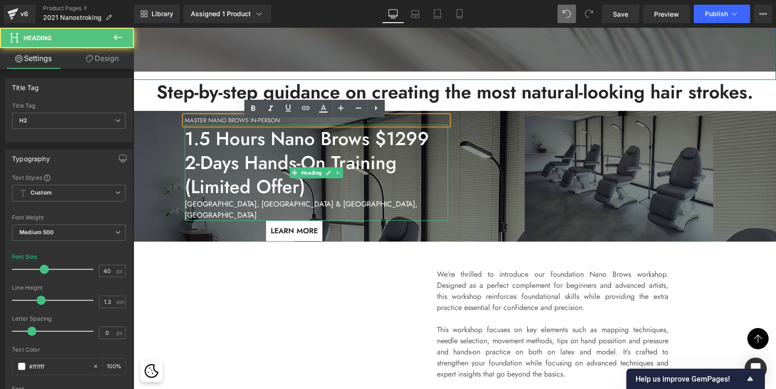
click at [296, 193] on h2 "1.5 Hours Nano Brows $1299 2-Days Hands-On Training (Limited Offer)" at bounding box center [316, 163] width 263 height 72
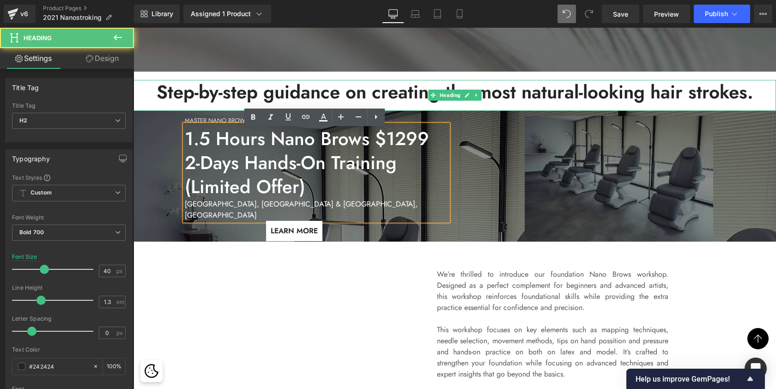
click at [605, 104] on h2 "Step-by-step guidance on creating the most natural-looking hair strokes." at bounding box center [454, 92] width 642 height 24
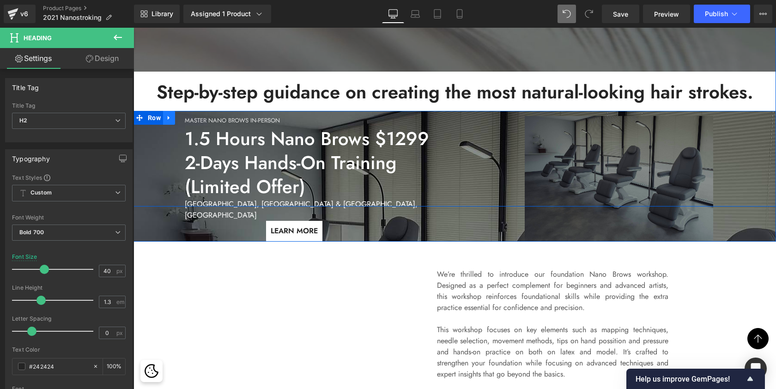
click at [168, 121] on link at bounding box center [169, 118] width 12 height 14
click at [170, 117] on icon at bounding box center [169, 117] width 6 height 7
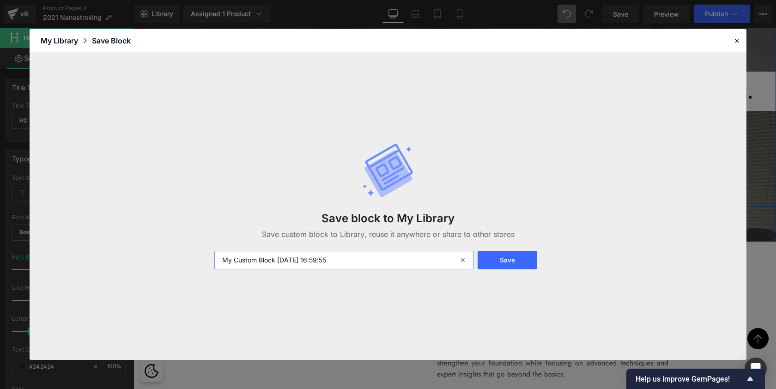
drag, startPoint x: 354, startPoint y: 261, endPoint x: 200, endPoint y: 258, distance: 153.8
click at [200, 258] on div "Save block to My Library Save custom block to Library, reuse it anywhere or sha…" at bounding box center [388, 206] width 717 height 308
type input "NANO BROWS 1.5"
click at [488, 259] on button "Save" at bounding box center [507, 260] width 60 height 18
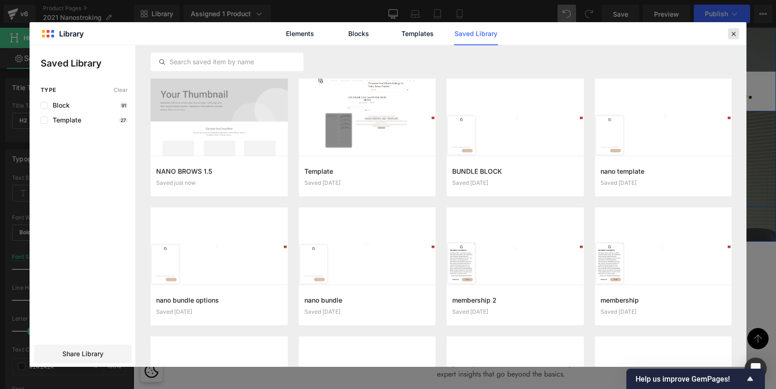
click at [730, 33] on icon at bounding box center [733, 34] width 8 height 8
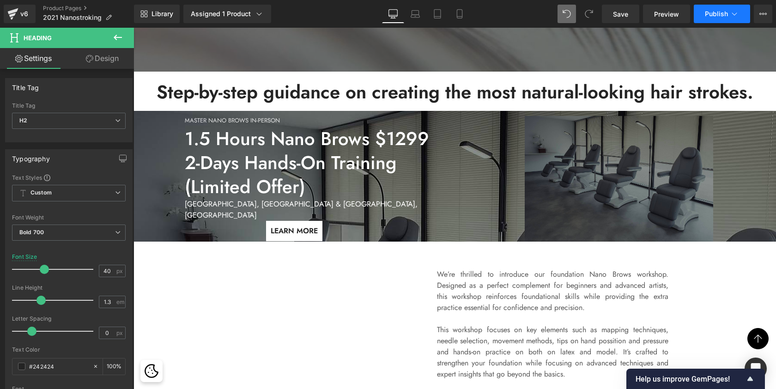
click at [707, 13] on span "Publish" at bounding box center [716, 13] width 23 height 7
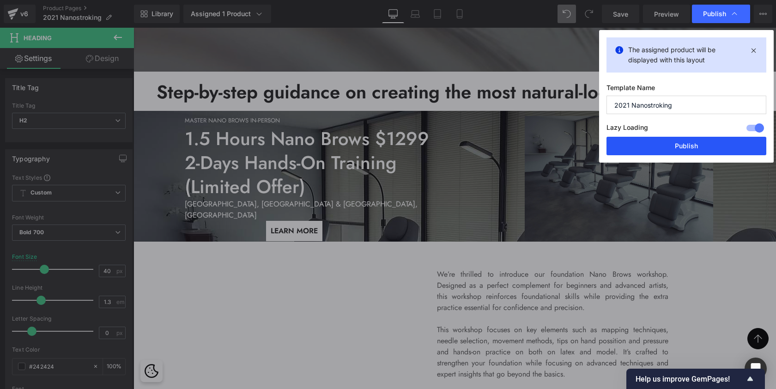
click at [655, 151] on button "Publish" at bounding box center [686, 146] width 160 height 18
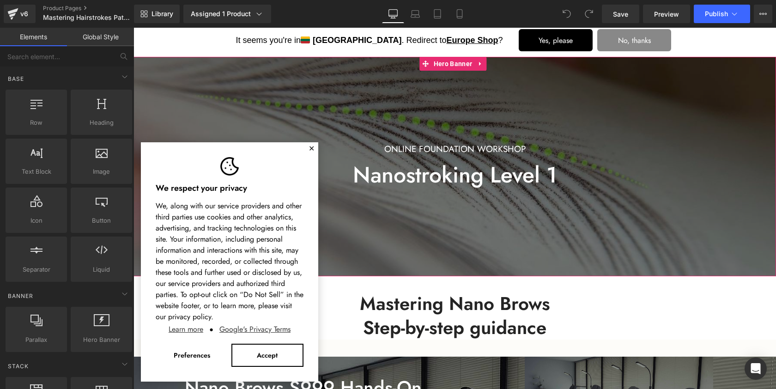
scroll to position [11, 0]
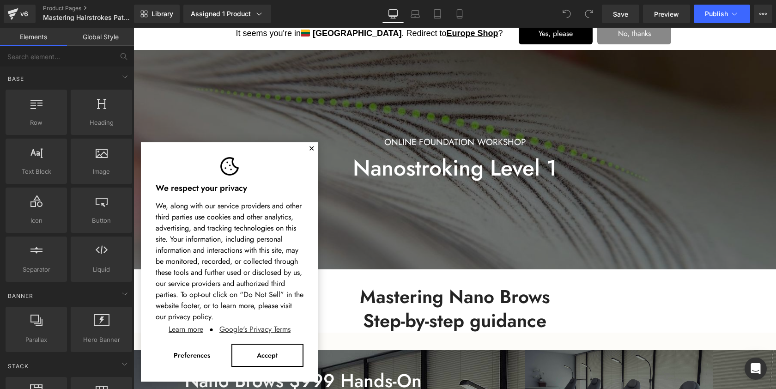
click at [311, 146] on button "✕" at bounding box center [311, 149] width 6 height 6
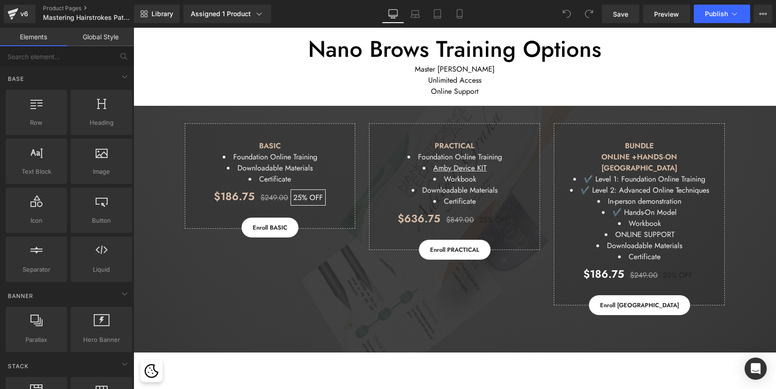
scroll to position [2061, 0]
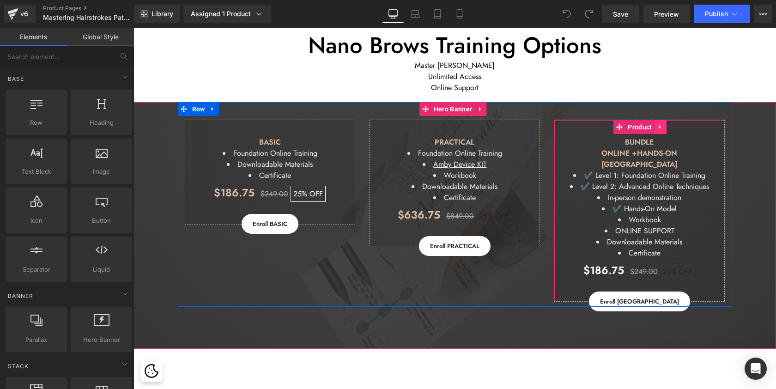
click at [661, 124] on icon at bounding box center [660, 127] width 6 height 7
click at [663, 124] on icon at bounding box center [666, 127] width 6 height 7
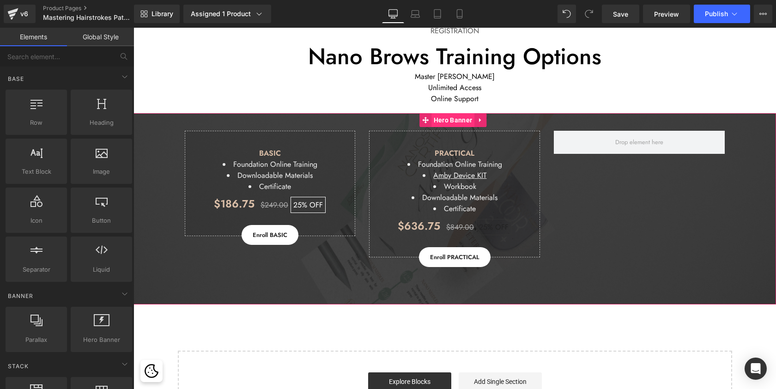
click at [451, 113] on span "Hero Banner" at bounding box center [452, 120] width 43 height 14
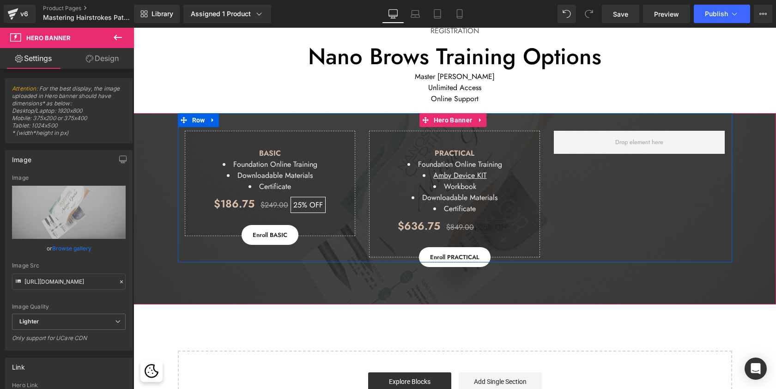
click at [362, 131] on div "PRACTICAL Foundation Online Training Amby Device KIT Workbook Downloadable Mate…" at bounding box center [454, 194] width 185 height 127
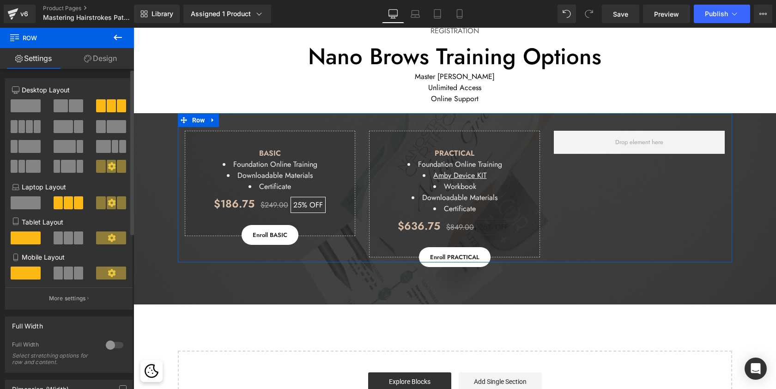
click at [57, 106] on span at bounding box center [61, 105] width 14 height 13
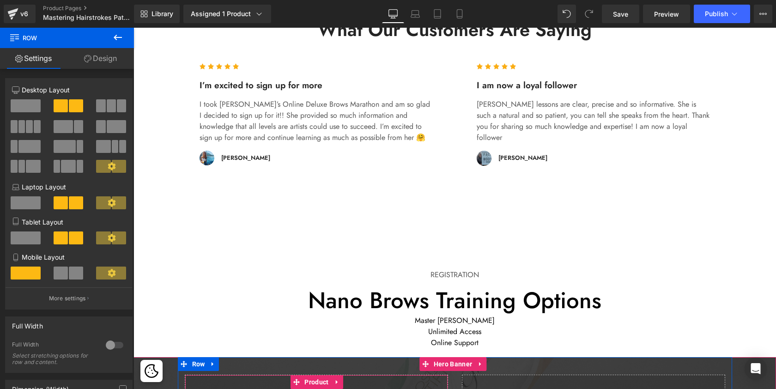
scroll to position [1772, 0]
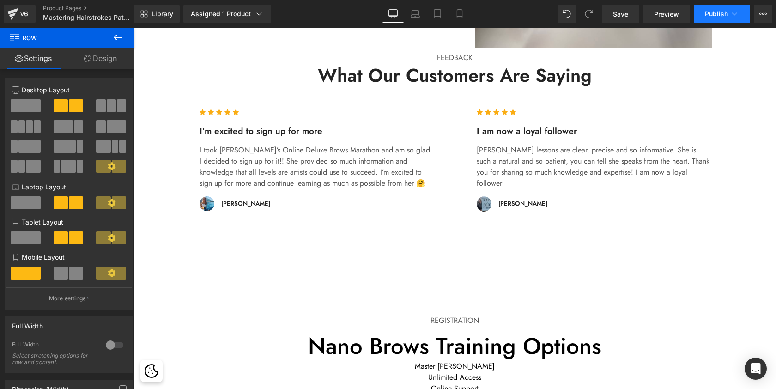
click at [718, 14] on span "Publish" at bounding box center [716, 13] width 23 height 7
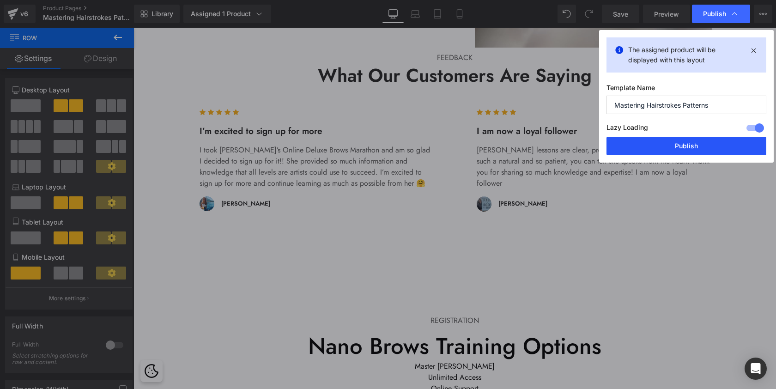
click at [651, 149] on button "Publish" at bounding box center [686, 146] width 160 height 18
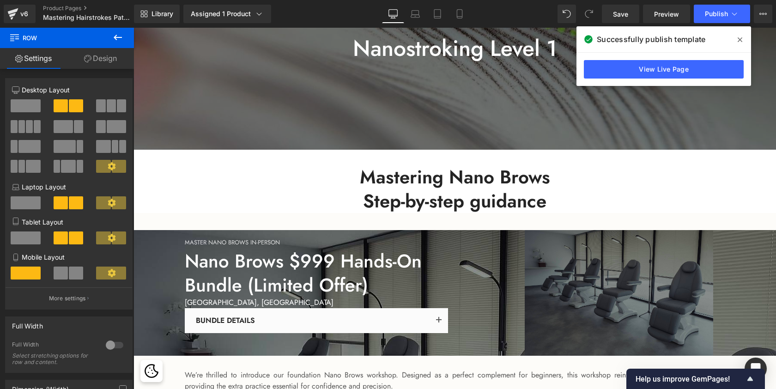
scroll to position [122, 0]
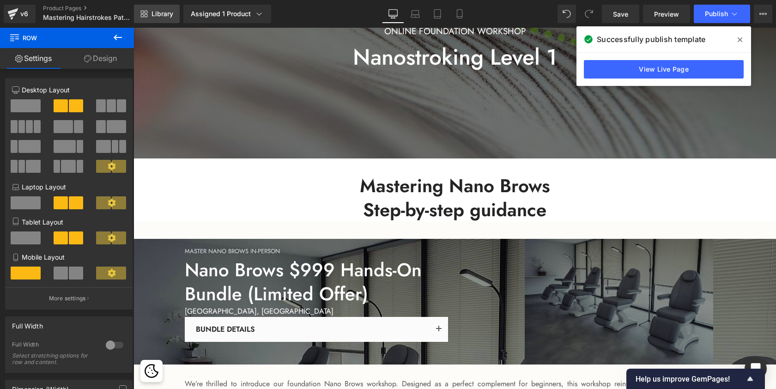
click at [163, 9] on link "Library" at bounding box center [157, 14] width 46 height 18
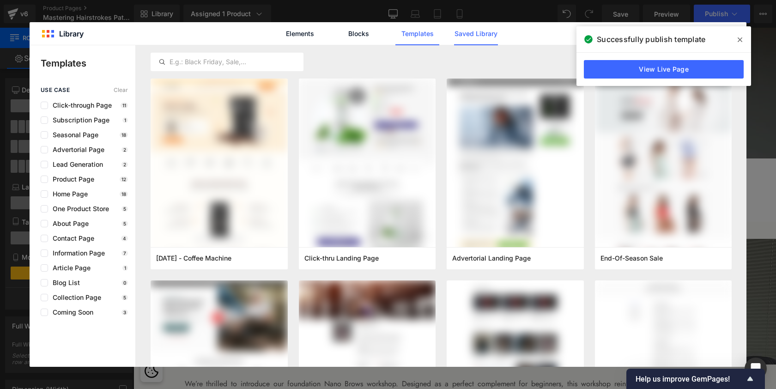
click at [470, 31] on link "Saved Library" at bounding box center [476, 33] width 44 height 23
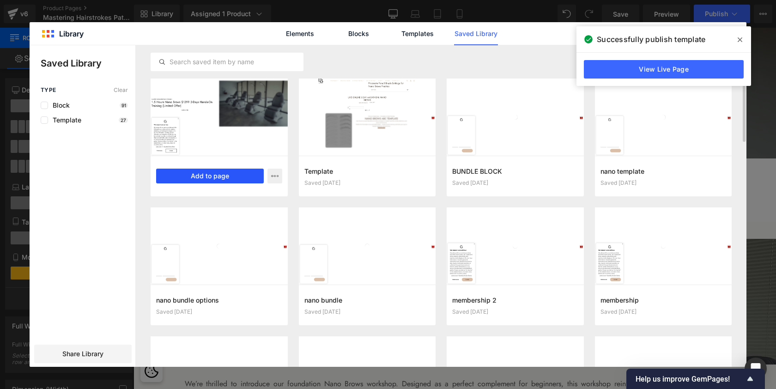
click at [238, 171] on button "Add to page" at bounding box center [210, 176] width 108 height 15
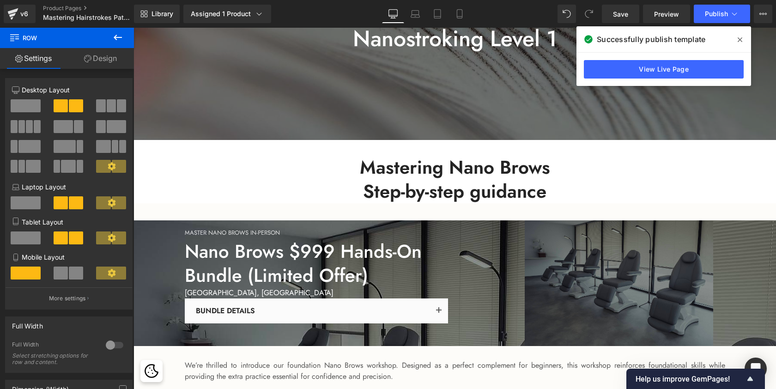
scroll to position [127, 0]
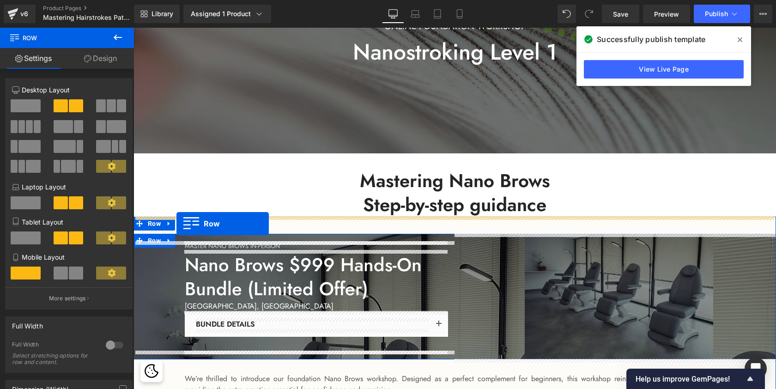
drag, startPoint x: 139, startPoint y: 175, endPoint x: 176, endPoint y: 223, distance: 60.6
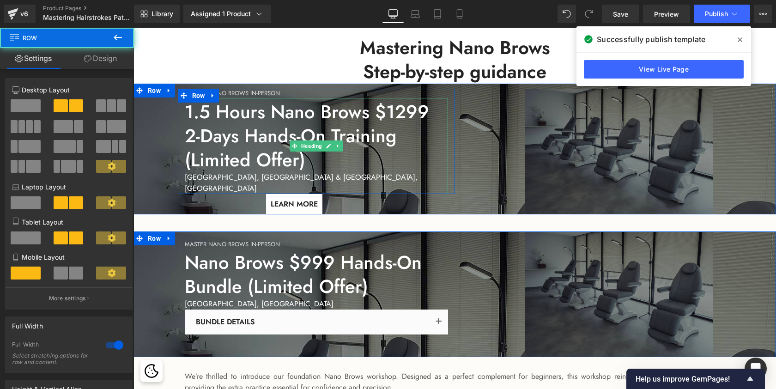
scroll to position [326, 0]
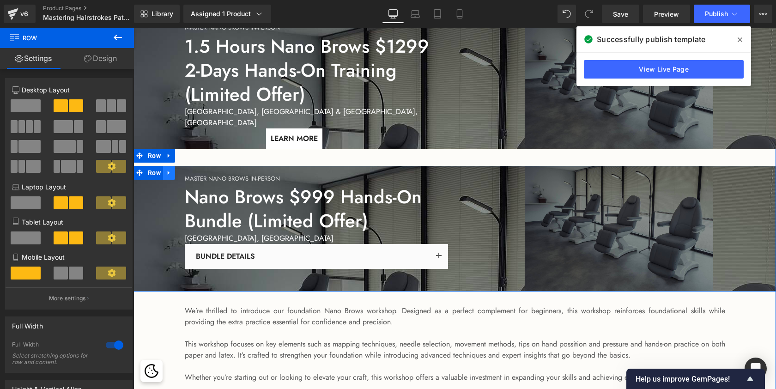
click at [168, 174] on icon at bounding box center [169, 173] width 2 height 4
click at [190, 171] on icon at bounding box center [193, 172] width 6 height 6
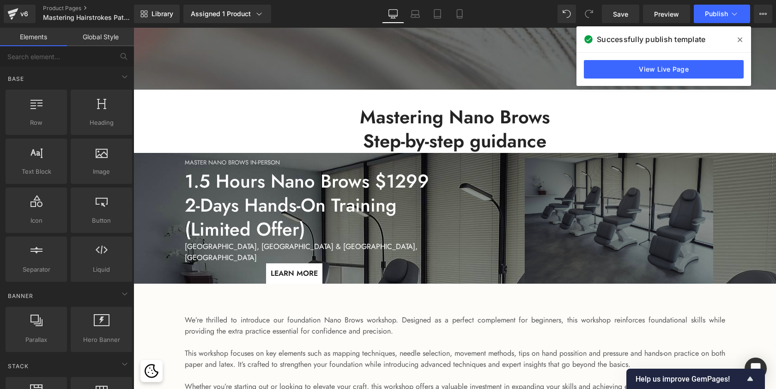
scroll to position [190, 0]
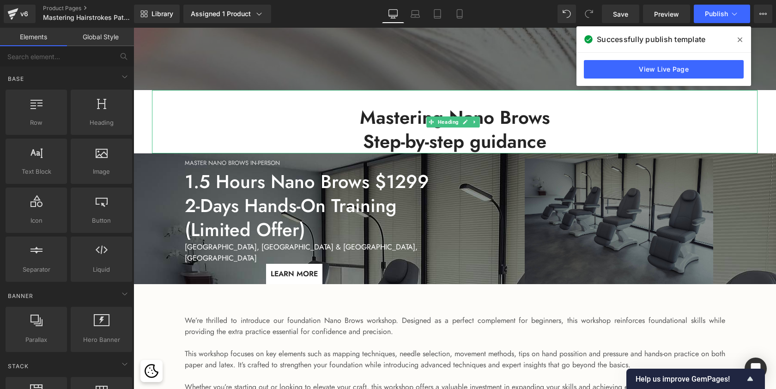
click at [166, 122] on h2 "Mastering Nano Brows Step-by-step guidance" at bounding box center [454, 129] width 605 height 48
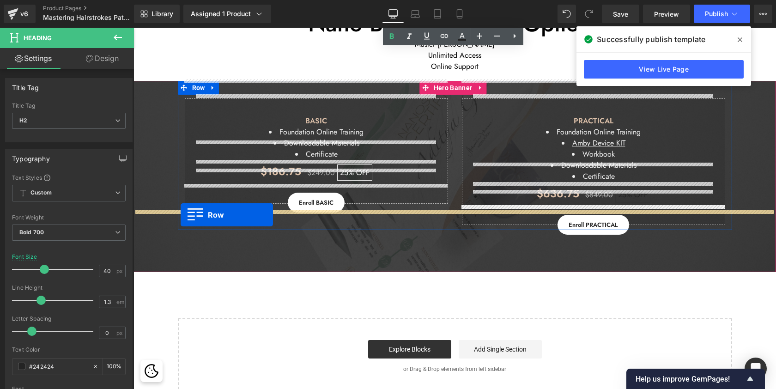
scroll to position [1990, 0]
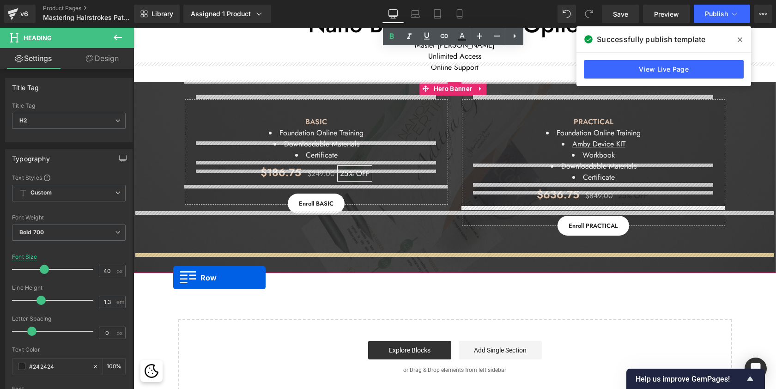
drag, startPoint x: 137, startPoint y: 159, endPoint x: 173, endPoint y: 278, distance: 123.7
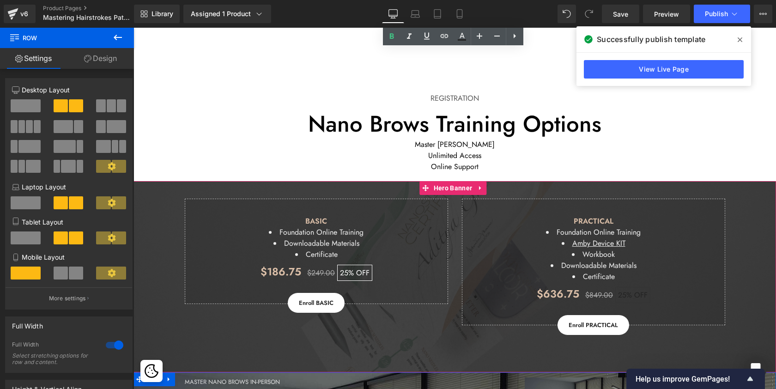
scroll to position [1870, 0]
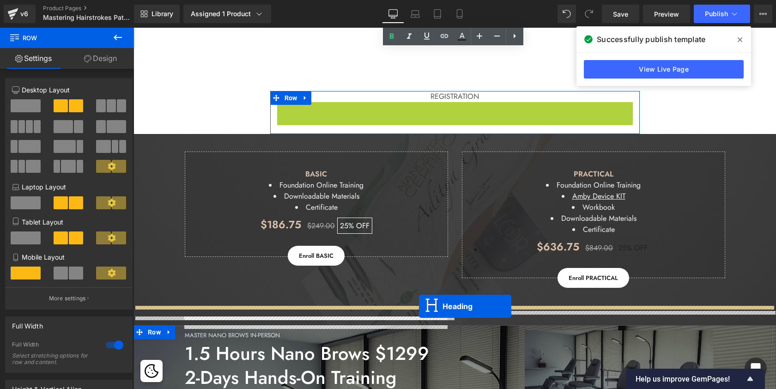
drag, startPoint x: 432, startPoint y: 120, endPoint x: 419, endPoint y: 306, distance: 187.0
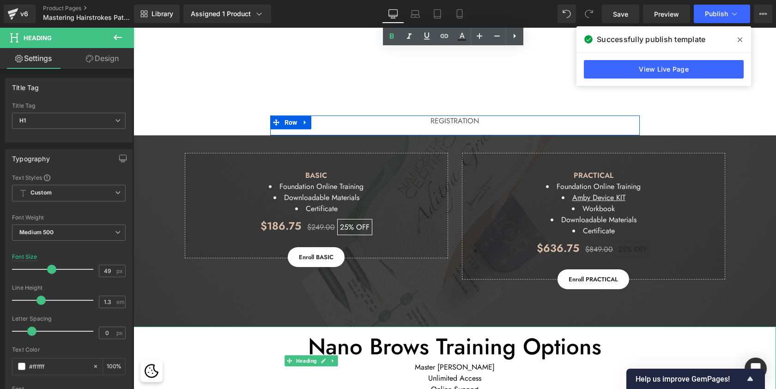
scroll to position [1836, 0]
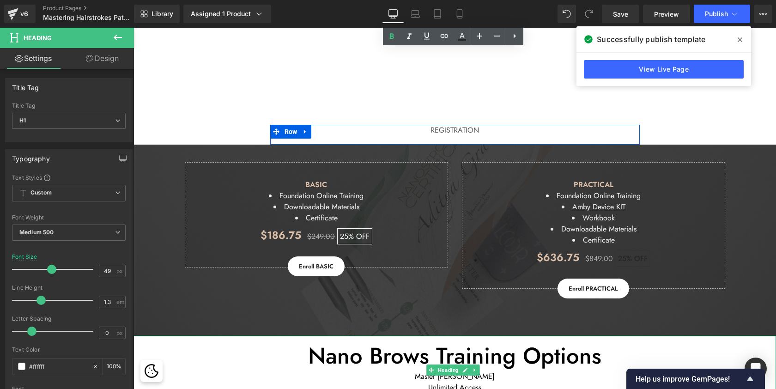
click at [405, 339] on span "Nano Brows Training Options" at bounding box center [454, 355] width 293 height 32
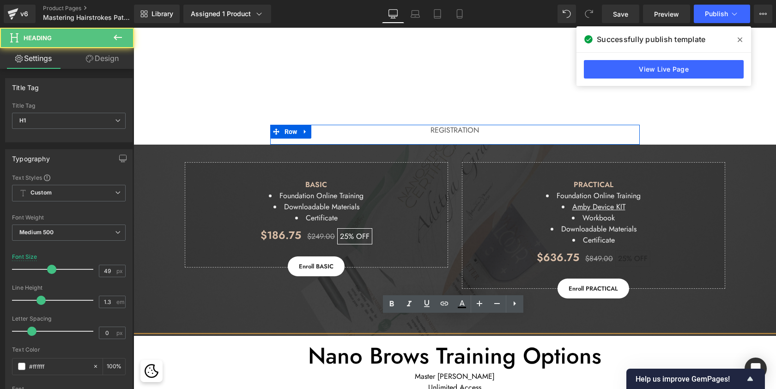
click at [432, 339] on span "Nano Brows Training Options" at bounding box center [454, 355] width 293 height 32
click at [447, 382] on span "Unlimited Access" at bounding box center [454, 387] width 53 height 11
click at [436, 344] on span "Nano Brows Training Options" at bounding box center [454, 355] width 293 height 32
click at [535, 371] on div "Master Nano Brows" at bounding box center [454, 376] width 642 height 11
click at [133, 28] on div "91px" at bounding box center [133, 28] width 0 height 0
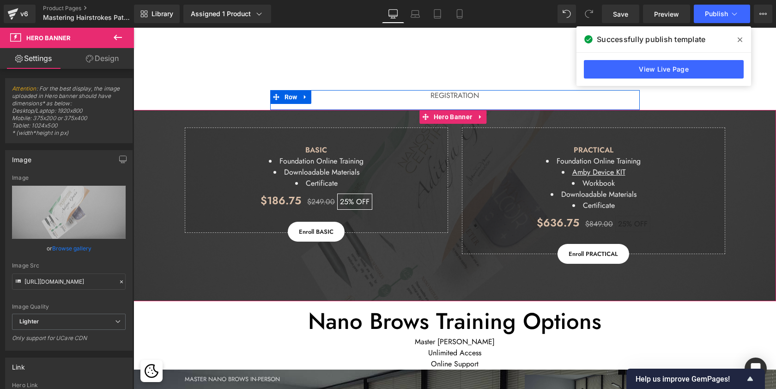
scroll to position [1894, 0]
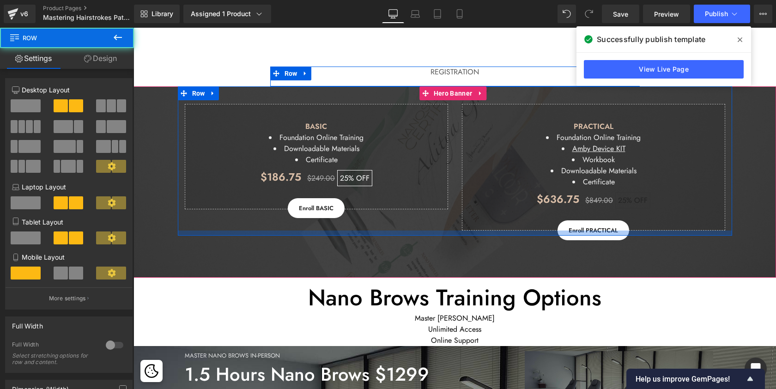
click at [247, 230] on div at bounding box center [455, 232] width 554 height 5
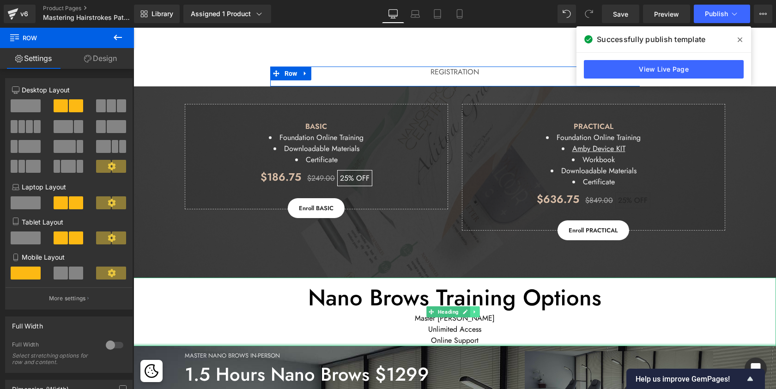
click at [473, 309] on icon at bounding box center [474, 312] width 5 height 6
click at [471, 309] on icon at bounding box center [469, 311] width 5 height 5
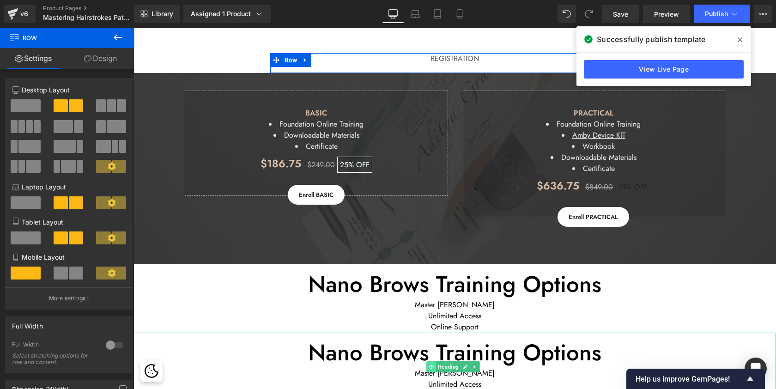
scroll to position [1875, 0]
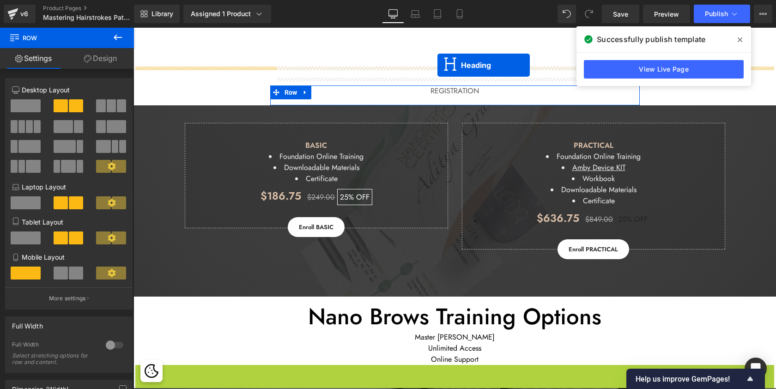
drag, startPoint x: 428, startPoint y: 175, endPoint x: 437, endPoint y: 65, distance: 110.2
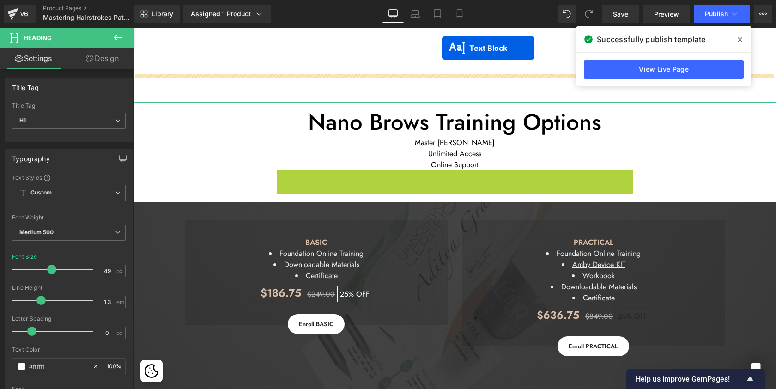
scroll to position [1835, 0]
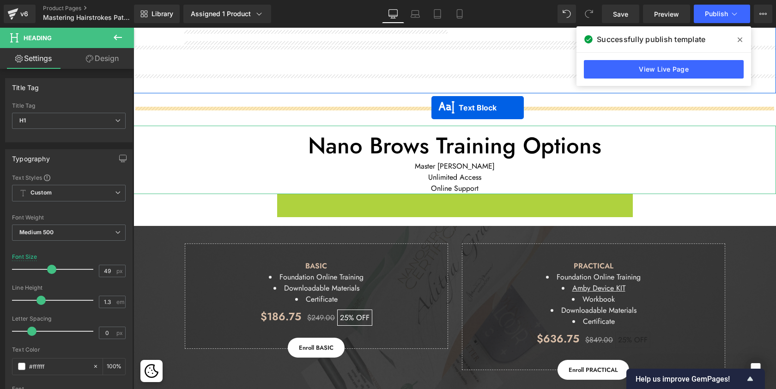
drag, startPoint x: 428, startPoint y: 129, endPoint x: 431, endPoint y: 108, distance: 21.4
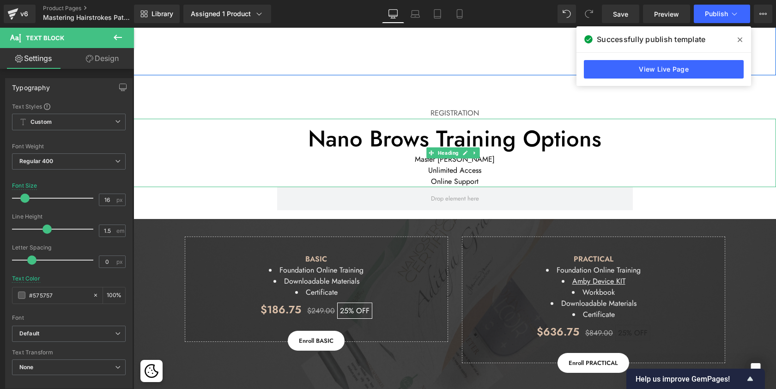
scroll to position [1852, 0]
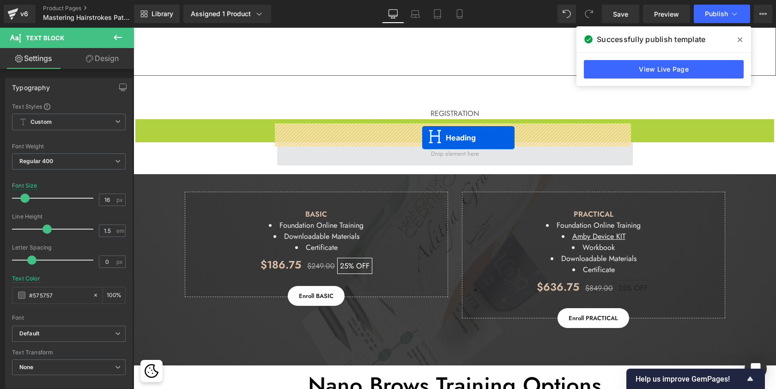
drag, startPoint x: 430, startPoint y: 137, endPoint x: 422, endPoint y: 138, distance: 7.9
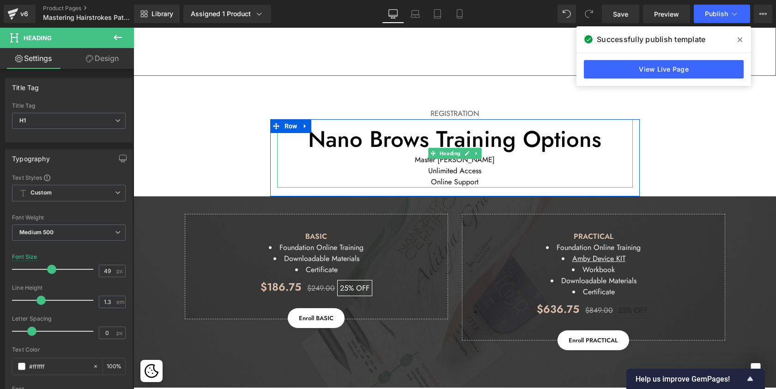
click at [490, 176] on div "Online Support" at bounding box center [455, 181] width 356 height 11
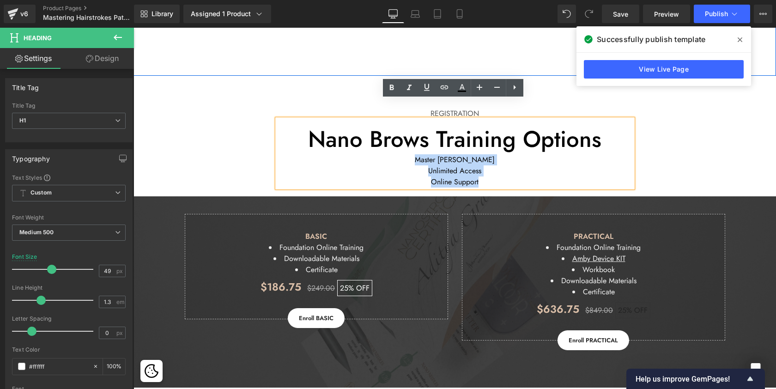
drag, startPoint x: 483, startPoint y: 162, endPoint x: 412, endPoint y: 145, distance: 73.7
click at [412, 145] on div "Nano Brows Training Options Master Nano Brows Unlimited Access Online Support" at bounding box center [455, 153] width 356 height 68
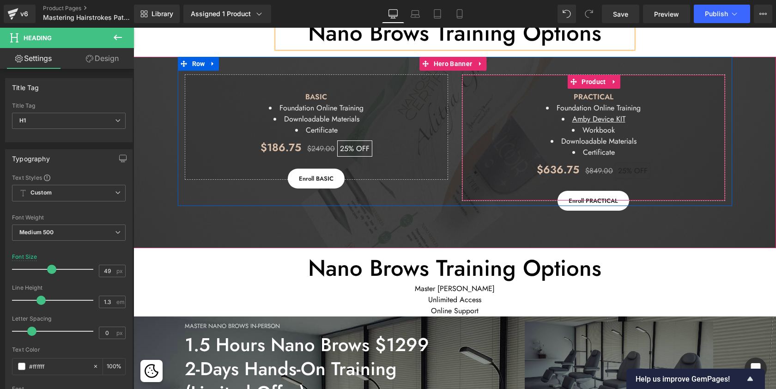
scroll to position [2060, 0]
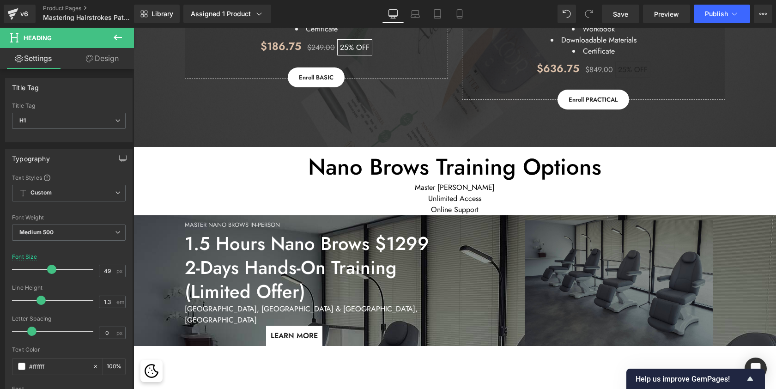
click at [460, 151] on span "Nano Brows Training Options" at bounding box center [454, 167] width 293 height 32
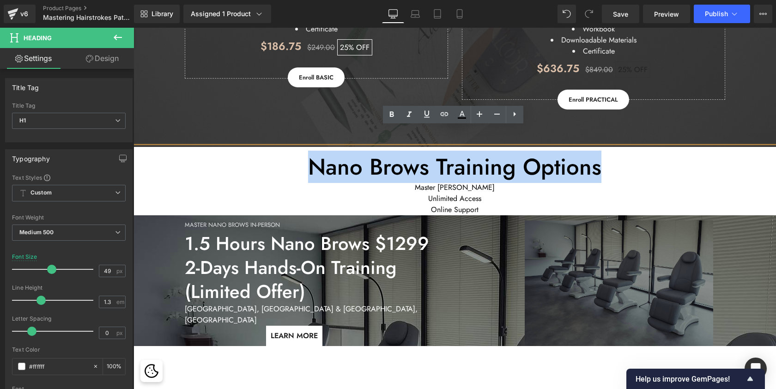
drag, startPoint x: 605, startPoint y: 148, endPoint x: 293, endPoint y: 144, distance: 312.2
click at [293, 152] on h1 "Nano Brows Training Options" at bounding box center [454, 167] width 642 height 30
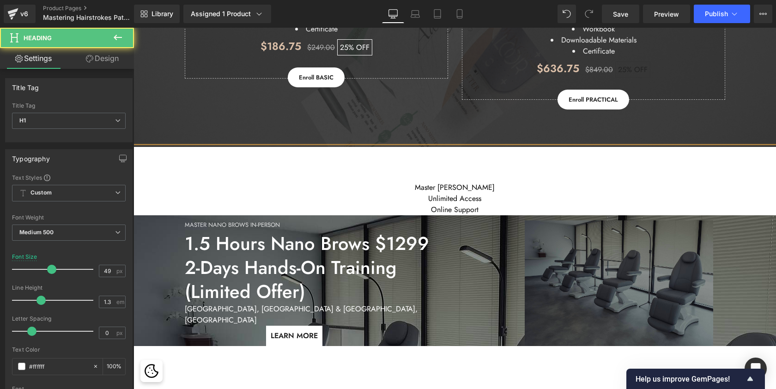
click at [421, 182] on div "Master Nano Brows" at bounding box center [454, 187] width 642 height 11
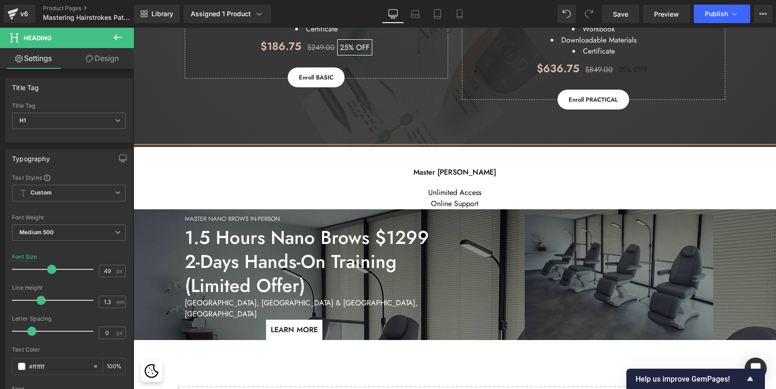
click at [423, 187] on div "Unlimited Access" at bounding box center [454, 192] width 642 height 11
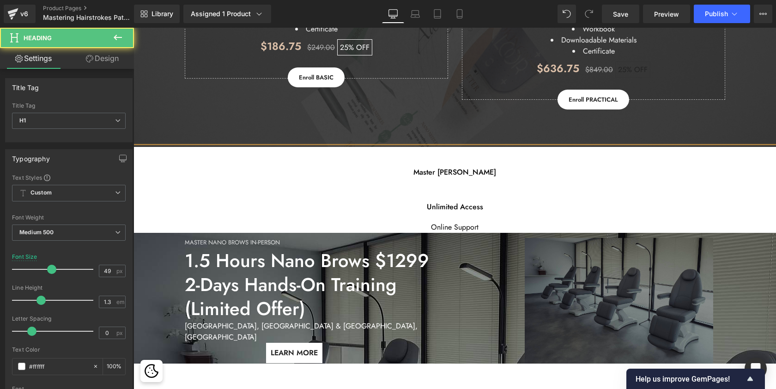
click at [429, 187] on h1 "Unlimited Access" at bounding box center [454, 204] width 642 height 35
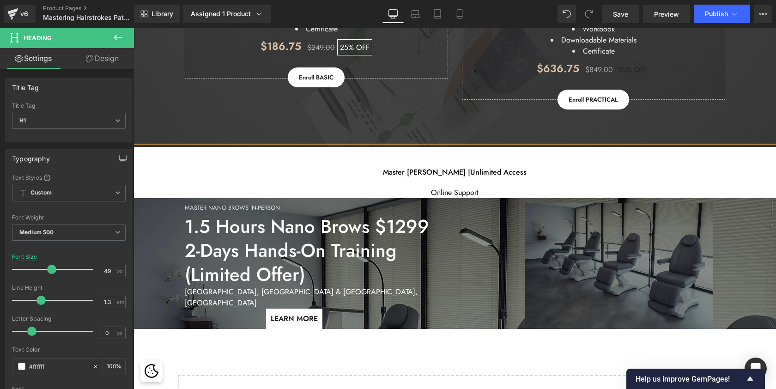
click at [431, 187] on font "Online Support" at bounding box center [455, 192] width 48 height 11
click at [457, 165] on h1 "Master Nano Brows | Unlimited Access" at bounding box center [454, 169] width 642 height 35
click at [394, 152] on h1 "Master Nano Brows | Unlimited Access" at bounding box center [454, 169] width 642 height 35
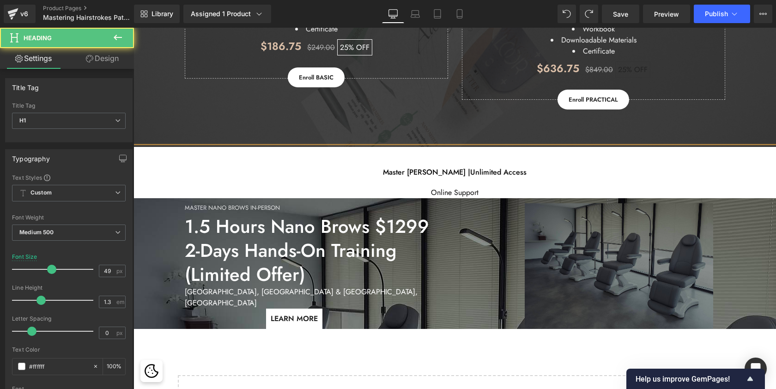
click at [546, 152] on h1 "Master Nano Brows | Unlimited Access" at bounding box center [454, 169] width 642 height 35
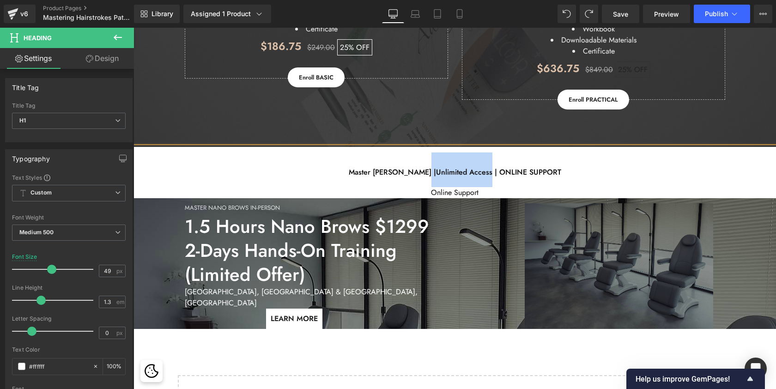
drag, startPoint x: 481, startPoint y: 152, endPoint x: 428, endPoint y: 152, distance: 53.1
click at [436, 167] on span "Unlimited Access | ONLINE SUPPORT" at bounding box center [498, 172] width 125 height 11
click at [409, 167] on span "Master Nano Brows |" at bounding box center [386, 172] width 87 height 11
drag, startPoint x: 481, startPoint y: 153, endPoint x: 426, endPoint y: 152, distance: 54.5
click at [436, 167] on span "Unlimited Access | ONLINE SUPPORT" at bounding box center [498, 172] width 125 height 11
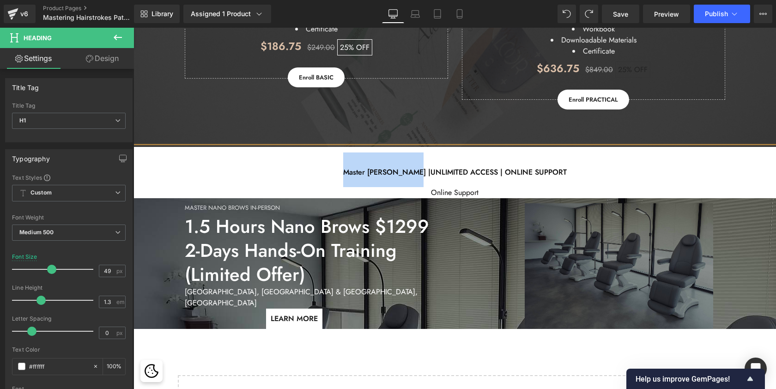
drag, startPoint x: 418, startPoint y: 151, endPoint x: 348, endPoint y: 149, distance: 70.2
click at [348, 152] on h1 "Master Nano Brows | UNLIMITED ACCESS | ONLINE SUPPORT" at bounding box center [454, 169] width 642 height 35
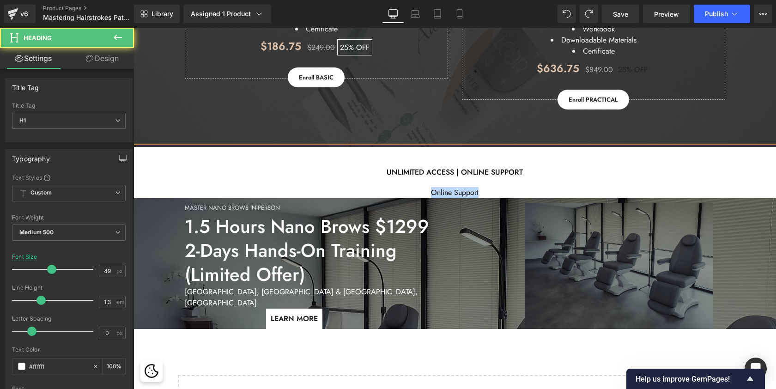
drag, startPoint x: 489, startPoint y: 175, endPoint x: 419, endPoint y: 169, distance: 70.8
click at [419, 187] on div "Online Support" at bounding box center [454, 192] width 642 height 11
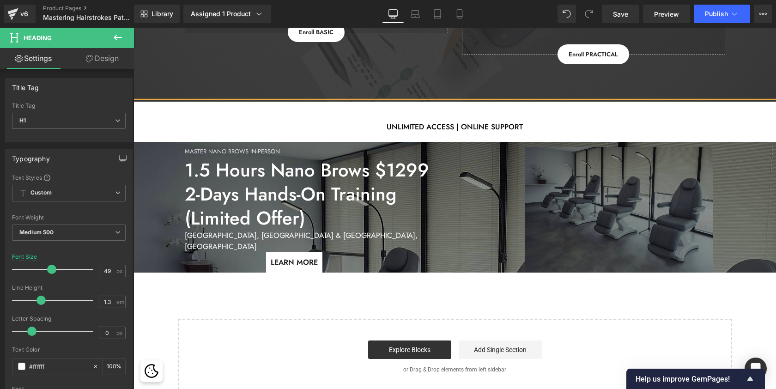
scroll to position [2105, 0]
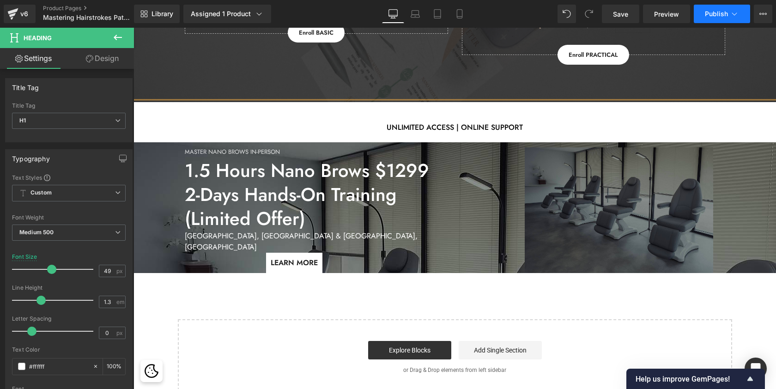
click at [723, 16] on span "Publish" at bounding box center [716, 13] width 23 height 7
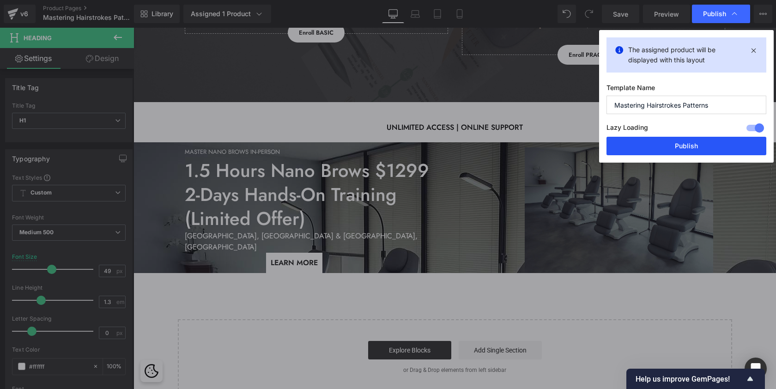
click at [703, 139] on button "Publish" at bounding box center [686, 146] width 160 height 18
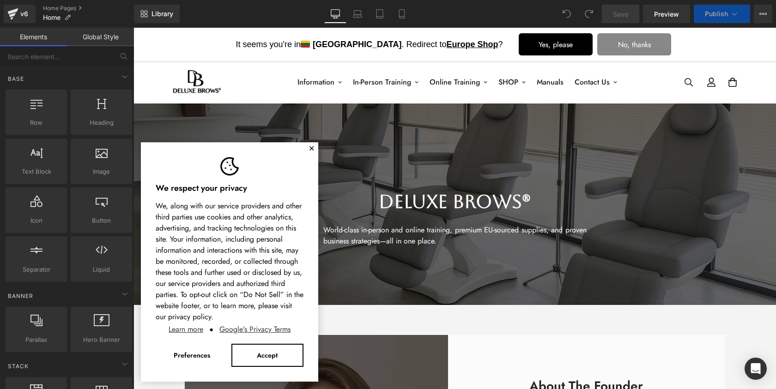
click at [312, 146] on button "✕" at bounding box center [311, 149] width 6 height 6
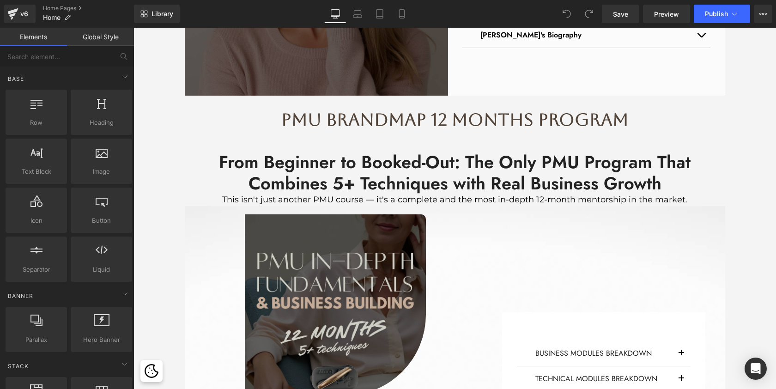
scroll to position [501, 0]
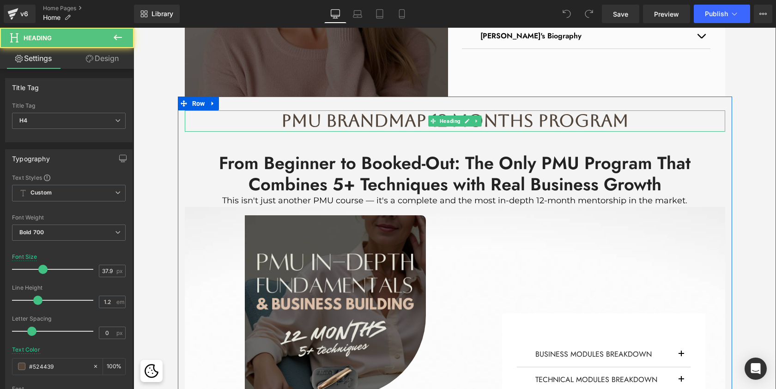
click at [415, 123] on h4 "PMU BrandMap 12 Months Program" at bounding box center [455, 120] width 540 height 21
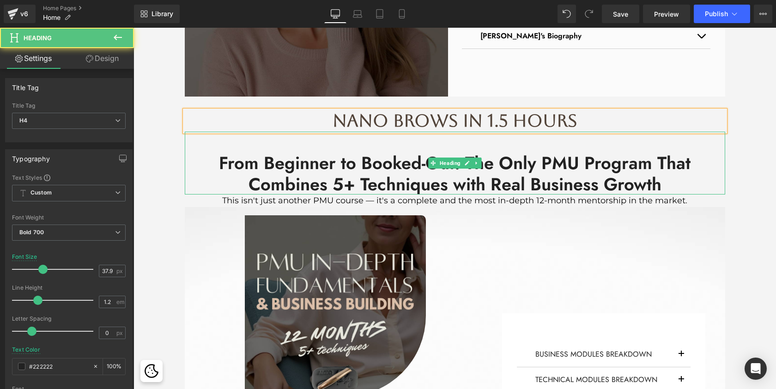
click at [500, 152] on h4 "From Beginner to Booked-Out: The Only PMU Program That Combines 5+ Techniques w…" at bounding box center [455, 173] width 540 height 42
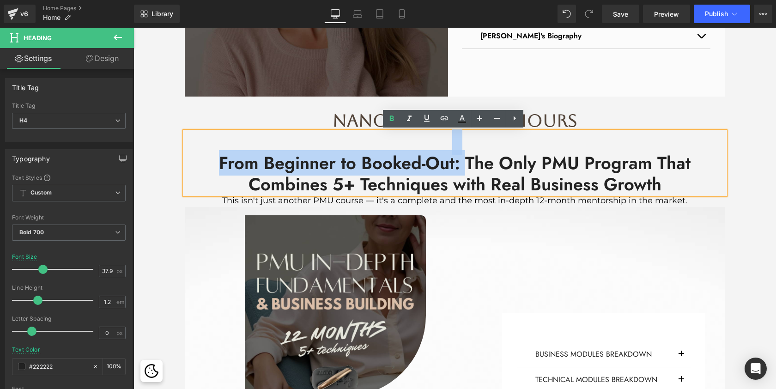
drag, startPoint x: 465, startPoint y: 163, endPoint x: 210, endPoint y: 141, distance: 255.3
click at [210, 141] on div "From Beginner to Booked-Out: The Only PMU Program That Combines 5+ Techniques w…" at bounding box center [455, 163] width 540 height 63
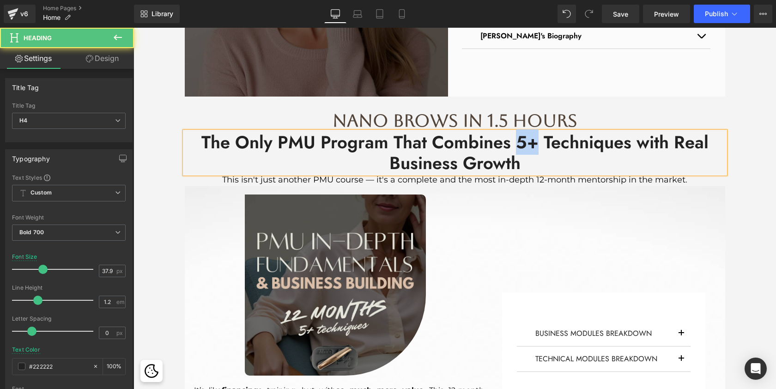
drag, startPoint x: 513, startPoint y: 139, endPoint x: 533, endPoint y: 143, distance: 21.0
click at [533, 143] on span "The Only PMU Program That Combines 5+ Techniques with Real Business Growth" at bounding box center [454, 152] width 507 height 47
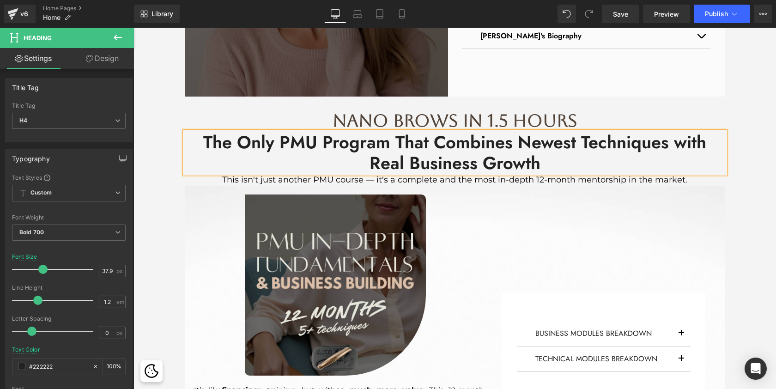
click at [662, 143] on span "The Only PMU Program That Combines Newest Techniques with Real Business Growth" at bounding box center [454, 152] width 503 height 47
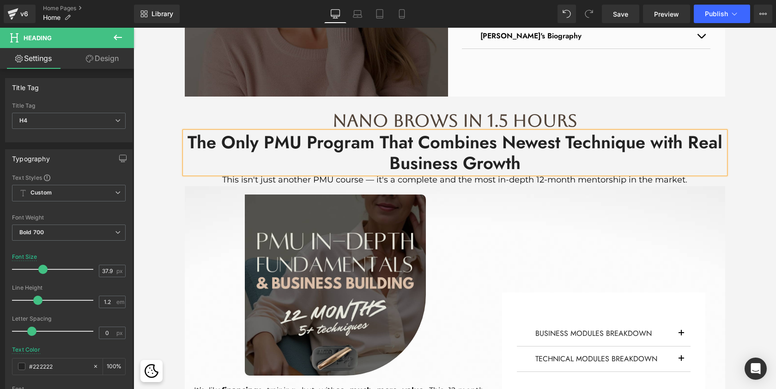
click at [561, 143] on span "The Only PMU Program That Combines Newest Technique with Real Business Growth" at bounding box center [454, 152] width 535 height 47
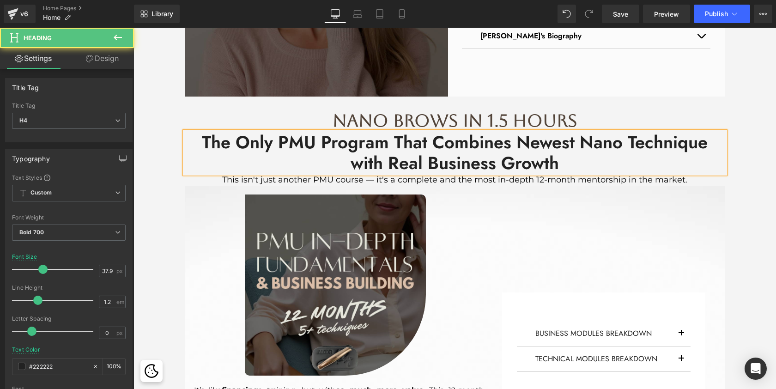
click at [404, 161] on span "The Only PMU Program That Combines Newest Nano Technique with Real Business Gro…" at bounding box center [455, 152] width 506 height 47
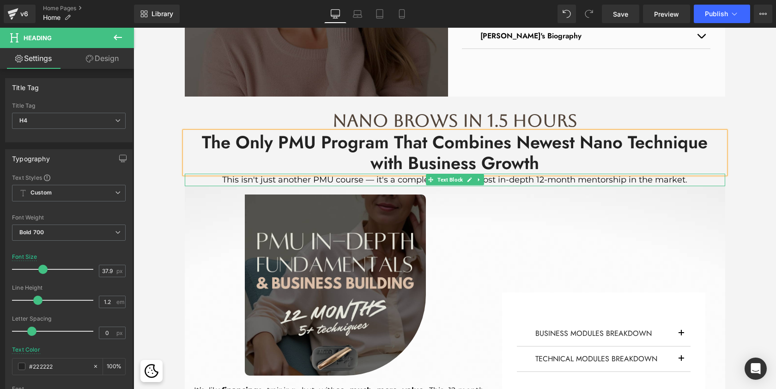
click at [495, 180] on div "This isn't just another PMU course — it's a complete and the most in-depth 12-m…" at bounding box center [455, 180] width 540 height 12
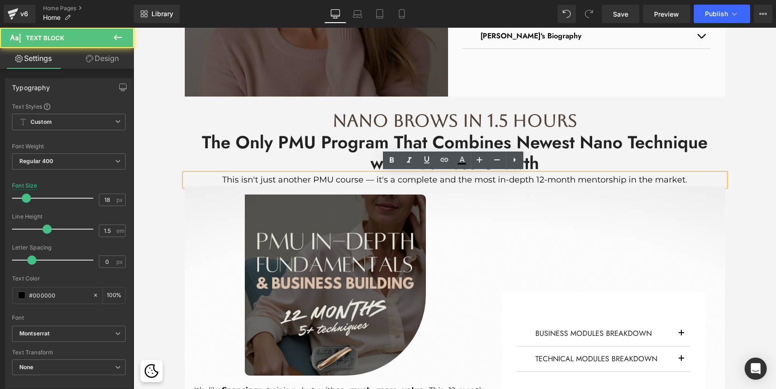
click at [537, 183] on div "This isn't just another PMU course — it's a complete and the most in-depth 12-m…" at bounding box center [455, 180] width 540 height 12
drag, startPoint x: 533, startPoint y: 175, endPoint x: 642, endPoint y: 182, distance: 108.7
click at [642, 182] on div "This isn't just another PMU course — it's a complete and the most in-depth 12-m…" at bounding box center [455, 180] width 540 height 12
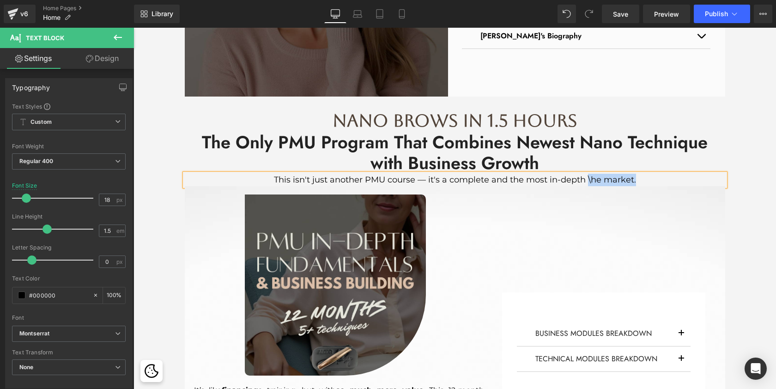
drag, startPoint x: 643, startPoint y: 181, endPoint x: 585, endPoint y: 181, distance: 57.7
click at [585, 181] on div "This isn't just another PMU course — it's a complete and the most in-depth \he …" at bounding box center [455, 180] width 540 height 12
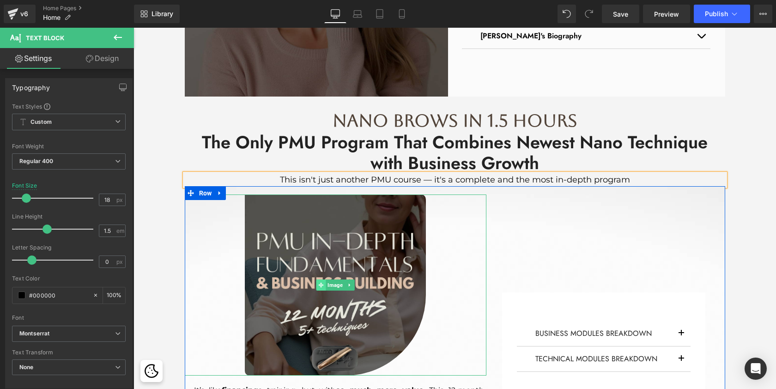
click at [319, 284] on icon at bounding box center [321, 284] width 5 height 5
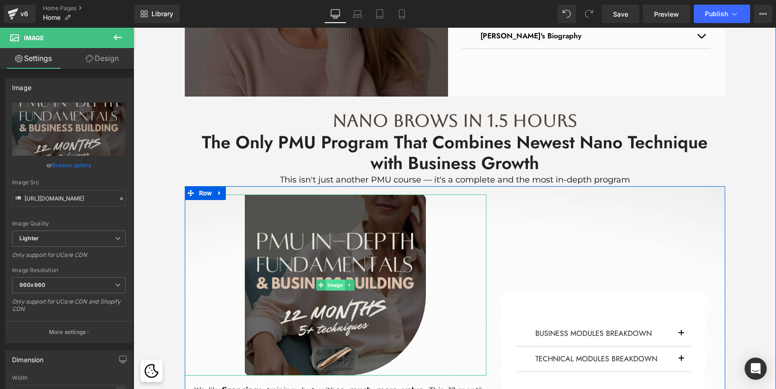
click at [329, 288] on span "Image" at bounding box center [335, 284] width 19 height 11
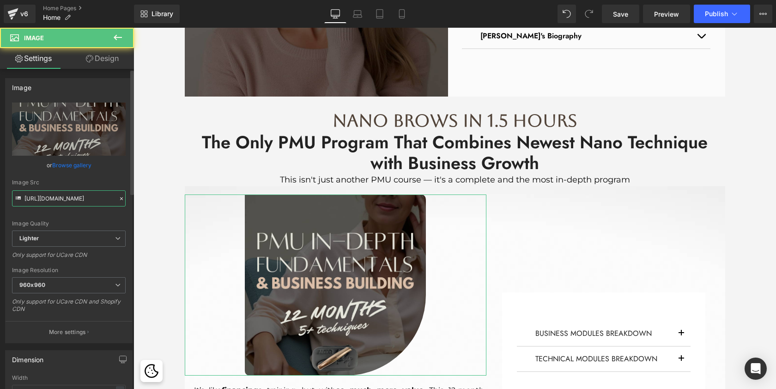
click at [91, 197] on input "https://ucarecdn.com/9de188df-49c6-4f56-a61a-d2fec1eaf880/-/format/auto/-/previ…" at bounding box center [69, 198] width 114 height 16
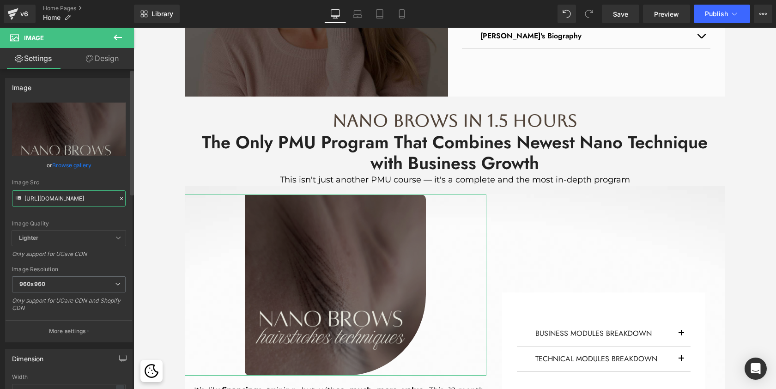
type input "https://cdn.shopify.com/s/files/1/0574/0593/1713/files/nano_brows_training_960x…"
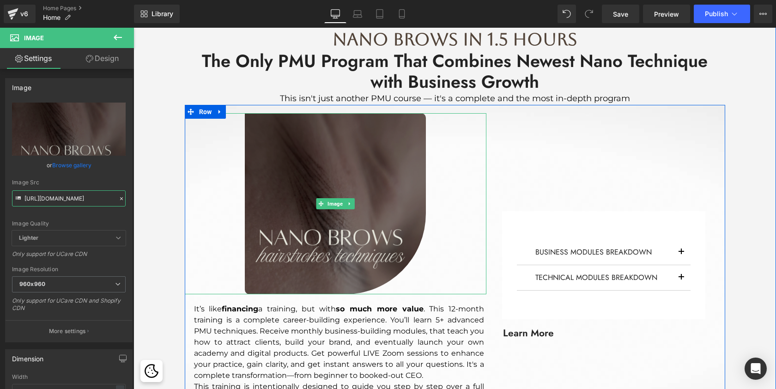
scroll to position [583, 0]
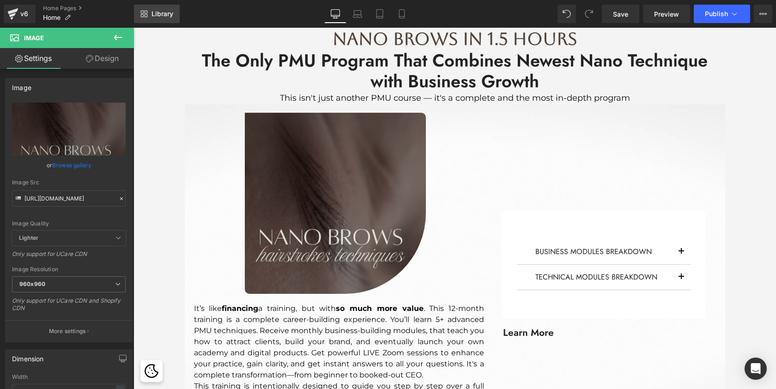
click at [161, 9] on link "Library" at bounding box center [157, 14] width 46 height 18
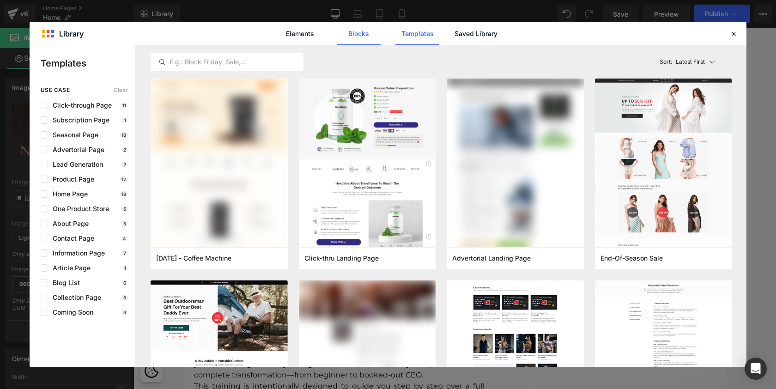
drag, startPoint x: 481, startPoint y: 30, endPoint x: 374, endPoint y: 43, distance: 107.4
click at [481, 30] on link "Saved Library" at bounding box center [476, 33] width 44 height 23
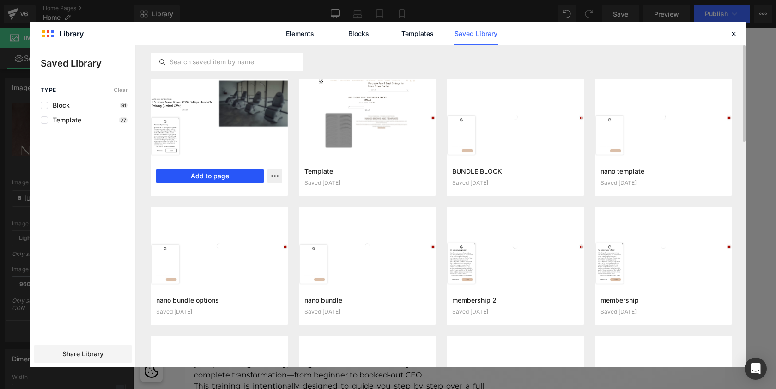
click at [222, 177] on button "Add to page" at bounding box center [210, 176] width 108 height 15
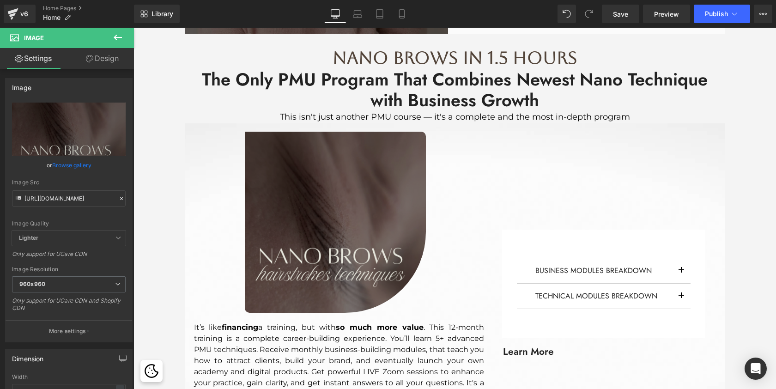
scroll to position [547, 0]
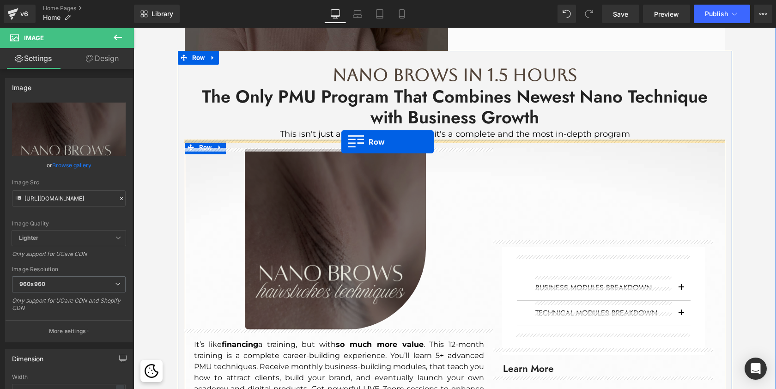
drag, startPoint x: 136, startPoint y: 81, endPoint x: 341, endPoint y: 142, distance: 214.2
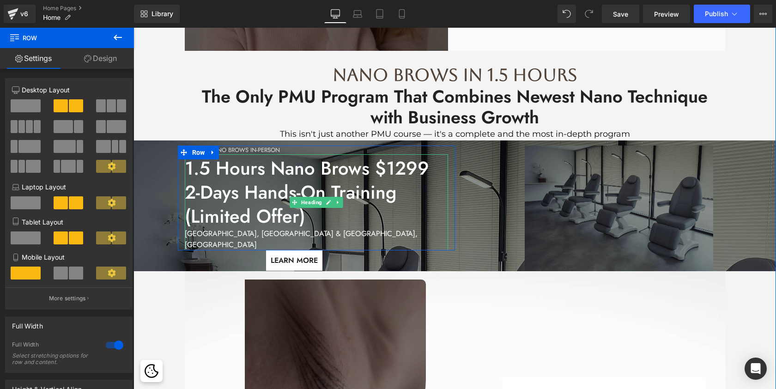
scroll to position [631, 0]
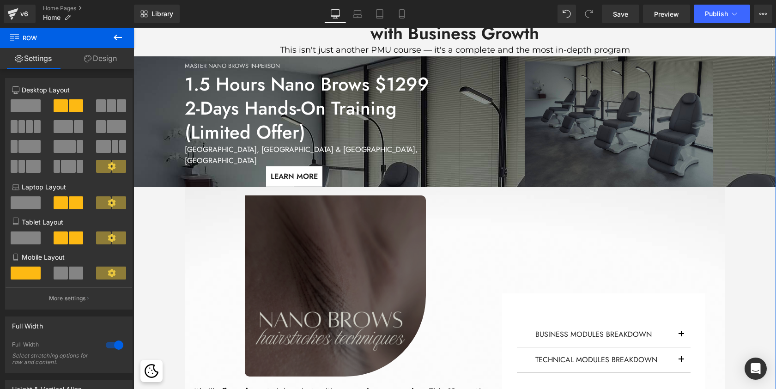
click at [323, 256] on img at bounding box center [335, 285] width 181 height 181
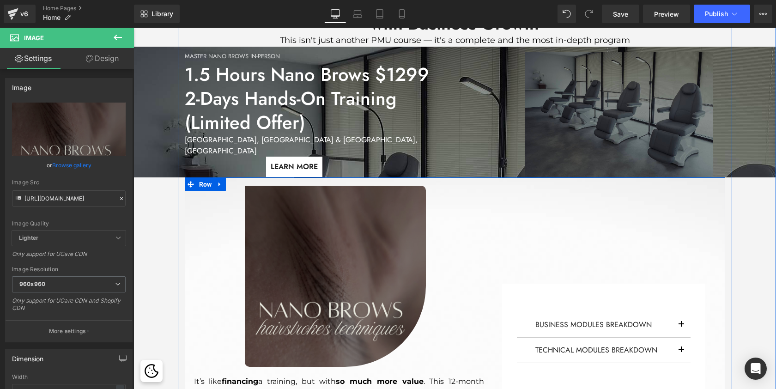
scroll to position [636, 0]
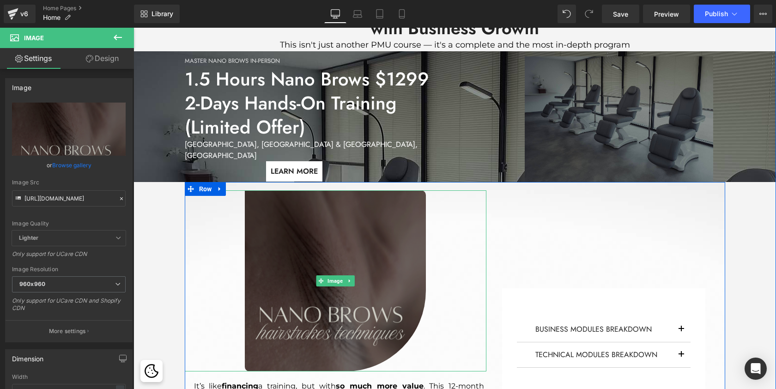
click at [322, 271] on img at bounding box center [335, 280] width 181 height 181
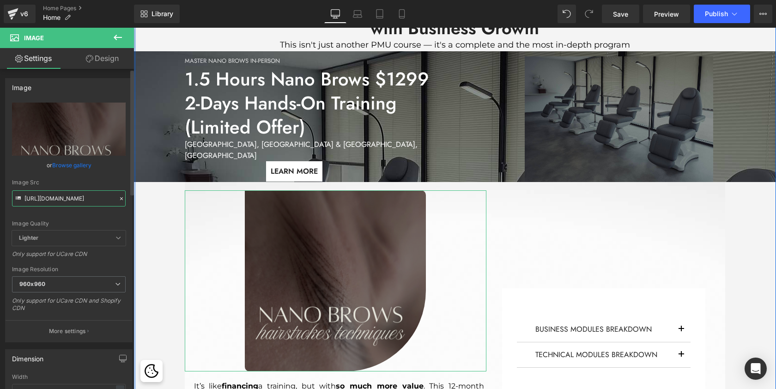
click at [94, 199] on input "https://cdn.shopify.com/s/files/1/0574/0593/1713/files/nano_brows_training_960x…" at bounding box center [69, 198] width 114 height 16
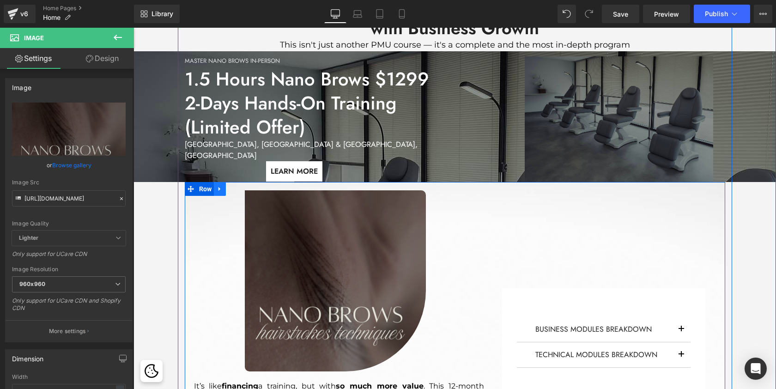
click at [219, 186] on icon at bounding box center [220, 188] width 6 height 7
click at [242, 187] on icon at bounding box center [244, 188] width 6 height 7
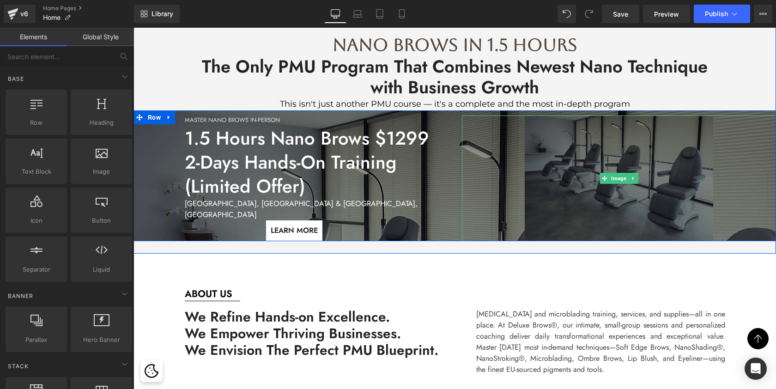
scroll to position [563, 0]
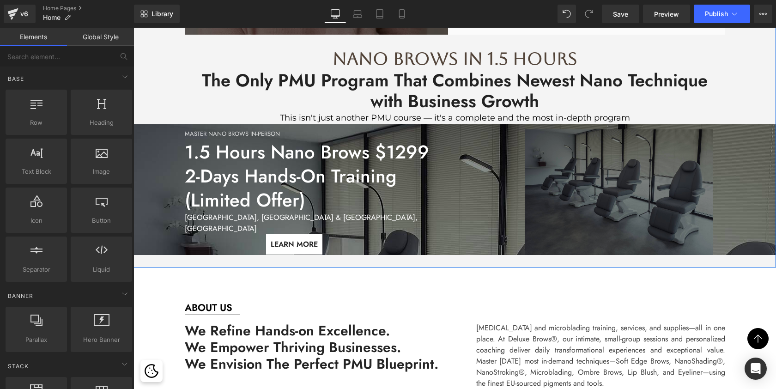
click at [609, 188] on div "Image" at bounding box center [619, 192] width 314 height 126
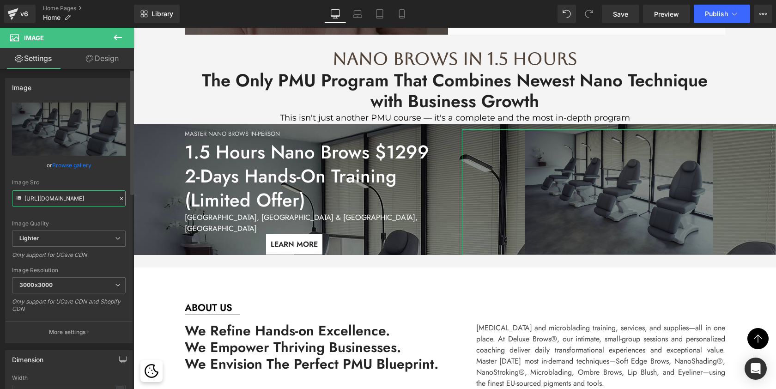
click at [89, 198] on input "https://ucarecdn.com/56bf357c-22bd-493d-9a96-cdabd19588e6/-/format/auto/-/previ…" at bounding box center [69, 198] width 114 height 16
paste input "cdn.shopify.com/s/files/1/0574/0593/1713/files/nano_brows_training_960x960.png?…"
type input "https://cdn.shopify.com/s/files/1/0574/0593/1713/files/nano_brows_training_960x…"
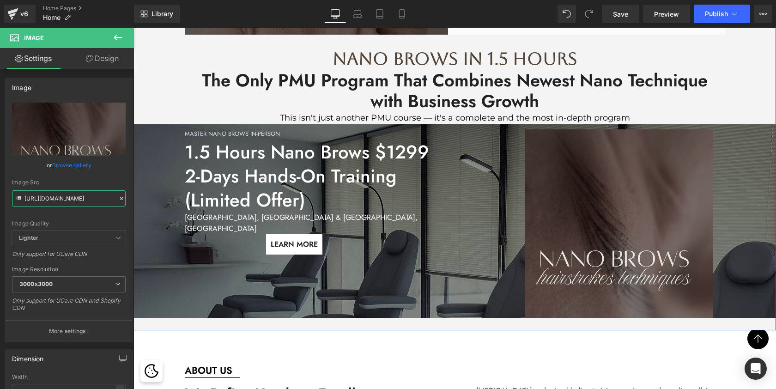
click at [751, 83] on div "About The Founder Heading Aleksandra Maniuse has trained over 3,000 PMU artists…" at bounding box center [454, 46] width 642 height 551
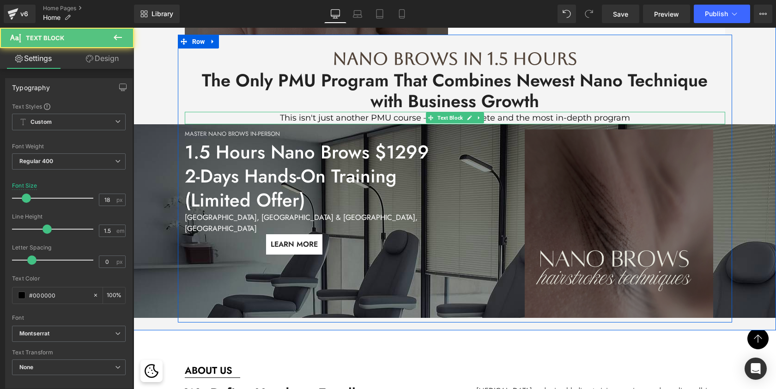
click at [505, 117] on div "This isn't just another PMU course — it's a complete and the most in-depth prog…" at bounding box center [455, 118] width 540 height 12
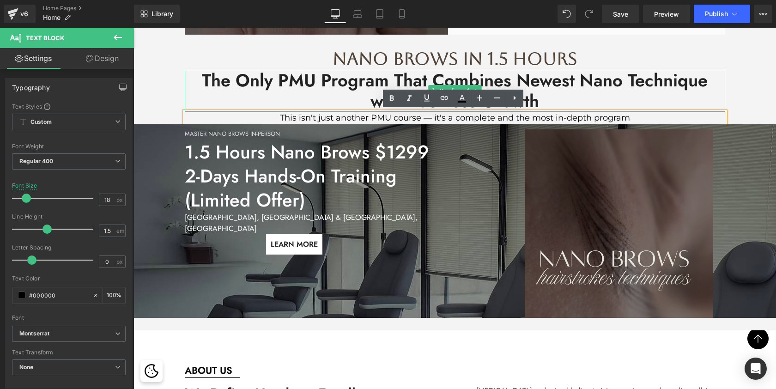
click at [363, 86] on span "The Only PMU Program That Combines Newest Nano Technique with Business Growth" at bounding box center [455, 90] width 506 height 47
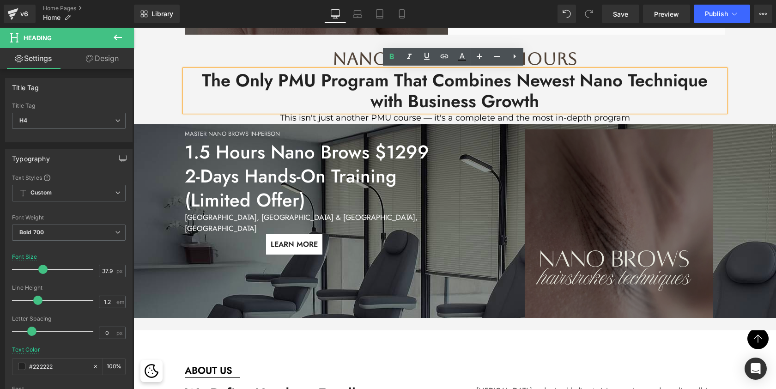
click at [321, 95] on h4 "The Only PMU Program That Combines Newest Nano Technique with Business Growth" at bounding box center [455, 91] width 540 height 42
click at [390, 75] on span "The Only PMU Program That Combines Newest Nano Technique with Business Growth" at bounding box center [455, 90] width 506 height 47
click at [612, 45] on div "nano brows in 1.5 hours Heading The Only PMU Program That Combines Newest Nano …" at bounding box center [455, 179] width 554 height 288
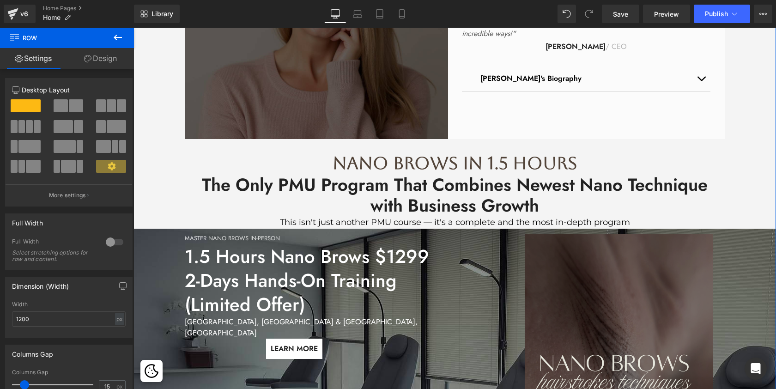
scroll to position [503, 0]
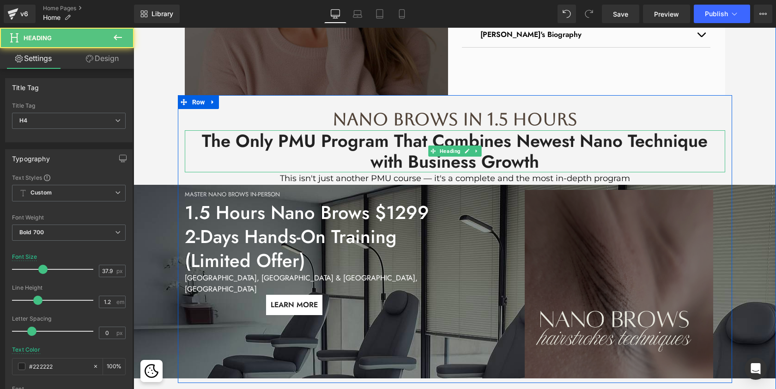
click at [466, 138] on span "The Only PMU Program That Combines Newest Nano Technique with Business Growth" at bounding box center [455, 151] width 506 height 47
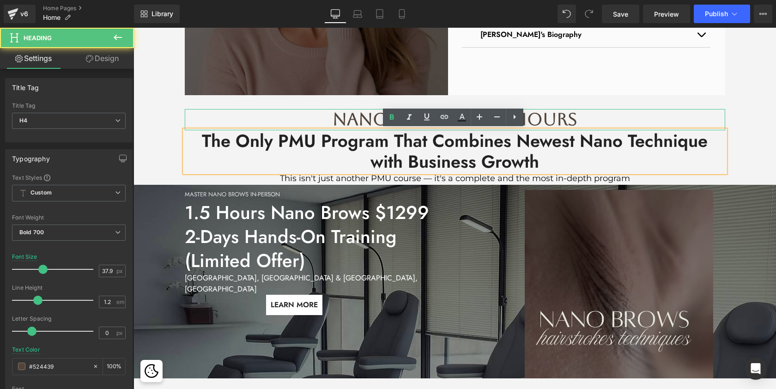
click at [558, 116] on h4 "nano brows in 1.5 hours" at bounding box center [455, 119] width 540 height 21
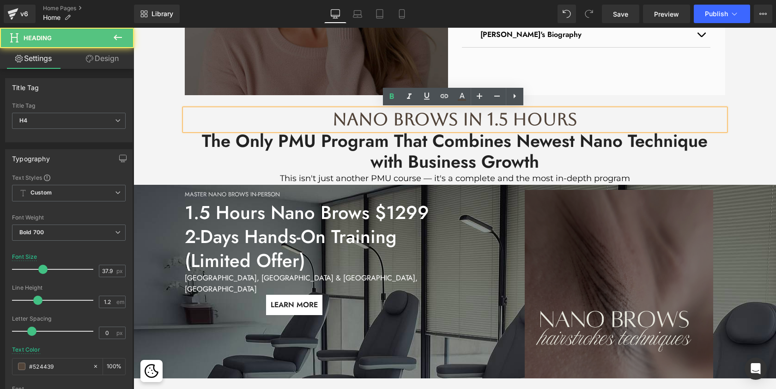
click at [566, 102] on div "nano brows in 1.5 hours Heading The Only PMU Program That Combines Newest Nano …" at bounding box center [455, 239] width 554 height 288
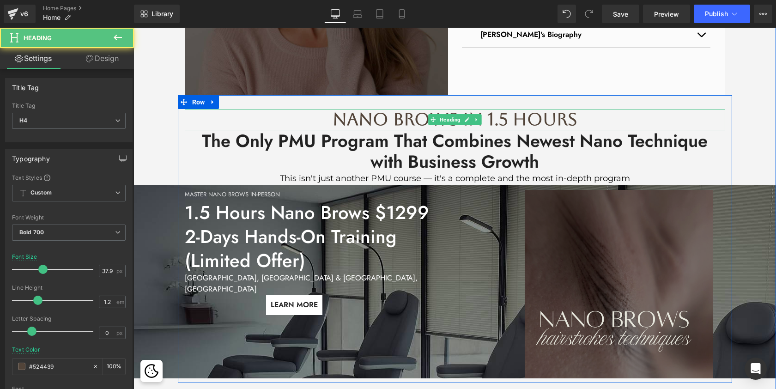
click at [567, 116] on h4 "nano brows in 1.5 hours" at bounding box center [455, 119] width 540 height 21
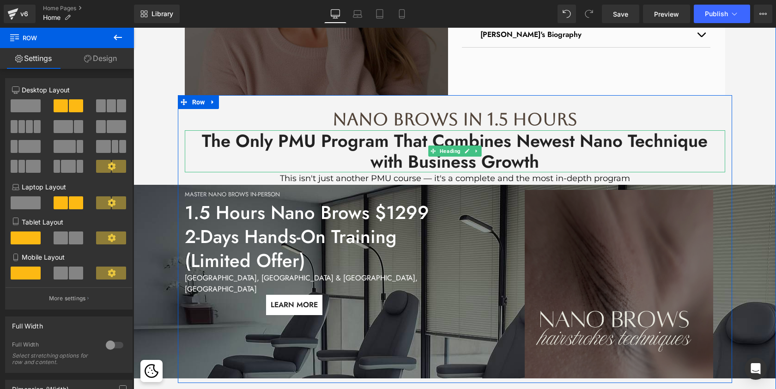
click at [489, 140] on span "The Only PMU Program That Combines Newest Nano Technique with Business Growth" at bounding box center [455, 151] width 506 height 47
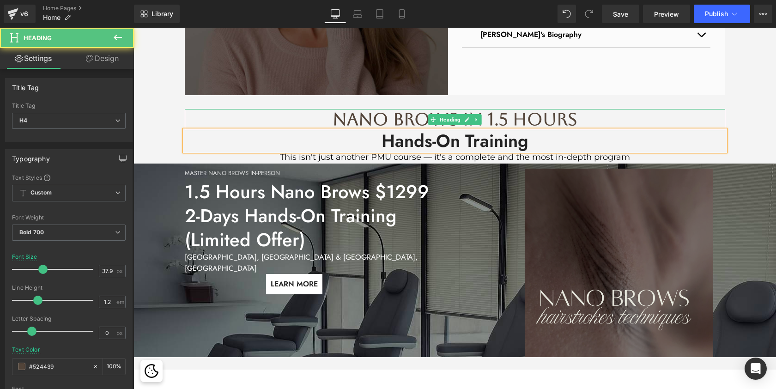
click at [646, 113] on h4 "nano brows in 1.5 hours" at bounding box center [455, 119] width 540 height 21
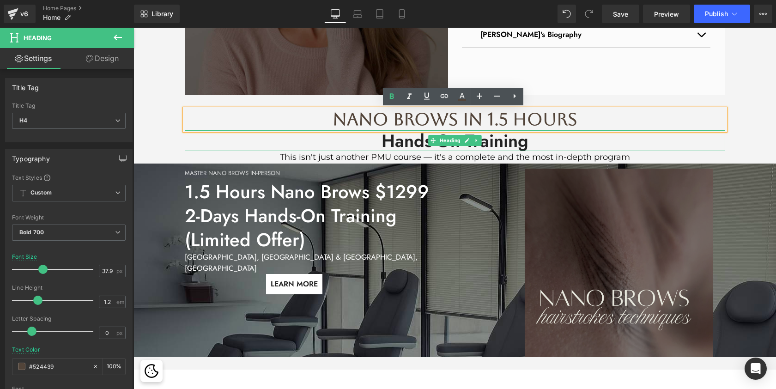
click at [398, 139] on h4 "Hands-On Training" at bounding box center [455, 140] width 540 height 21
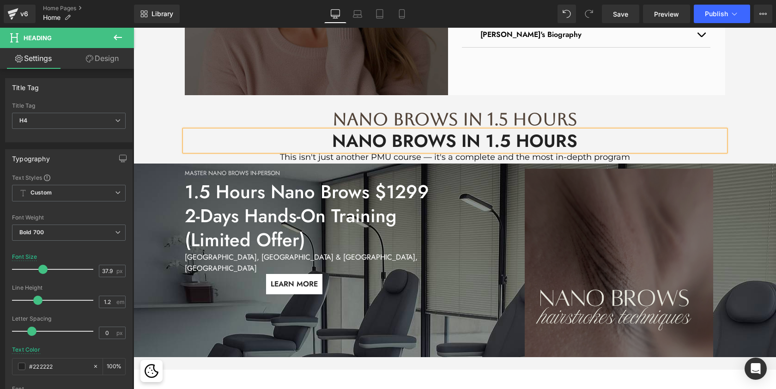
click at [771, 107] on div "About The Founder Heading Aleksandra Maniuse has trained over 3,000 PMU artists…" at bounding box center [454, 97] width 642 height 530
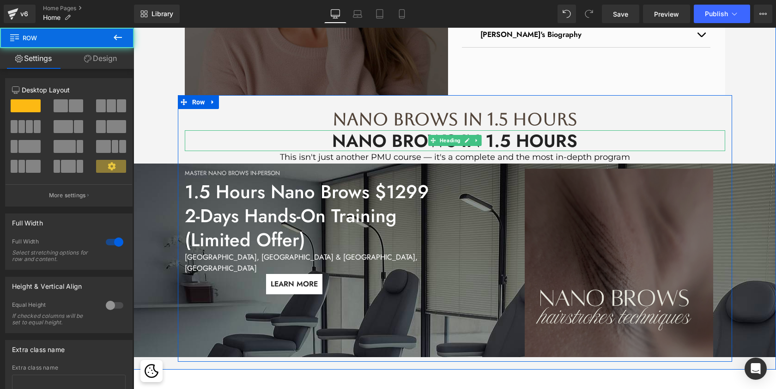
click at [621, 138] on h4 "NANO BROWS IN 1.5 HOURS" at bounding box center [455, 140] width 540 height 21
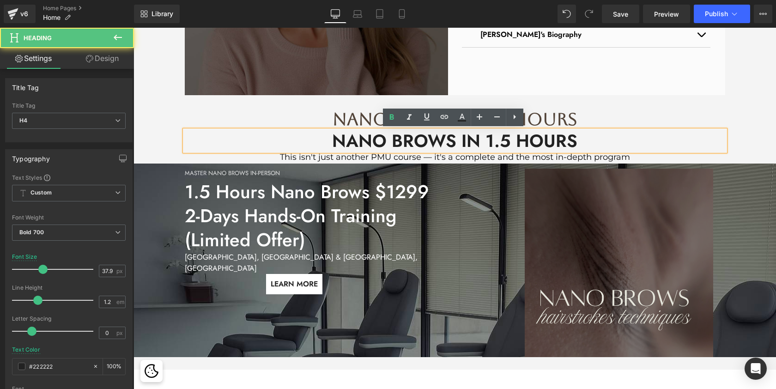
click at [694, 102] on div "nano brows in 1.5 hours Heading NANO BROWS IN 1.5 HOURS Heading This isn't just…" at bounding box center [455, 228] width 554 height 266
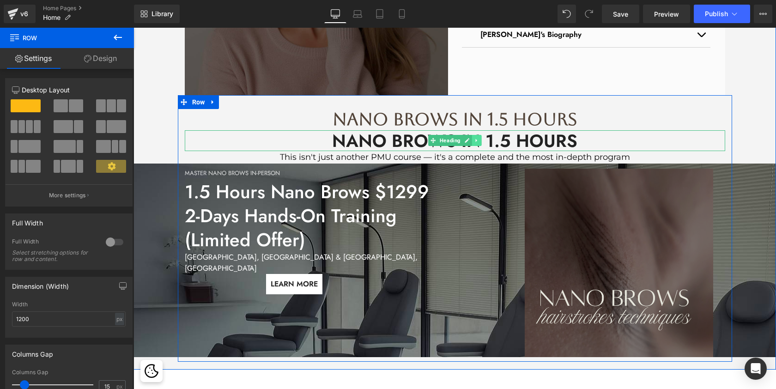
click at [474, 142] on icon at bounding box center [476, 141] width 5 height 6
click at [480, 142] on icon at bounding box center [481, 140] width 5 height 5
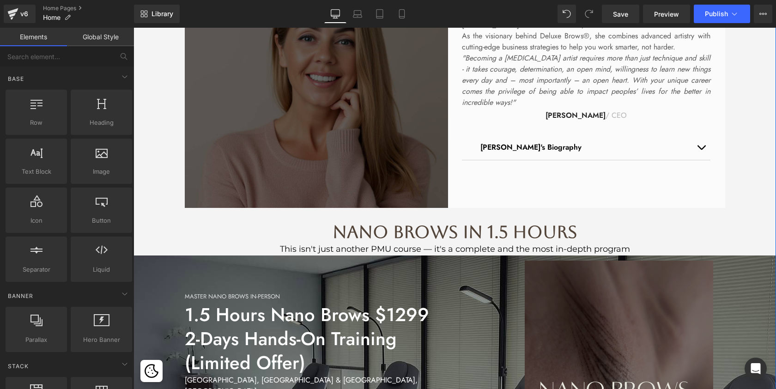
scroll to position [392, 0]
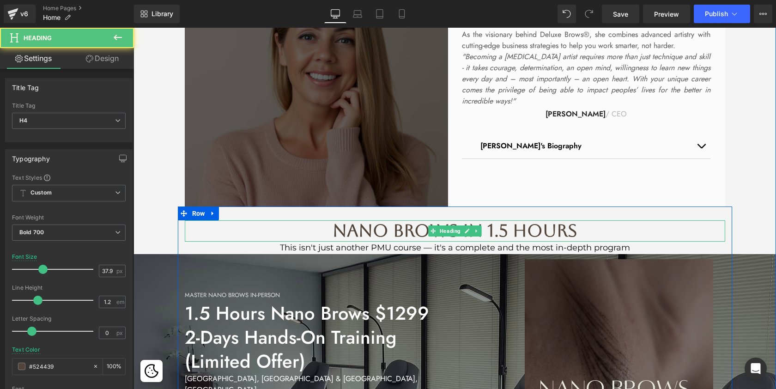
click at [327, 227] on h4 "nano brows in 1.5 hours" at bounding box center [455, 230] width 540 height 21
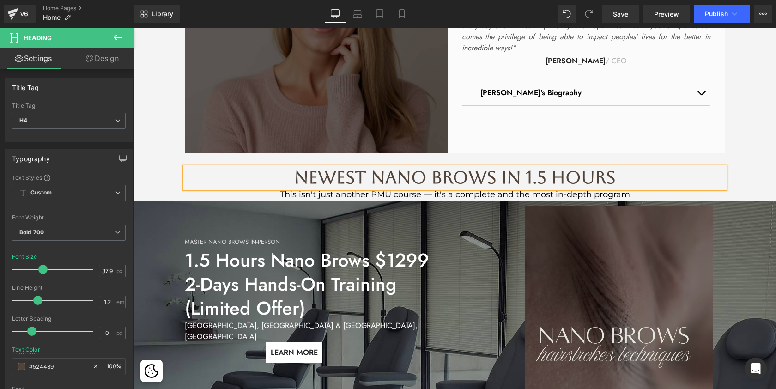
scroll to position [446, 0]
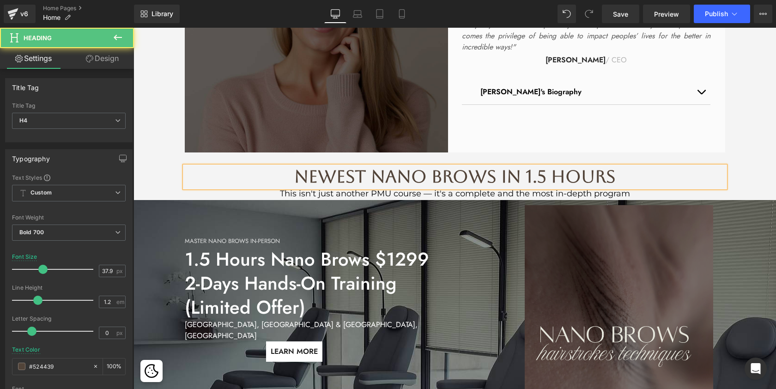
click at [639, 169] on h4 "NEWEST nano brows in 1.5 hours" at bounding box center [455, 176] width 540 height 21
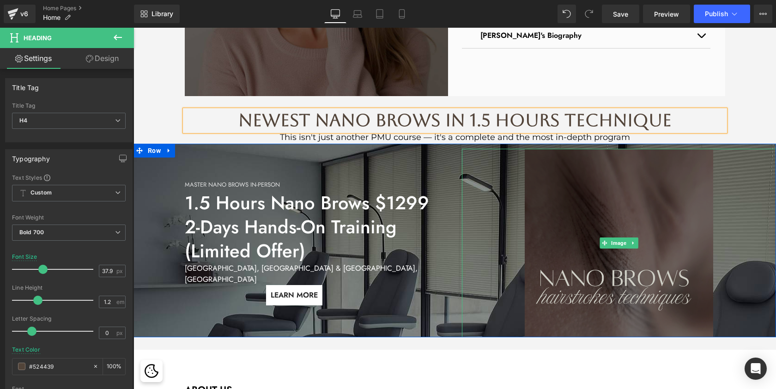
scroll to position [503, 0]
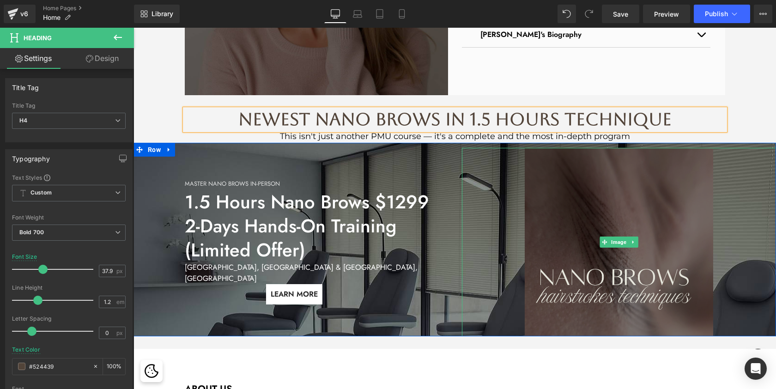
click at [633, 241] on icon at bounding box center [632, 242] width 5 height 6
click at [633, 238] on link at bounding box center [638, 241] width 10 height 11
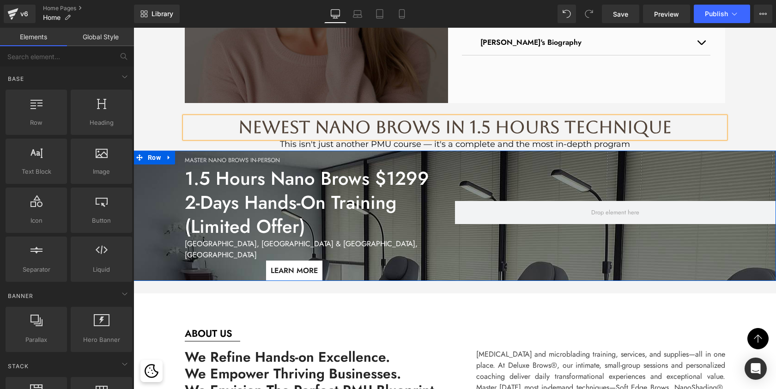
scroll to position [492, 0]
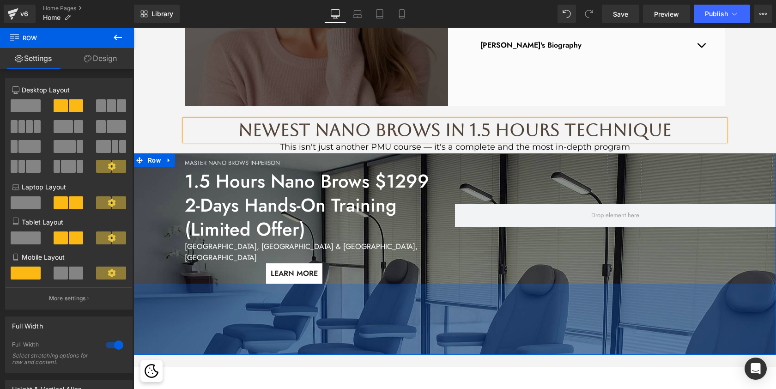
drag, startPoint x: 517, startPoint y: 271, endPoint x: 500, endPoint y: 342, distance: 73.0
click at [500, 342] on div "154px" at bounding box center [454, 319] width 642 height 71
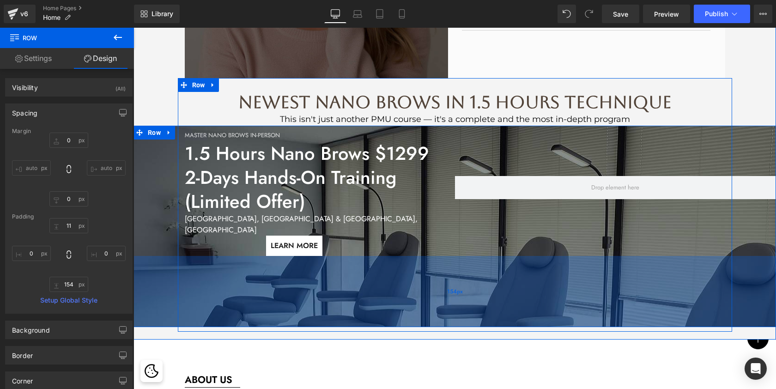
scroll to position [519, 0]
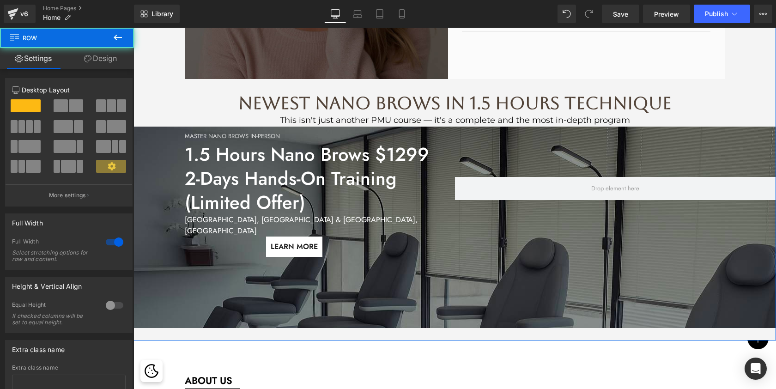
click at [758, 87] on div "About The Founder Heading Aleksandra Maniuse has trained over 3,000 PMU artists…" at bounding box center [454, 74] width 642 height 517
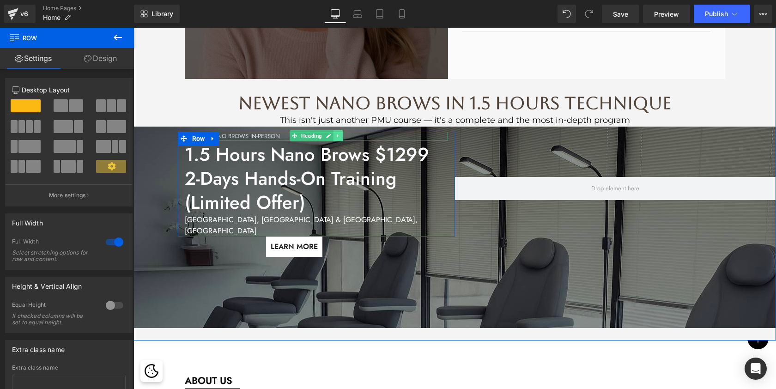
click at [336, 138] on icon at bounding box center [337, 136] width 5 height 6
click at [340, 136] on icon at bounding box center [342, 135] width 5 height 5
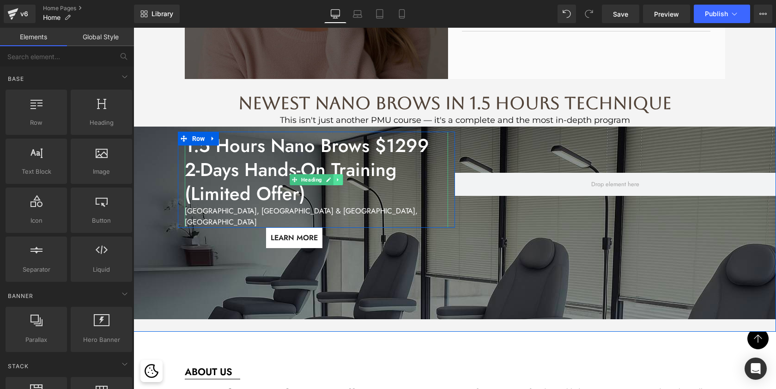
click at [337, 177] on icon at bounding box center [337, 180] width 5 height 6
click at [331, 177] on icon at bounding box center [333, 179] width 5 height 5
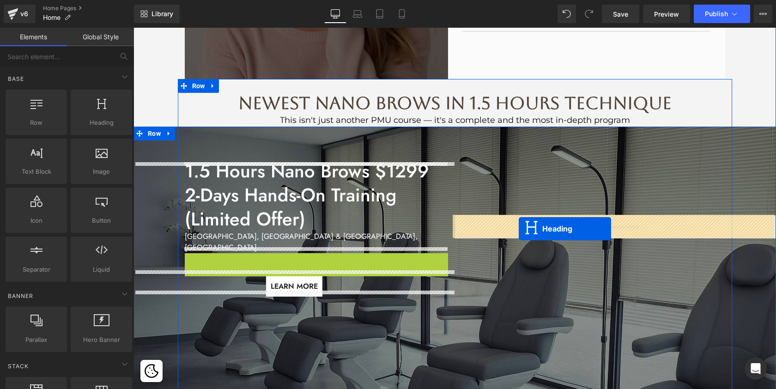
drag, startPoint x: 293, startPoint y: 260, endPoint x: 519, endPoint y: 228, distance: 227.6
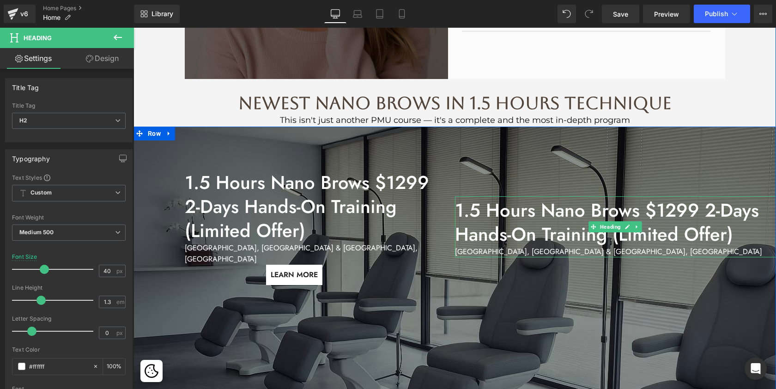
click at [481, 240] on h2 "1.5 Hours Nano Brows $1299 2-Days Hands-On Training (Limited Offer)" at bounding box center [615, 222] width 321 height 48
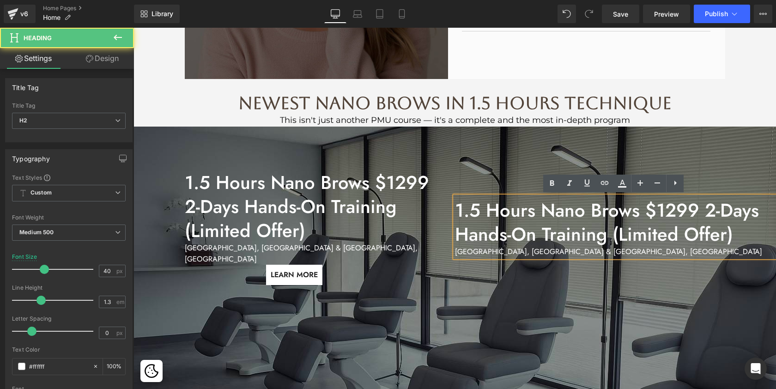
click at [512, 231] on h2 "1.5 Hours Nano Brows $1299 2-Days Hands-On Training (Limited Offer)" at bounding box center [615, 222] width 321 height 48
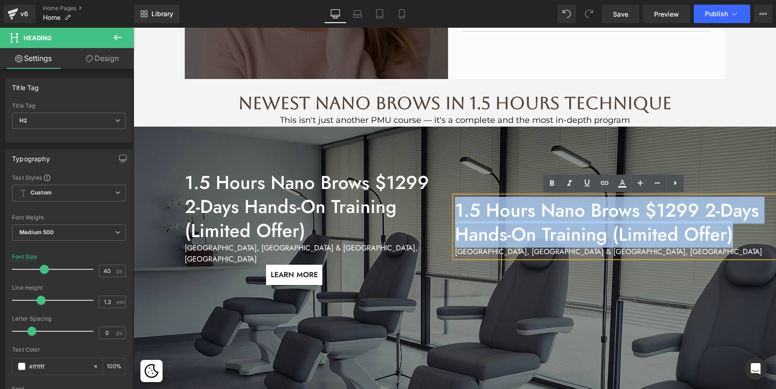
drag, startPoint x: 736, startPoint y: 235, endPoint x: 452, endPoint y: 210, distance: 285.0
click at [455, 210] on div "1.5 Hours Nano Brows $1299 2-Days Hands-On Training (Limited Offer) MIAMI, FL &…" at bounding box center [615, 226] width 321 height 61
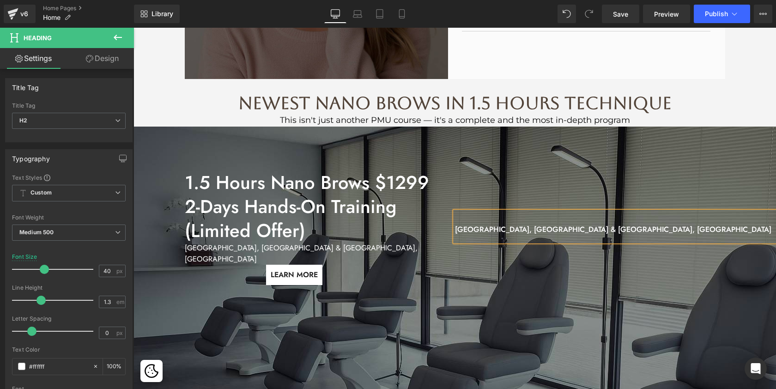
click at [752, 81] on div "About The Founder Heading Aleksandra Maniuse has trained over 3,000 PMU artists…" at bounding box center [454, 107] width 642 height 582
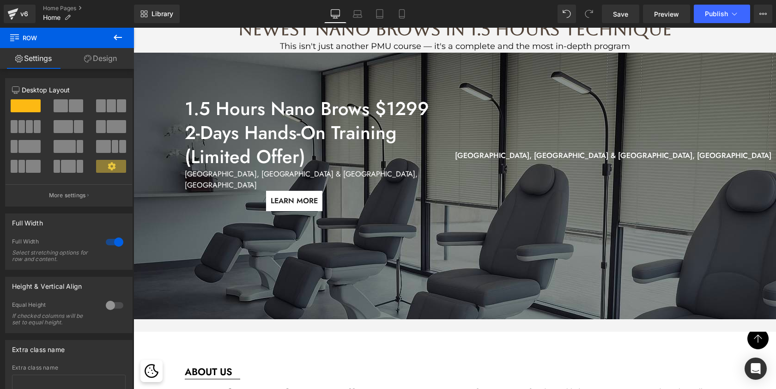
scroll to position [600, 0]
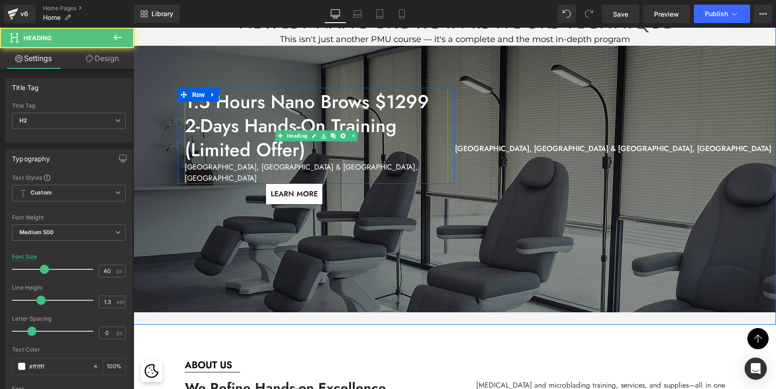
click at [259, 170] on span "MIAMI, FL & SAN DIEGO, CA" at bounding box center [301, 173] width 233 height 22
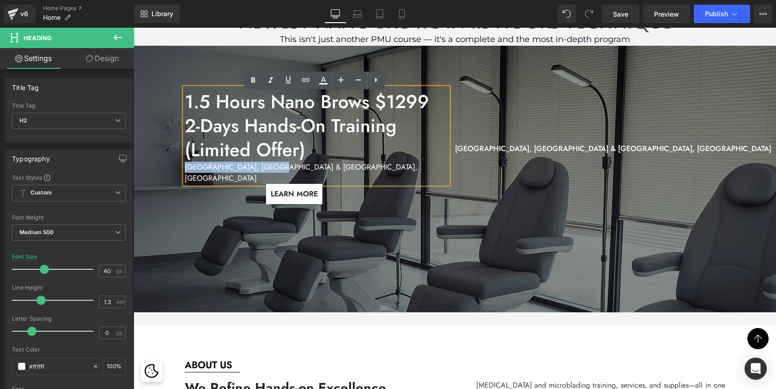
drag, startPoint x: 279, startPoint y: 172, endPoint x: 177, endPoint y: 171, distance: 102.1
click at [178, 171] on div "1.5 Hours Nano Brows $1299 2-Days Hands-On Training (Limited Offer) MIAMI, FL &…" at bounding box center [316, 136] width 277 height 96
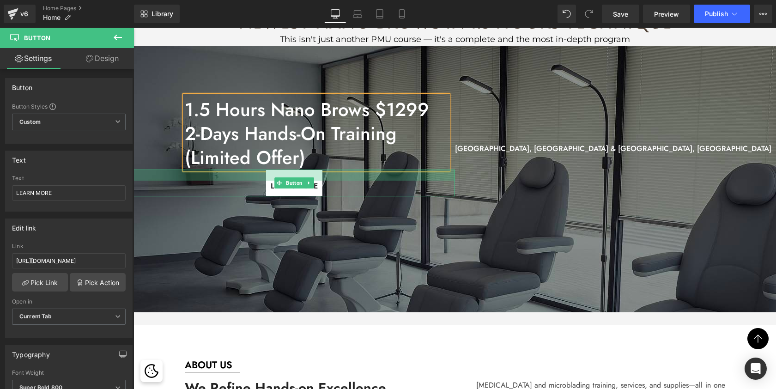
drag, startPoint x: 365, startPoint y: 173, endPoint x: 365, endPoint y: 180, distance: 6.5
click at [365, 180] on div at bounding box center [293, 174] width 321 height 11
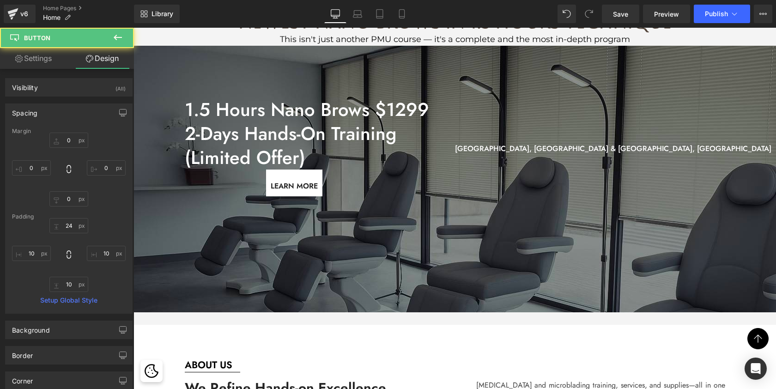
click at [362, 233] on div "1.5 Hours Nano Brows $1299 2-Days Hands-On Training (Limited Offer) Heading Row…" at bounding box center [293, 146] width 321 height 190
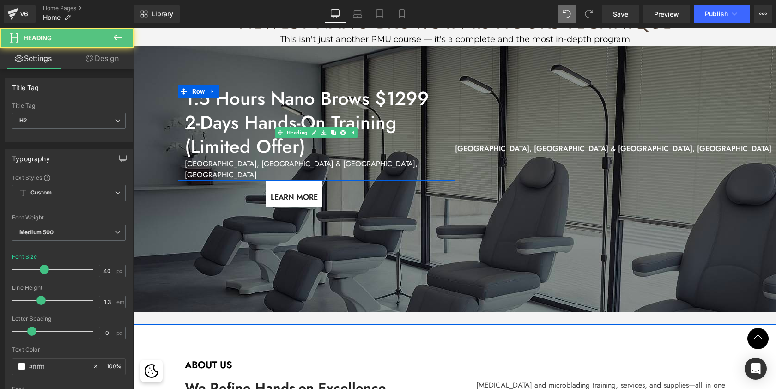
click at [264, 169] on span "MIAMI, FL & SAN DIEGO, CA" at bounding box center [301, 169] width 233 height 22
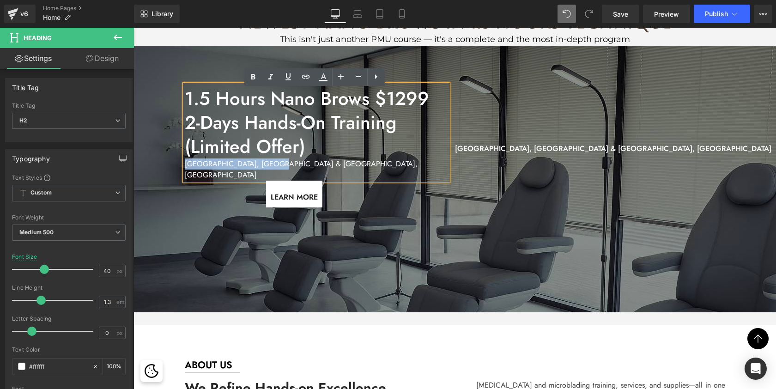
drag, startPoint x: 284, startPoint y: 169, endPoint x: 181, endPoint y: 169, distance: 103.4
click at [185, 169] on div "1.5 Hours Nano Brows $1299 2-Days Hands-On Training (Limited Offer) MIAMI, FL &…" at bounding box center [316, 132] width 263 height 96
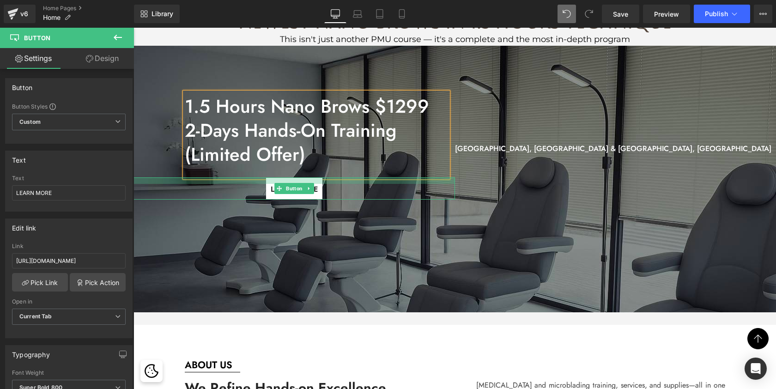
drag, startPoint x: 302, startPoint y: 175, endPoint x: 301, endPoint y: 170, distance: 4.7
click at [301, 170] on div "1.5 Hours Nano Brows $1299 2-Days Hands-On Training (Limited Offer) Heading Row…" at bounding box center [293, 146] width 321 height 190
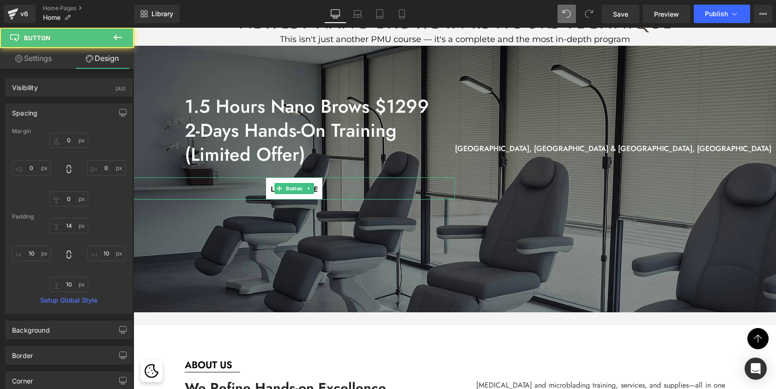
click at [323, 259] on div "1.5 Hours Nano Brows $1299 2-Days Hands-On Training (Limited Offer) Heading Row…" at bounding box center [454, 179] width 642 height 266
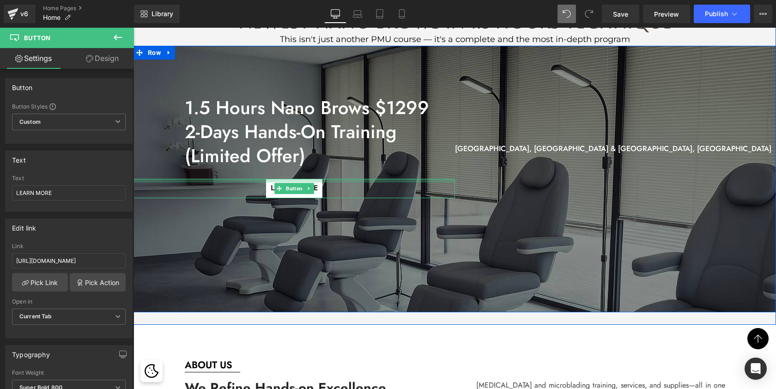
click at [325, 176] on div "1.5 Hours Nano Brows $1299 2-Days Hands-On Training (Limited Offer) Heading Row…" at bounding box center [293, 146] width 321 height 190
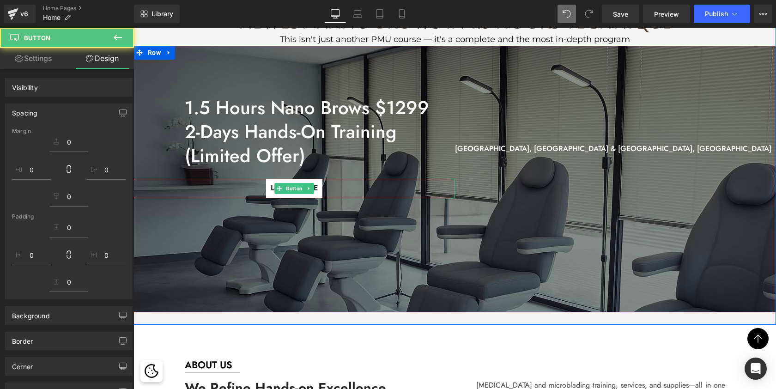
click at [325, 232] on div "1.5 Hours Nano Brows $1299 2-Days Hands-On Training (Limited Offer) Heading Row…" at bounding box center [293, 146] width 321 height 190
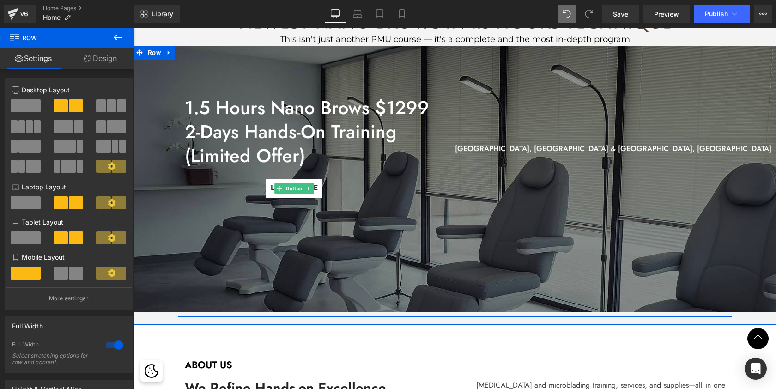
click at [325, 231] on div "1.5 Hours Nano Brows $1299 2-Days Hands-On Training (Limited Offer) Heading Row…" at bounding box center [293, 146] width 321 height 190
click at [609, 212] on div "MIAMI, FL & SAN DIEGO, CA Heading" at bounding box center [615, 146] width 321 height 190
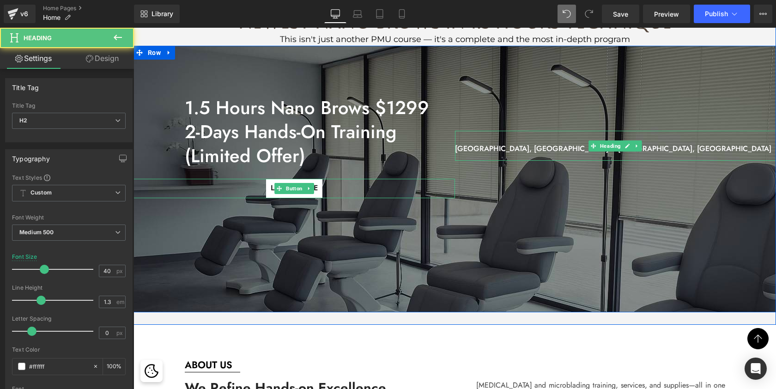
click at [526, 144] on span "MIAMI, FL & SAN DIEGO, CA" at bounding box center [613, 148] width 316 height 11
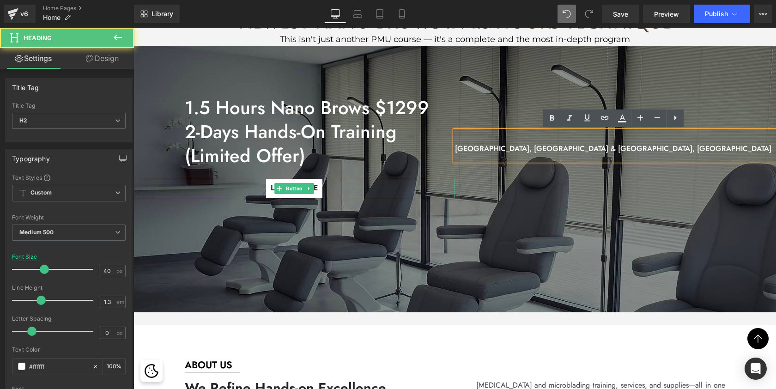
click at [543, 93] on div "MIAMI, FL & SAN DIEGO, CA Heading" at bounding box center [615, 146] width 321 height 190
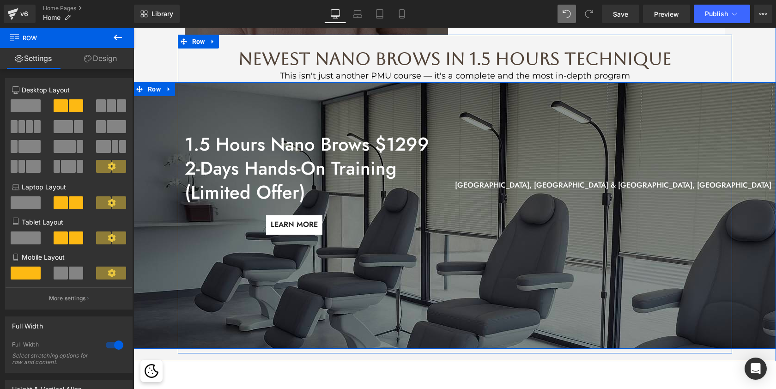
scroll to position [561, 0]
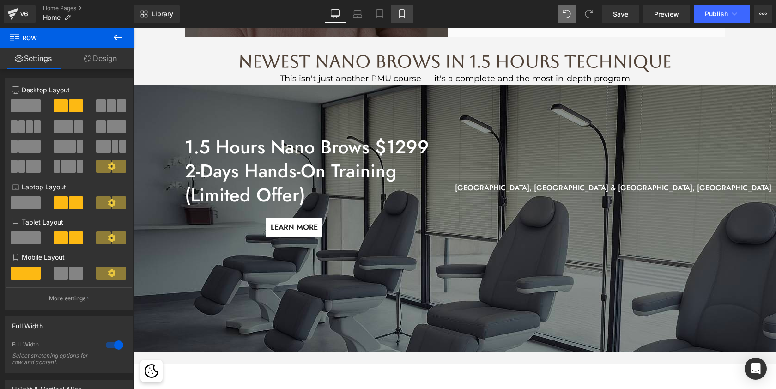
click at [399, 16] on icon at bounding box center [401, 14] width 5 height 9
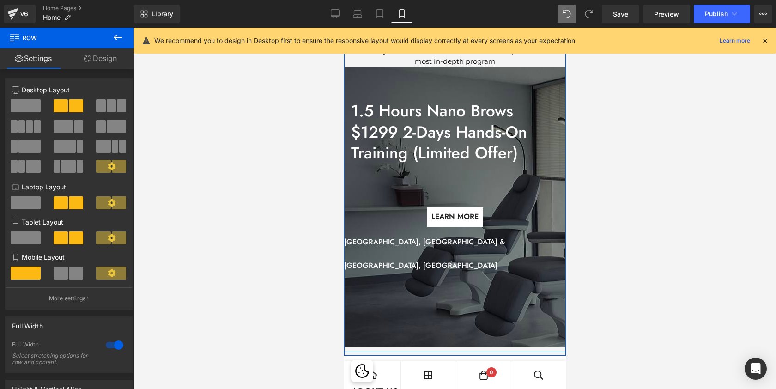
scroll to position [686, 0]
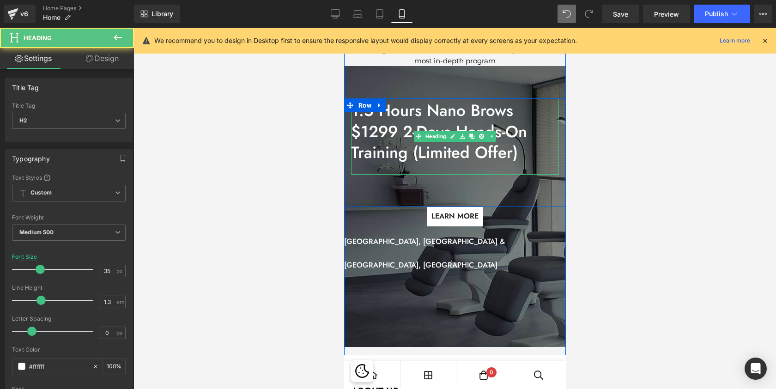
click at [402, 145] on h2 "1.5 Hours Nano Brows $1299 2-Days Hands-On Training (Limited Offer)" at bounding box center [454, 131] width 208 height 63
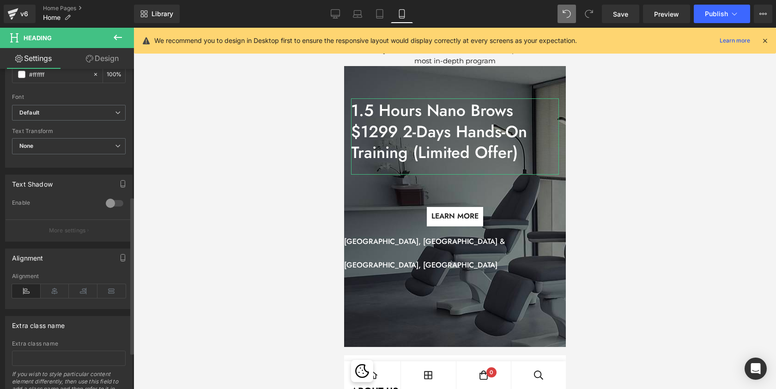
scroll to position [303, 0]
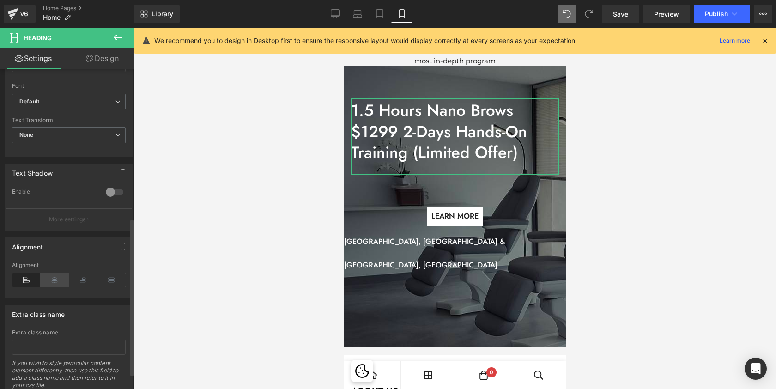
click at [54, 275] on icon at bounding box center [55, 280] width 29 height 14
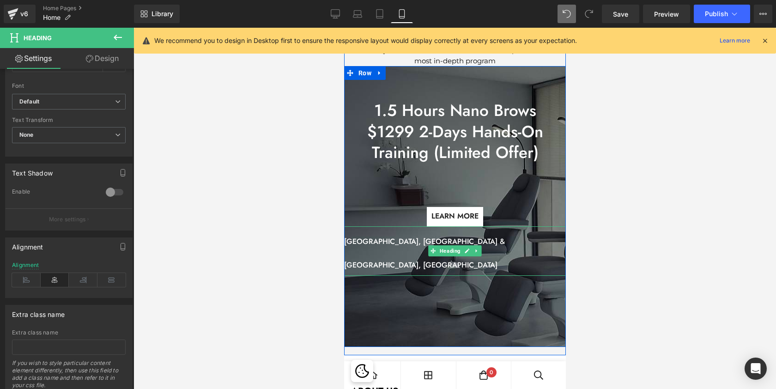
click at [388, 251] on span "MIAMI, FL & SAN DIEGO, CA" at bounding box center [424, 253] width 161 height 35
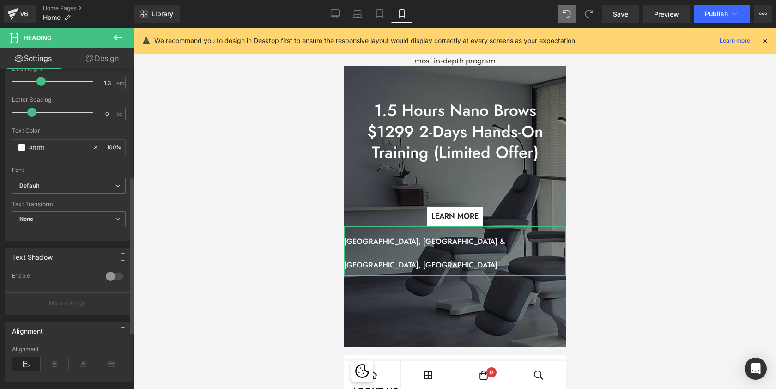
scroll to position [229, 0]
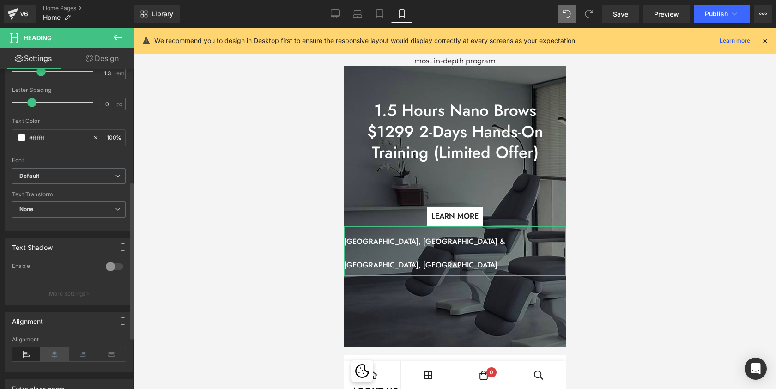
click at [54, 353] on icon at bounding box center [55, 354] width 29 height 14
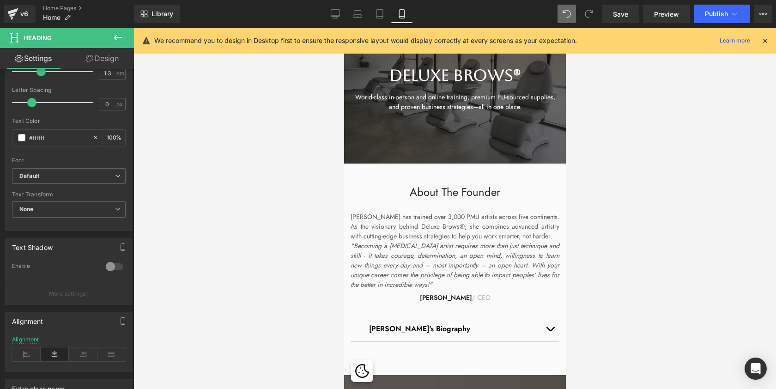
scroll to position [0, 0]
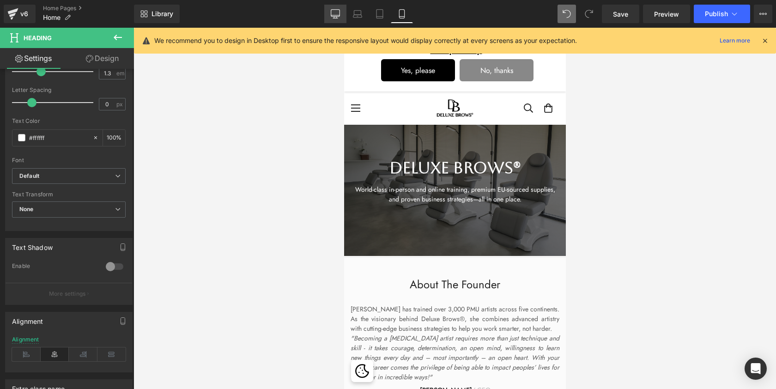
click at [338, 12] on icon at bounding box center [335, 13] width 9 height 9
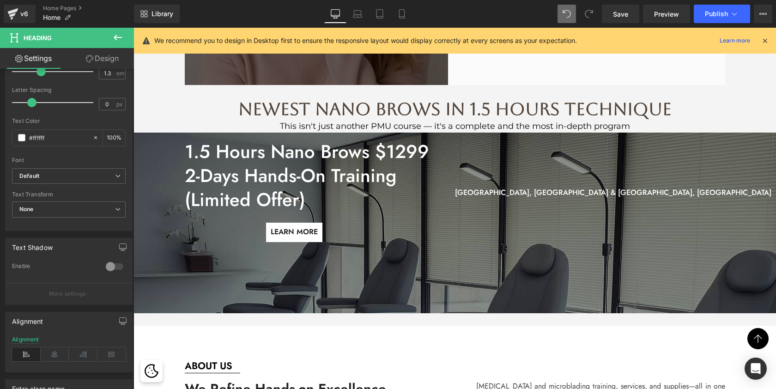
scroll to position [514, 0]
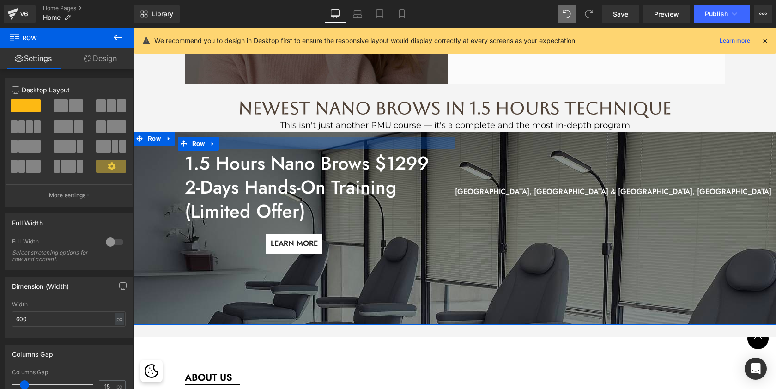
drag, startPoint x: 255, startPoint y: 137, endPoint x: 255, endPoint y: 150, distance: 12.5
click at [255, 150] on div "1.5 Hours Nano Brows $1299 2-Days Hands-On Training (Limited Offer) Heading Row…" at bounding box center [316, 185] width 277 height 97
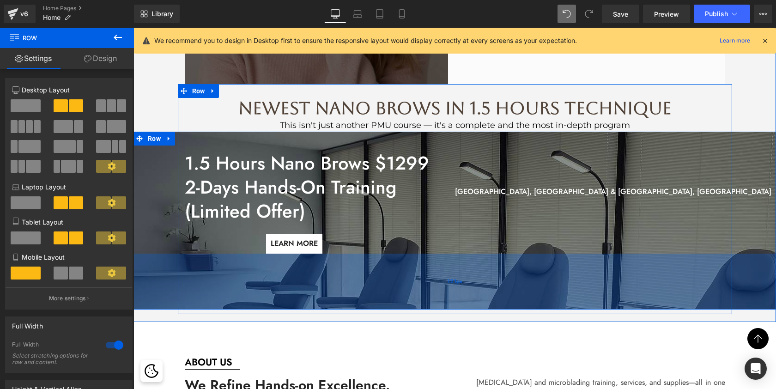
drag, startPoint x: 331, startPoint y: 321, endPoint x: 331, endPoint y: 306, distance: 15.2
click at [331, 306] on div "121px" at bounding box center [454, 281] width 642 height 56
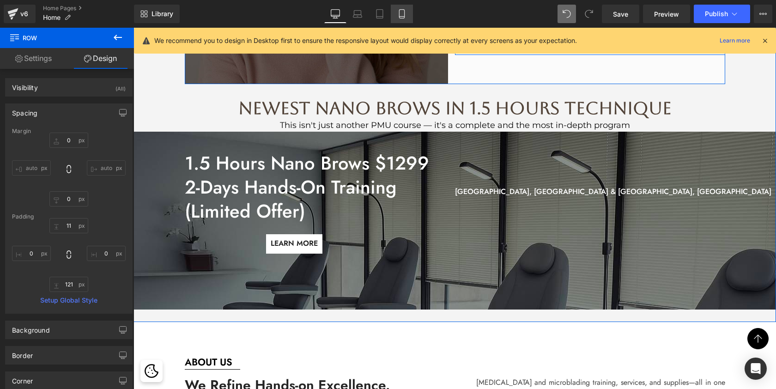
click at [401, 15] on icon at bounding box center [401, 13] width 9 height 9
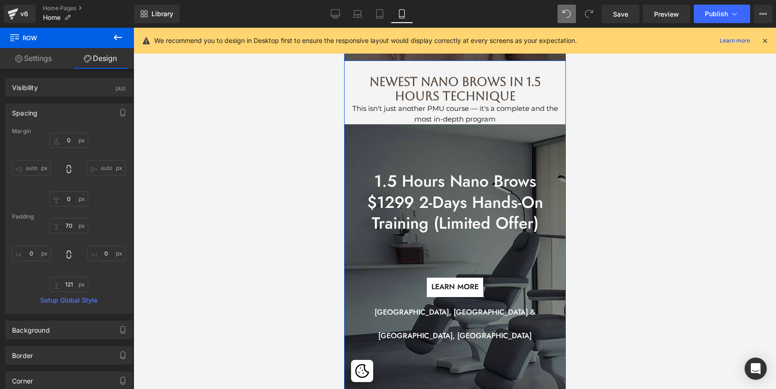
scroll to position [632, 0]
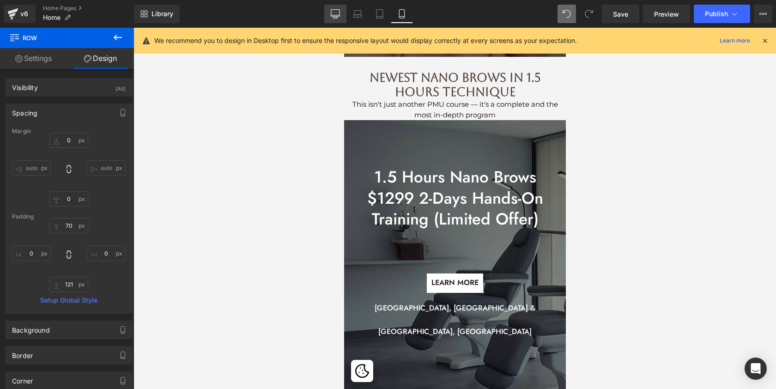
click at [338, 12] on icon at bounding box center [335, 13] width 9 height 9
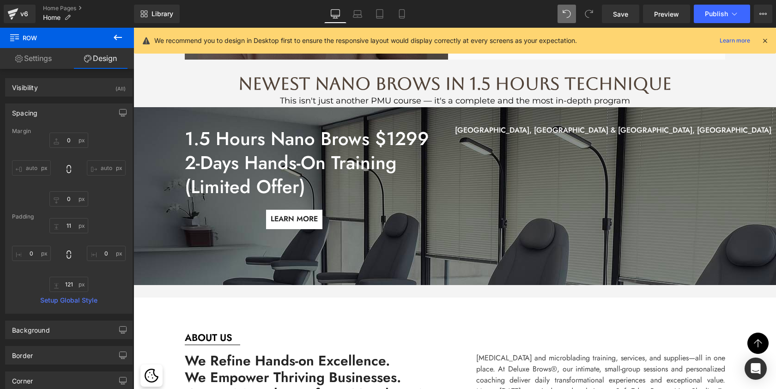
scroll to position [514, 0]
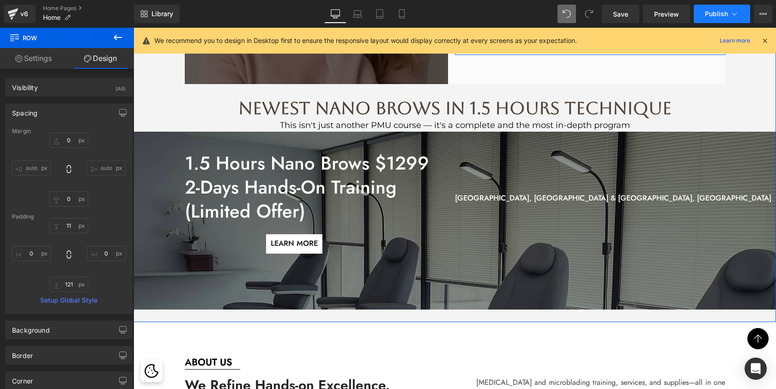
click at [718, 15] on span "Publish" at bounding box center [716, 13] width 23 height 7
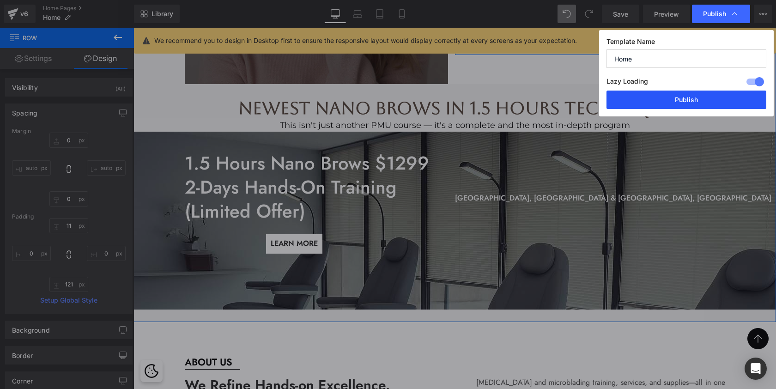
click at [676, 100] on button "Publish" at bounding box center [686, 100] width 160 height 18
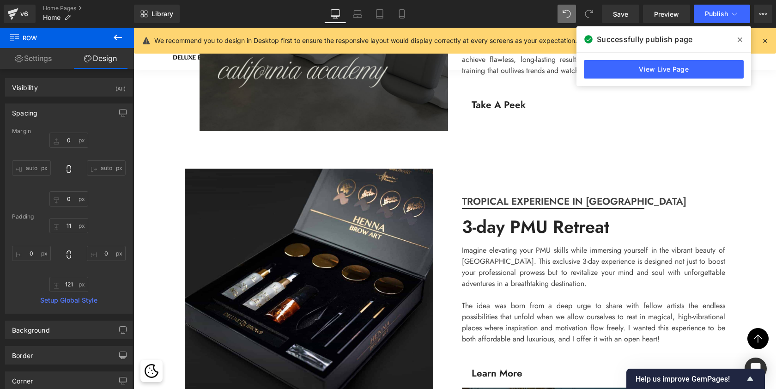
scroll to position [1219, 0]
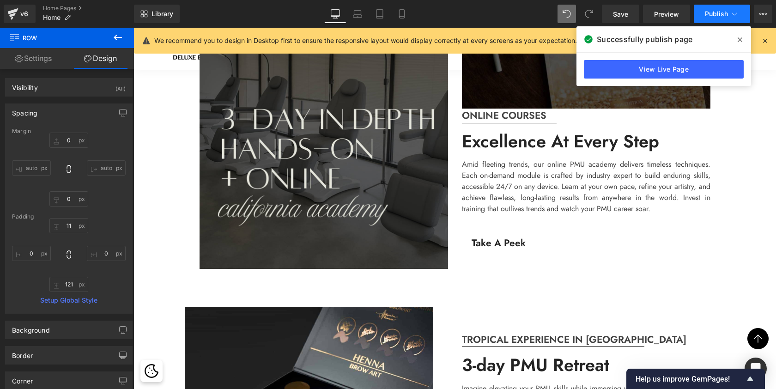
click at [721, 13] on span "Publish" at bounding box center [716, 13] width 23 height 7
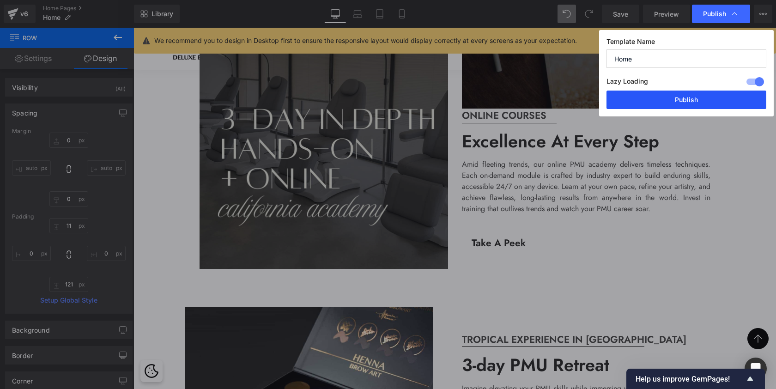
click at [622, 100] on button "Publish" at bounding box center [686, 100] width 160 height 18
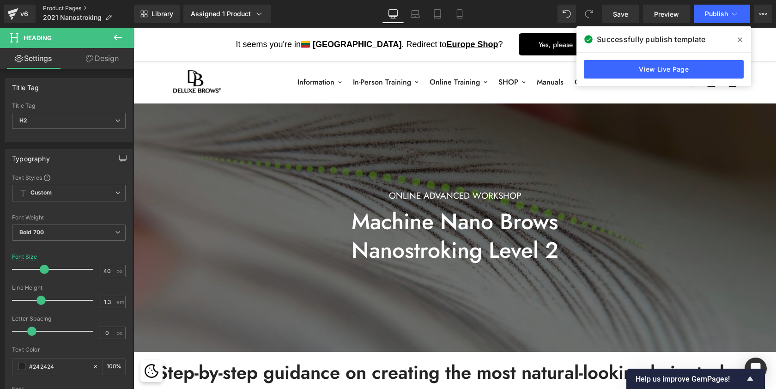
click at [54, 8] on link "Product Pages" at bounding box center [88, 8] width 91 height 7
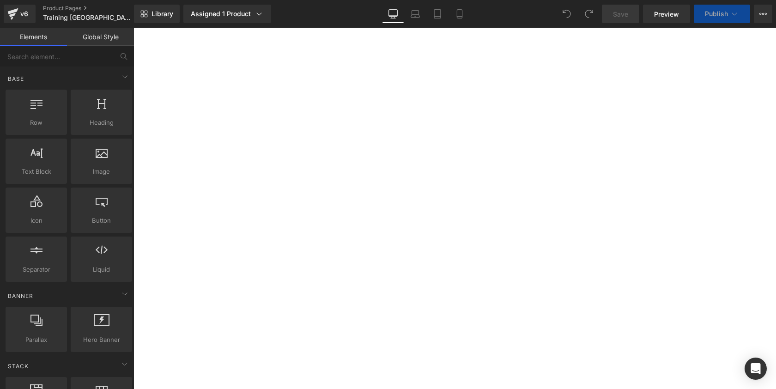
select select "Nano Brows 1.5 (booking fee)[DATE]-[DATE] [GEOGRAPHIC_DATA]"
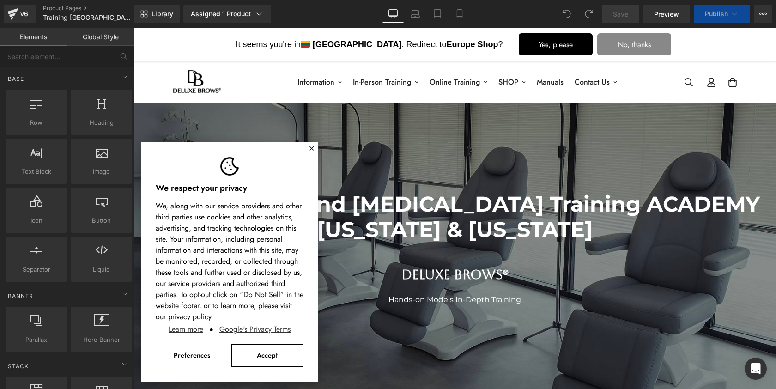
select select "OMBRE BROWS Foundation Training (booking fee) [DATE]-[DATE]"
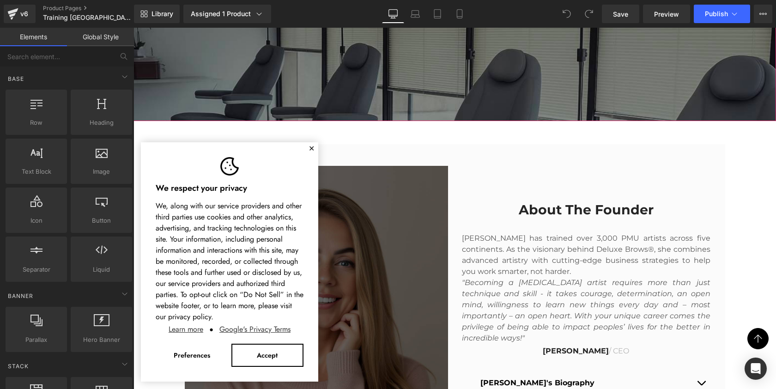
scroll to position [303, 0]
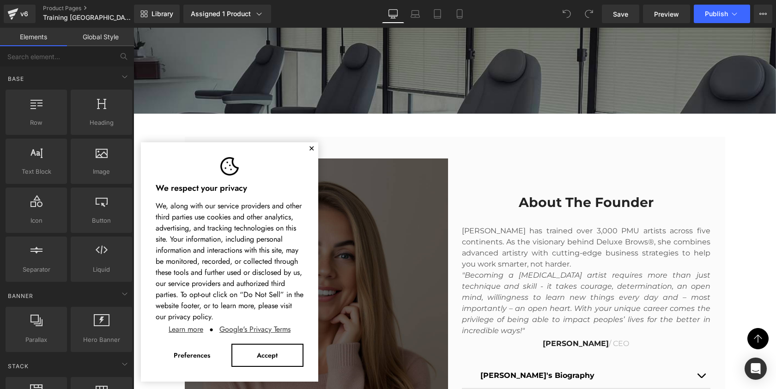
click at [311, 148] on button "✕" at bounding box center [311, 149] width 6 height 6
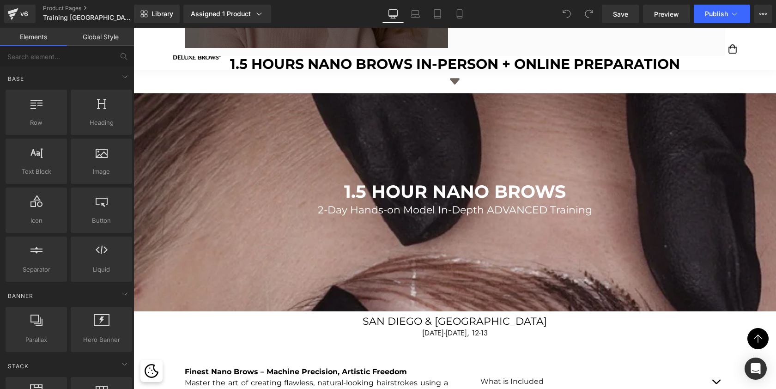
scroll to position [650, 0]
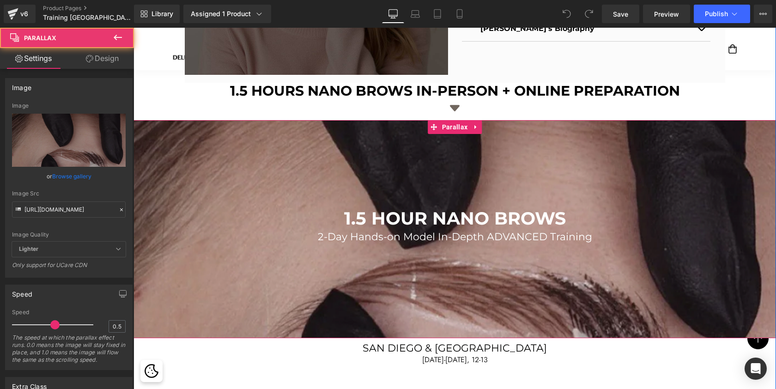
click at [245, 155] on div at bounding box center [454, 210] width 642 height 497
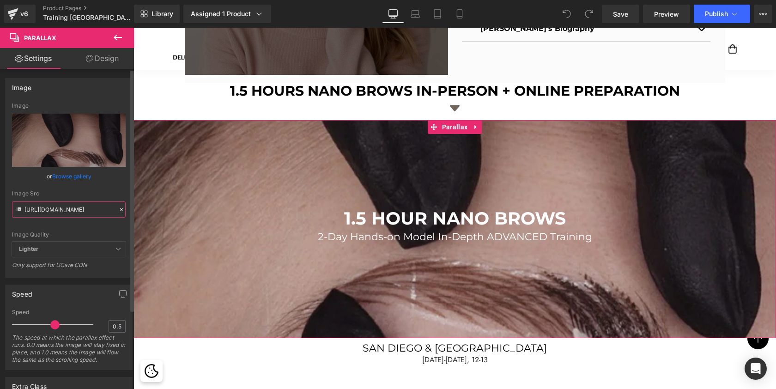
click at [70, 207] on input "[URL][DOMAIN_NAME]" at bounding box center [69, 209] width 114 height 16
paste input "expressnanobrowsmarathonmap4.jpg?v=1754593820"
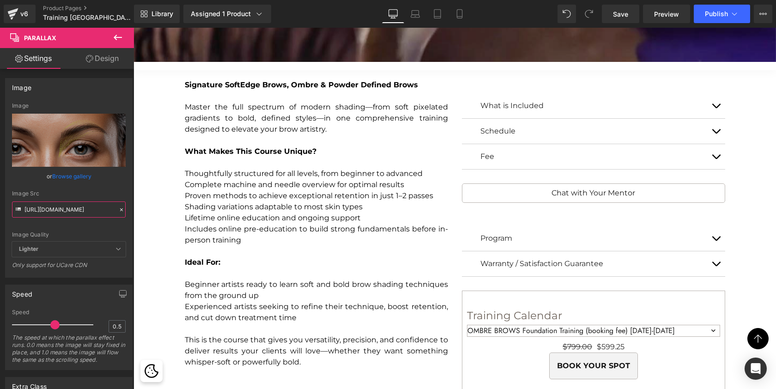
scroll to position [2010, 0]
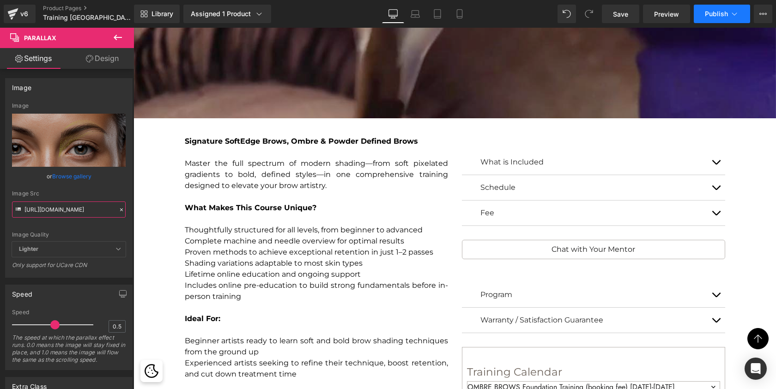
type input "[URL][DOMAIN_NAME]"
click at [717, 17] on span "Publish" at bounding box center [716, 13] width 23 height 7
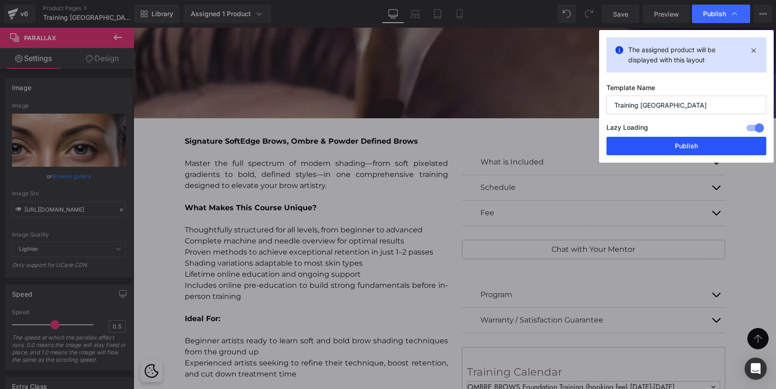
click at [644, 146] on button "Publish" at bounding box center [686, 146] width 160 height 18
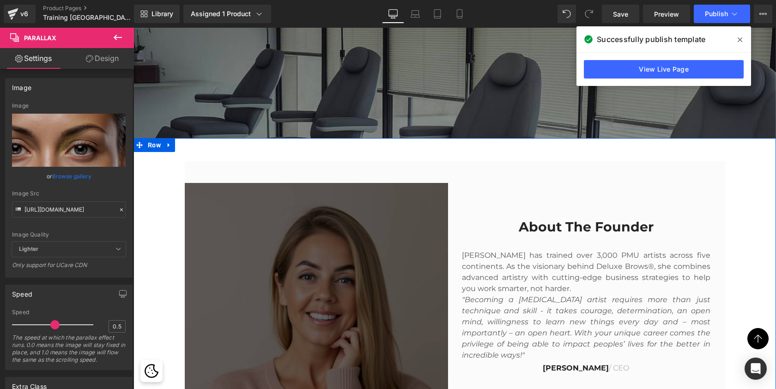
scroll to position [257, 0]
